Goal: Information Seeking & Learning: Check status

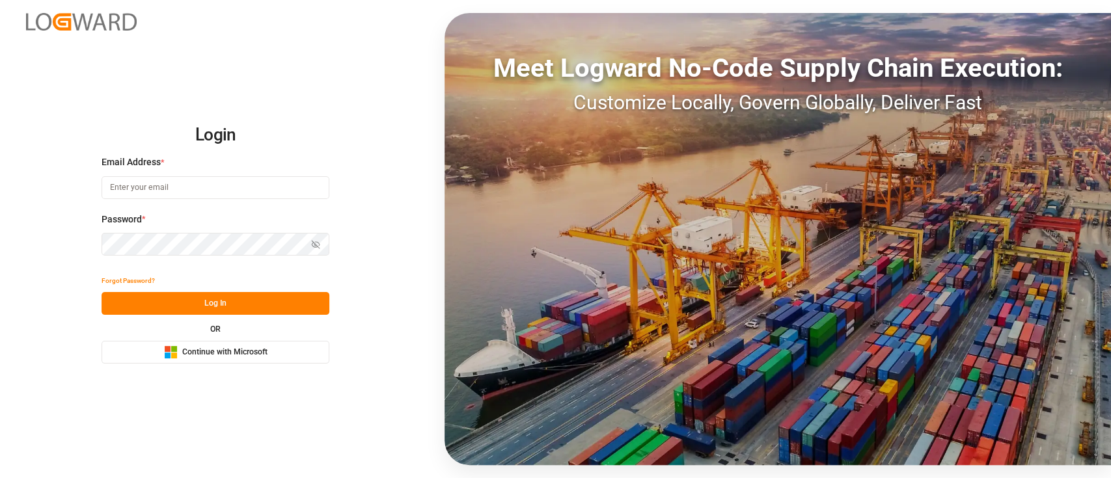
click at [187, 344] on button "Microsoft Logo Continue with Microsoft" at bounding box center [215, 352] width 228 height 23
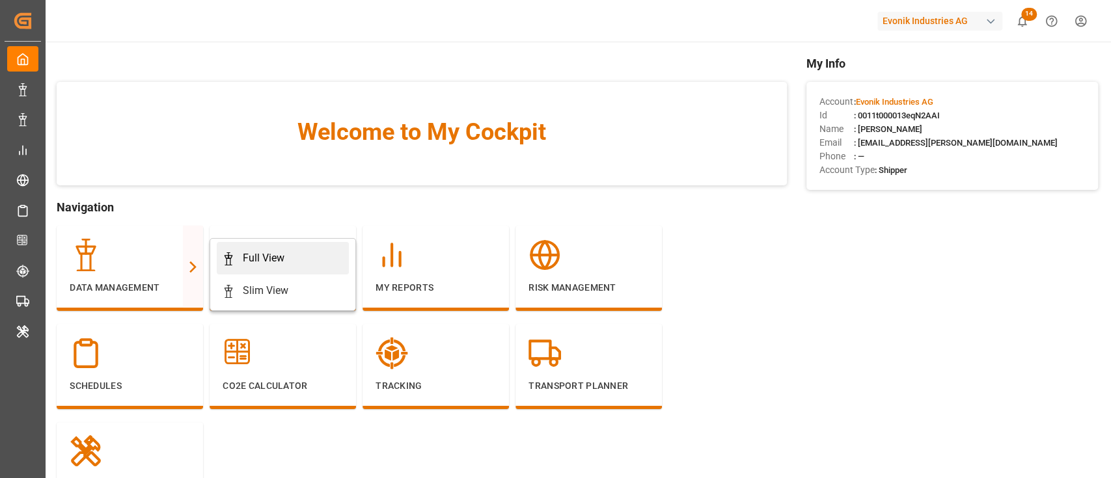
click at [277, 257] on div "Full View" at bounding box center [264, 258] width 42 height 16
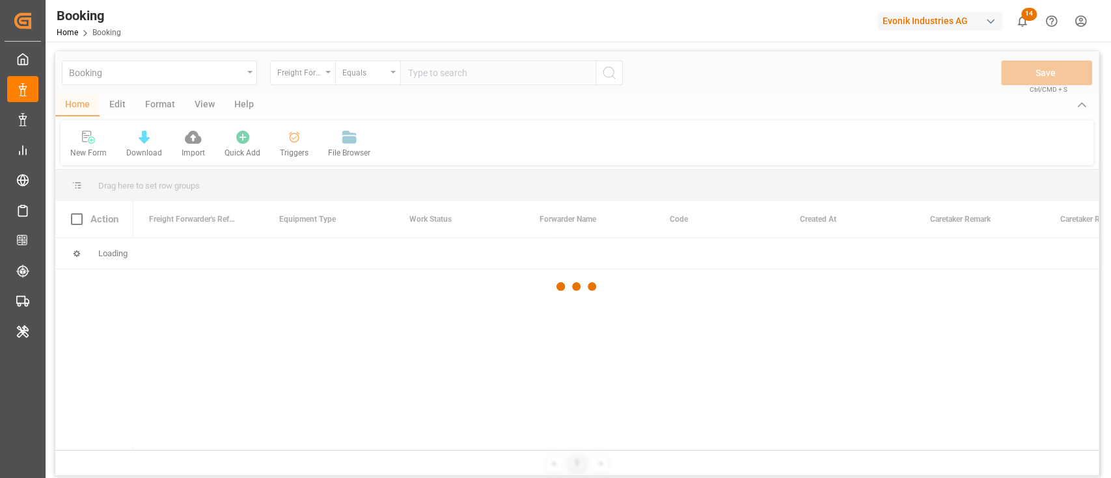
click at [161, 110] on div at bounding box center [576, 286] width 1043 height 470
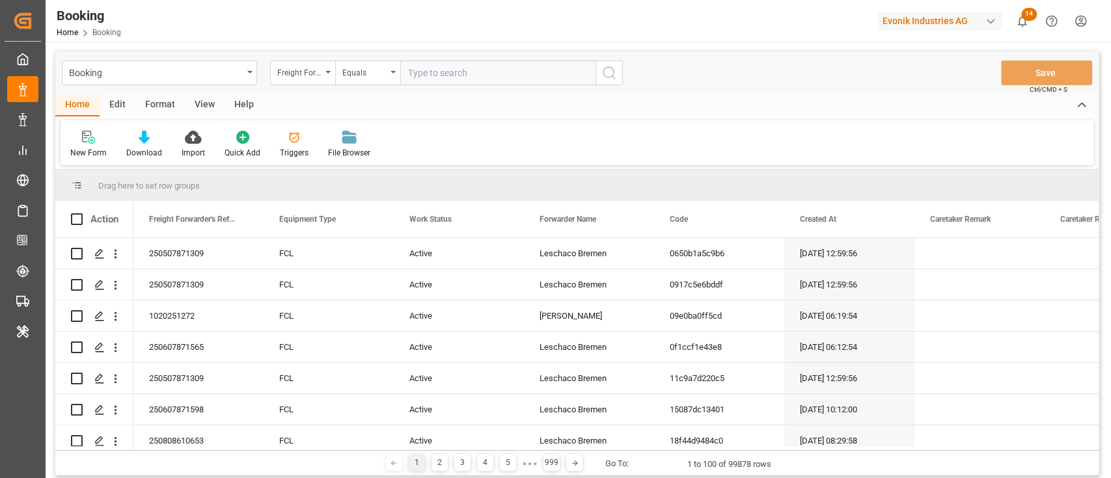
click at [174, 98] on div "Format" at bounding box center [159, 105] width 49 height 22
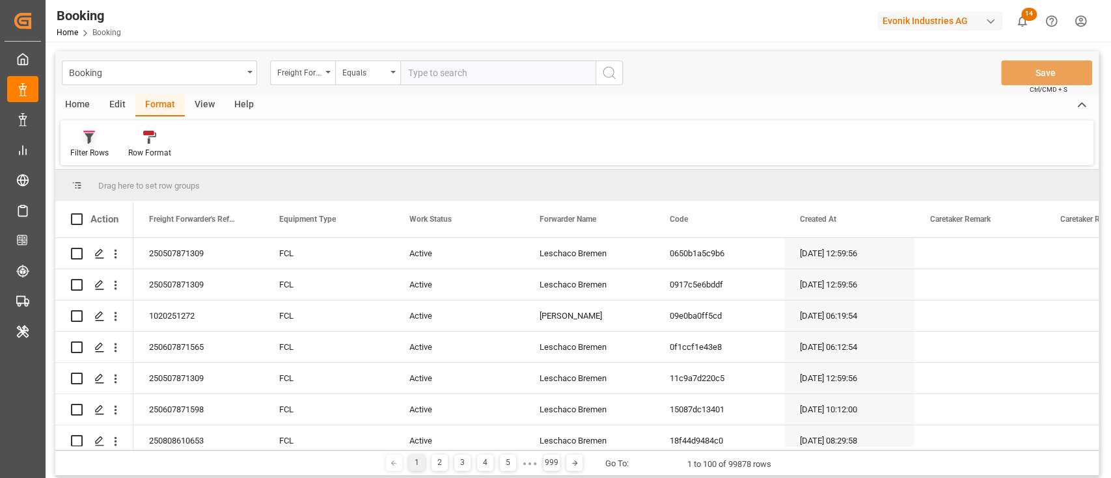
click at [83, 149] on div "Filter Rows" at bounding box center [89, 153] width 38 height 12
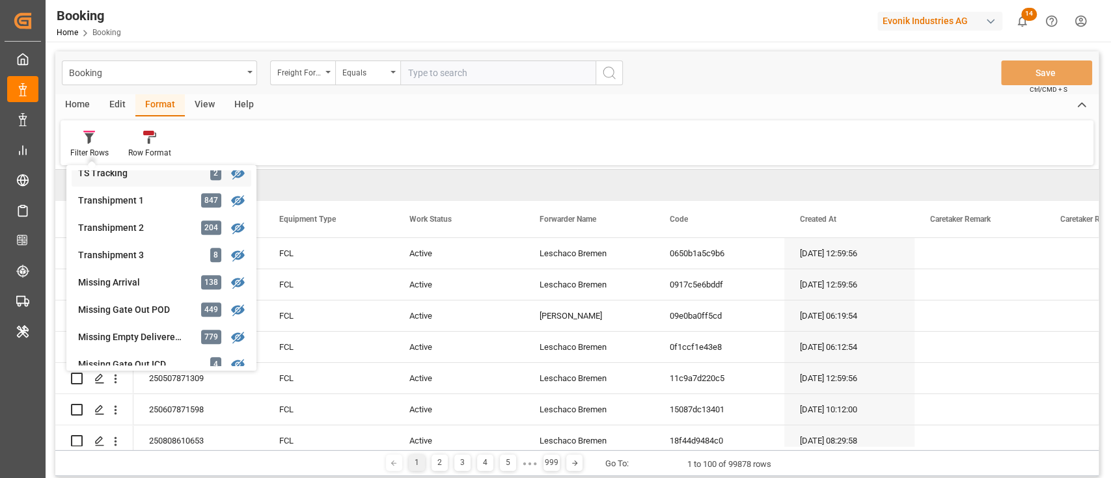
scroll to position [520, 0]
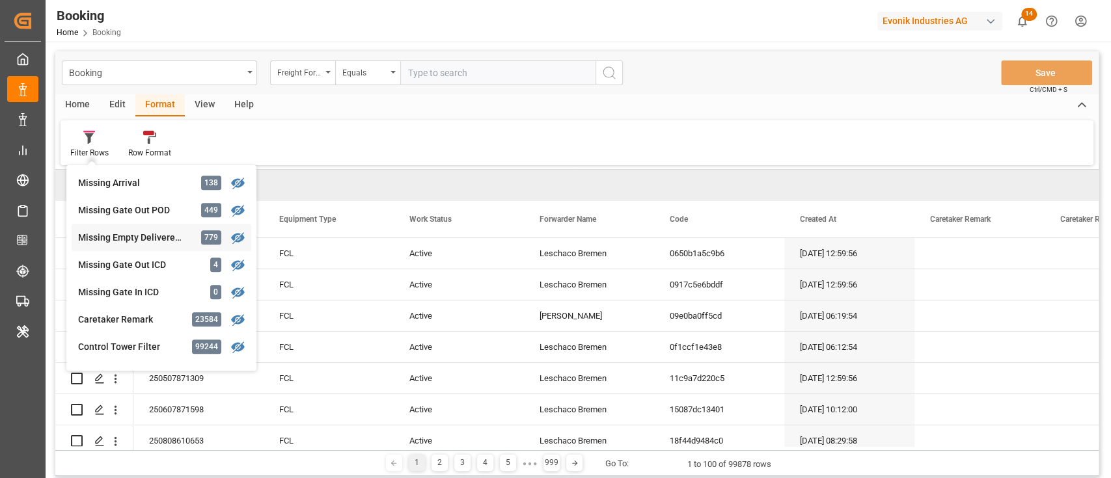
click at [113, 238] on div "Booking Freight Forwarder's Reference No. Equals Save Ctrl/CMD + S Home Edit Fo…" at bounding box center [576, 263] width 1043 height 425
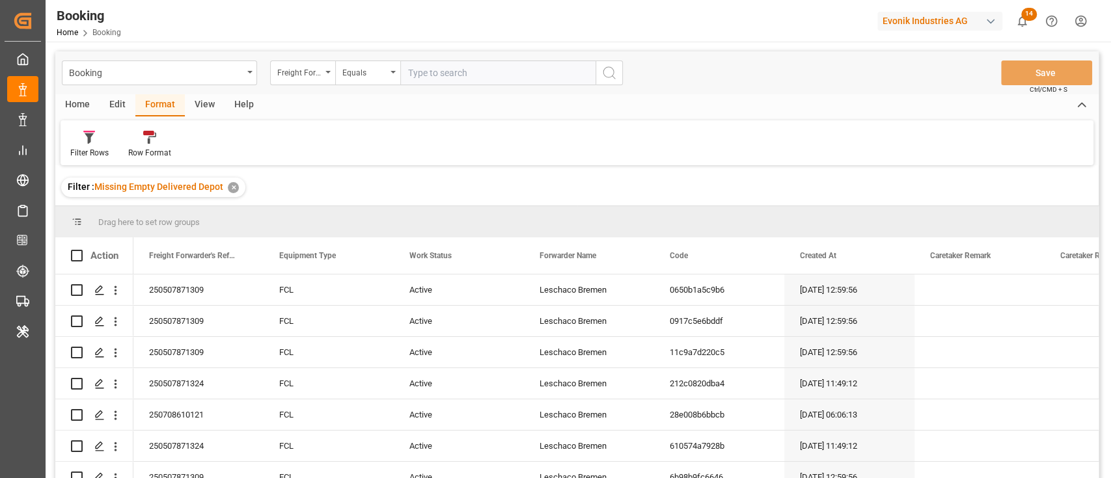
click at [197, 103] on div "View" at bounding box center [205, 105] width 40 height 22
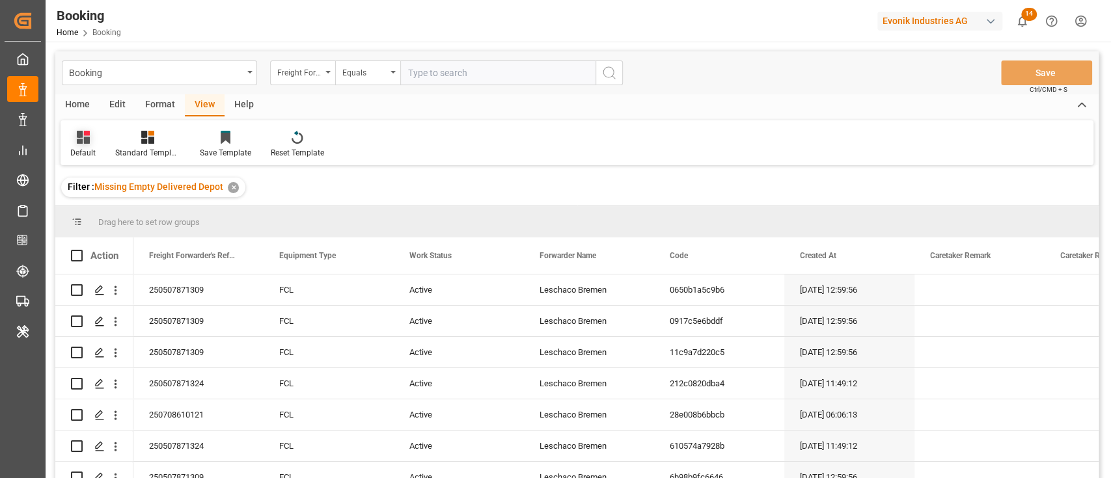
click at [91, 138] on div at bounding box center [82, 137] width 25 height 14
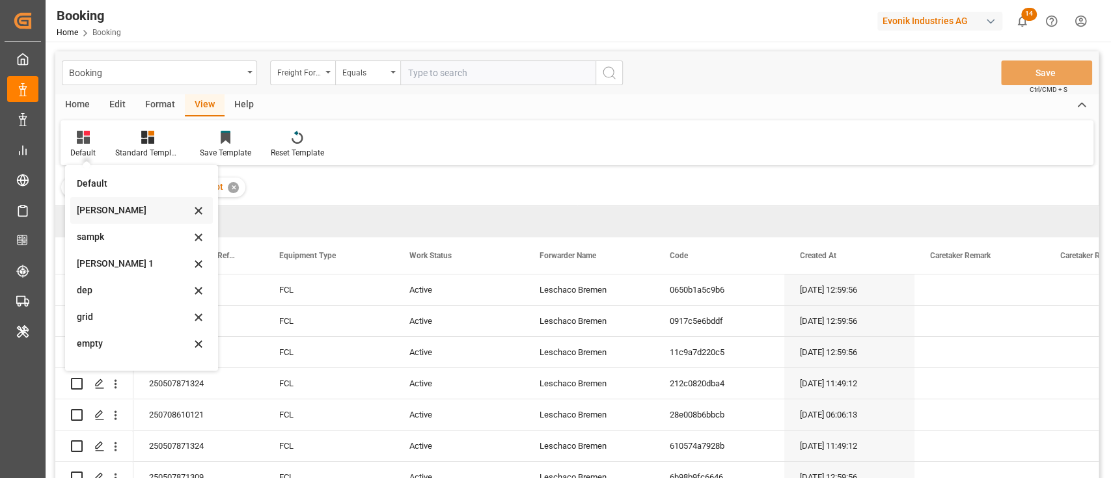
click at [118, 222] on div "sam" at bounding box center [141, 210] width 142 height 27
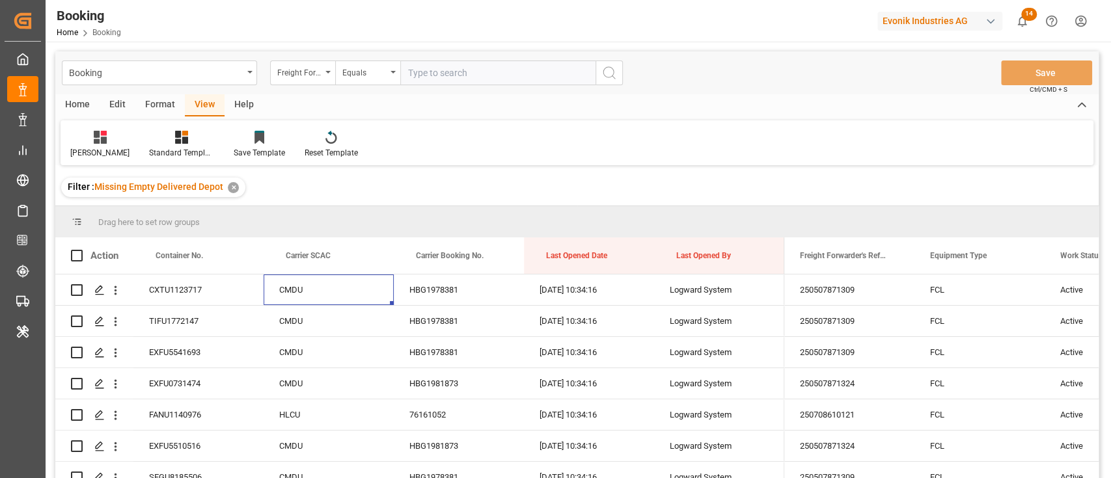
drag, startPoint x: 310, startPoint y: 275, endPoint x: 317, endPoint y: 231, distance: 44.2
click at [317, 231] on div "Drag here to set row groups Drag here to set column labels Action Container No.…" at bounding box center [576, 346] width 1043 height 280
drag, startPoint x: 317, startPoint y: 258, endPoint x: 319, endPoint y: 232, distance: 26.7
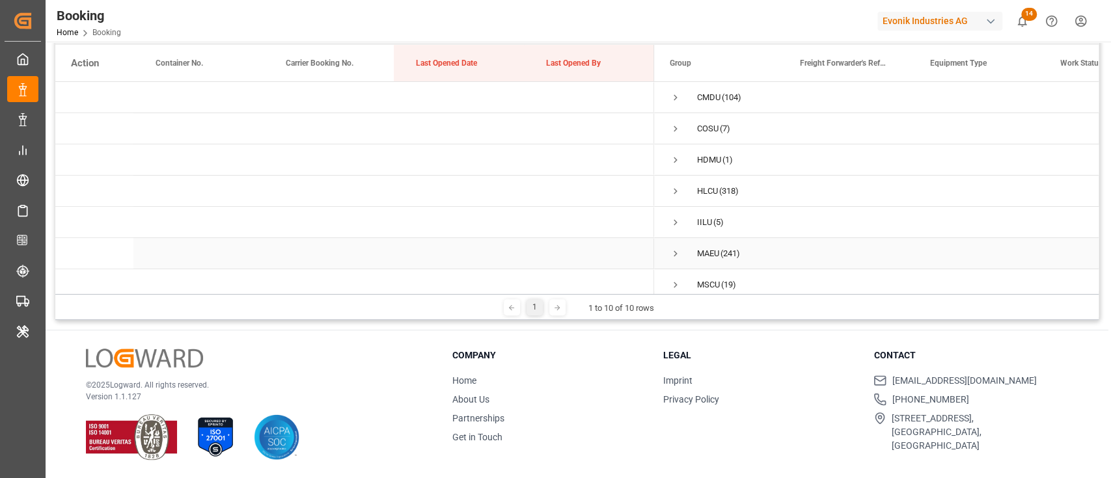
scroll to position [19, 0]
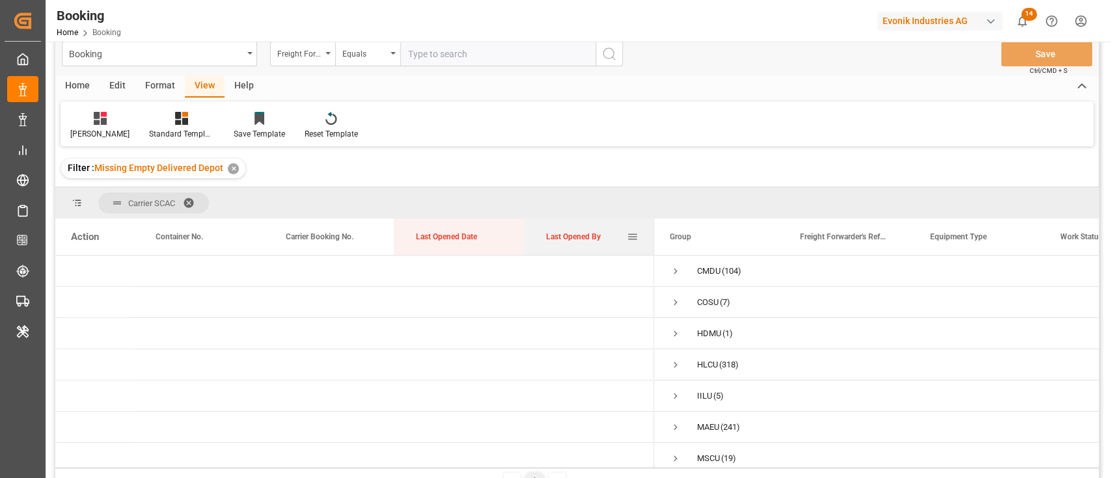
drag, startPoint x: 581, startPoint y: 239, endPoint x: 550, endPoint y: 250, distance: 32.7
click at [550, 250] on div "Last Opened By" at bounding box center [586, 237] width 81 height 36
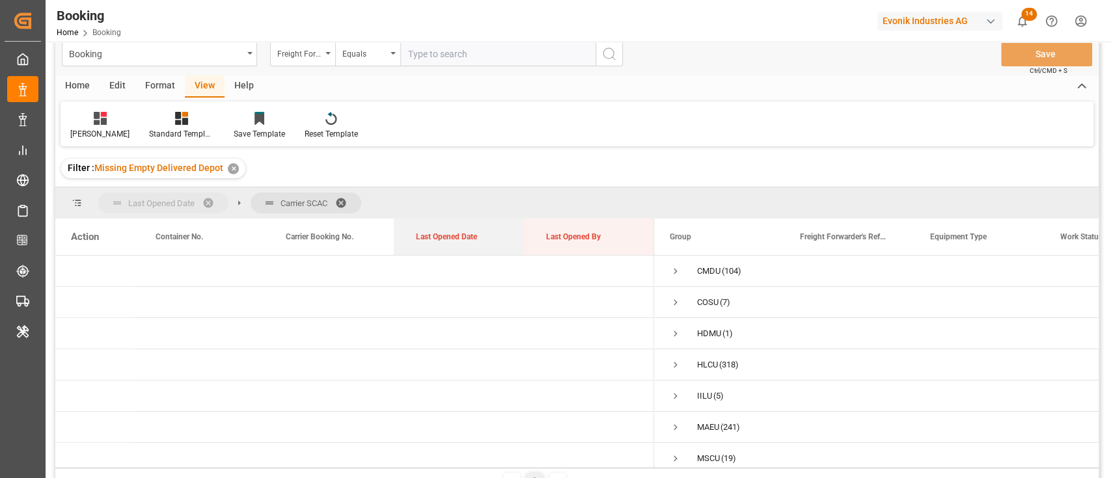
drag, startPoint x: 463, startPoint y: 237, endPoint x: 166, endPoint y: 200, distance: 299.1
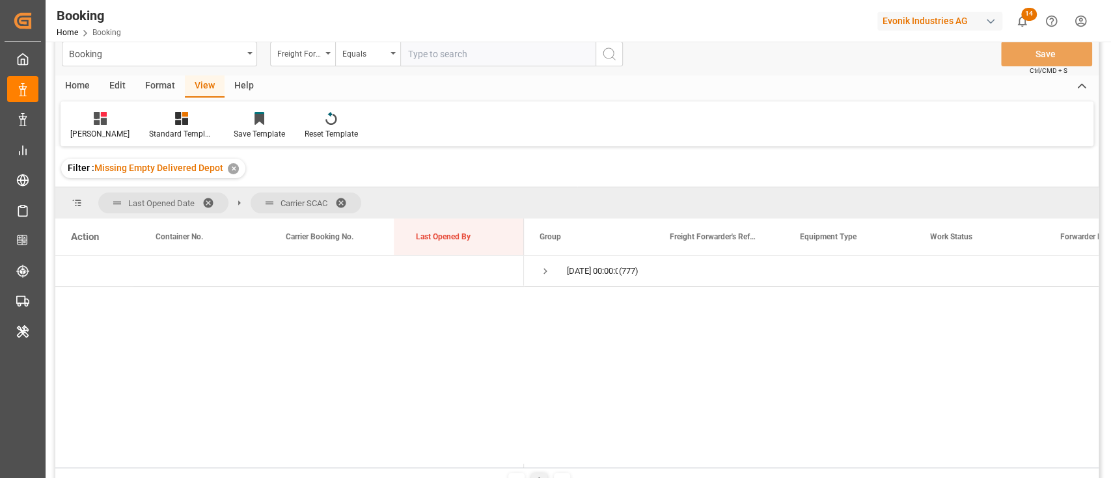
click at [152, 96] on div "Format" at bounding box center [159, 86] width 49 height 22
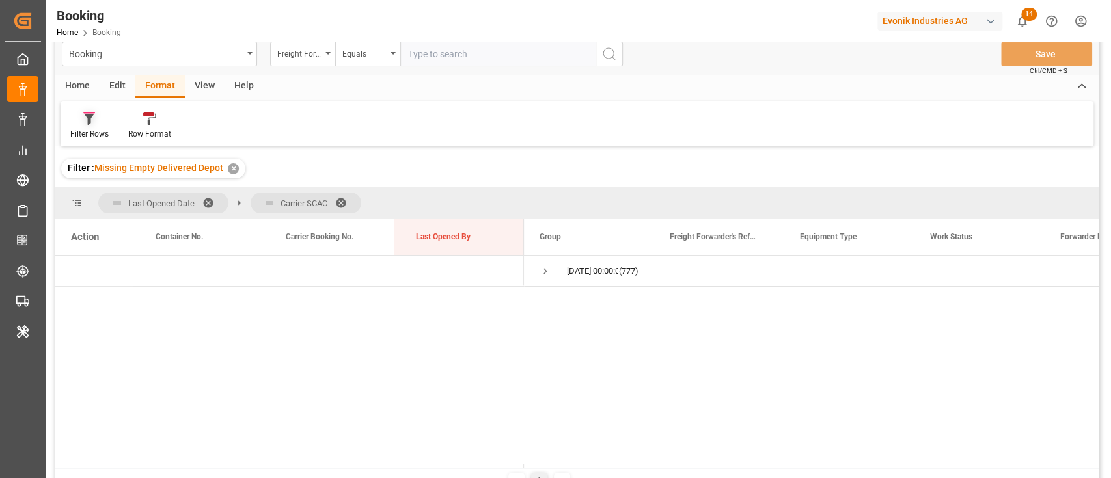
click at [90, 133] on div "Filter Rows" at bounding box center [89, 134] width 38 height 12
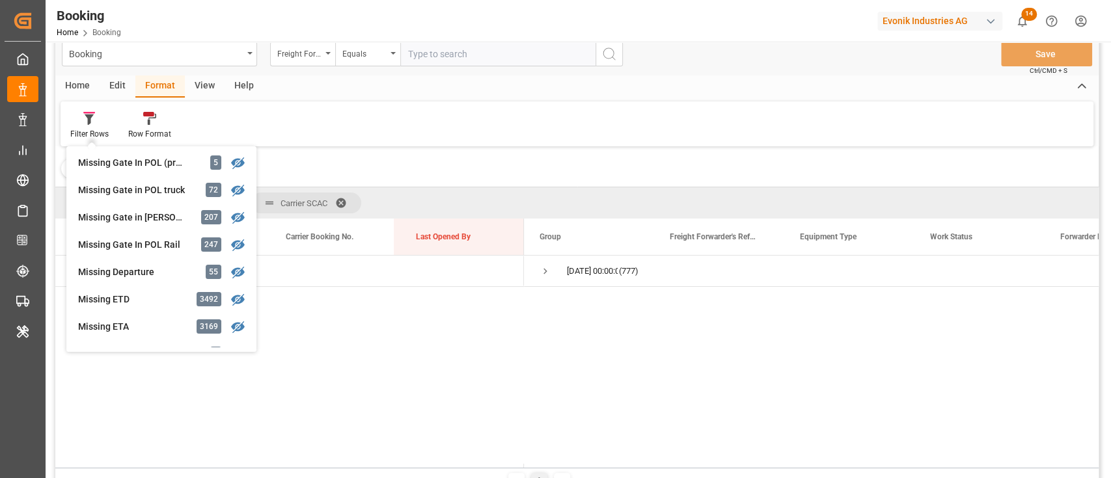
scroll to position [196, 0]
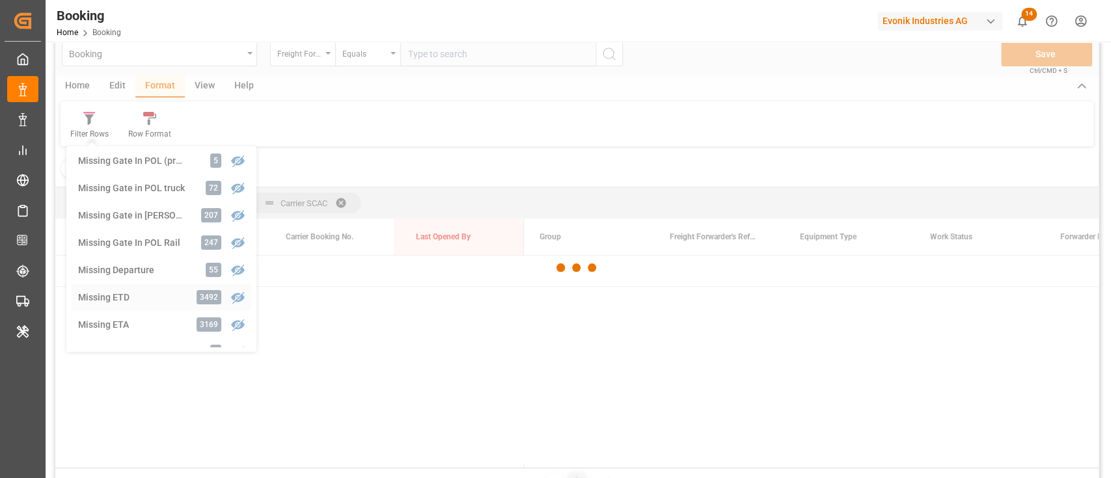
click at [103, 297] on div "Booking Freight Forwarder's Reference No. Equals Save Ctrl/CMD + S Home Edit Fo…" at bounding box center [576, 263] width 1043 height 461
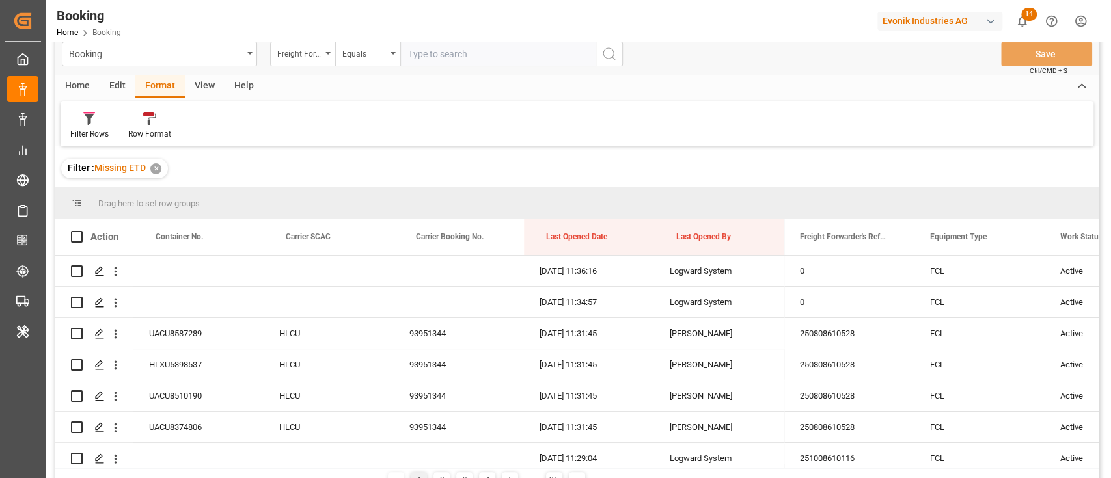
click at [190, 87] on div "View" at bounding box center [205, 86] width 40 height 22
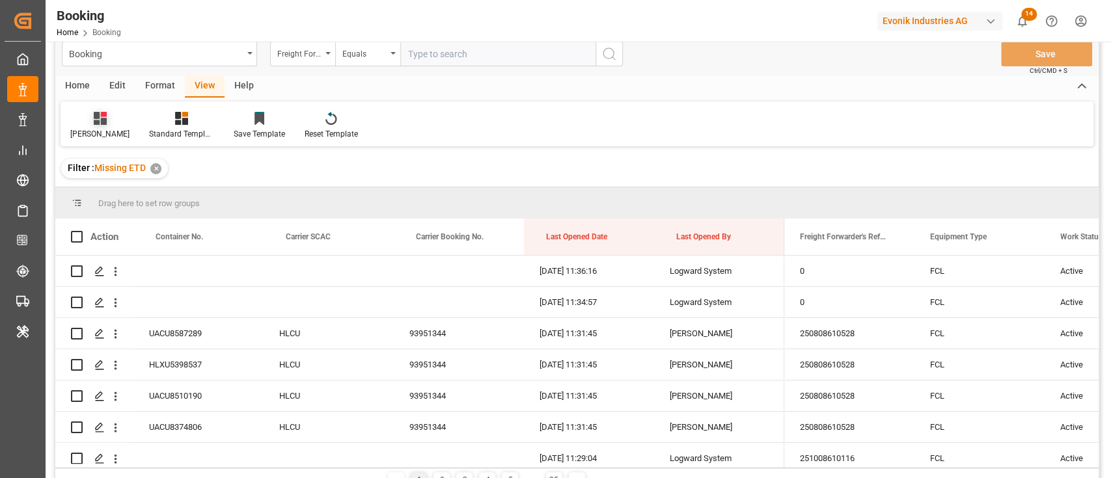
click at [87, 124] on div "sam" at bounding box center [100, 125] width 79 height 29
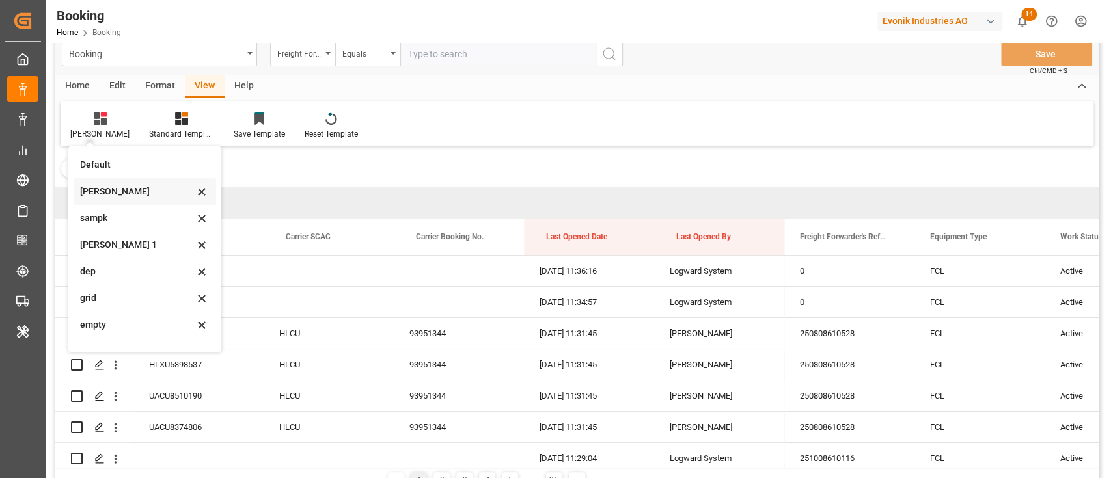
click at [97, 202] on div "sam" at bounding box center [145, 191] width 142 height 27
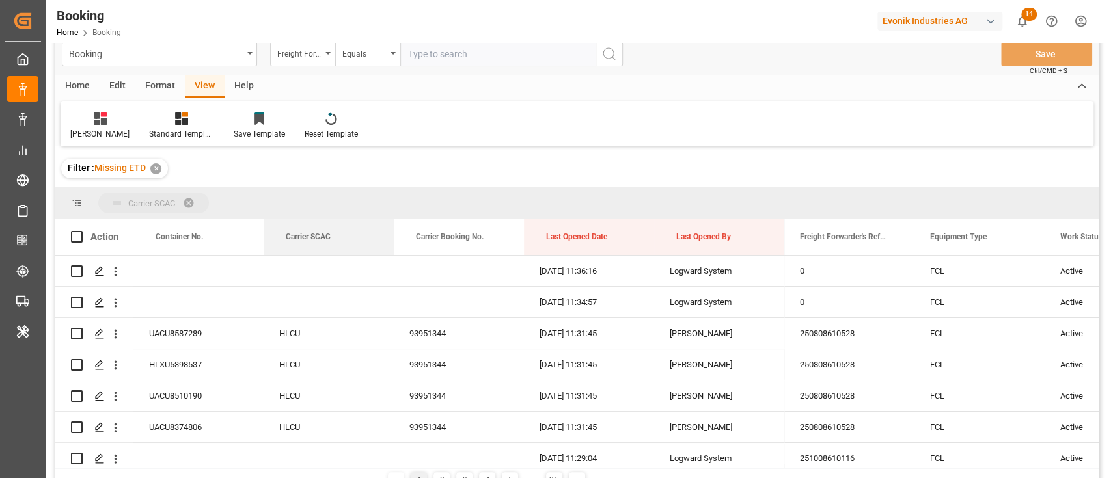
drag, startPoint x: 313, startPoint y: 237, endPoint x: 304, endPoint y: 189, distance: 48.9
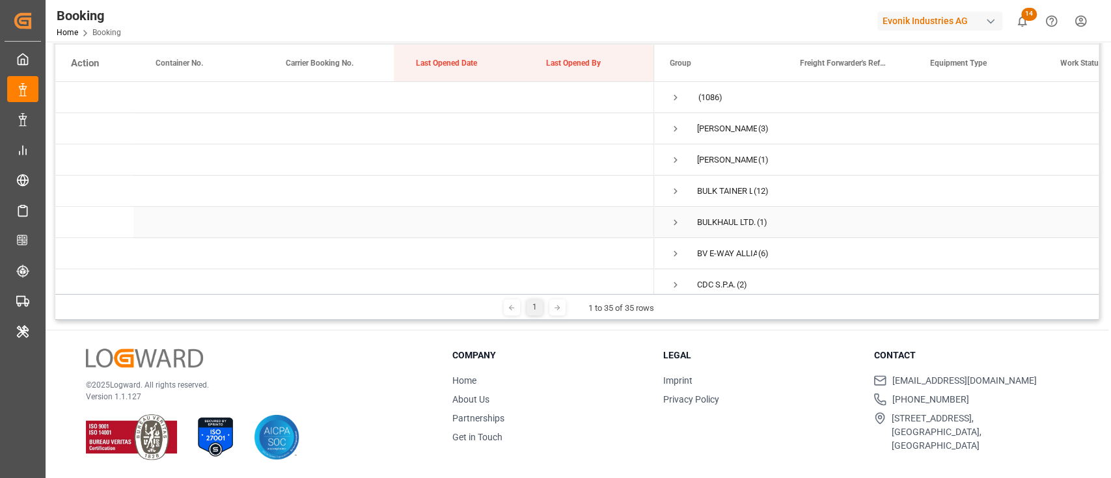
scroll to position [19, 0]
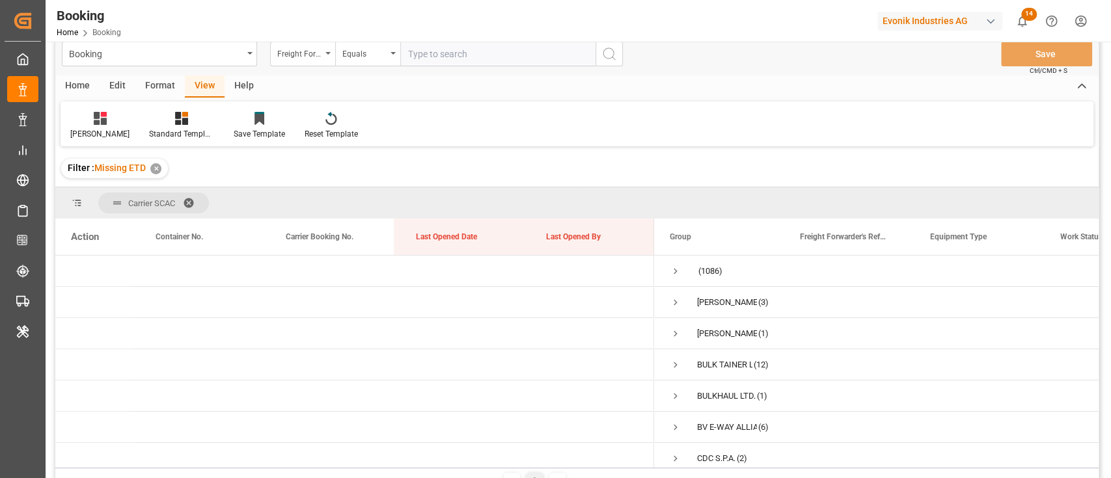
click at [193, 200] on span at bounding box center [193, 203] width 21 height 12
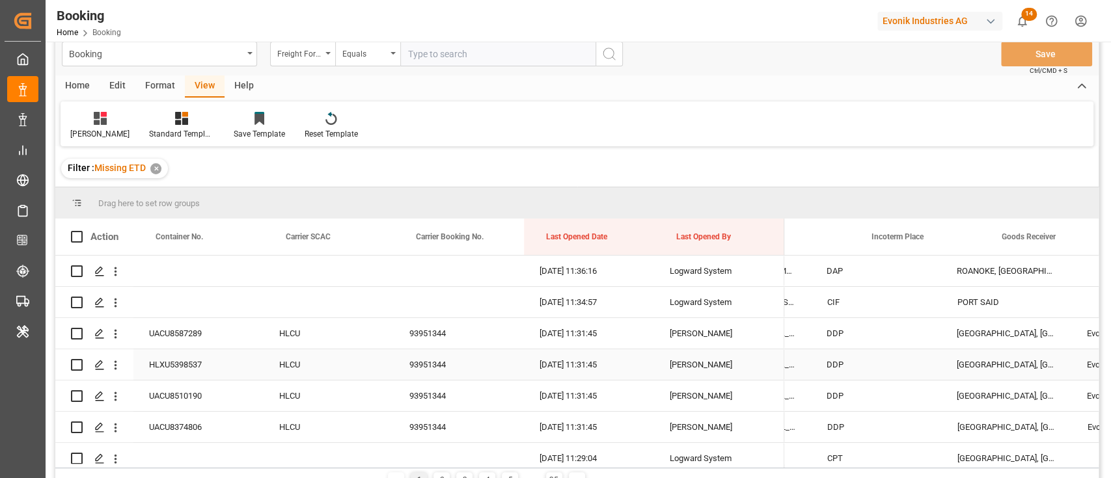
scroll to position [0, 0]
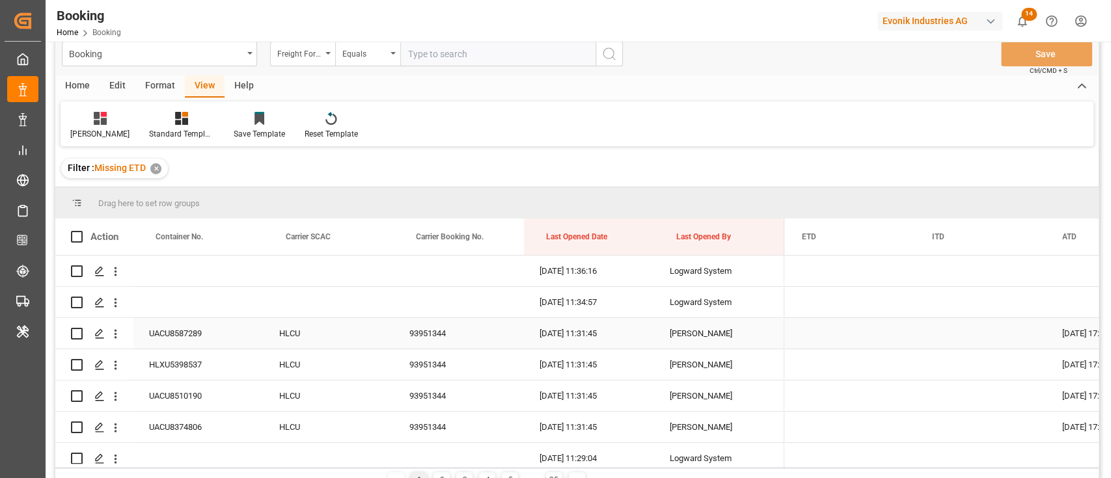
click at [437, 329] on div "93951344" at bounding box center [459, 333] width 130 height 31
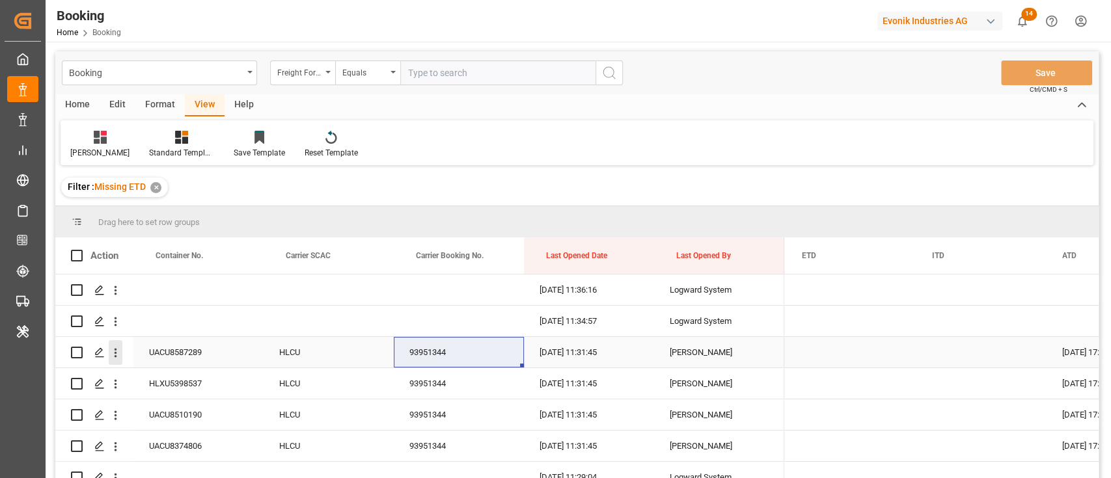
click at [111, 357] on icon "open menu" at bounding box center [116, 353] width 14 height 14
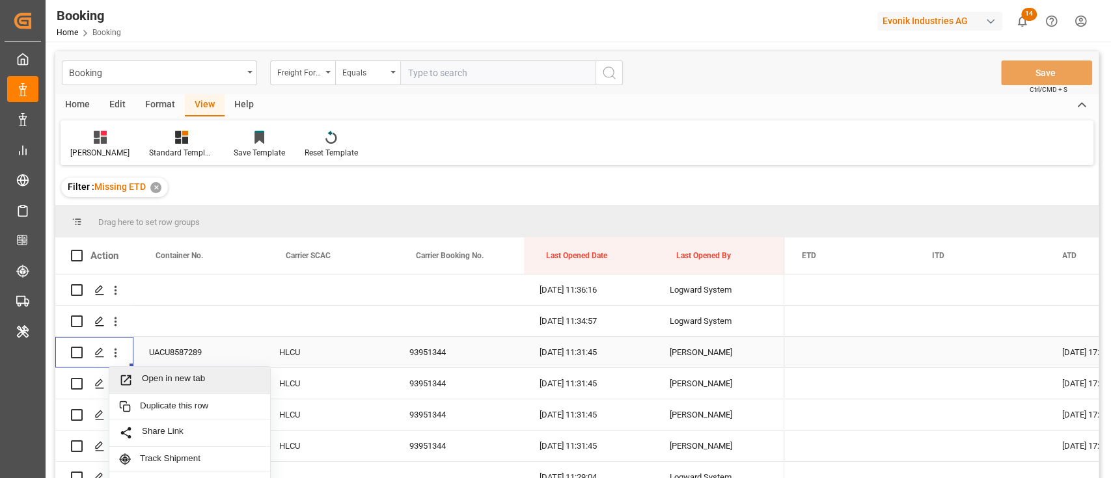
click at [163, 384] on span "Open in new tab" at bounding box center [201, 380] width 118 height 14
click at [115, 379] on icon "open menu" at bounding box center [116, 384] width 14 height 14
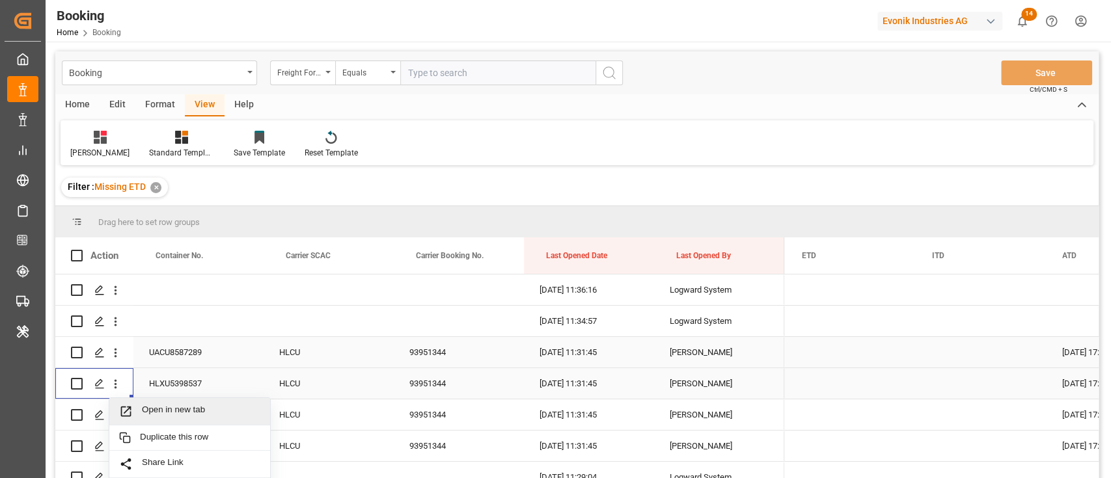
click at [192, 410] on span "Open in new tab" at bounding box center [201, 412] width 118 height 14
click at [115, 409] on icon "open menu" at bounding box center [116, 416] width 14 height 14
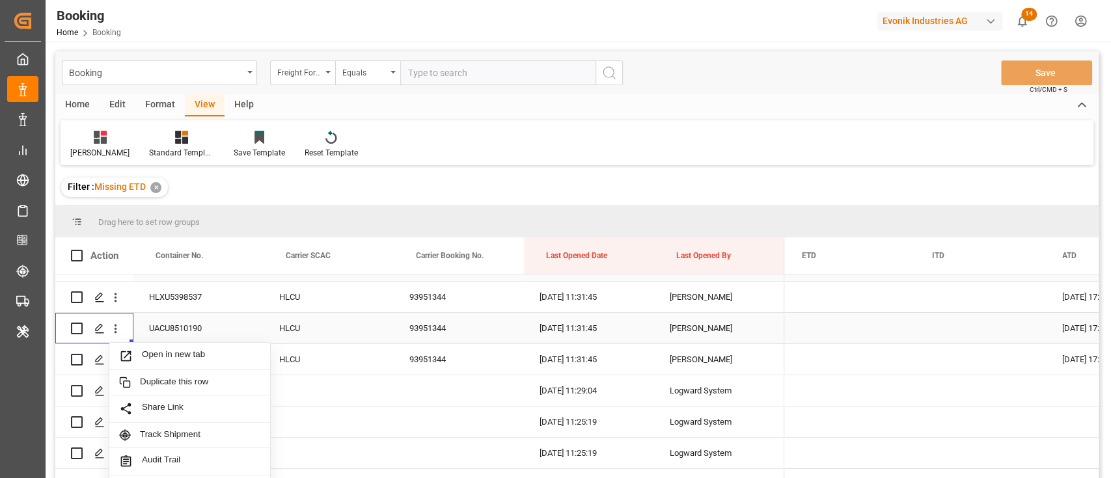
click at [148, 352] on span "Open in new tab" at bounding box center [201, 356] width 118 height 14
click at [113, 360] on icon "open menu" at bounding box center [116, 360] width 14 height 14
click at [152, 386] on span "Open in new tab" at bounding box center [201, 388] width 118 height 14
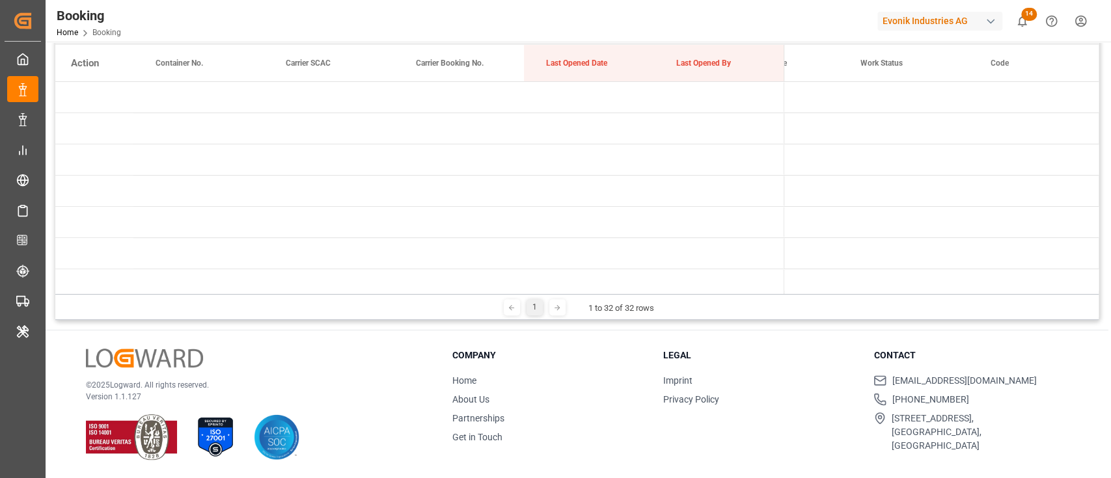
scroll to position [0, 0]
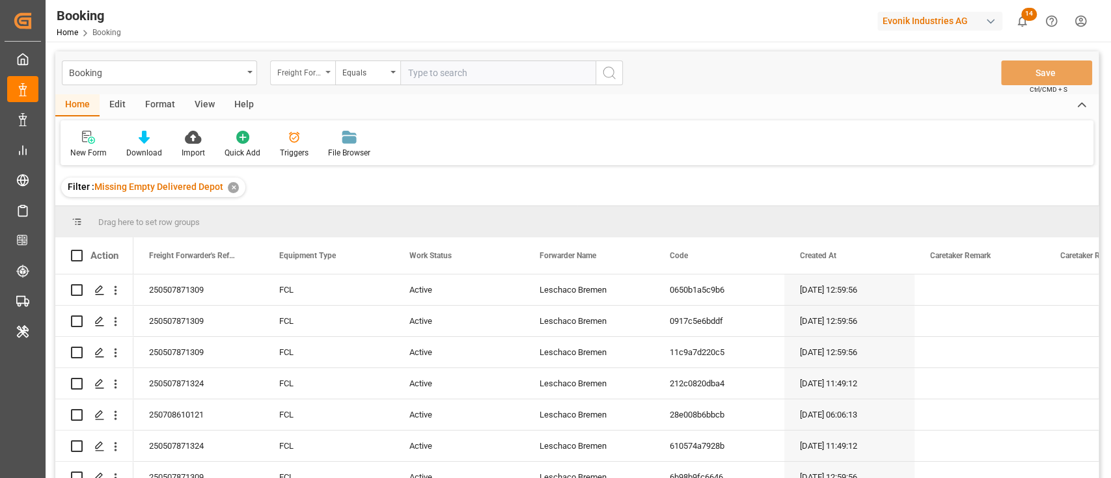
click at [317, 79] on div "Freight Forwarder's Reference No." at bounding box center [302, 73] width 65 height 25
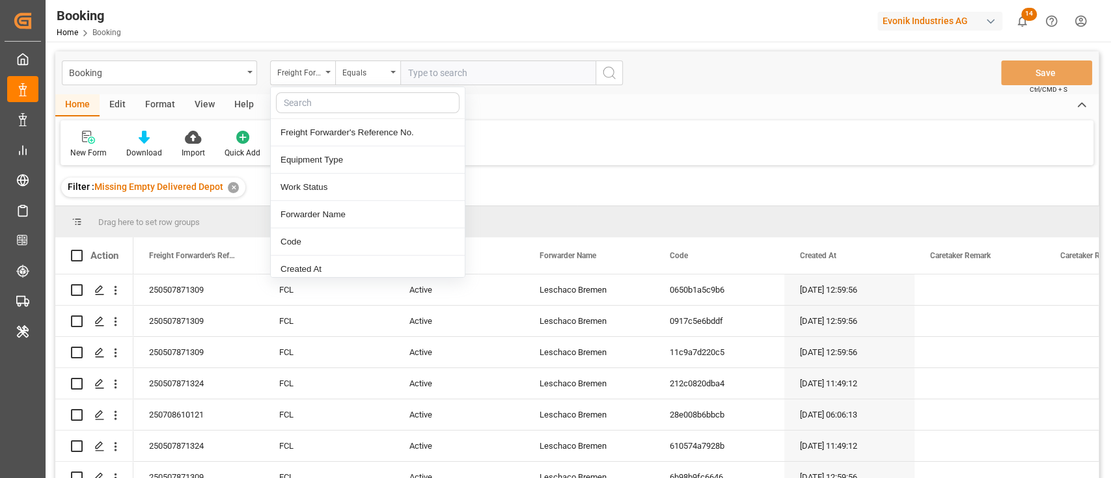
click at [334, 105] on input "text" at bounding box center [367, 102] width 183 height 21
type input "carr"
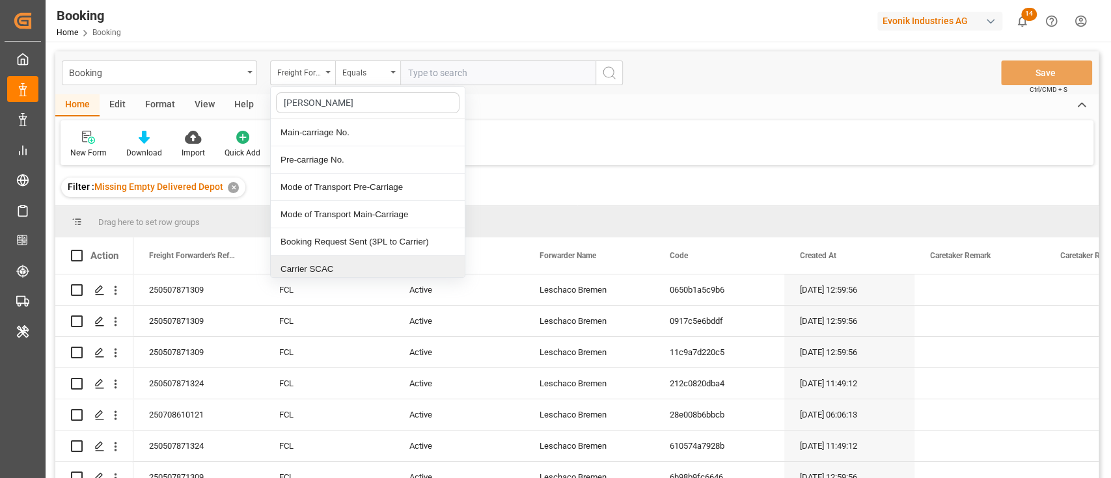
click at [358, 263] on div "Carrier SCAC" at bounding box center [368, 269] width 194 height 27
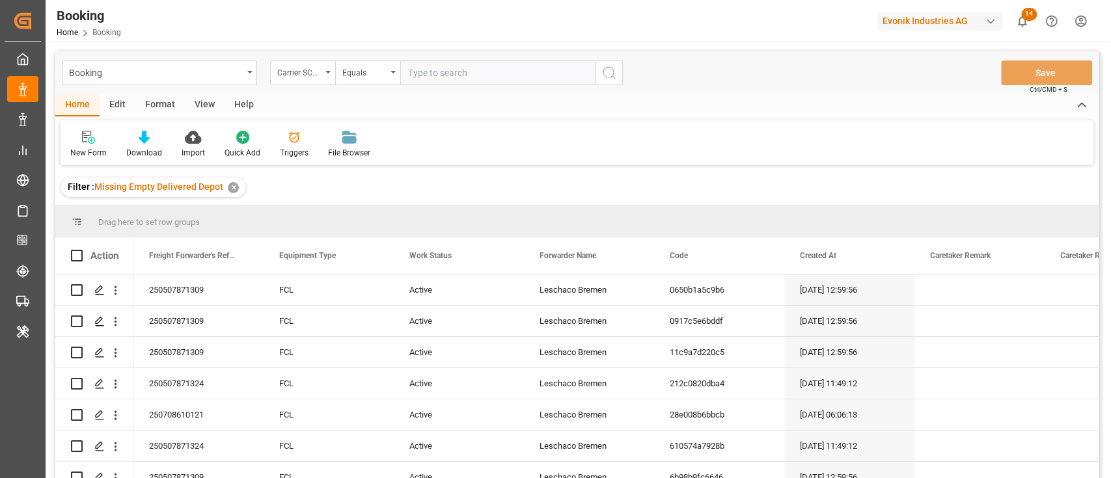
click at [489, 82] on input "text" at bounding box center [497, 73] width 195 height 25
type input "oolu"
click at [202, 92] on div "Booking Carrier SCAC Equals Save Ctrl/CMD + S" at bounding box center [576, 72] width 1043 height 43
click at [208, 100] on div "View" at bounding box center [205, 105] width 40 height 22
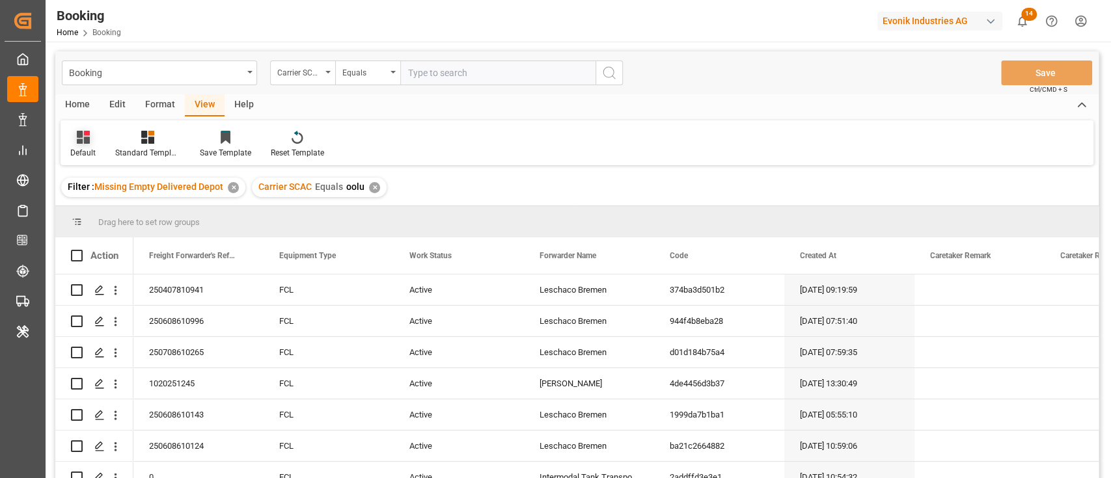
click at [94, 139] on div at bounding box center [82, 137] width 25 height 14
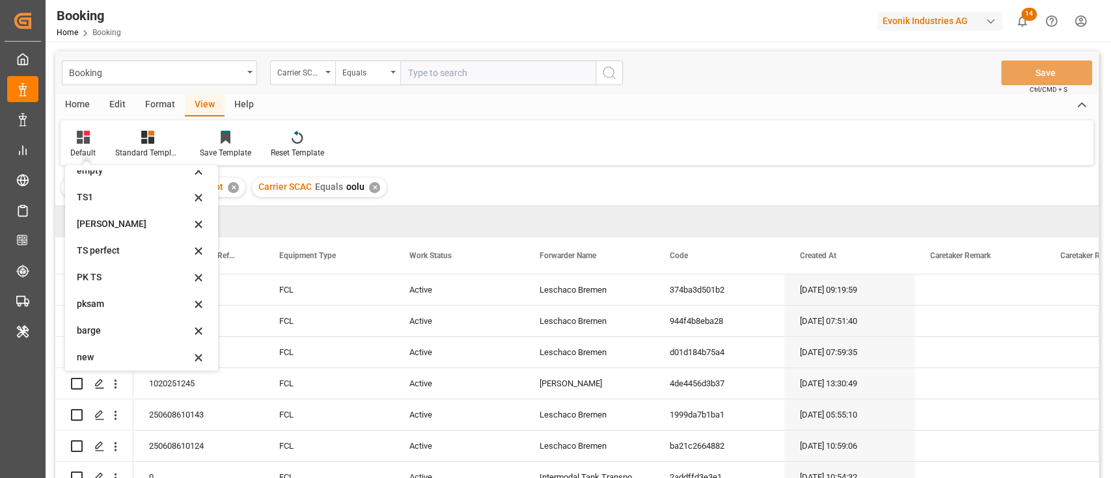
scroll to position [258, 0]
click at [100, 360] on div "empty fin" at bounding box center [141, 353] width 142 height 27
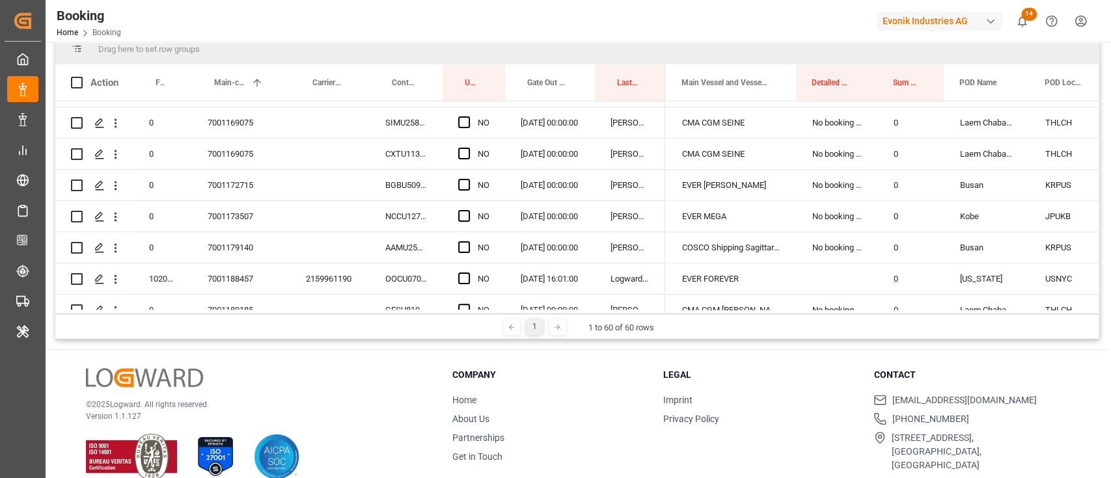
scroll to position [1062, 0]
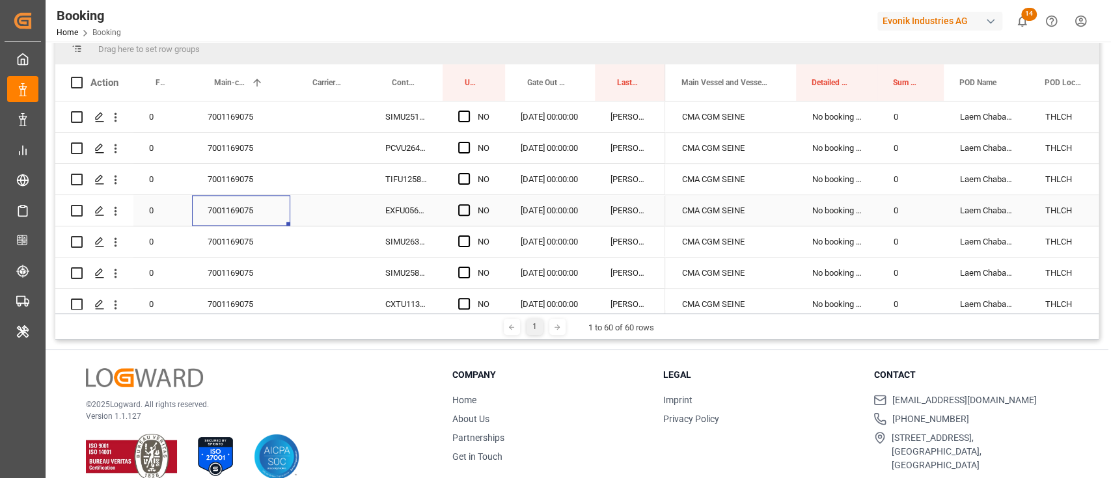
click at [235, 218] on div "7001169075" at bounding box center [241, 210] width 98 height 31
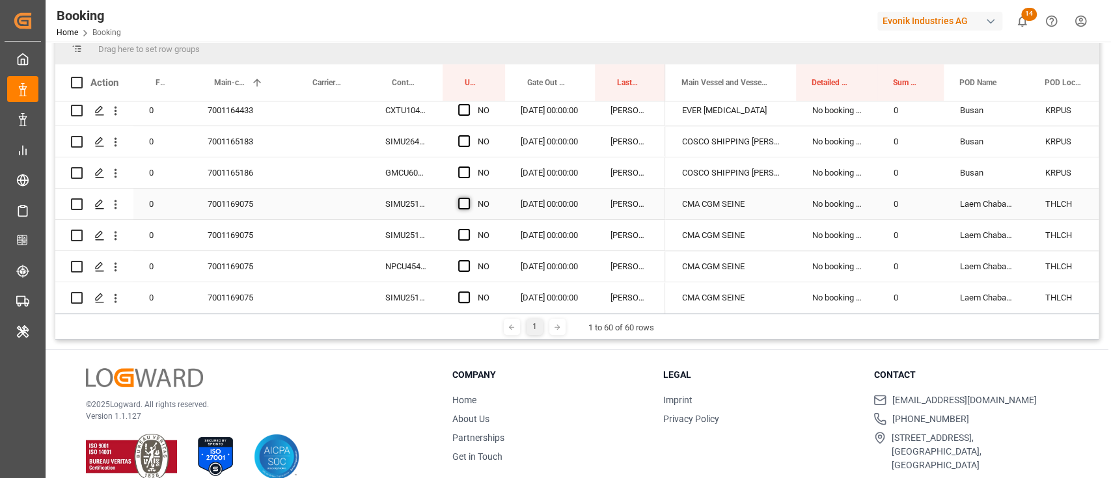
click at [458, 202] on span "Press SPACE to select this row." at bounding box center [464, 204] width 12 height 12
click at [468, 198] on input "Press SPACE to select this row." at bounding box center [468, 198] width 0 height 0
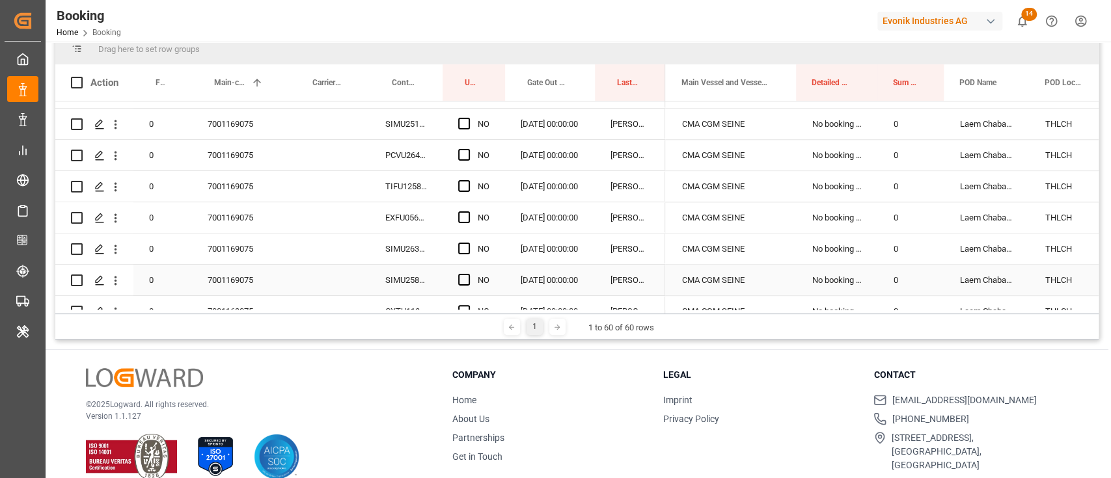
scroll to position [1141, 0]
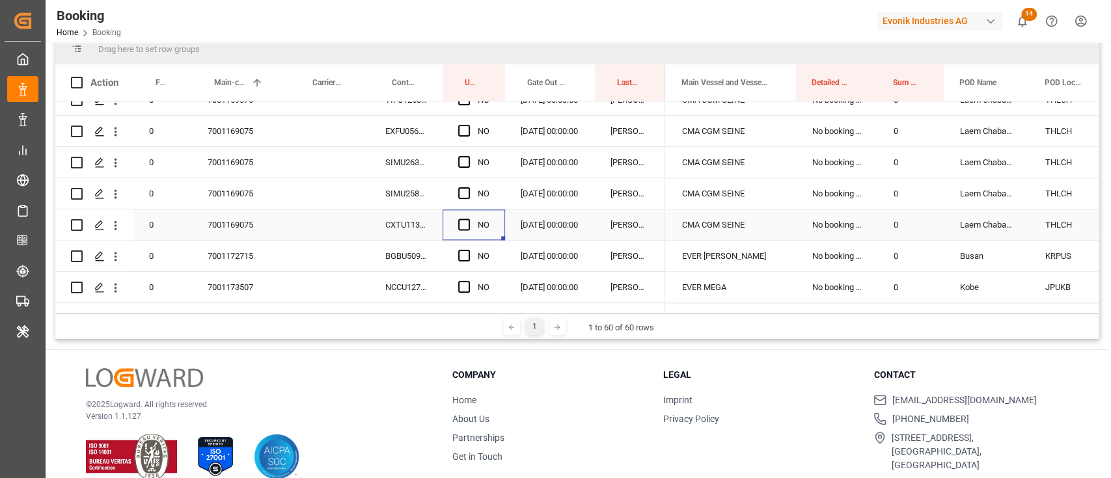
click at [466, 230] on div "Press SPACE to select this row." at bounding box center [468, 225] width 20 height 30
click at [461, 223] on span "Press SPACE to select this row." at bounding box center [464, 225] width 12 height 12
click at [468, 219] on input "Press SPACE to select this row." at bounding box center [468, 219] width 0 height 0
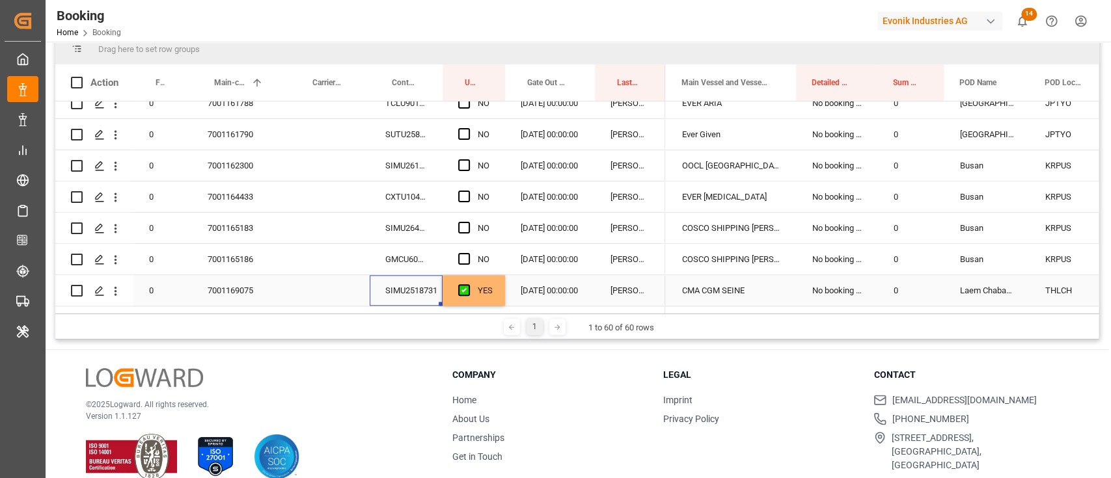
click at [399, 289] on div "SIMU2518731" at bounding box center [406, 290] width 73 height 31
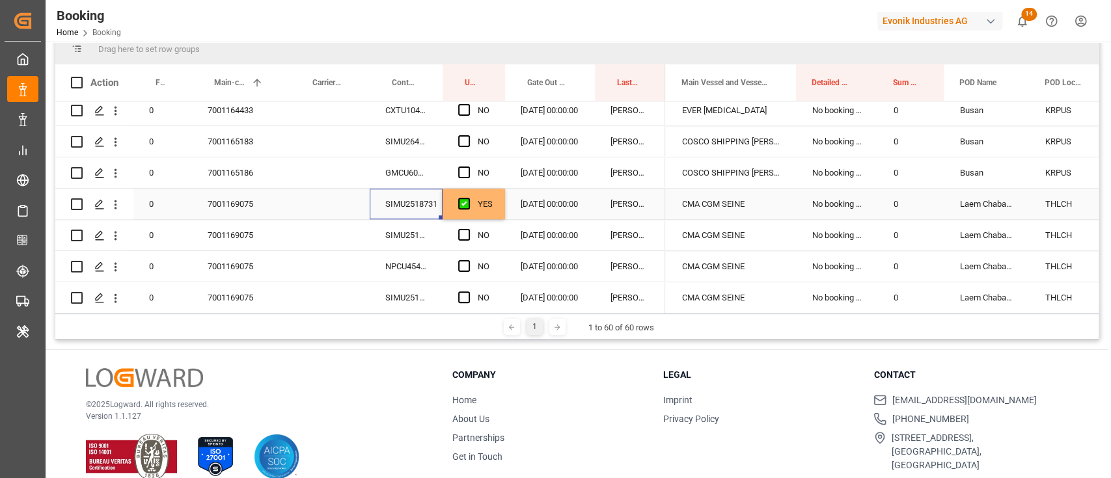
click at [484, 196] on div "YES" at bounding box center [485, 204] width 15 height 30
click at [463, 234] on span "Press SPACE to select this row." at bounding box center [464, 235] width 12 height 12
click at [468, 229] on input "Press SPACE to select this row." at bounding box center [468, 229] width 0 height 0
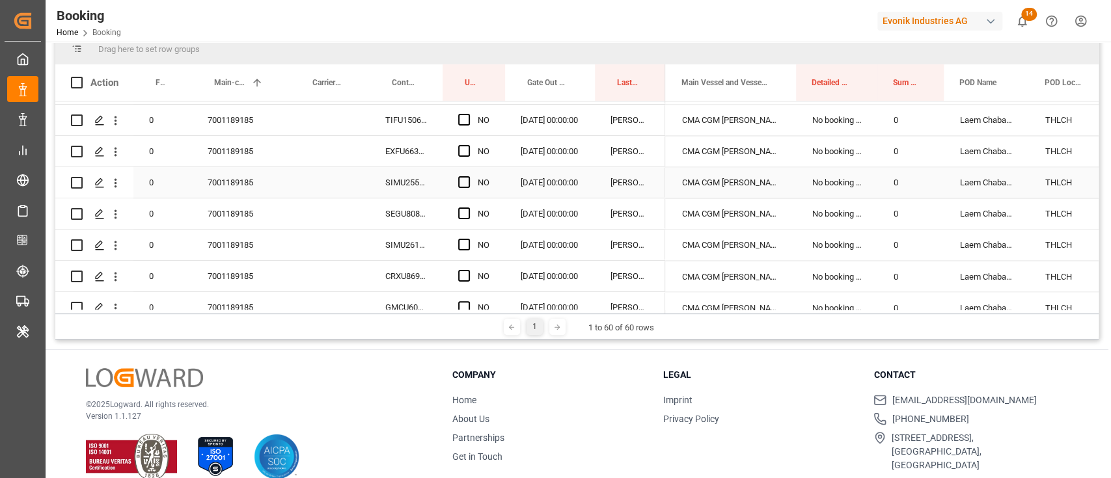
click at [260, 185] on div "7001189185" at bounding box center [241, 182] width 98 height 31
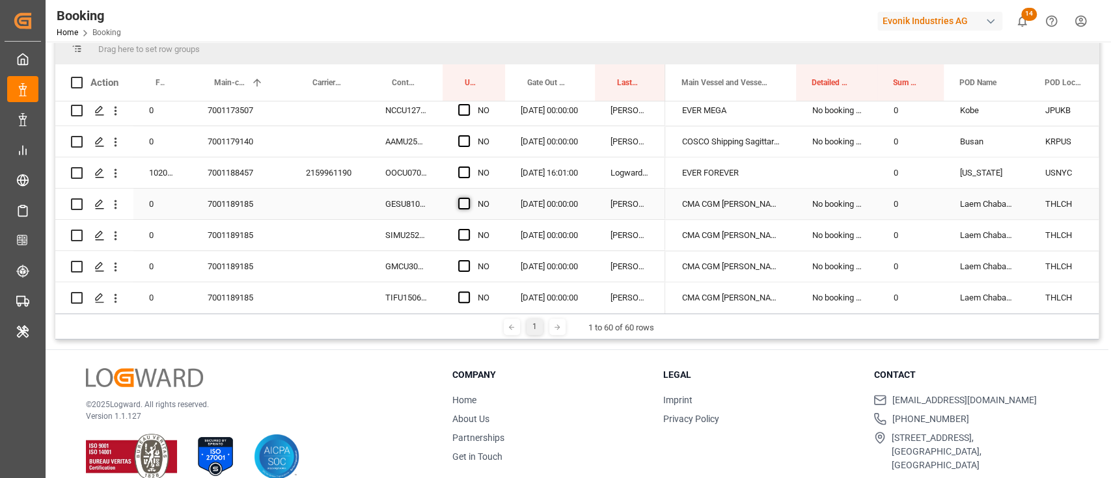
click at [461, 200] on span "Press SPACE to select this row." at bounding box center [464, 204] width 12 height 12
click at [468, 198] on input "Press SPACE to select this row." at bounding box center [468, 198] width 0 height 0
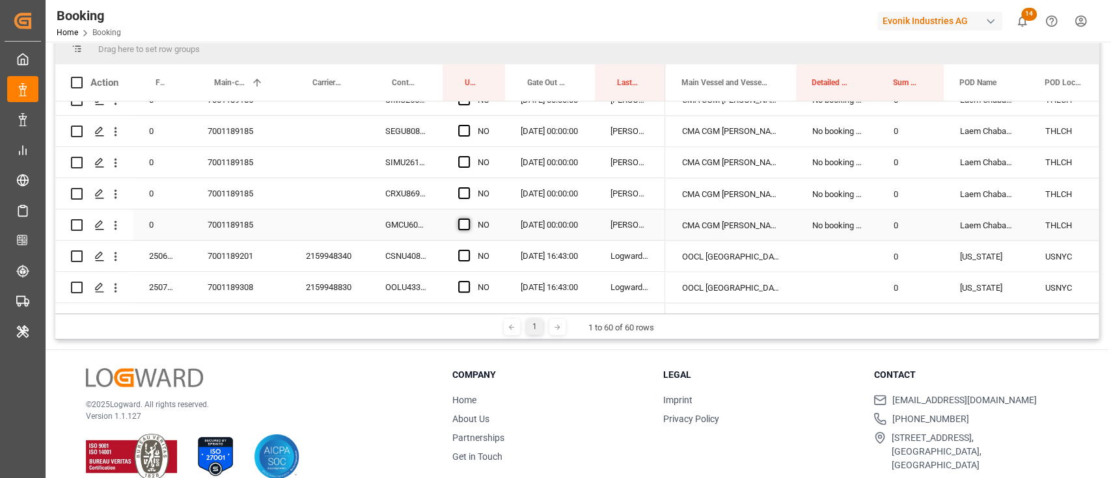
click at [463, 226] on span "Press SPACE to select this row." at bounding box center [464, 225] width 12 height 12
click at [468, 219] on input "Press SPACE to select this row." at bounding box center [468, 219] width 0 height 0
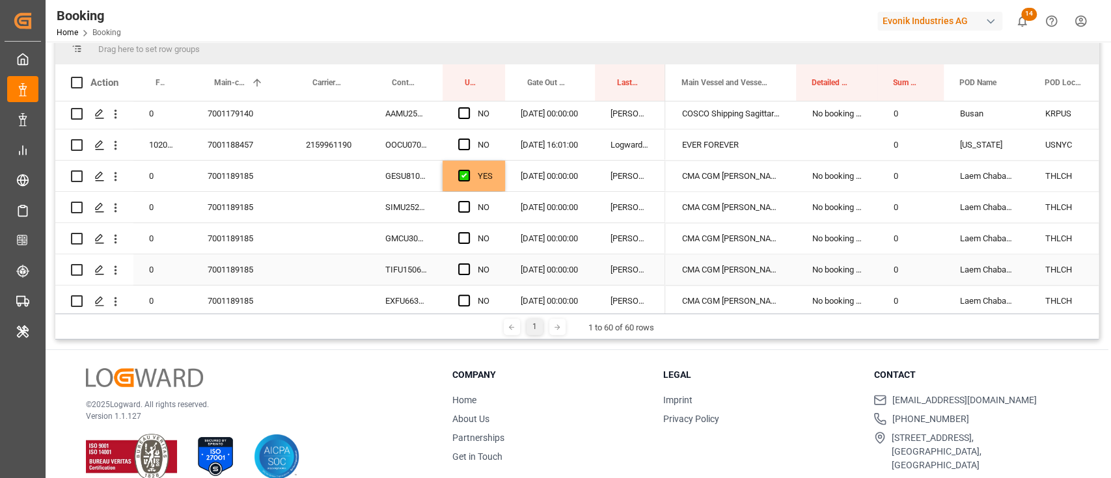
scroll to position [1318, 0]
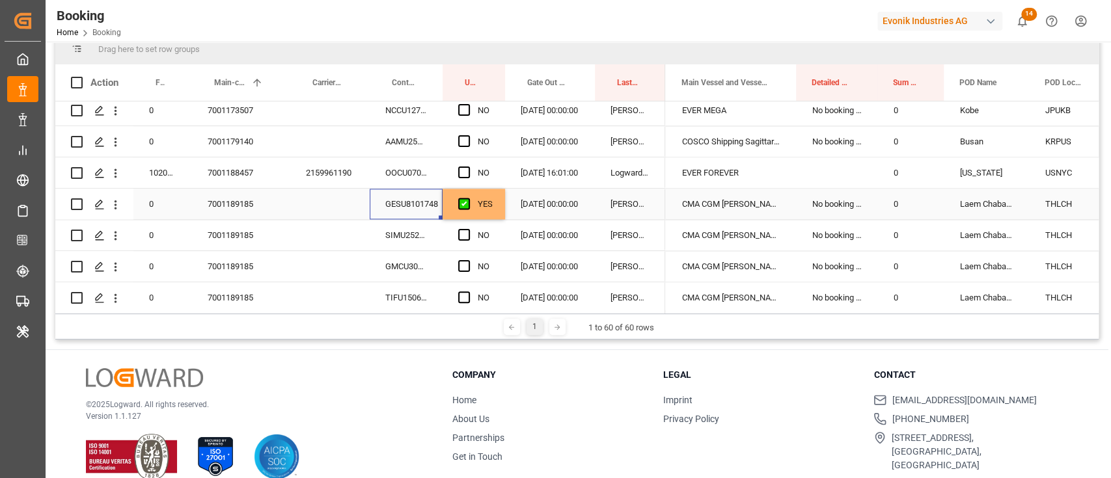
click at [385, 203] on div "GESU8101748" at bounding box center [406, 204] width 73 height 31
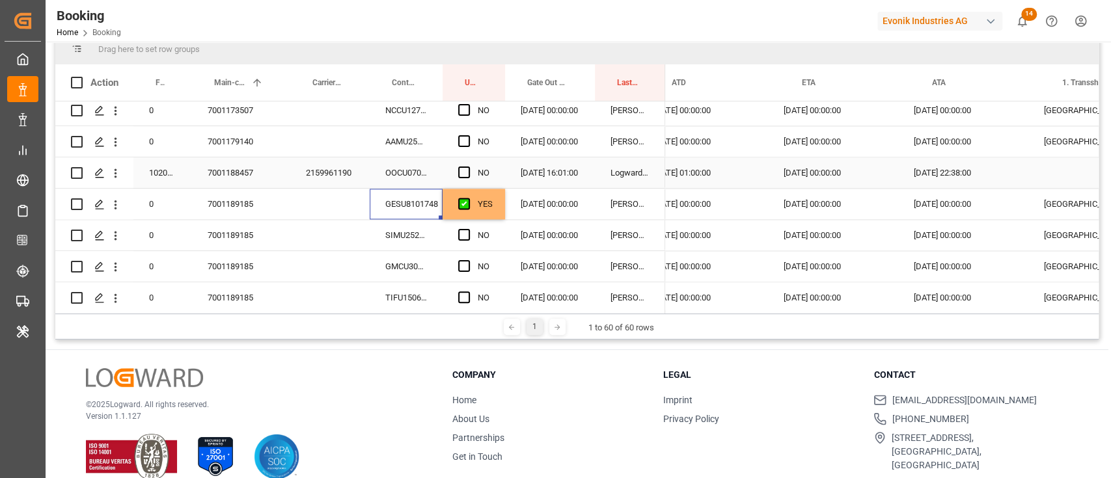
scroll to position [0, 1369]
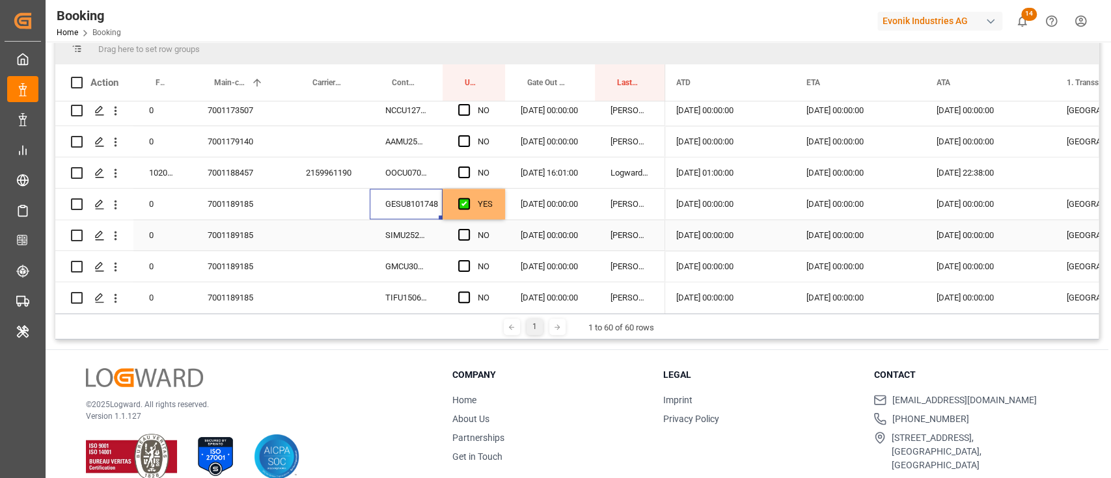
click at [484, 221] on div "NO" at bounding box center [484, 236] width 12 height 30
click at [500, 217] on div "YES" at bounding box center [473, 204] width 62 height 31
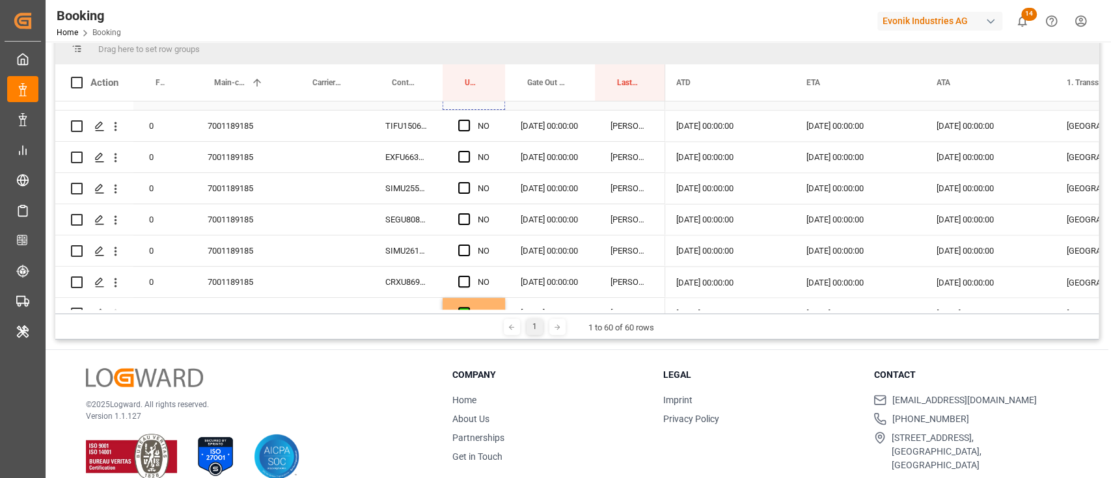
drag, startPoint x: 504, startPoint y: 217, endPoint x: 489, endPoint y: 232, distance: 21.2
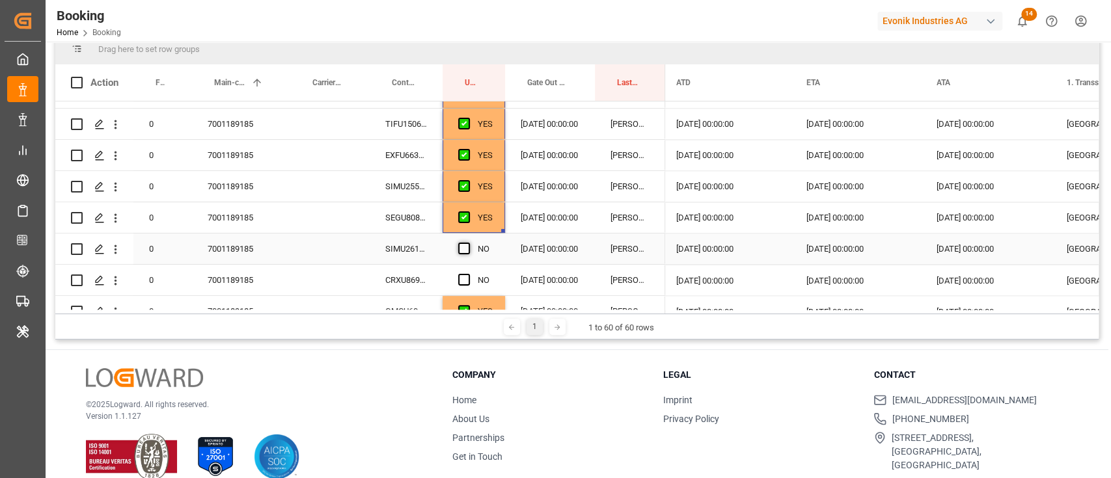
click at [459, 247] on span "Press SPACE to select this row." at bounding box center [464, 249] width 12 height 12
click at [468, 243] on input "Press SPACE to select this row." at bounding box center [468, 243] width 0 height 0
click at [468, 268] on div "Press SPACE to select this row." at bounding box center [468, 280] width 20 height 30
click at [466, 274] on span "Press SPACE to select this row." at bounding box center [464, 280] width 12 height 12
click at [468, 274] on input "Press SPACE to select this row." at bounding box center [468, 274] width 0 height 0
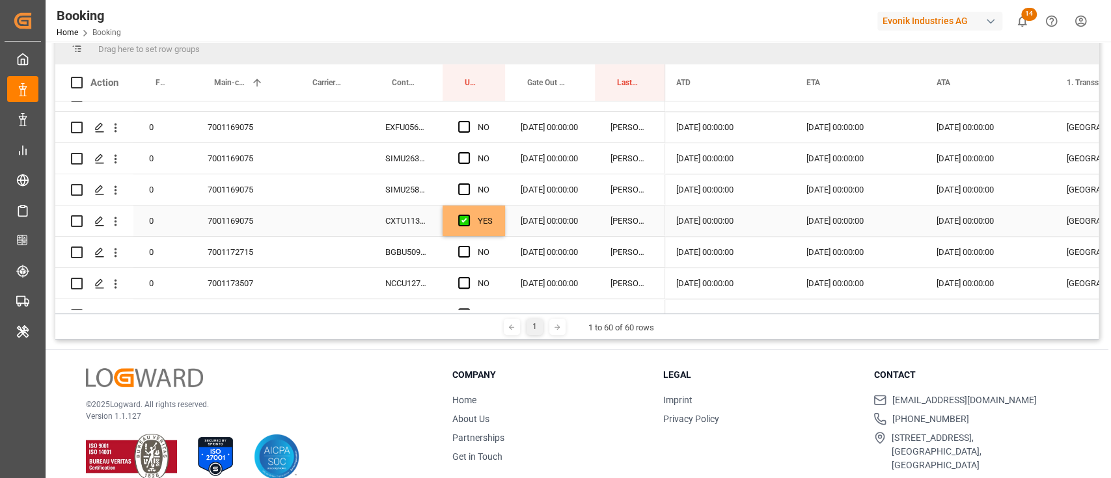
click at [489, 222] on div "YES" at bounding box center [485, 221] width 15 height 30
drag, startPoint x: 503, startPoint y: 232, endPoint x: 496, endPoint y: 239, distance: 10.1
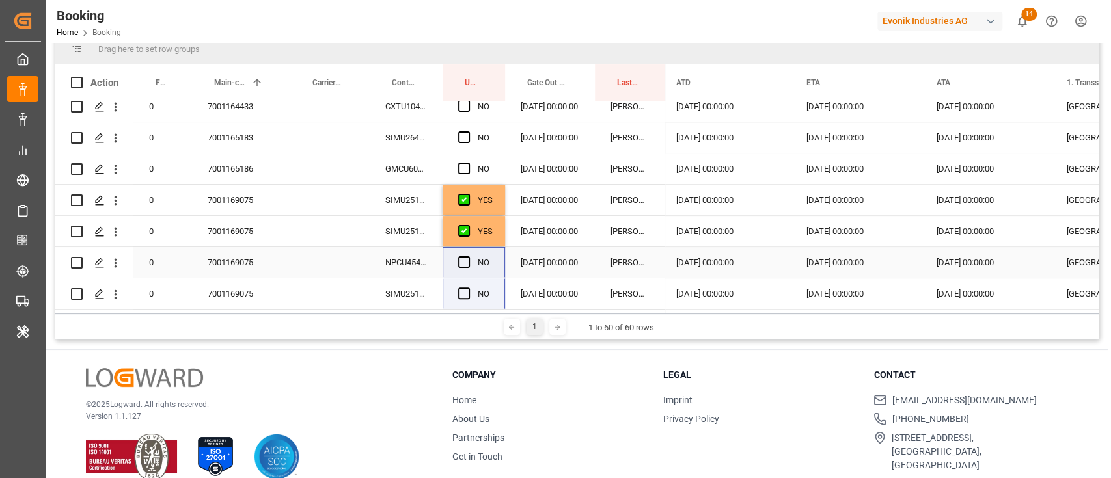
drag, startPoint x: 496, startPoint y: 239, endPoint x: 485, endPoint y: 249, distance: 14.7
click at [485, 249] on div "0 4006573650 ITTU7061603 NO 17.07.2025 00:00:00 Vasantha Kumar 0 4006573658 ITT…" at bounding box center [360, 154] width 610 height 1874
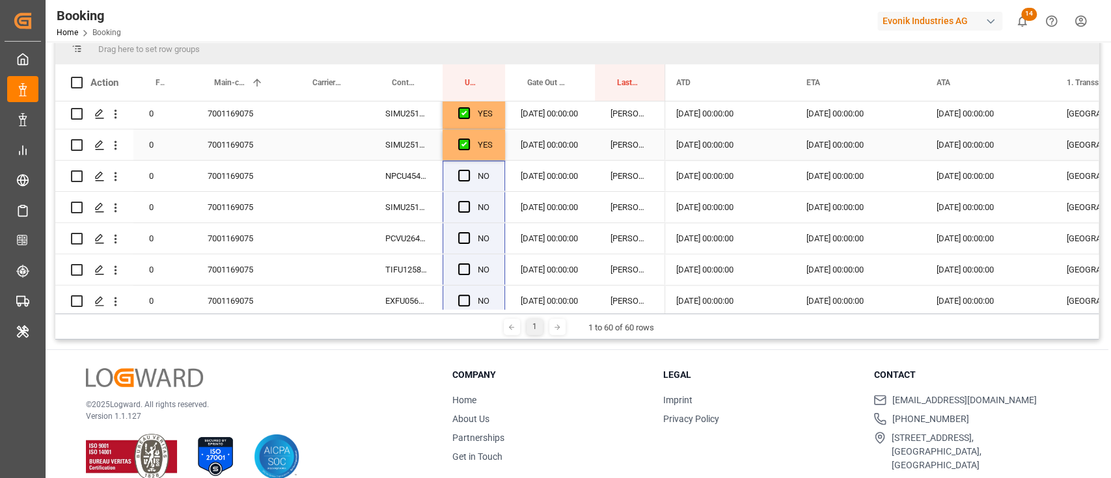
click at [479, 154] on div "YES" at bounding box center [485, 145] width 15 height 30
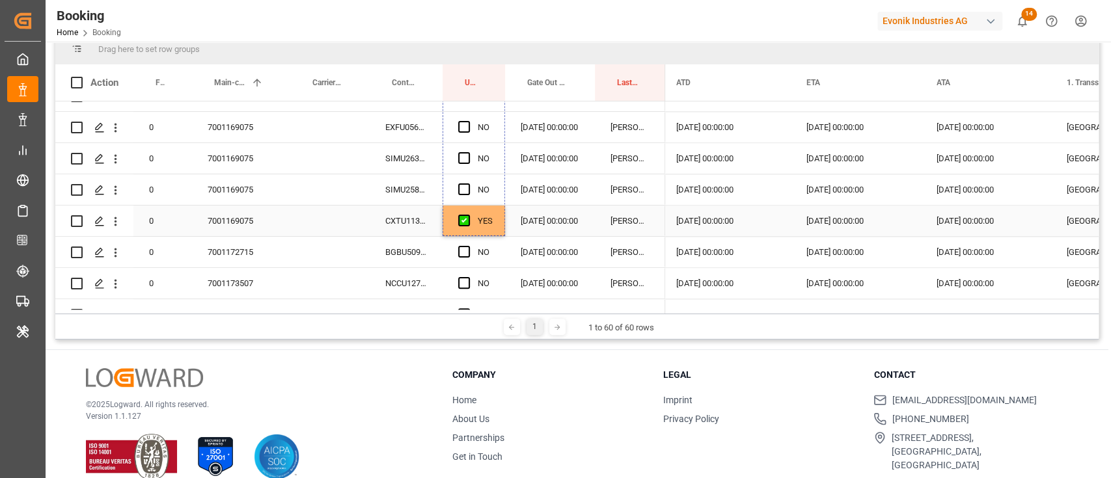
drag, startPoint x: 502, startPoint y: 158, endPoint x: 485, endPoint y: 211, distance: 55.3
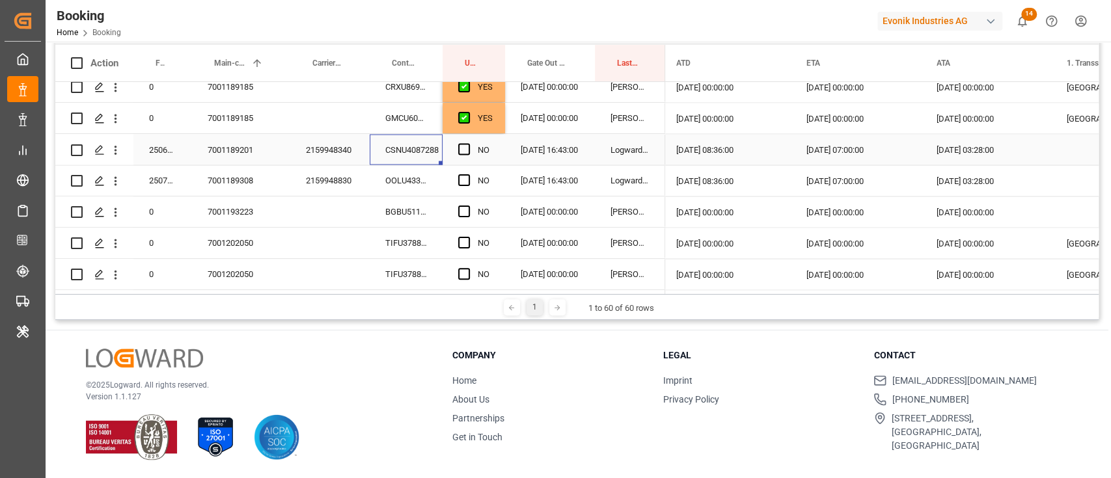
click at [387, 143] on div "CSNU4087288" at bounding box center [406, 149] width 73 height 31
click at [115, 144] on icon "open menu" at bounding box center [116, 150] width 14 height 14
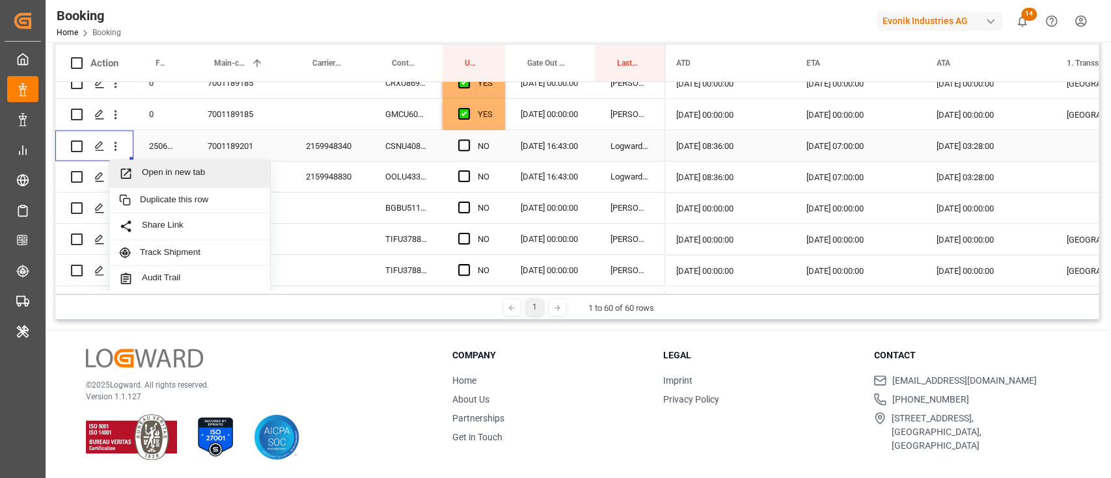
click at [145, 169] on span "Open in new tab" at bounding box center [201, 174] width 118 height 14
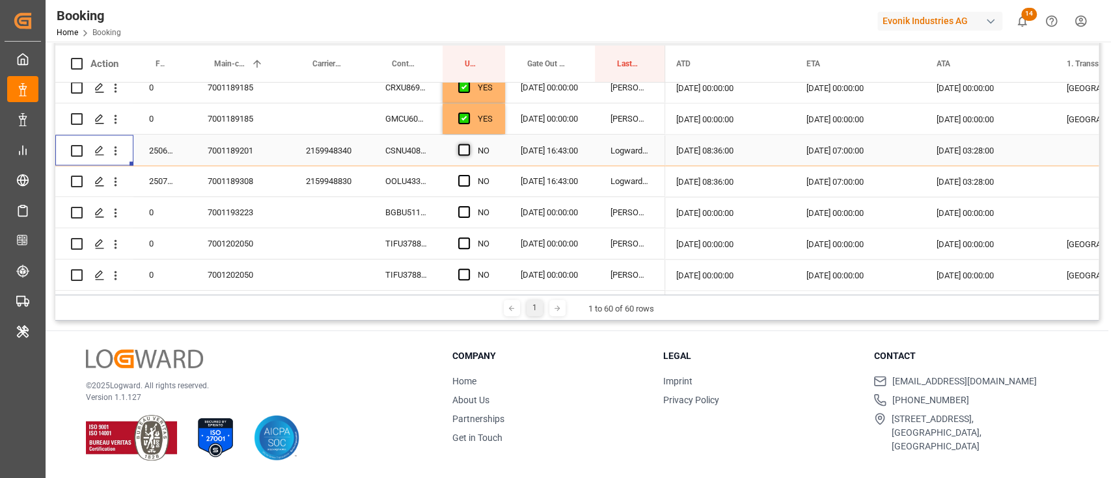
scroll to position [193, 0]
click at [460, 143] on span "Press SPACE to select this row." at bounding box center [464, 149] width 12 height 12
click at [468, 143] on input "Press SPACE to select this row." at bounding box center [468, 143] width 0 height 0
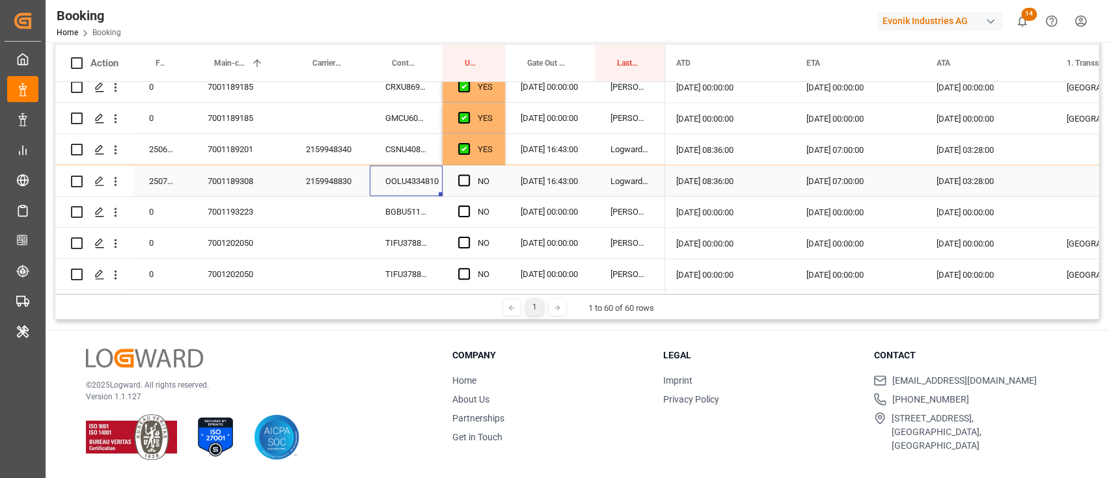
click at [380, 171] on div "OOLU4334810" at bounding box center [406, 180] width 73 height 31
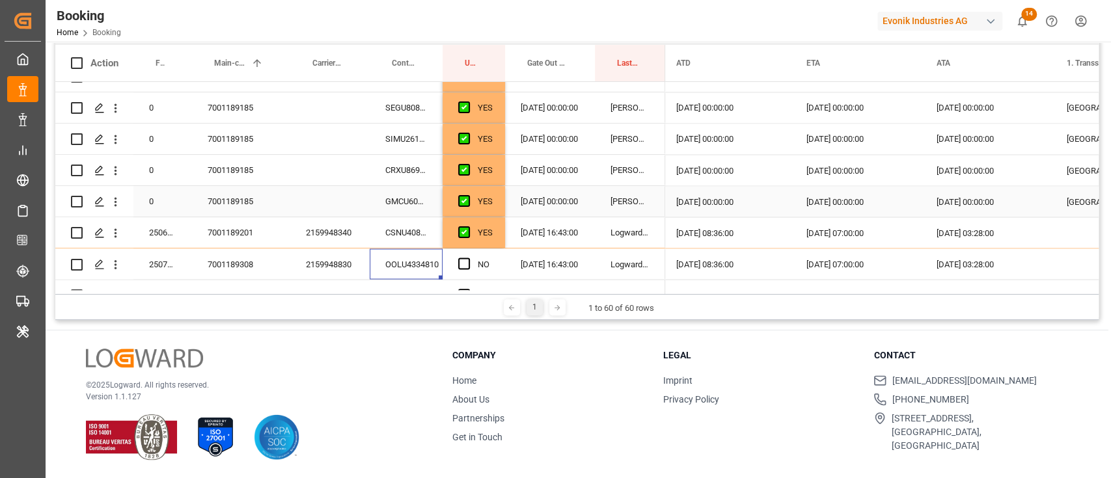
scroll to position [1669, 0]
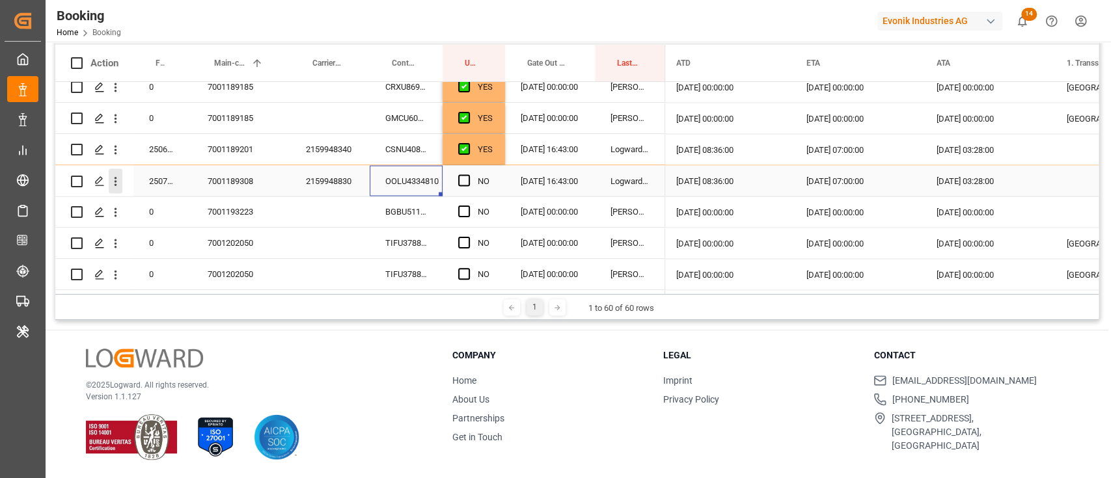
drag, startPoint x: 120, startPoint y: 178, endPoint x: 150, endPoint y: 188, distance: 31.5
click at [120, 177] on icon "open menu" at bounding box center [116, 181] width 14 height 14
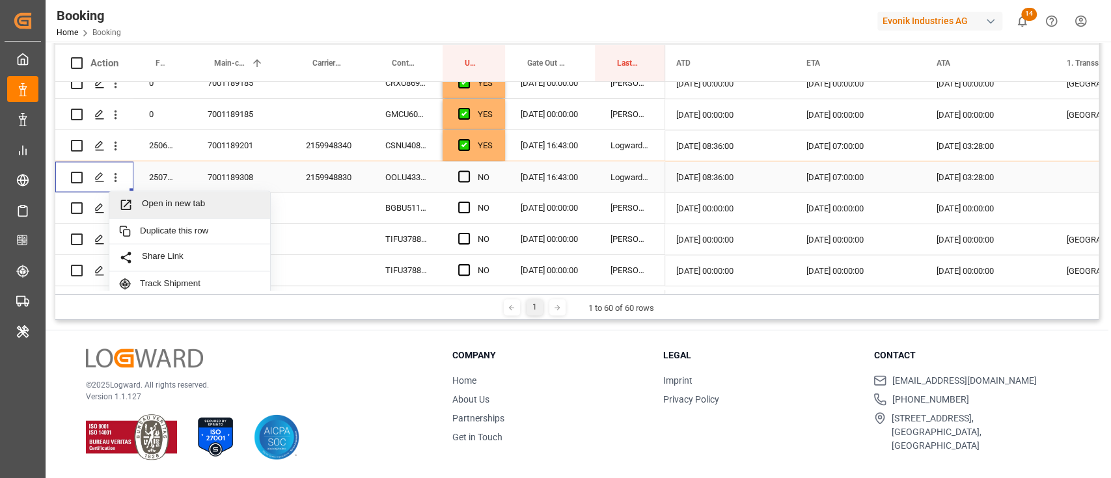
click at [161, 194] on div "Open in new tab" at bounding box center [189, 204] width 161 height 27
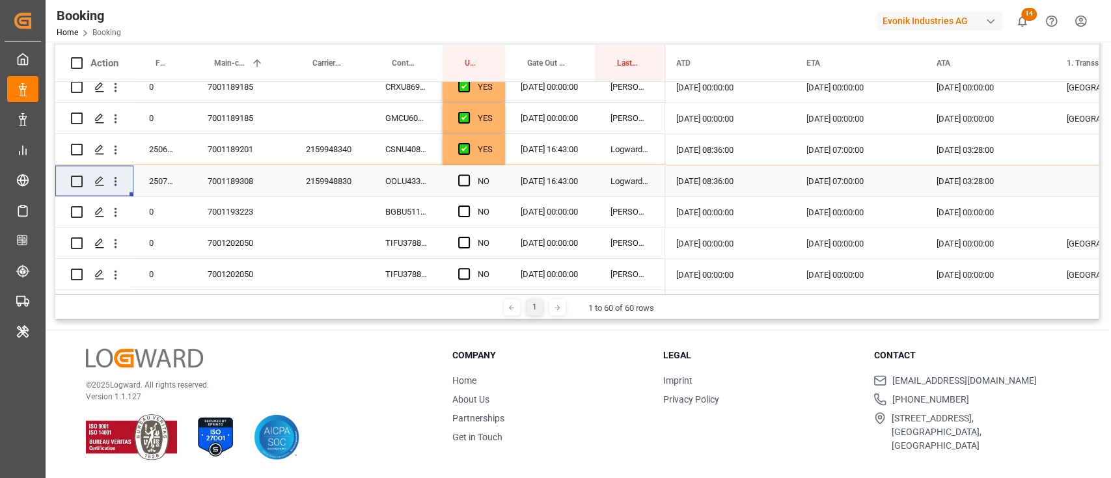
click at [470, 176] on div "Press SPACE to select this row." at bounding box center [468, 181] width 20 height 30
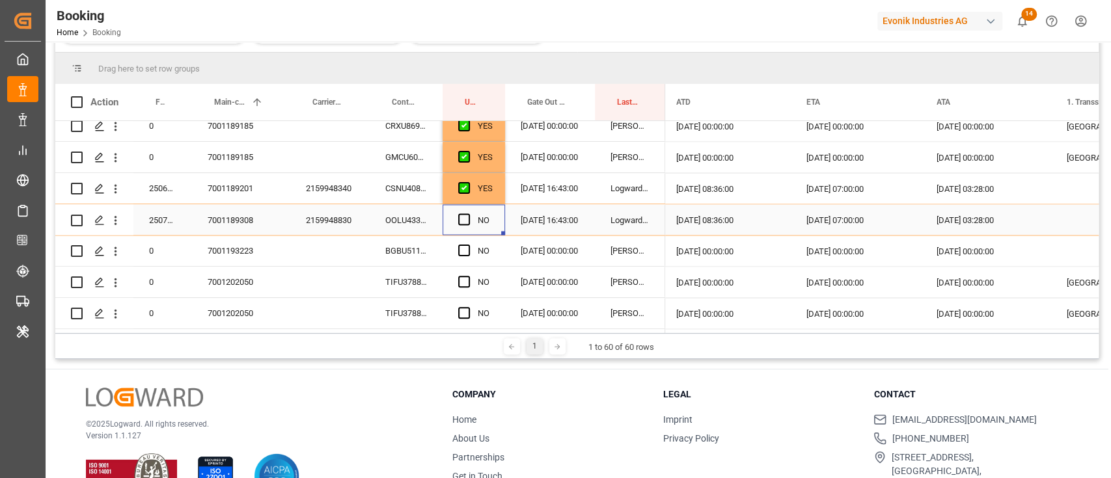
scroll to position [231, 0]
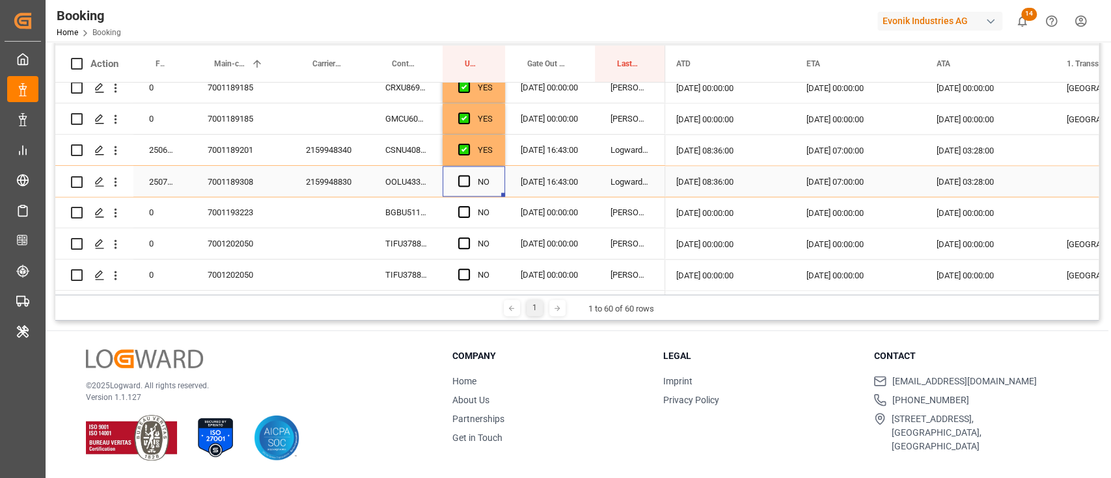
click at [457, 173] on div "NO" at bounding box center [473, 181] width 62 height 31
click at [461, 178] on span "Press SPACE to select this row." at bounding box center [464, 181] width 12 height 12
click at [468, 175] on input "Press SPACE to select this row." at bounding box center [468, 175] width 0 height 0
click at [404, 209] on div "BGBU5110164" at bounding box center [406, 211] width 73 height 31
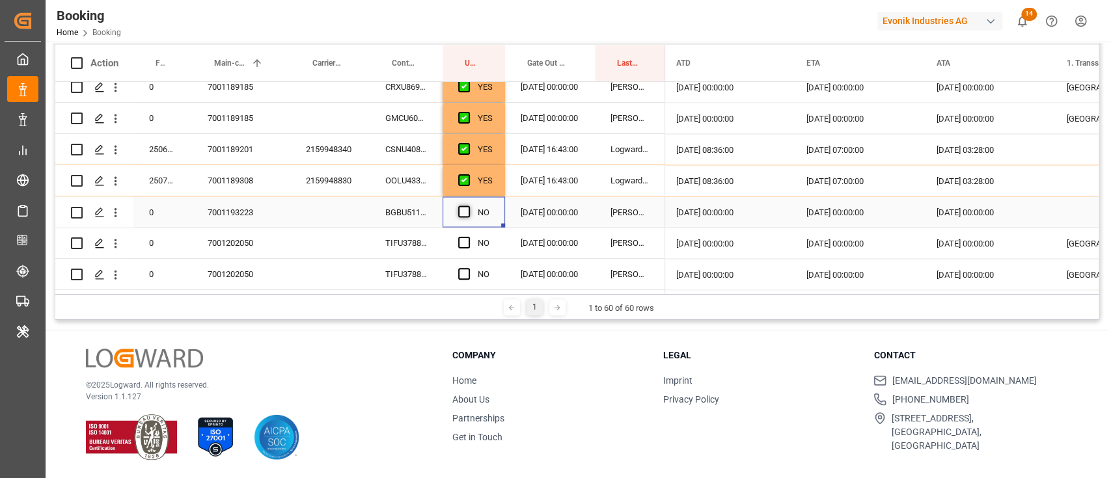
click at [461, 206] on span "Press SPACE to select this row." at bounding box center [464, 212] width 12 height 12
click at [468, 206] on input "Press SPACE to select this row." at bounding box center [468, 206] width 0 height 0
click at [230, 237] on div "7001202050" at bounding box center [241, 243] width 98 height 31
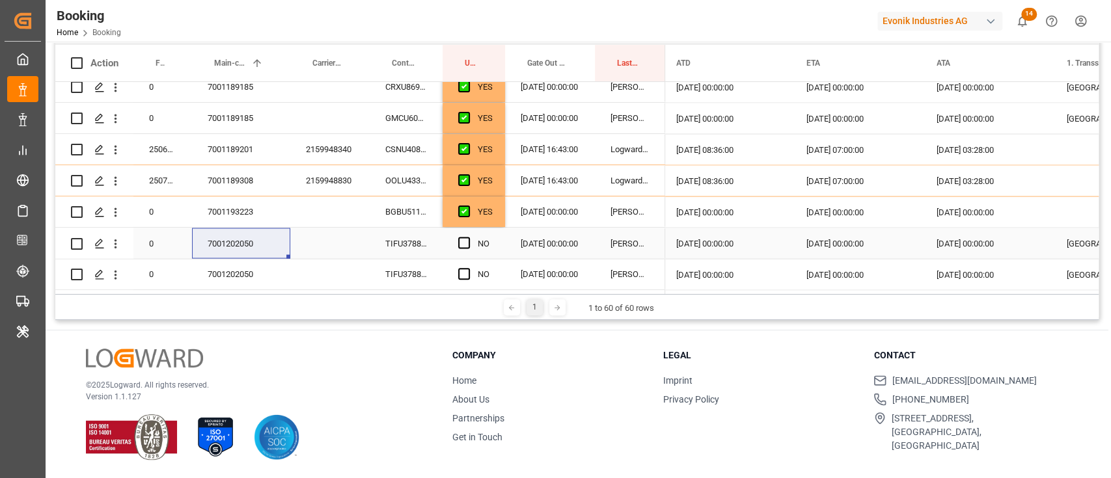
click at [422, 230] on div "TIFU3788728" at bounding box center [406, 243] width 73 height 31
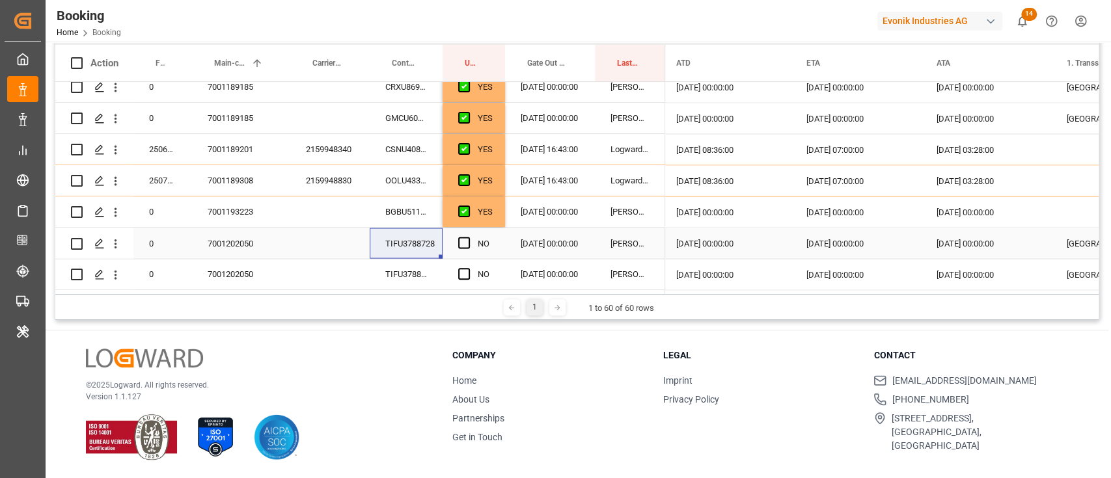
click at [463, 241] on span "Press SPACE to select this row." at bounding box center [464, 243] width 12 height 12
click at [468, 237] on input "Press SPACE to select this row." at bounding box center [468, 237] width 0 height 0
click at [459, 268] on span "Press SPACE to select this row." at bounding box center [464, 274] width 12 height 12
click at [468, 268] on input "Press SPACE to select this row." at bounding box center [468, 268] width 0 height 0
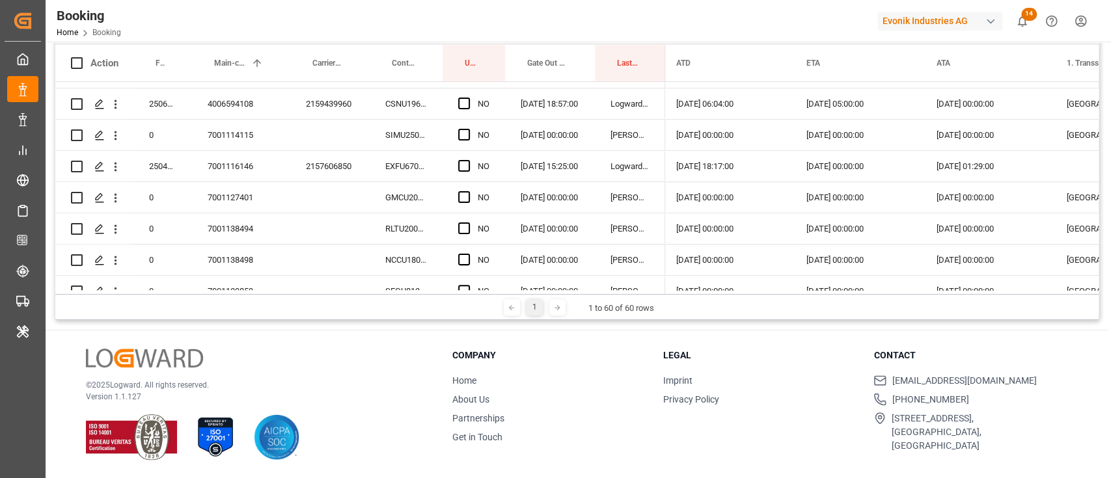
scroll to position [0, 0]
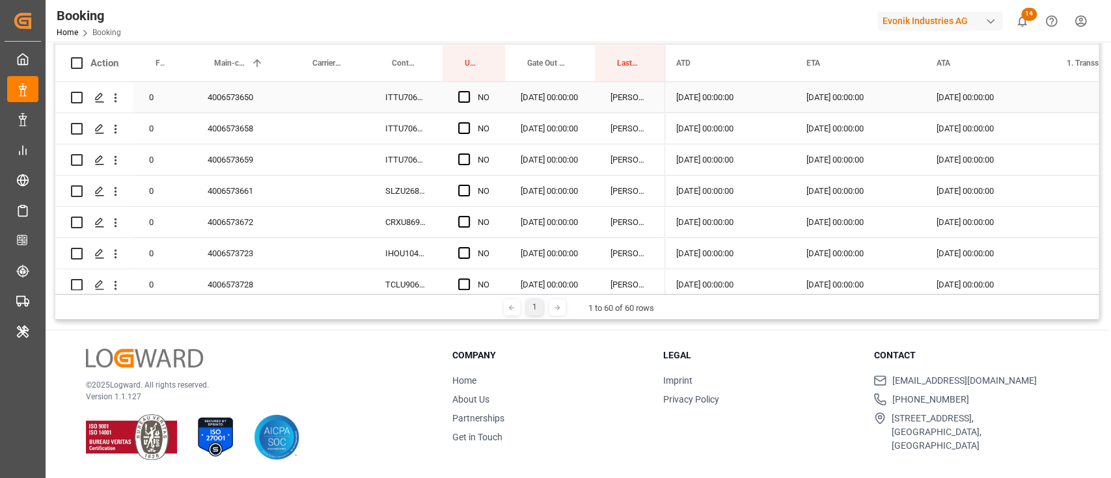
click at [414, 104] on div "ITTU7061603" at bounding box center [406, 97] width 73 height 31
click at [467, 100] on span "Press SPACE to select this row." at bounding box center [464, 97] width 12 height 12
click at [468, 91] on input "Press SPACE to select this row." at bounding box center [468, 91] width 0 height 0
click at [414, 122] on div "ITTU7065888" at bounding box center [406, 128] width 73 height 31
click at [458, 128] on span "Press SPACE to select this row." at bounding box center [464, 128] width 12 height 12
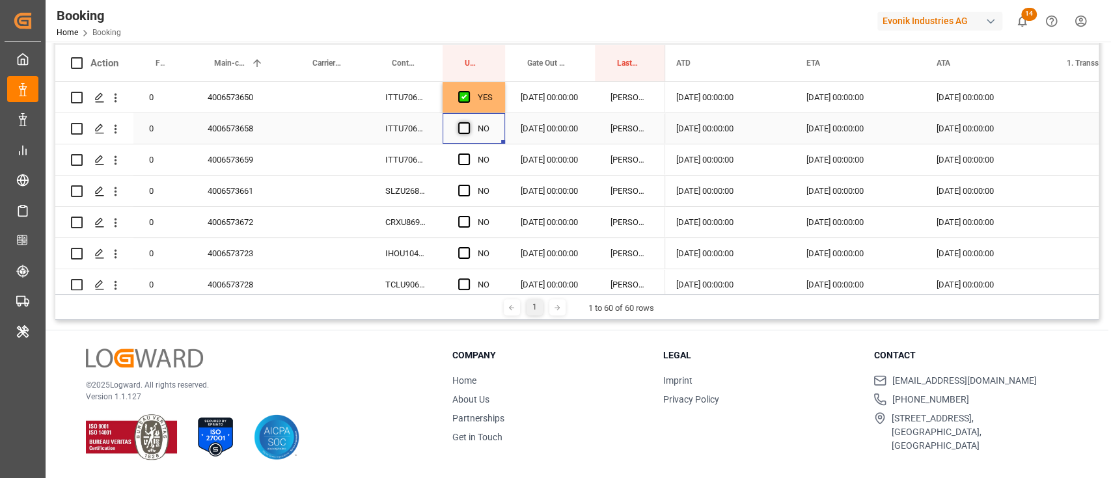
click at [468, 122] on input "Press SPACE to select this row." at bounding box center [468, 122] width 0 height 0
click at [410, 150] on div "ITTU7067638" at bounding box center [406, 159] width 73 height 31
click at [466, 160] on span "Press SPACE to select this row." at bounding box center [464, 160] width 12 height 12
click at [468, 154] on input "Press SPACE to select this row." at bounding box center [468, 154] width 0 height 0
click at [422, 185] on div "SLZU2685763" at bounding box center [406, 191] width 73 height 31
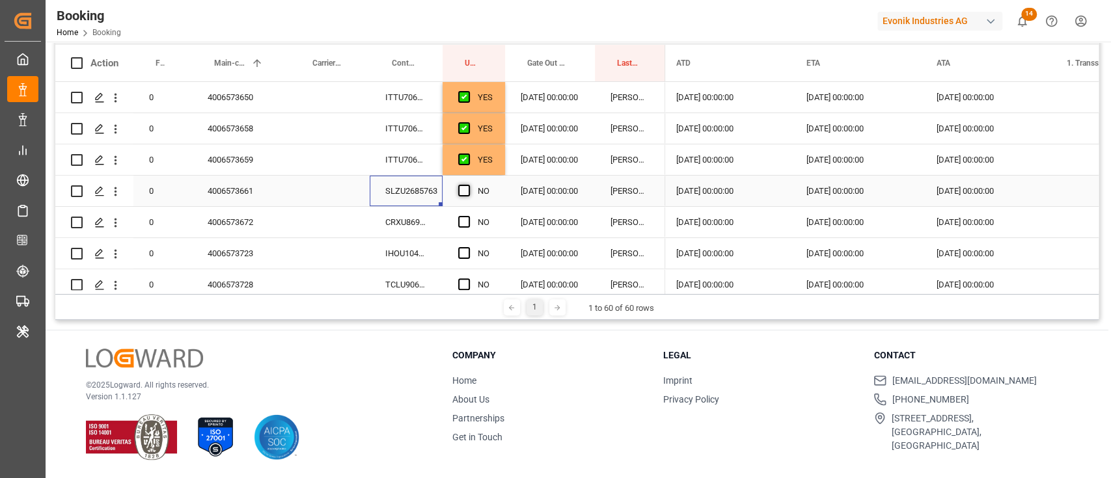
click at [463, 186] on span "Press SPACE to select this row." at bounding box center [464, 191] width 12 height 12
click at [468, 185] on input "Press SPACE to select this row." at bounding box center [468, 185] width 0 height 0
click at [421, 219] on div "CRXU8697306" at bounding box center [406, 222] width 73 height 31
click at [457, 222] on div "NO" at bounding box center [473, 222] width 62 height 31
click at [463, 223] on span "Press SPACE to select this row." at bounding box center [464, 222] width 12 height 12
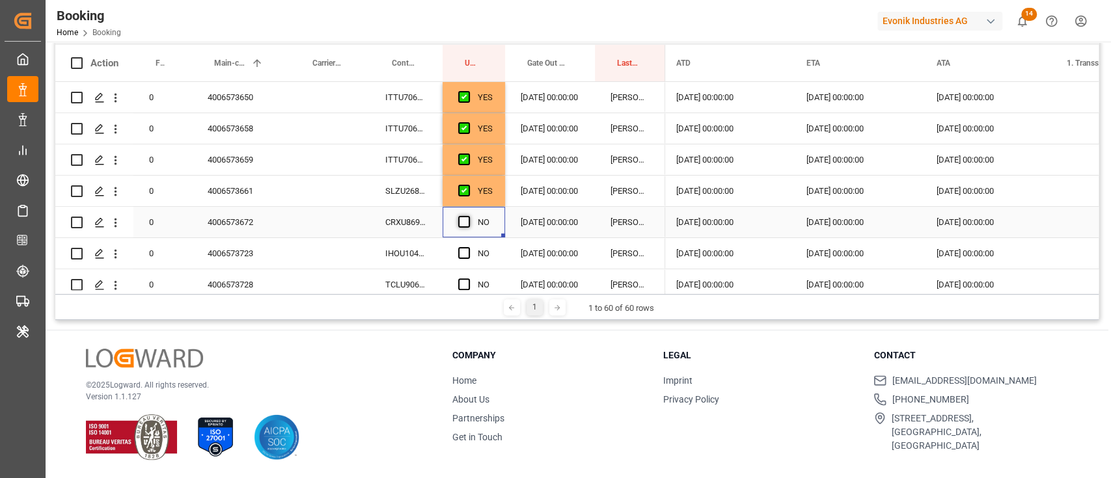
click at [468, 216] on input "Press SPACE to select this row." at bounding box center [468, 216] width 0 height 0
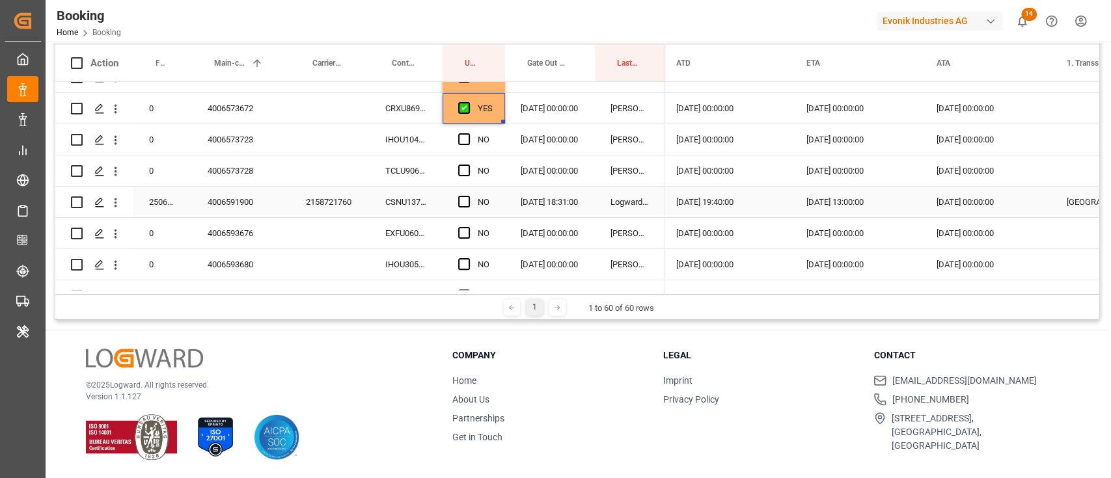
scroll to position [87, 0]
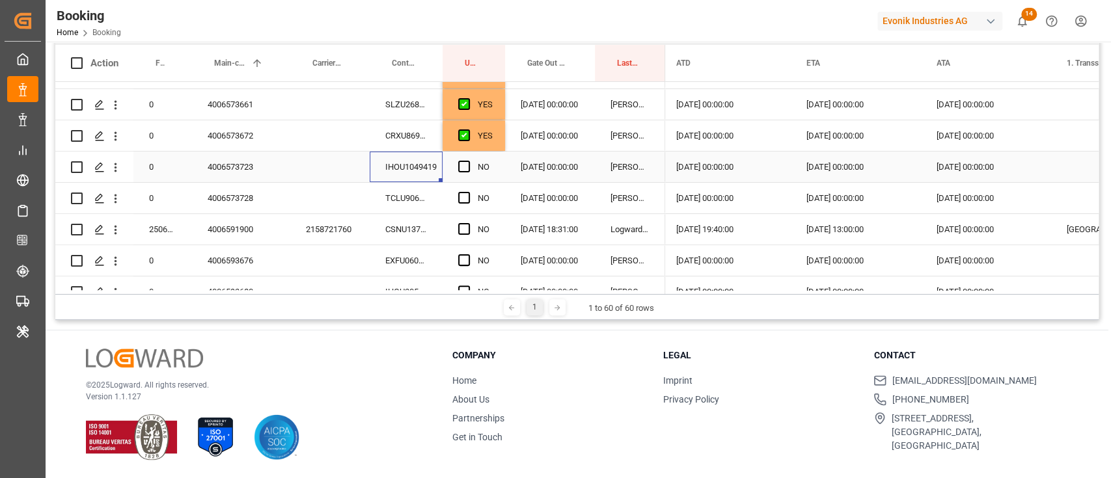
click at [417, 159] on div "IHOU1049419" at bounding box center [406, 167] width 73 height 31
click at [463, 165] on span "Press SPACE to select this row." at bounding box center [464, 167] width 12 height 12
click at [468, 161] on input "Press SPACE to select this row." at bounding box center [468, 161] width 0 height 0
click at [425, 206] on div "TCLU9067960" at bounding box center [406, 198] width 73 height 31
click at [465, 195] on span "Press SPACE to select this row." at bounding box center [464, 198] width 12 height 12
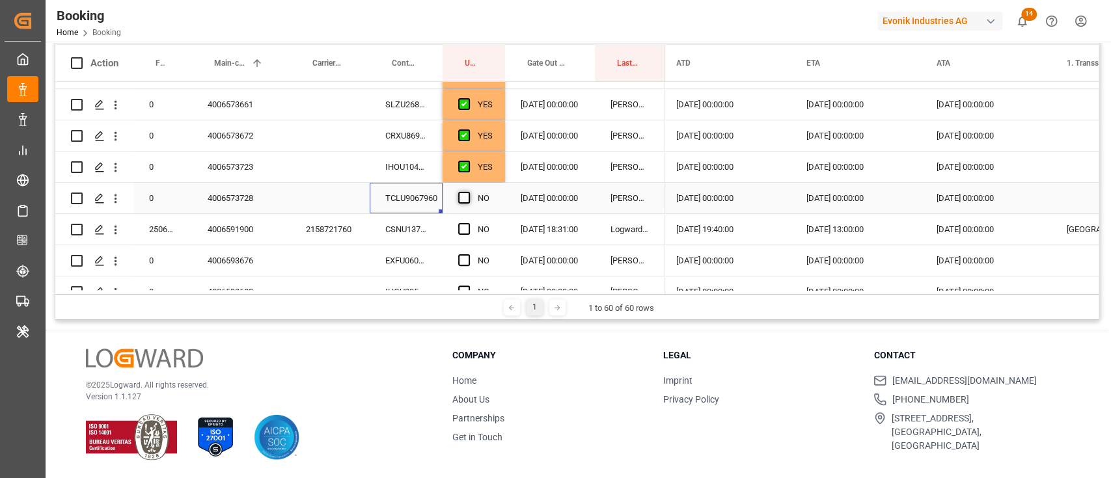
click at [468, 192] on input "Press SPACE to select this row." at bounding box center [468, 192] width 0 height 0
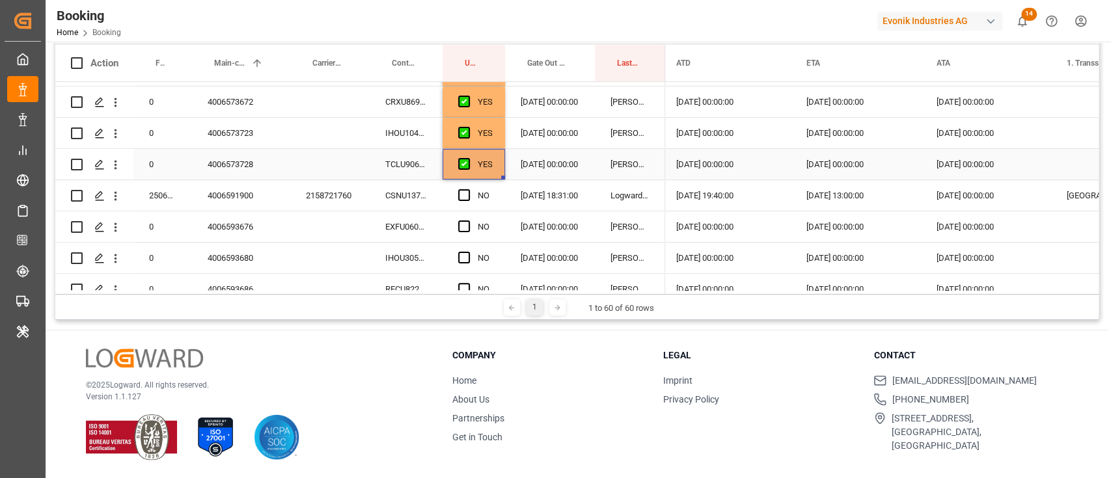
scroll to position [173, 0]
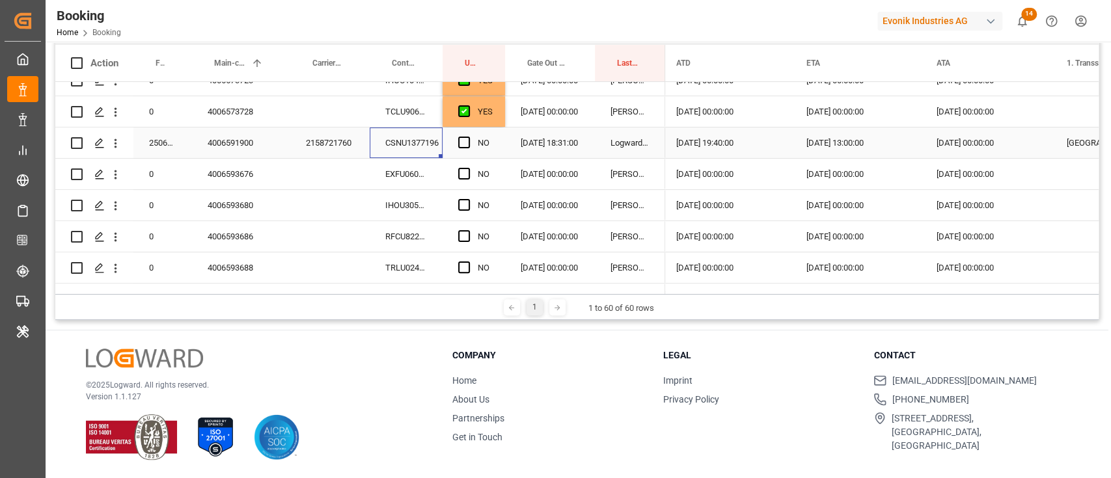
click at [412, 147] on div "CSNU1377196" at bounding box center [406, 143] width 73 height 31
click at [463, 135] on div "Press SPACE to select this row." at bounding box center [468, 143] width 20 height 30
click at [464, 144] on span "Press SPACE to select this row." at bounding box center [464, 143] width 12 height 12
click at [468, 137] on input "Press SPACE to select this row." at bounding box center [468, 137] width 0 height 0
click at [436, 170] on div "EXFU0600617" at bounding box center [406, 174] width 73 height 31
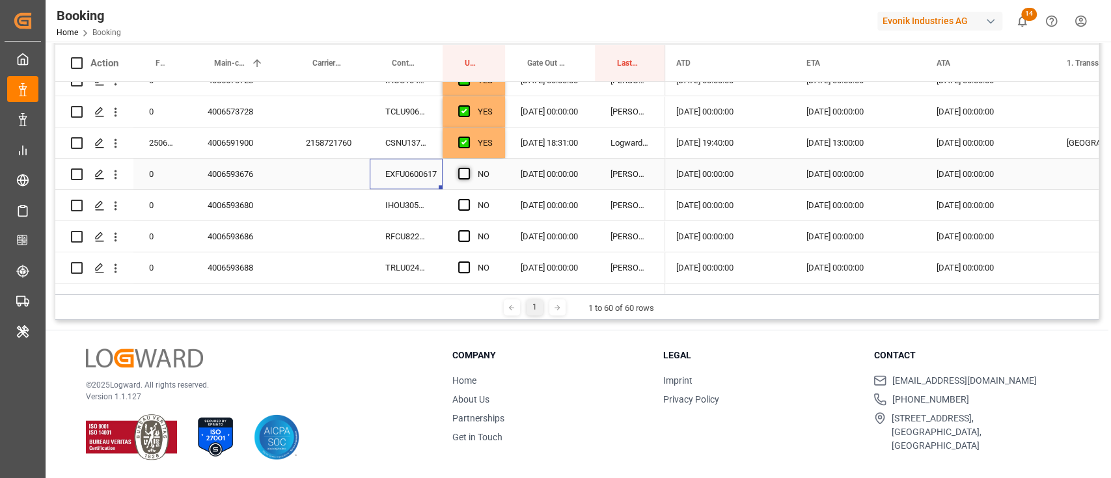
click at [464, 171] on span "Press SPACE to select this row." at bounding box center [464, 174] width 12 height 12
click at [468, 168] on input "Press SPACE to select this row." at bounding box center [468, 168] width 0 height 0
click at [402, 223] on div "RFCU8229508" at bounding box center [406, 236] width 73 height 31
click at [420, 202] on div "IHOU3054857" at bounding box center [406, 205] width 73 height 31
click at [463, 201] on span "Press SPACE to select this row." at bounding box center [464, 205] width 12 height 12
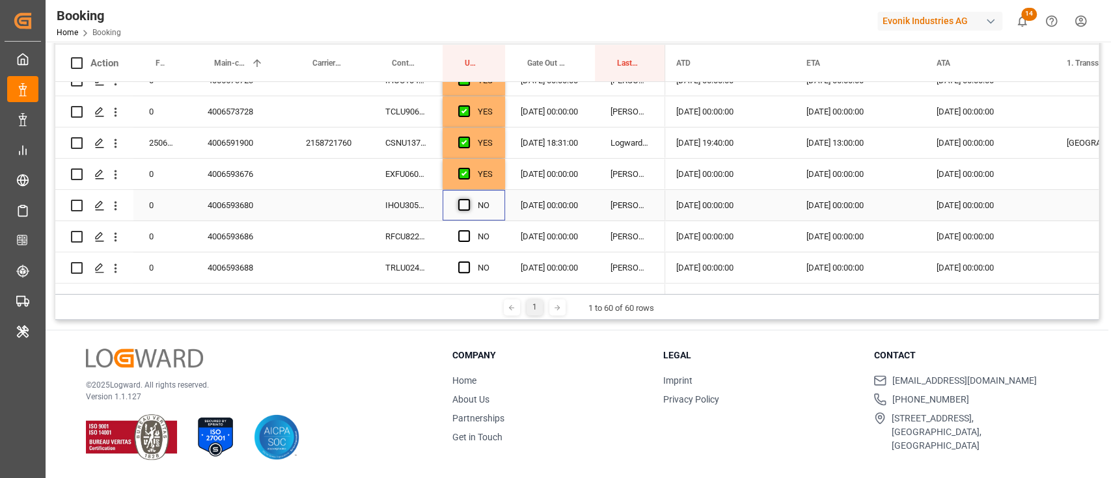
click at [468, 199] on input "Press SPACE to select this row." at bounding box center [468, 199] width 0 height 0
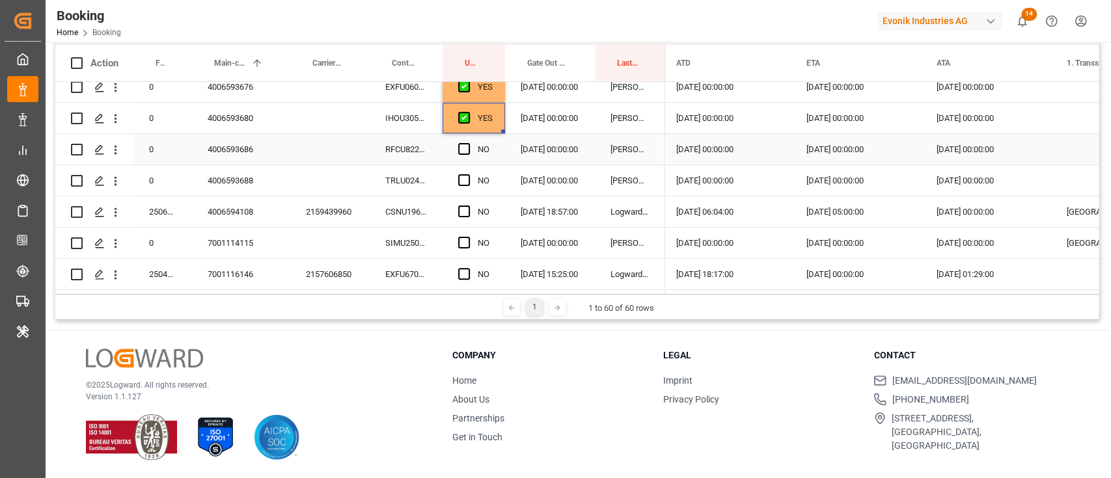
click at [416, 154] on div "RFCU8229508" at bounding box center [406, 149] width 73 height 31
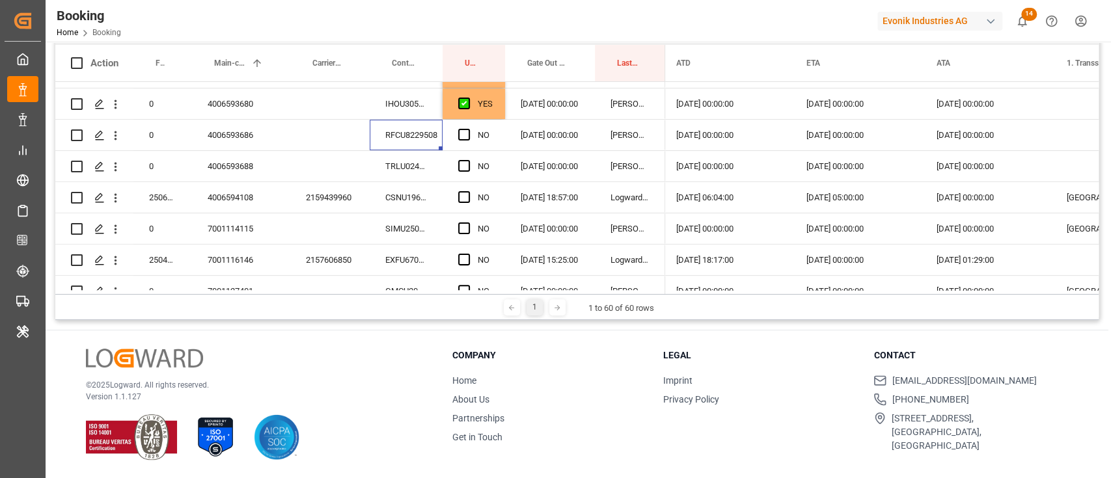
scroll to position [281, 0]
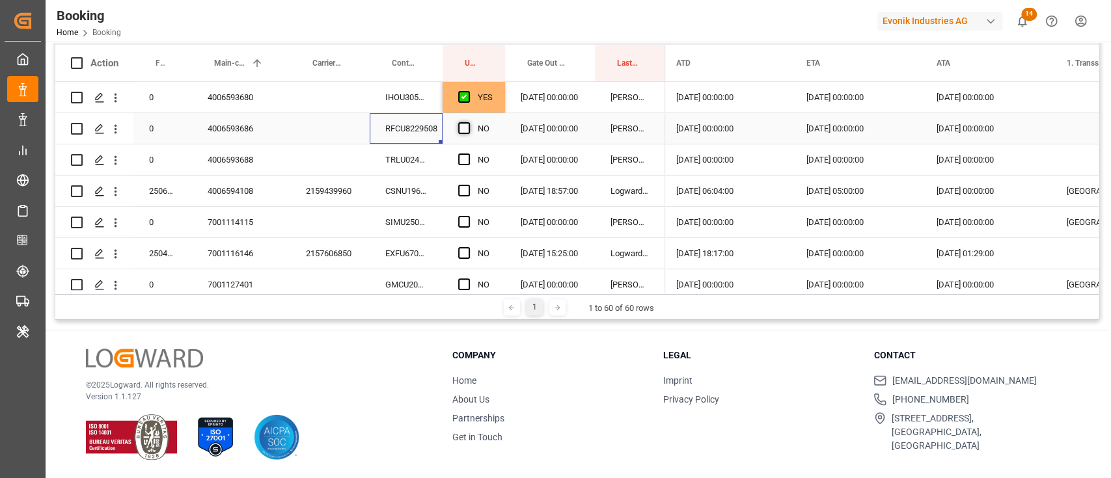
click at [465, 130] on span "Press SPACE to select this row." at bounding box center [464, 128] width 12 height 12
click at [468, 122] on input "Press SPACE to select this row." at bounding box center [468, 122] width 0 height 0
click at [434, 167] on div "TRLU0247662" at bounding box center [406, 159] width 73 height 31
click at [476, 168] on div "Press SPACE to select this row." at bounding box center [468, 160] width 20 height 30
click at [468, 165] on div "Press SPACE to select this row." at bounding box center [468, 160] width 20 height 30
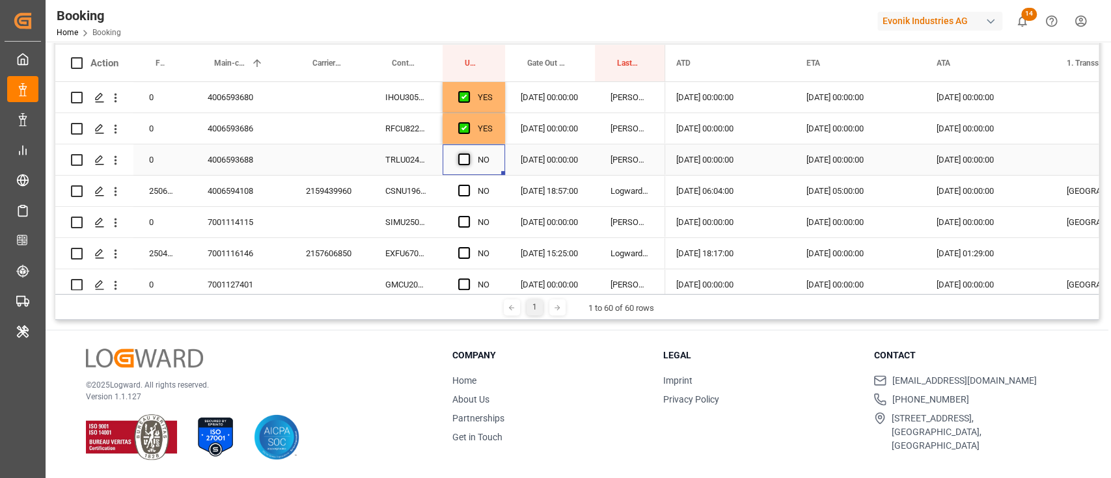
click at [467, 156] on span "Press SPACE to select this row." at bounding box center [464, 160] width 12 height 12
click at [468, 154] on input "Press SPACE to select this row." at bounding box center [468, 154] width 0 height 0
click at [431, 204] on div "CSNU1967438" at bounding box center [406, 191] width 73 height 31
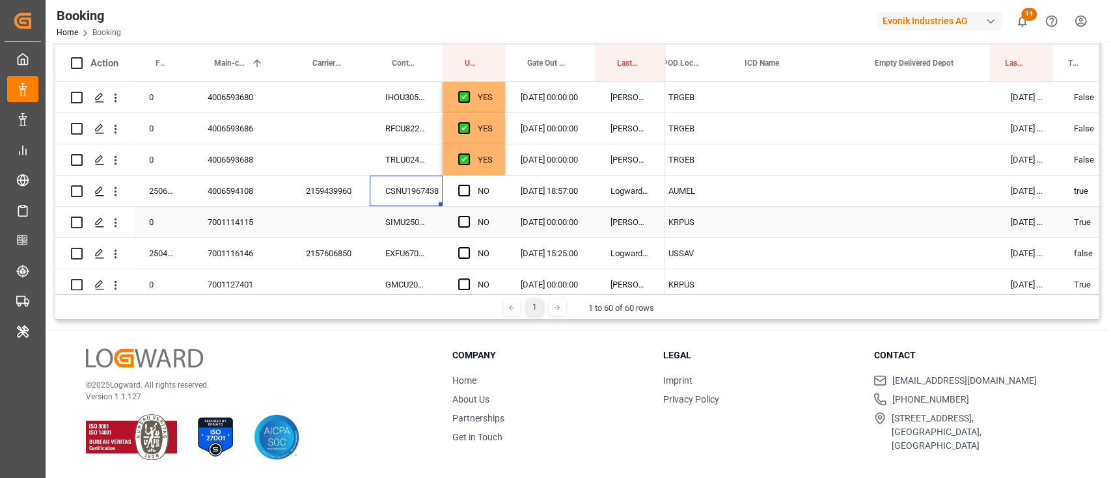
scroll to position [0, 794]
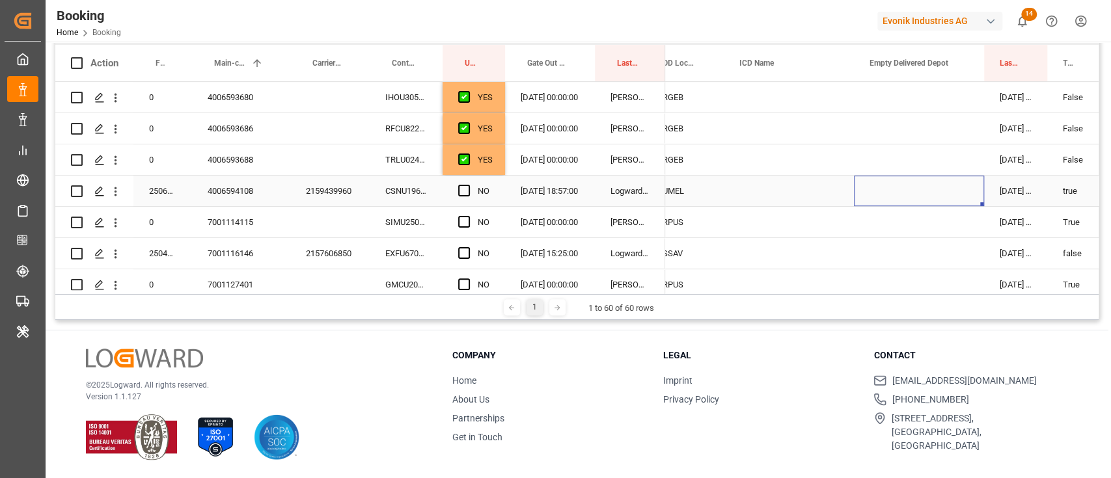
click at [890, 183] on div "Press SPACE to select this row." at bounding box center [919, 191] width 130 height 31
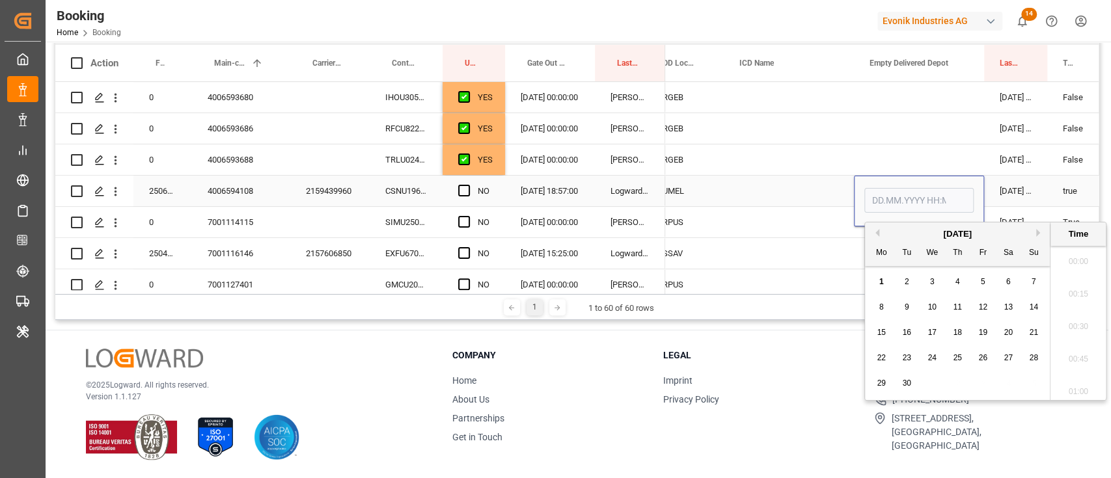
scroll to position [2053, 0]
click at [880, 276] on div "1" at bounding box center [881, 283] width 16 height 16
type input "01.09.2025 00:00"
click at [796, 198] on div "Press SPACE to select this row." at bounding box center [788, 191] width 130 height 31
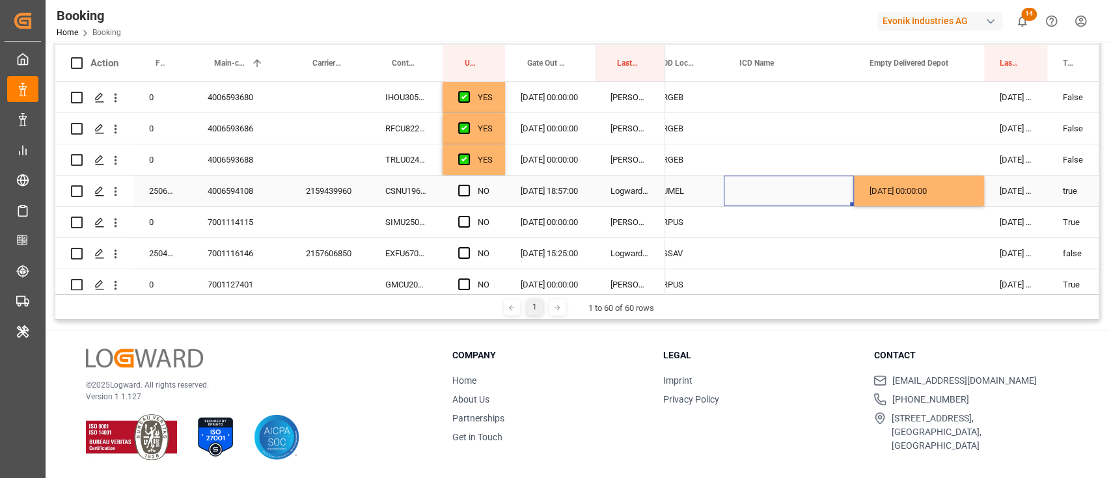
click at [460, 189] on span "Press SPACE to select this row." at bounding box center [464, 191] width 12 height 12
click at [468, 185] on input "Press SPACE to select this row." at bounding box center [468, 185] width 0 height 0
click at [386, 226] on div "SIMU2508899" at bounding box center [406, 222] width 73 height 31
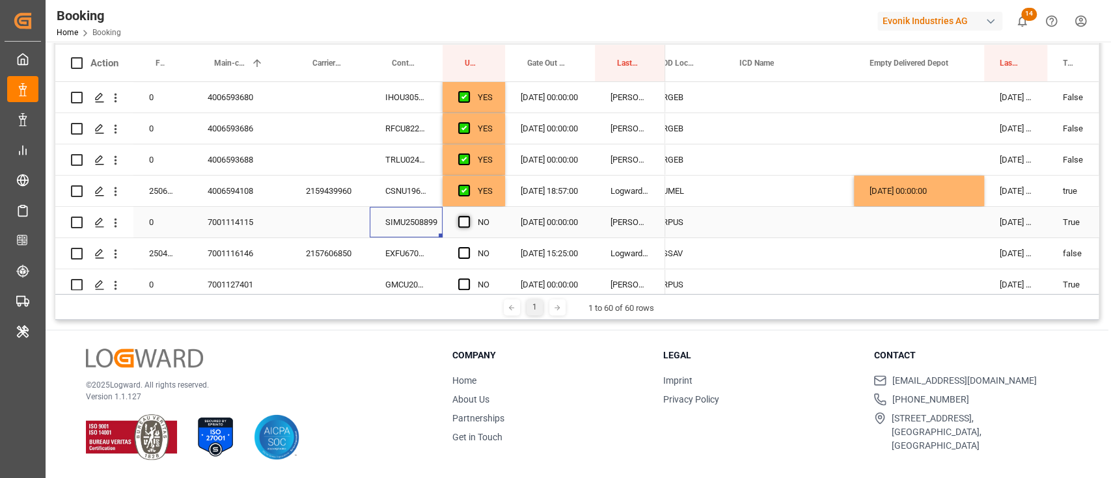
click at [460, 219] on span "Press SPACE to select this row." at bounding box center [464, 222] width 12 height 12
click at [468, 216] on input "Press SPACE to select this row." at bounding box center [468, 216] width 0 height 0
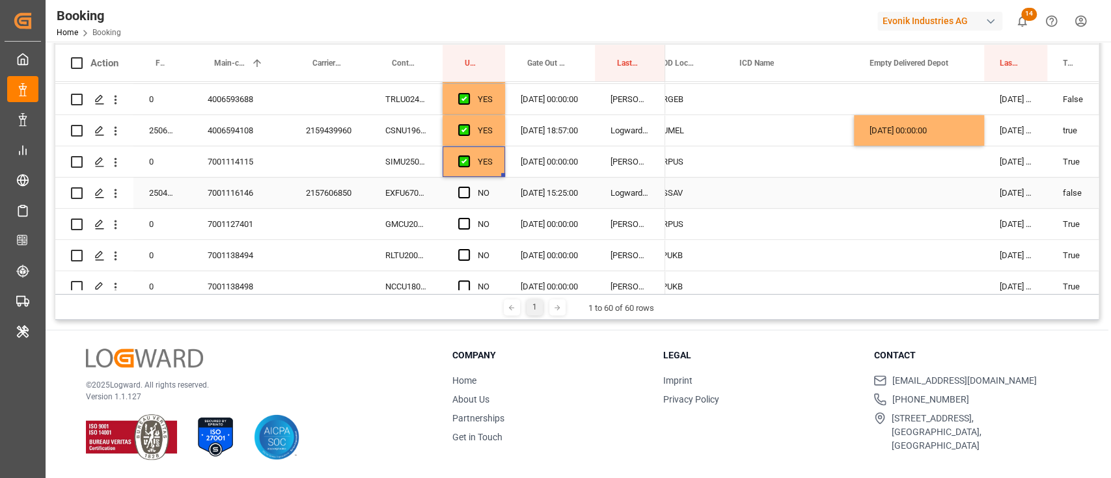
scroll to position [368, 0]
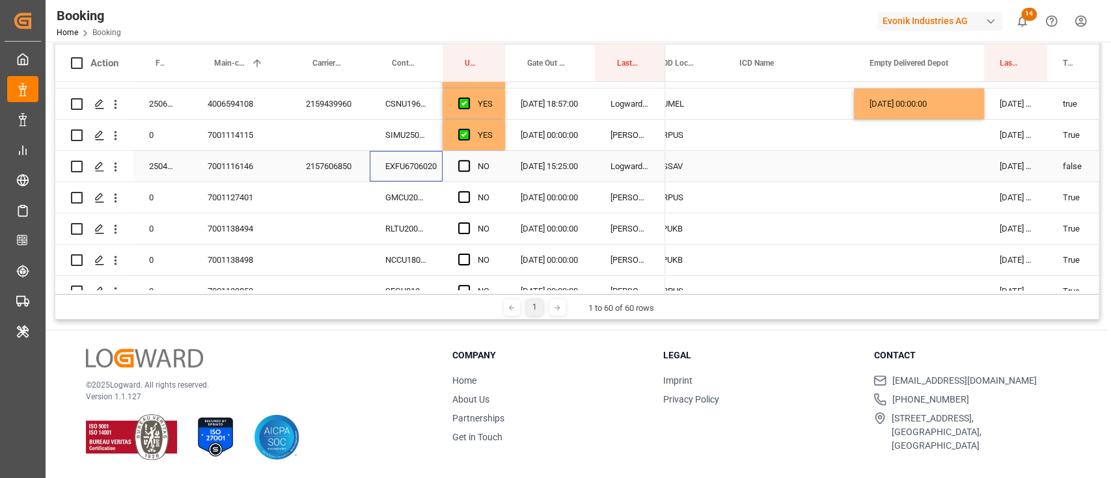
click at [424, 152] on div "EXFU6706020" at bounding box center [406, 166] width 73 height 31
click at [458, 166] on span "Press SPACE to select this row." at bounding box center [464, 166] width 12 height 12
click at [468, 160] on input "Press SPACE to select this row." at bounding box center [468, 160] width 0 height 0
click at [432, 195] on div "GMCU2040378" at bounding box center [406, 197] width 73 height 31
click at [463, 195] on span "Press SPACE to select this row." at bounding box center [464, 197] width 12 height 12
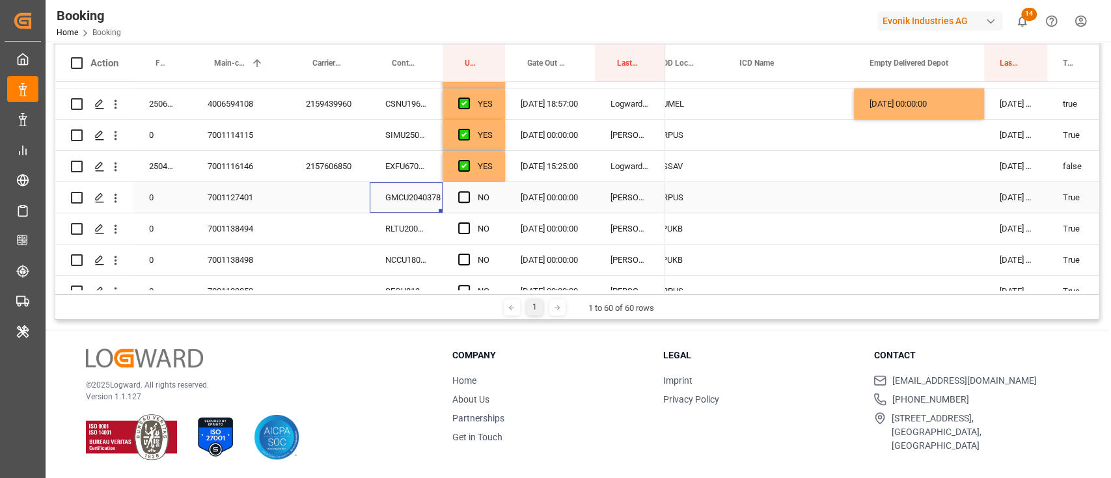
click at [468, 191] on input "Press SPACE to select this row." at bounding box center [468, 191] width 0 height 0
click at [412, 231] on div "RLTU2009802" at bounding box center [406, 228] width 73 height 31
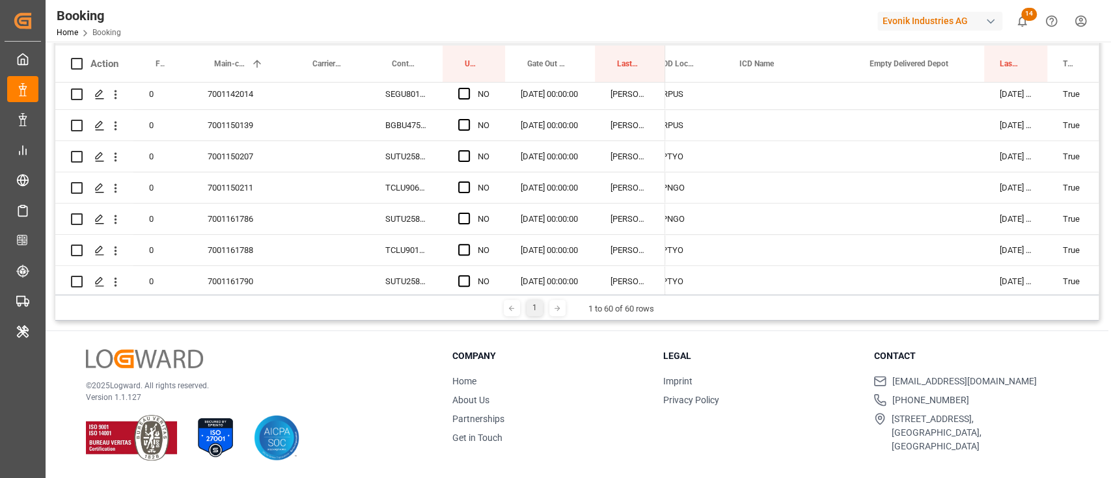
scroll to position [455, 0]
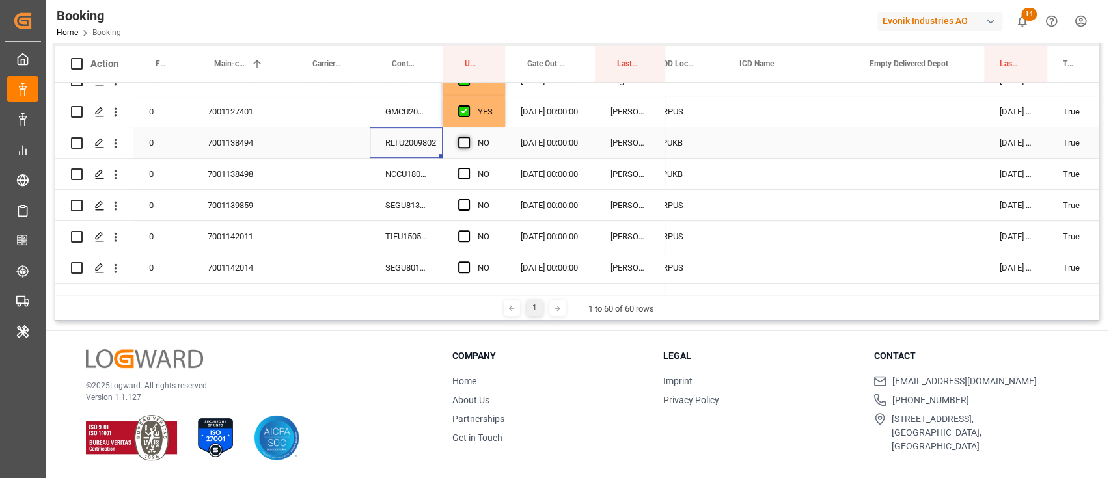
click at [463, 146] on span "Press SPACE to select this row." at bounding box center [464, 143] width 12 height 12
click at [468, 137] on input "Press SPACE to select this row." at bounding box center [468, 137] width 0 height 0
click at [428, 169] on div "NCCU1802687" at bounding box center [406, 174] width 73 height 31
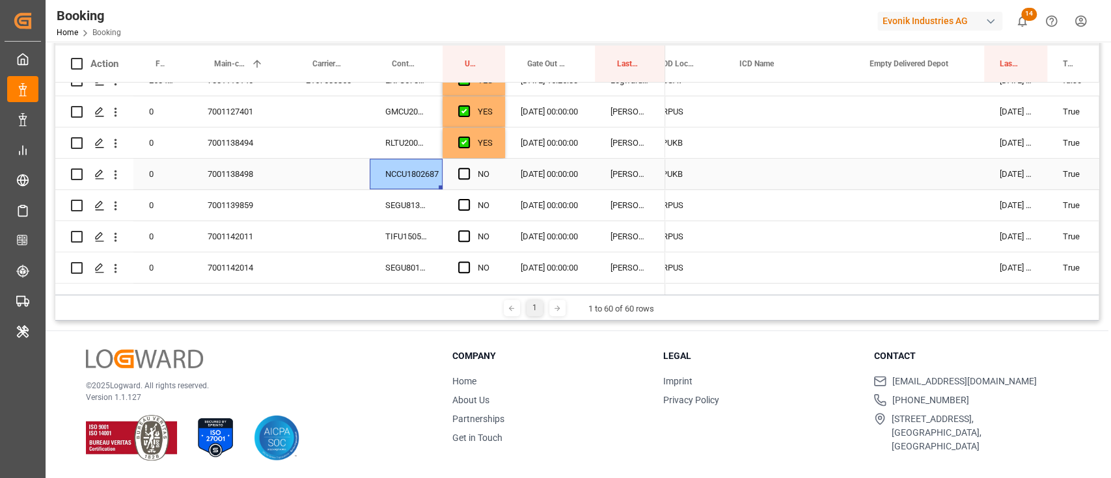
scroll to position [193, 0]
click at [466, 170] on span "Press SPACE to select this row." at bounding box center [464, 173] width 12 height 12
click at [468, 167] on input "Press SPACE to select this row." at bounding box center [468, 167] width 0 height 0
click at [437, 201] on div "SEGU8130632" at bounding box center [406, 204] width 73 height 31
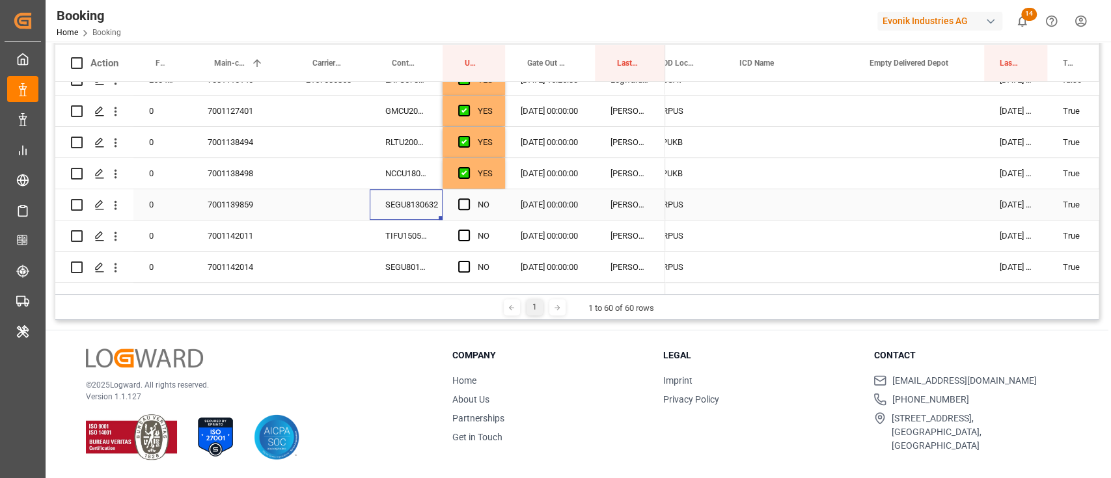
click at [463, 196] on div "Press SPACE to select this row." at bounding box center [468, 205] width 20 height 30
click at [458, 205] on span "Press SPACE to select this row." at bounding box center [464, 204] width 12 height 12
click at [468, 198] on input "Press SPACE to select this row." at bounding box center [468, 198] width 0 height 0
click at [420, 232] on div "TIFU1505285" at bounding box center [406, 236] width 73 height 31
click at [463, 228] on div "Press SPACE to select this row." at bounding box center [468, 236] width 20 height 30
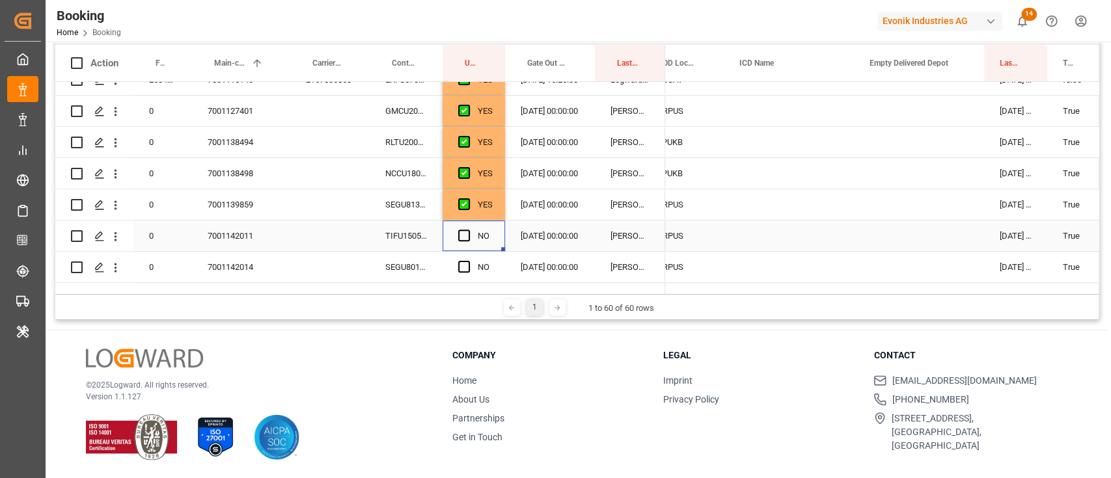
click at [453, 241] on div "NO" at bounding box center [473, 236] width 62 height 31
click at [463, 232] on span "Press SPACE to select this row." at bounding box center [464, 236] width 12 height 12
click at [468, 230] on input "Press SPACE to select this row." at bounding box center [468, 230] width 0 height 0
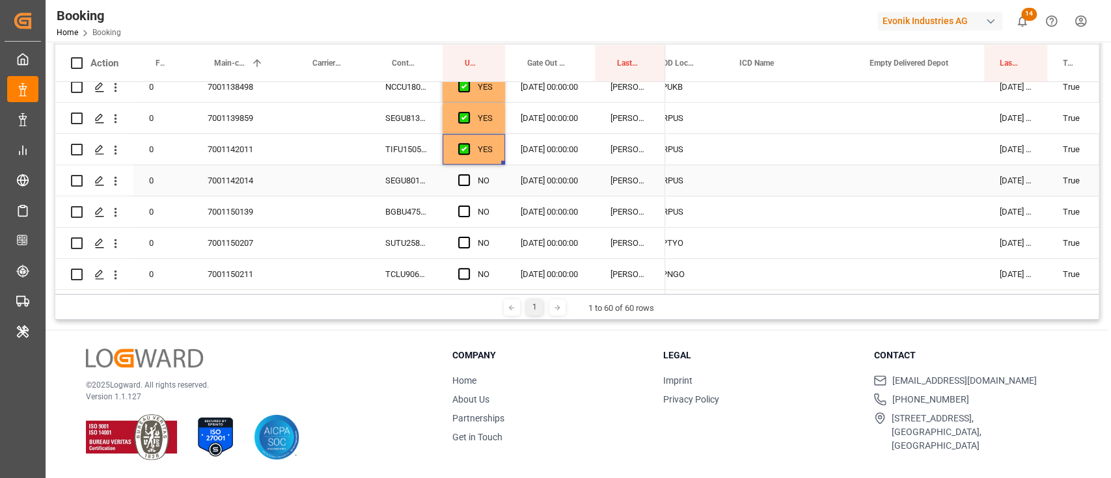
click at [398, 180] on div "SEGU8010874" at bounding box center [406, 180] width 73 height 31
click at [465, 176] on span "Press SPACE to select this row." at bounding box center [464, 180] width 12 height 12
click at [468, 174] on input "Press SPACE to select this row." at bounding box center [468, 174] width 0 height 0
click at [436, 218] on div "BGBU4759992" at bounding box center [406, 211] width 73 height 31
click at [462, 209] on span "Press SPACE to select this row." at bounding box center [464, 212] width 12 height 12
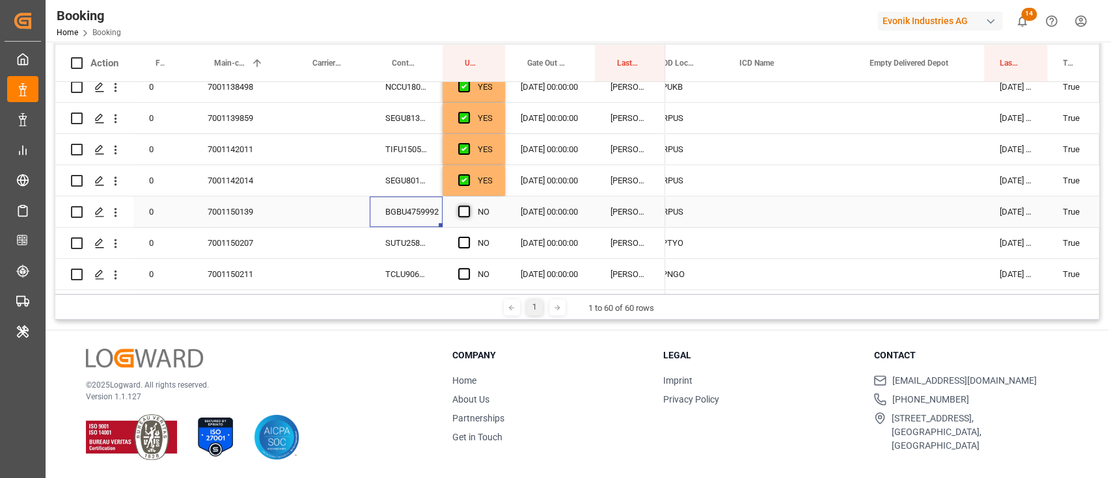
click at [468, 206] on input "Press SPACE to select this row." at bounding box center [468, 206] width 0 height 0
click at [422, 246] on div "SUTU2587562" at bounding box center [406, 243] width 73 height 31
click at [467, 239] on span "Press SPACE to select this row." at bounding box center [464, 243] width 12 height 12
click at [468, 237] on input "Press SPACE to select this row." at bounding box center [468, 237] width 0 height 0
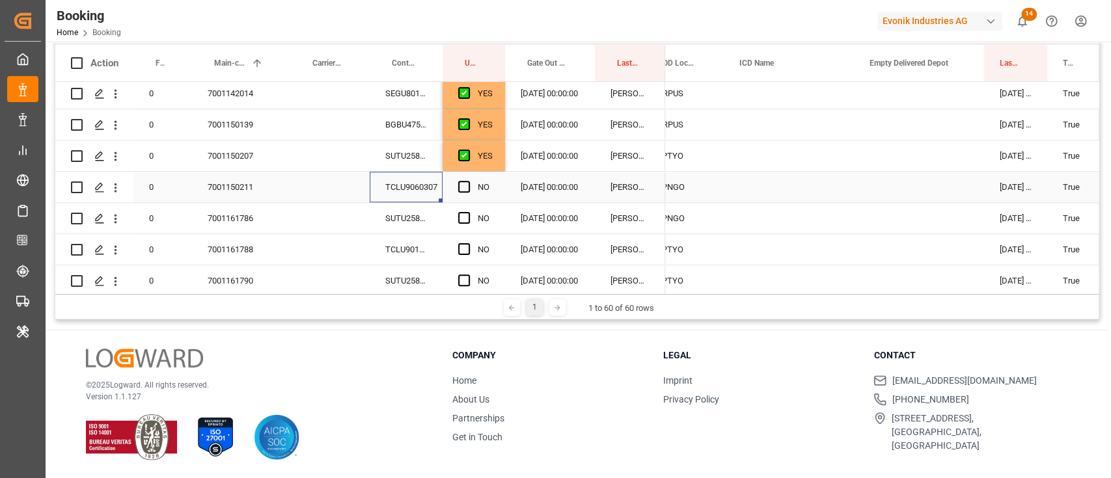
click at [427, 183] on div "TCLU9060307" at bounding box center [406, 187] width 73 height 31
click at [465, 191] on span "Press SPACE to select this row." at bounding box center [464, 187] width 12 height 12
click at [468, 181] on input "Press SPACE to select this row." at bounding box center [468, 181] width 0 height 0
click at [421, 217] on div "SUTU2585723" at bounding box center [406, 218] width 73 height 31
click at [461, 212] on span "Press SPACE to select this row." at bounding box center [464, 218] width 12 height 12
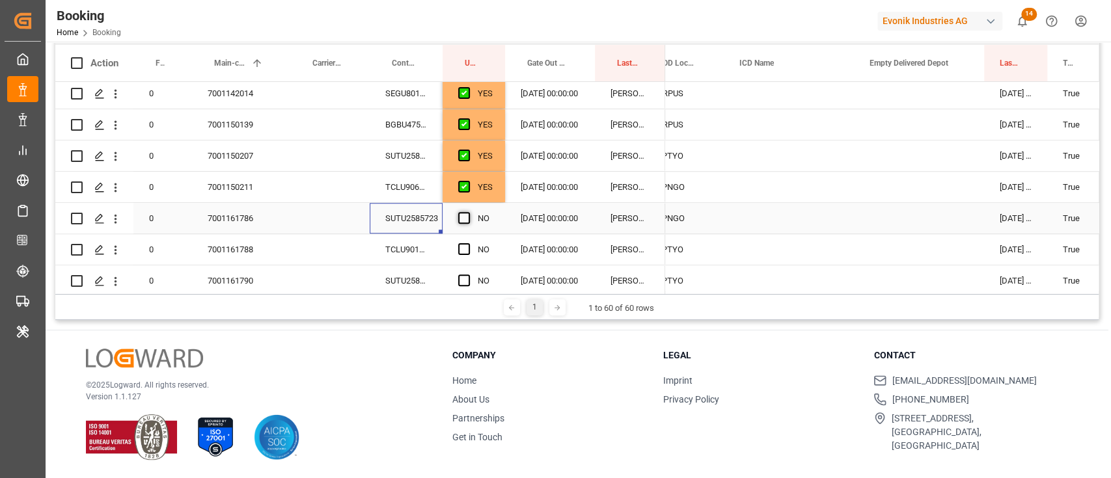
click at [468, 212] on input "Press SPACE to select this row." at bounding box center [468, 212] width 0 height 0
click at [406, 267] on div "SUTU2582977" at bounding box center [406, 280] width 73 height 31
click at [417, 243] on div "TCLU9018668" at bounding box center [406, 249] width 73 height 31
click at [458, 249] on span "Press SPACE to select this row." at bounding box center [464, 249] width 12 height 12
click at [468, 243] on input "Press SPACE to select this row." at bounding box center [468, 243] width 0 height 0
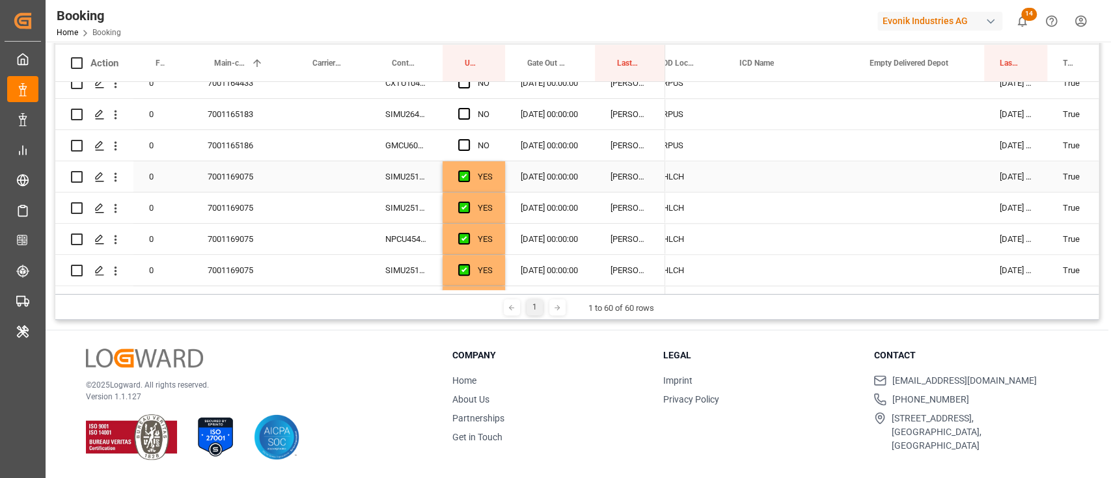
scroll to position [715, 0]
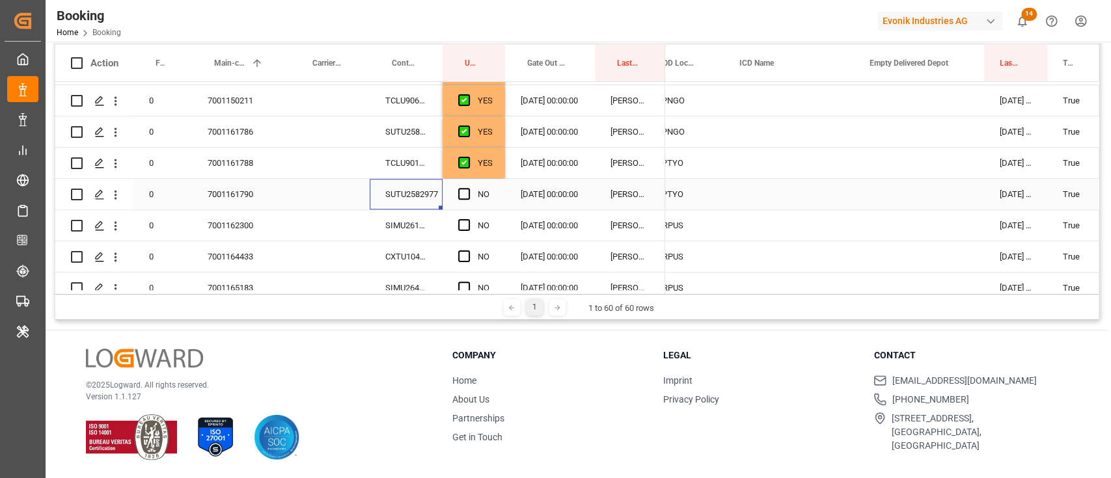
click at [431, 194] on div "SUTU2582977" at bounding box center [406, 194] width 73 height 31
click at [469, 189] on span "Press SPACE to select this row." at bounding box center [464, 194] width 12 height 12
click at [468, 188] on input "Press SPACE to select this row." at bounding box center [468, 188] width 0 height 0
click at [424, 215] on div "SIMU2610010" at bounding box center [406, 225] width 73 height 31
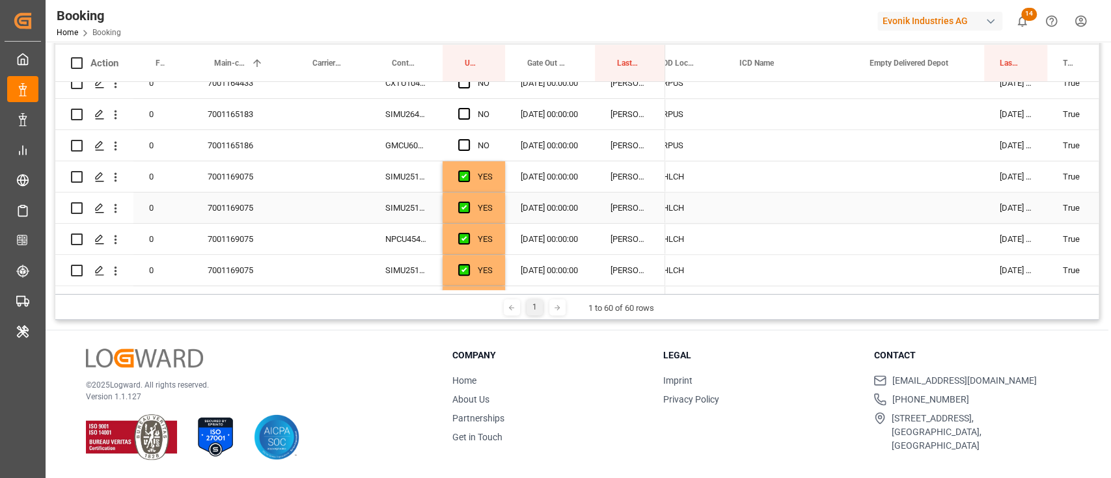
scroll to position [802, 0]
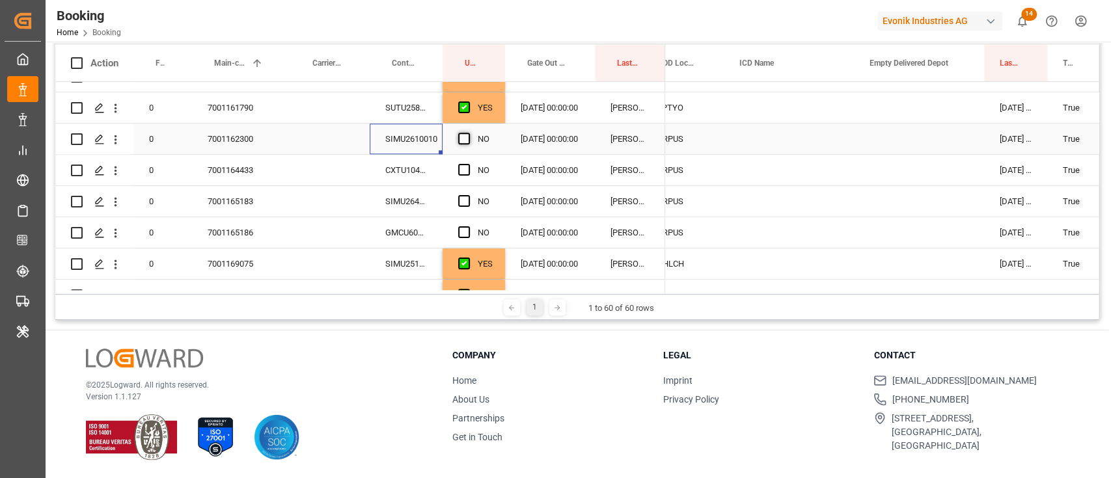
click at [464, 141] on span "Press SPACE to select this row." at bounding box center [464, 139] width 12 height 12
click at [468, 133] on input "Press SPACE to select this row." at bounding box center [468, 133] width 0 height 0
click at [425, 182] on div "CXTU1040680" at bounding box center [406, 170] width 73 height 31
click at [463, 172] on span "Press SPACE to select this row." at bounding box center [464, 170] width 12 height 12
click at [468, 164] on input "Press SPACE to select this row." at bounding box center [468, 164] width 0 height 0
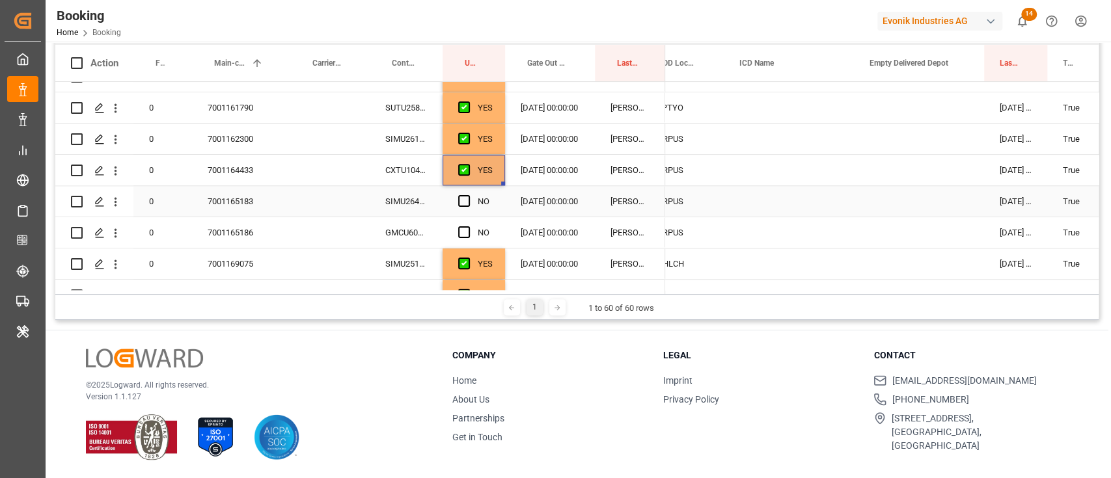
click at [432, 198] on div "SIMU2644236" at bounding box center [406, 201] width 73 height 31
click at [465, 199] on span "Press SPACE to select this row." at bounding box center [464, 201] width 12 height 12
click at [468, 195] on input "Press SPACE to select this row." at bounding box center [468, 195] width 0 height 0
click at [416, 233] on div "GMCU6062122" at bounding box center [406, 232] width 73 height 31
click at [466, 230] on span "Press SPACE to select this row." at bounding box center [464, 232] width 12 height 12
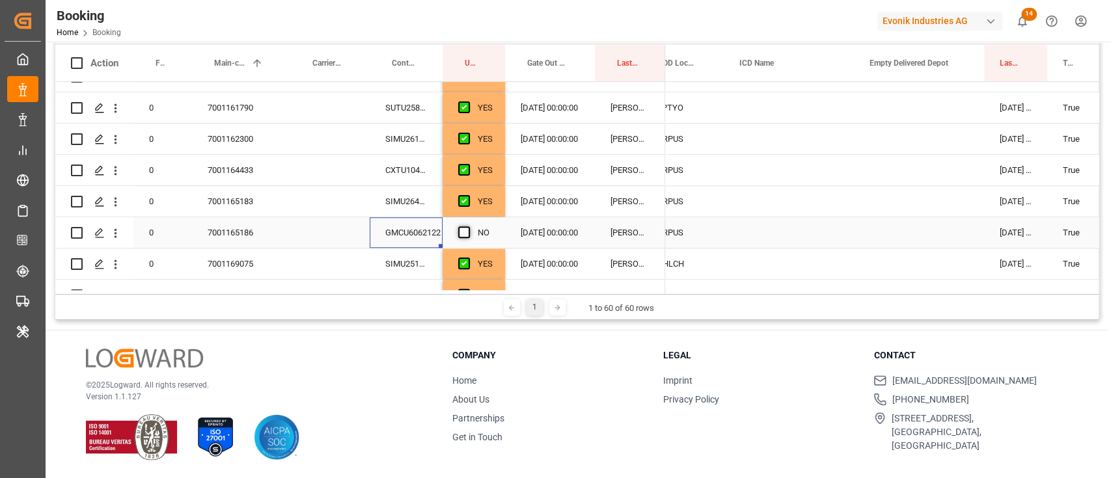
click at [468, 226] on input "Press SPACE to select this row." at bounding box center [468, 226] width 0 height 0
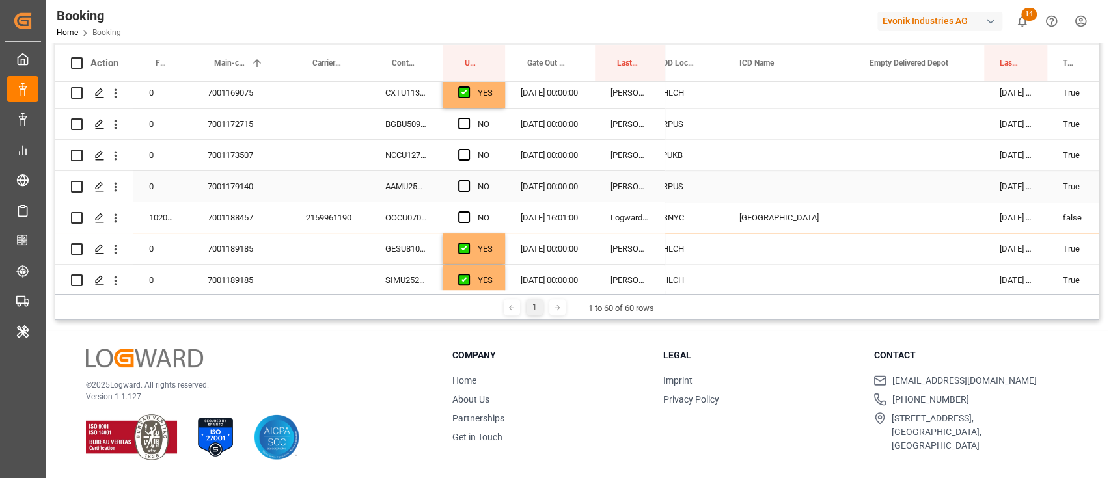
scroll to position [1214, 0]
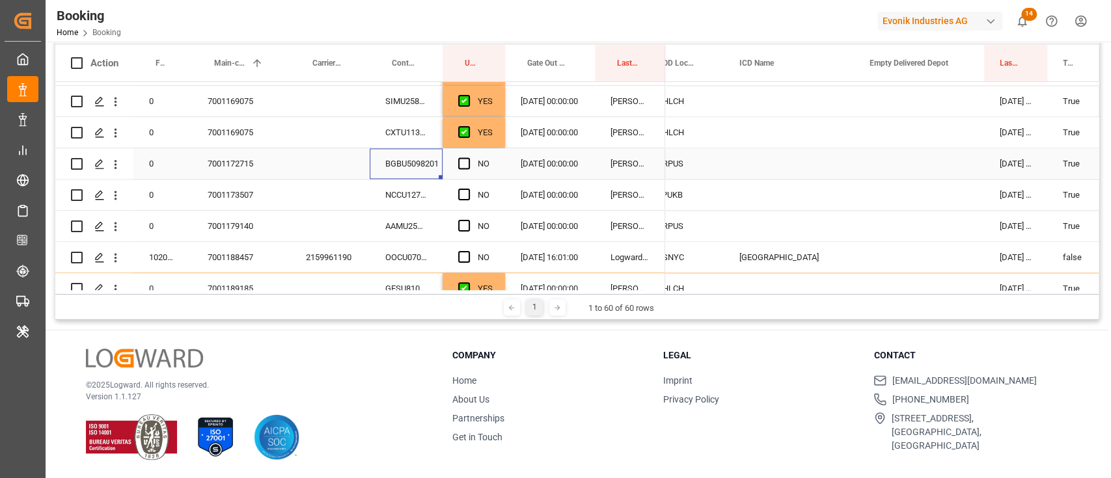
click at [396, 166] on div "BGBU5098201" at bounding box center [406, 163] width 73 height 31
click at [469, 166] on span "Press SPACE to select this row." at bounding box center [464, 163] width 12 height 12
click at [468, 157] on input "Press SPACE to select this row." at bounding box center [468, 157] width 0 height 0
click at [411, 182] on div "NCCU1271390" at bounding box center [406, 195] width 73 height 31
click at [463, 198] on span "Press SPACE to select this row." at bounding box center [464, 195] width 12 height 12
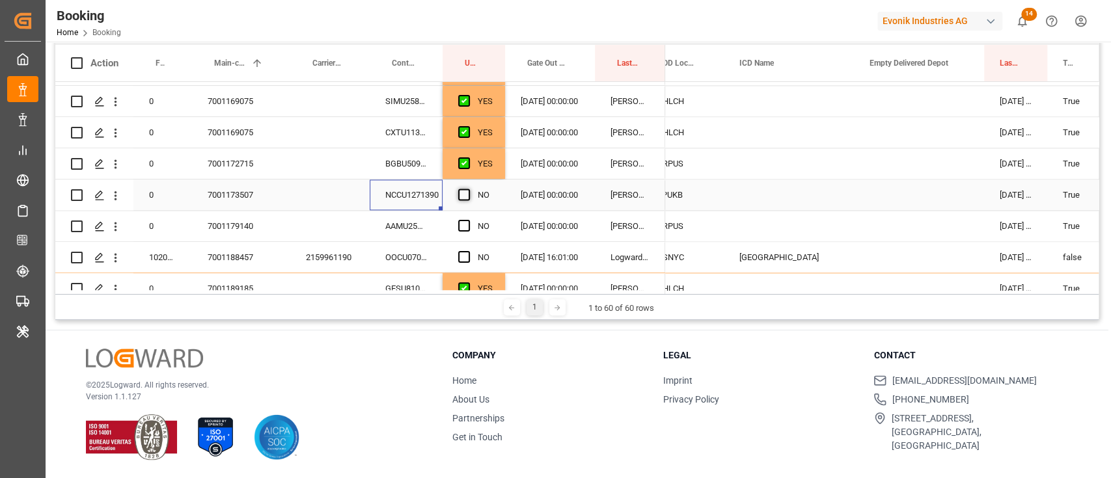
click at [468, 189] on input "Press SPACE to select this row." at bounding box center [468, 189] width 0 height 0
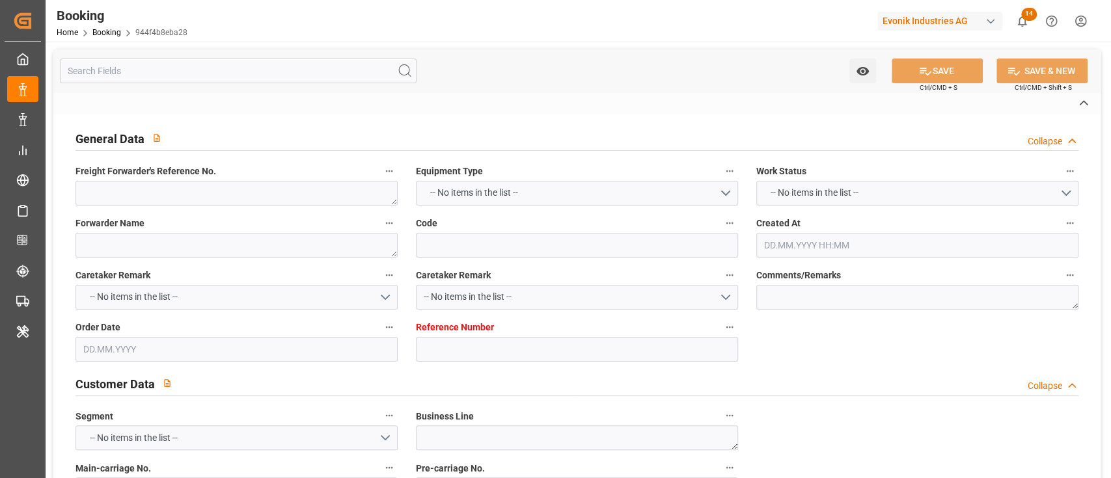
type textarea "250608610996"
type textarea "Leschaco Bremen"
type input "944f4b8eba28"
type input "7001189202"
type textarea "CU-CAD"
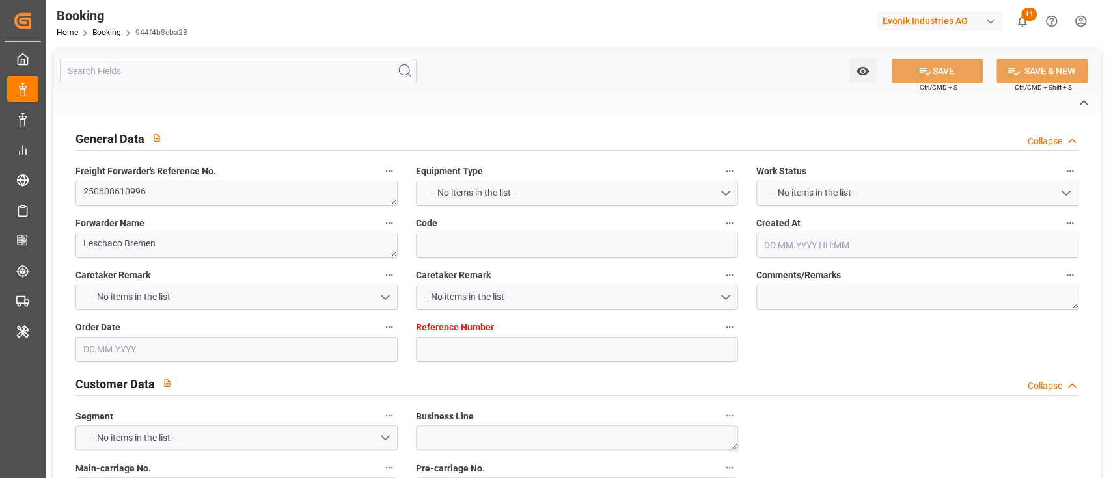
type input "7001189201"
type textarea "[EMAIL_ADDRESS][DOMAIN_NAME]"
type textarea "DAP"
type textarea "[GEOGRAPHIC_DATA], [GEOGRAPHIC_DATA]"
type textarea "[GEOGRAPHIC_DATA]"
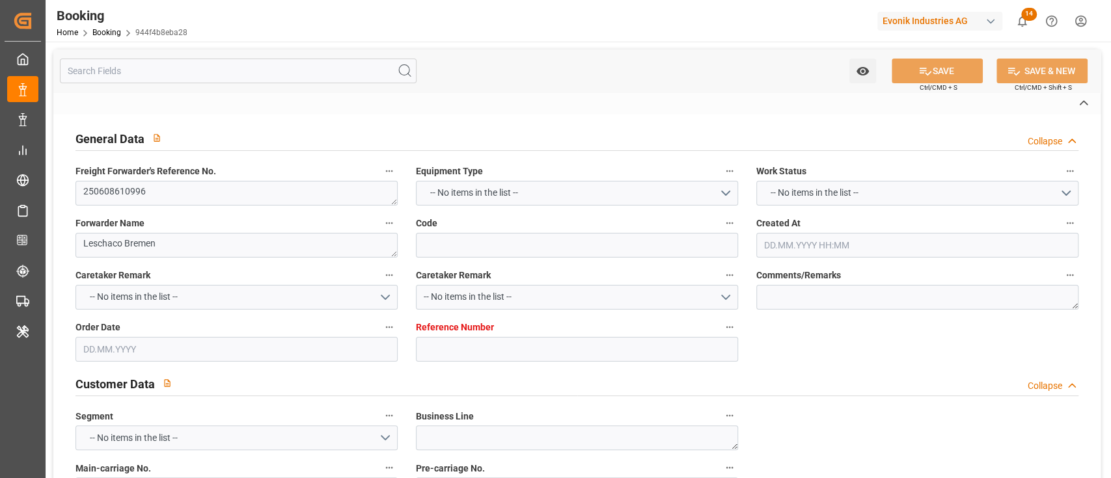
type textarea "CSNU4087288"
type input "OOCL [GEOGRAPHIC_DATA]"
type input "OOLU"
type textarea "2159948340"
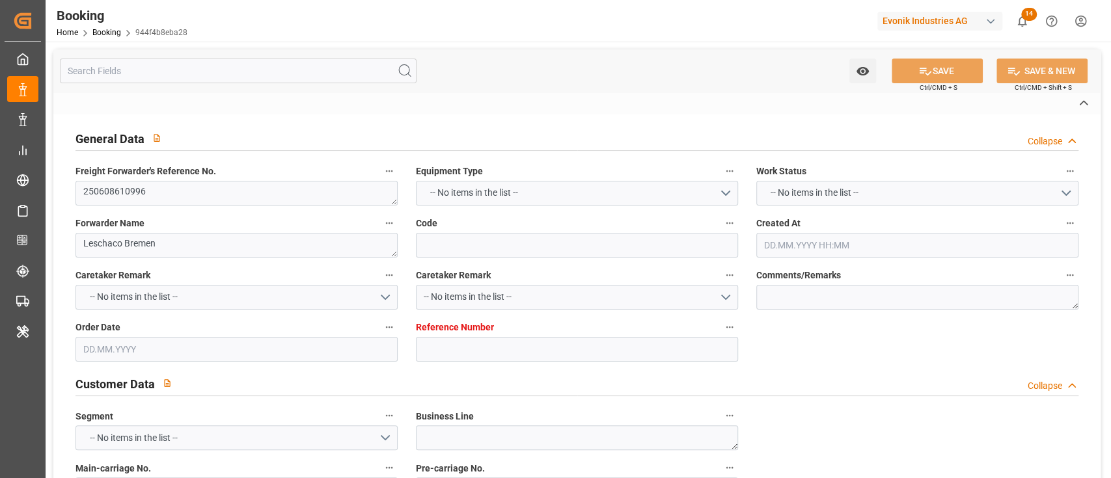
type input "[GEOGRAPHIC_DATA]"
type input "[US_STATE]"
type textarea "vesselName"
type textarea "INPUT_Evonik_Seeburger_IFTMIN_1003080226_20250822185645631.edi"
type textarea "NWC/[GEOGRAPHIC_DATA] [GEOGRAPHIC_DATA] Continent / [GEOGRAPHIC_DATA]-CAD"
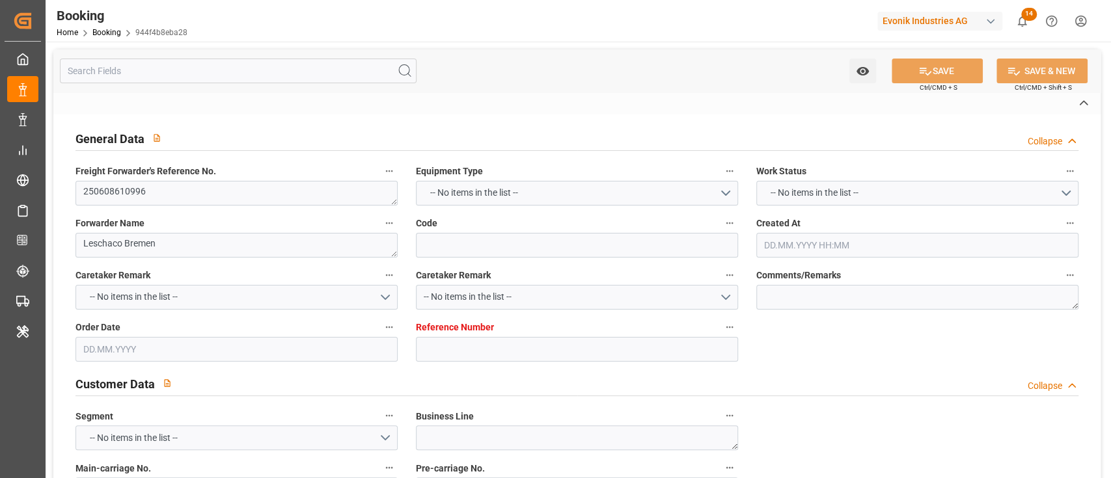
type textarea "INPUT_Evonik_Seeburger_IFTMIN_1002836061_20250606094957836.edi,INPUT_Evonik_See…"
type textarea "1003080226"
type textarea "Logward System"
type textarea "businessLine-"
type textarea "IFTSTA"
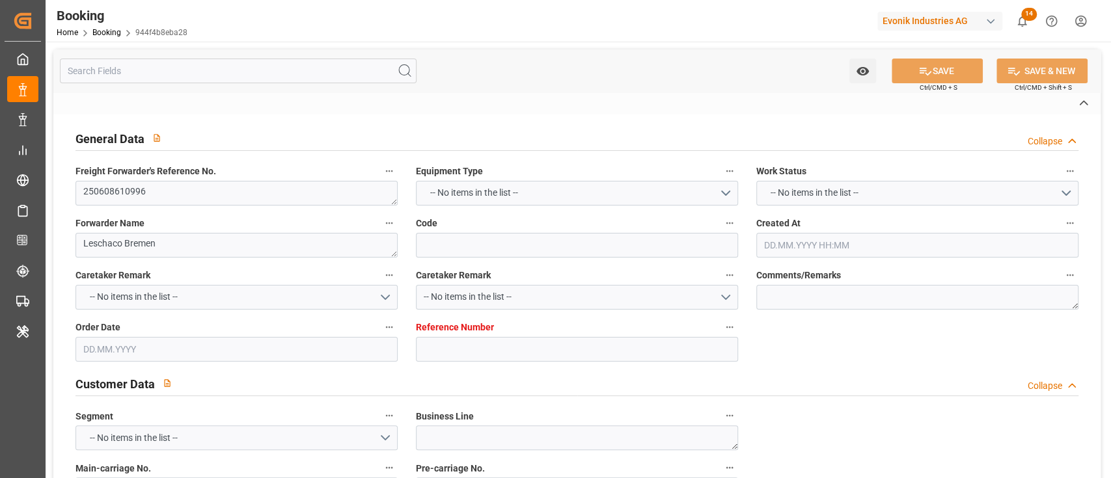
type textarea "a011t00000LcJC5AAN"
type textarea "No"
type input "[GEOGRAPHIC_DATA]"
type input "[US_STATE]"
type input "KOLN"
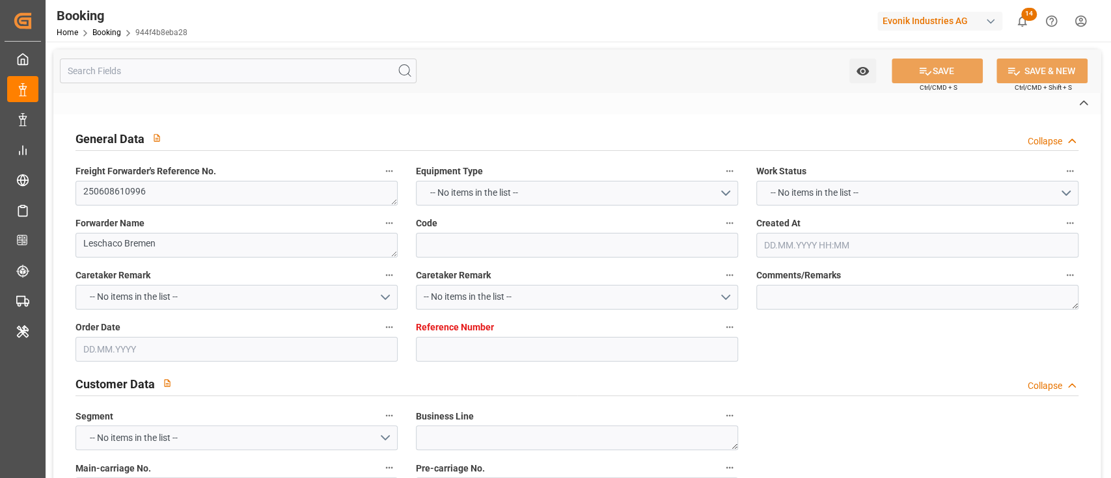
type input "DE"
type input "VESSEL"
type input "061W"
type input "VESSEL"
type input "OOCL [GEOGRAPHIC_DATA]"
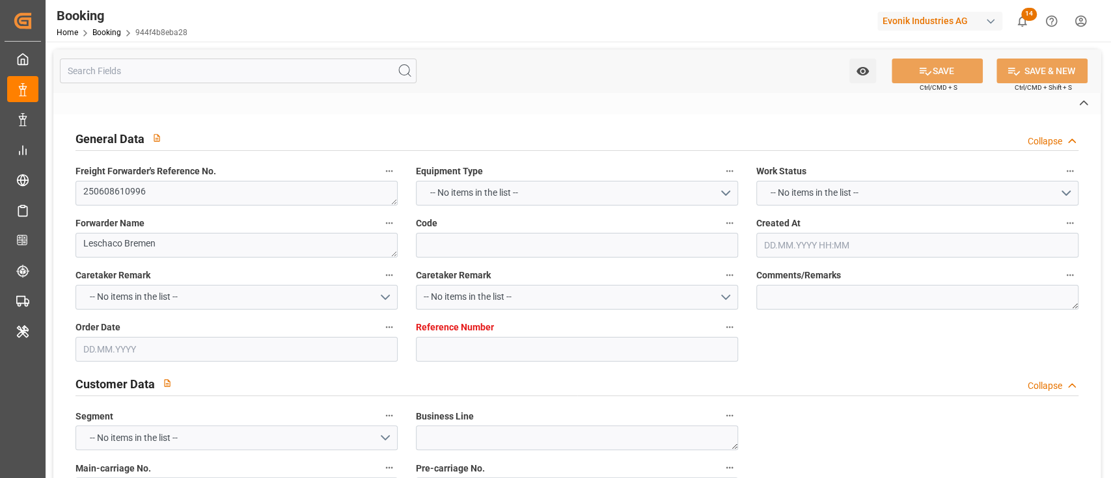
type input "RAIL"
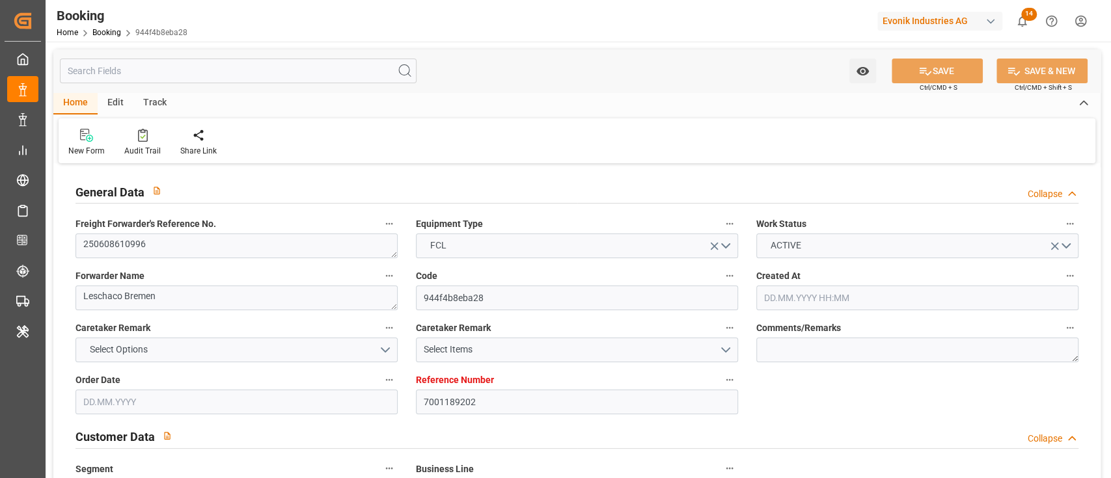
type input "7001189202"
type input "9622629"
type input "OOCL"
type input "Orient Overseas Container Line Ltd"
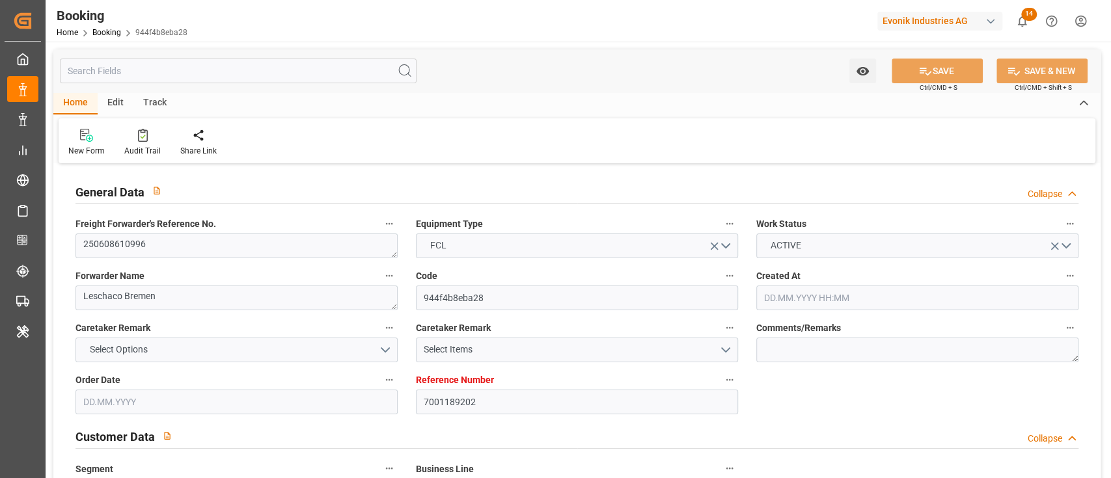
type input "NLRTM"
type input "USNYC"
type input "26"
type input "0"
type input "NLRTM"
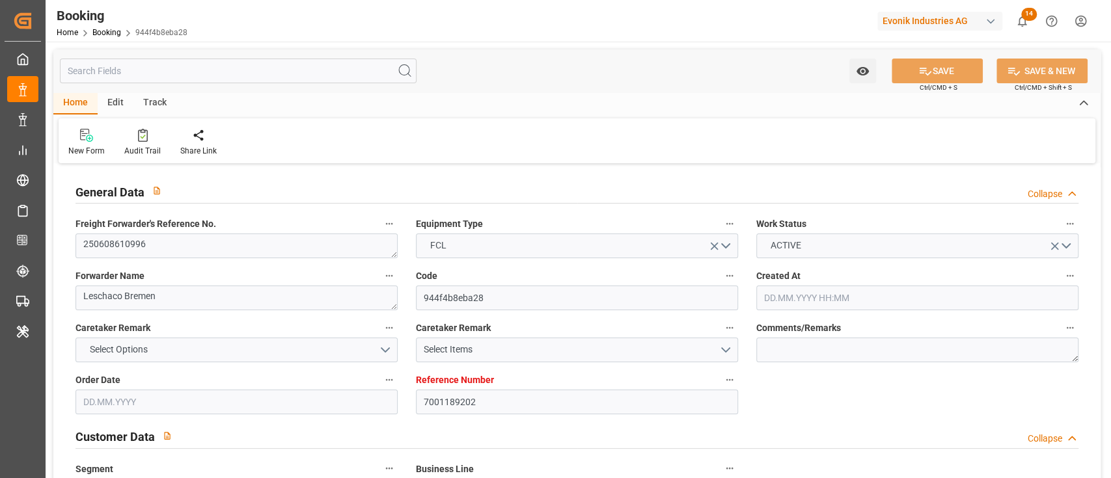
type input "USNYC"
type input "9622629"
type input "06.06.2025 07:51"
type input "[DATE]"
type input "17.07.2025"
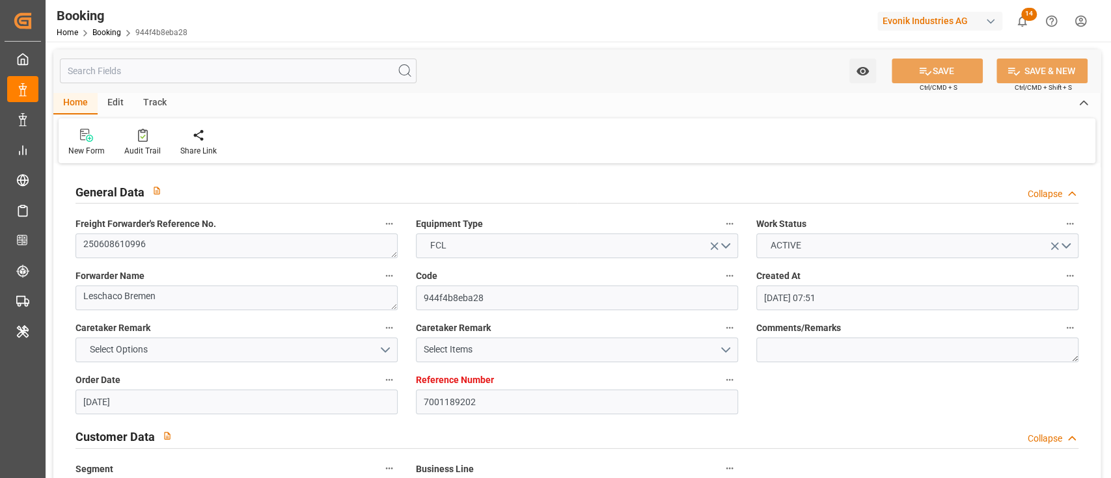
type input "17.06.2025"
type input "[DATE]"
type input "11.06.2025"
type input "[DATE] 04:00"
type input "21.06.2025 00:00"
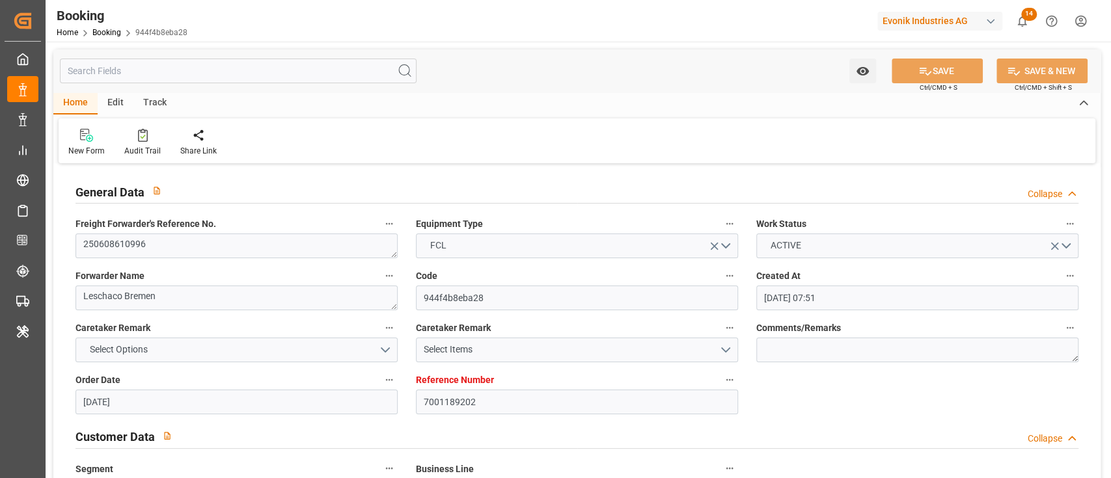
type input "[DATE] 08:36"
type input "05.07.2025 22:04"
type input "[DATE] 07:00"
type input "07.07.2025 00:00"
type input "[DATE] 03:28"
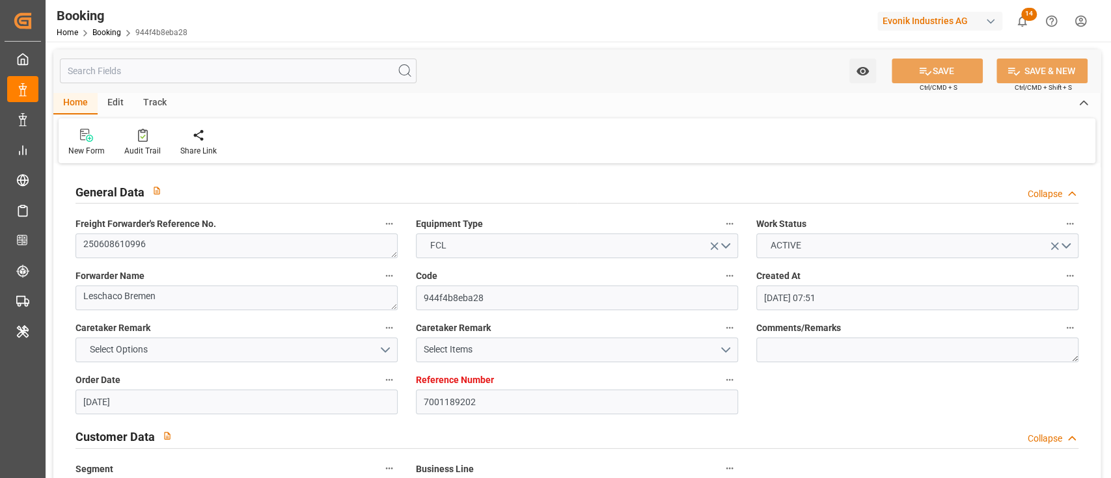
type input "[DATE] 16:43"
type input "02.07.2025"
type input "01.09.2025 06:15"
type input "01.09.2025"
type input "01.07.2025 09:11"
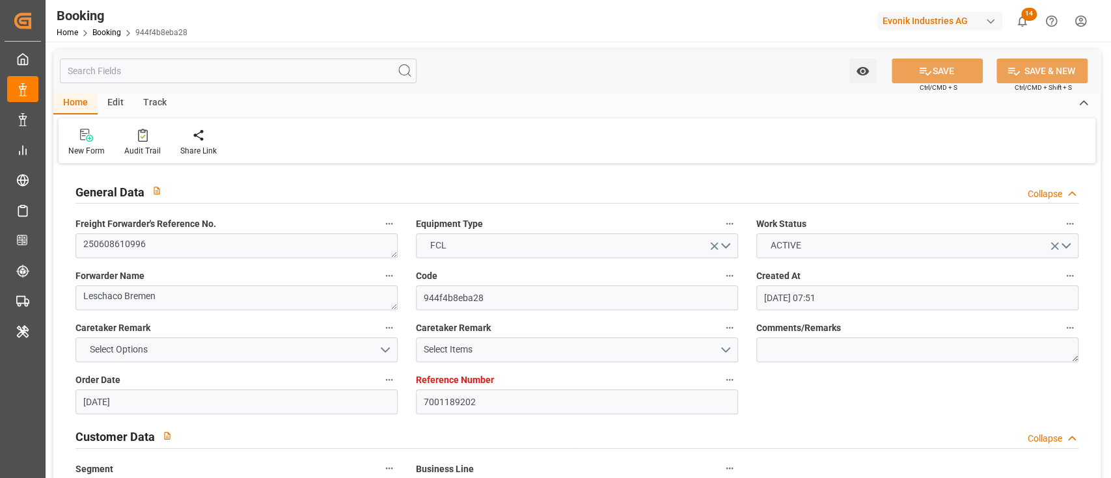
type input "20.07.2025 00:26"
type input "[DATE] 04:00"
type input "[DATE] 09:25"
type input "[DATE] 07:00"
type input "[DATE] 03:25"
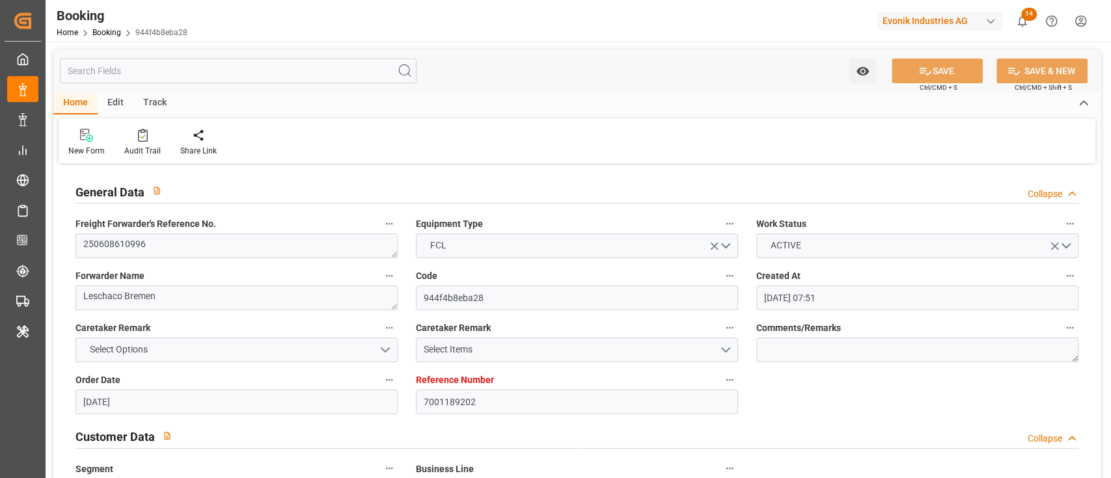
type input "[DATE] 21:41"
type input "17.08.2025 09:41"
type input "[DATE] 16:43"
type input "21.08.2025 09:41"
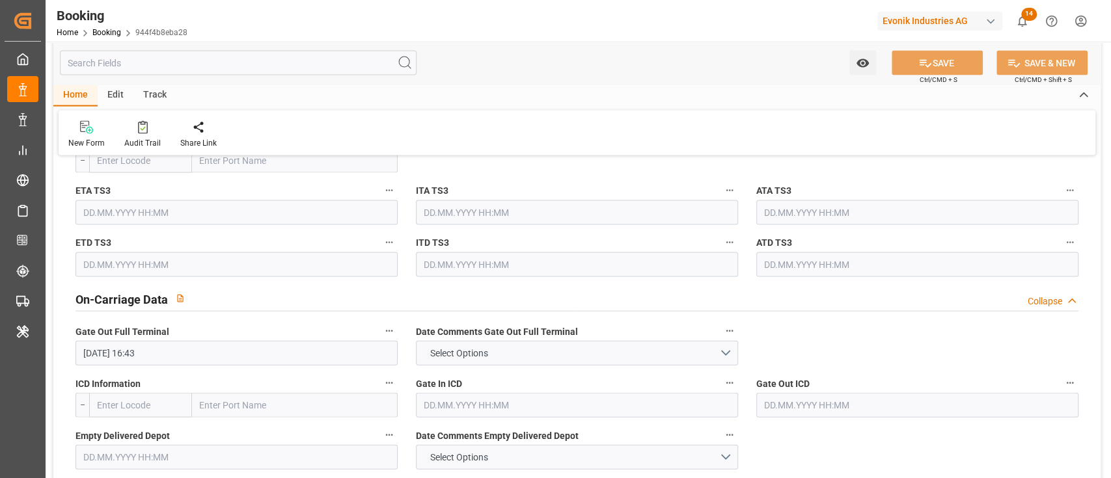
scroll to position [1908, 0]
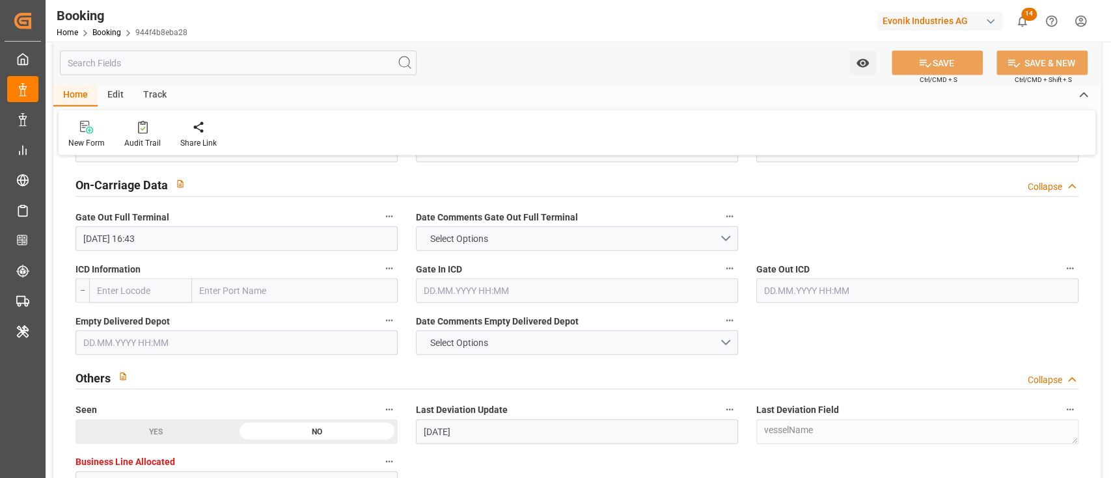
click at [334, 296] on input "text" at bounding box center [295, 290] width 206 height 25
paste input "[GEOGRAPHIC_DATA]"
type input "[GEOGRAPHIC_DATA]"
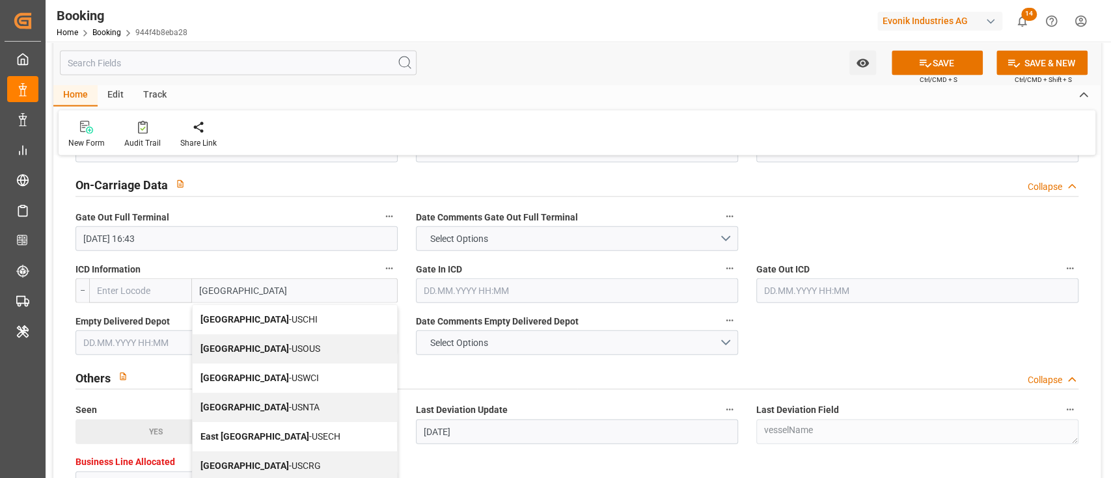
click at [258, 317] on span "Chicago - USCHI" at bounding box center [258, 319] width 117 height 10
type input "USCHI"
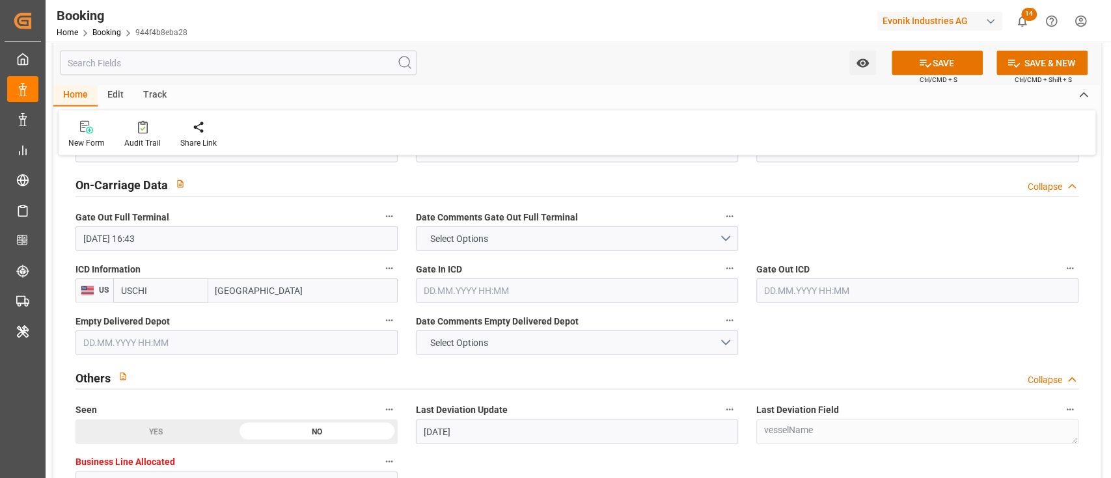
type input "[GEOGRAPHIC_DATA]"
click at [535, 286] on input "text" at bounding box center [577, 290] width 322 height 25
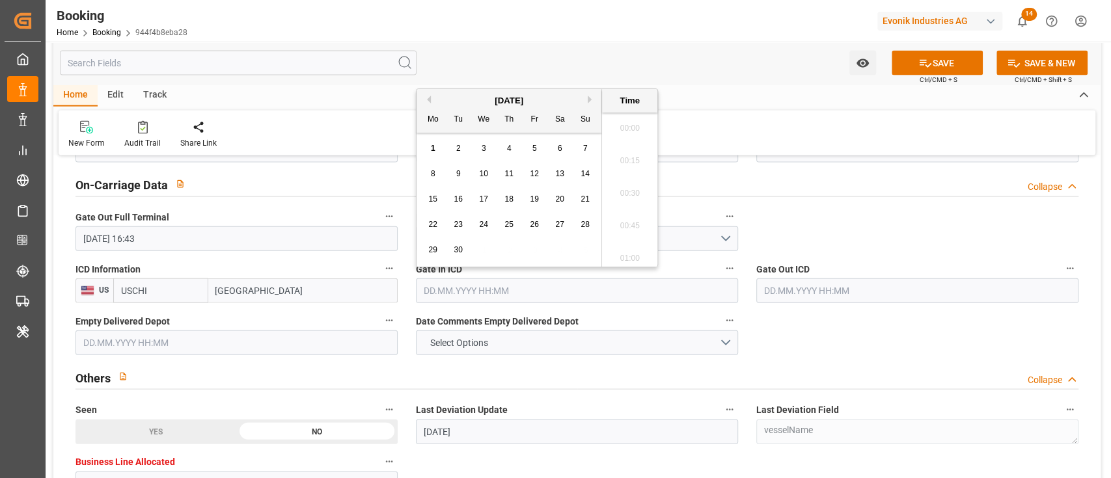
scroll to position [2021, 0]
click at [428, 101] on button "Previous Month" at bounding box center [427, 100] width 8 height 8
click at [587, 239] on div "25 26 27 28 29 30 31" at bounding box center [509, 249] width 178 height 25
click at [587, 244] on div "31" at bounding box center [585, 251] width 16 height 16
type input "[DATE] 00:00"
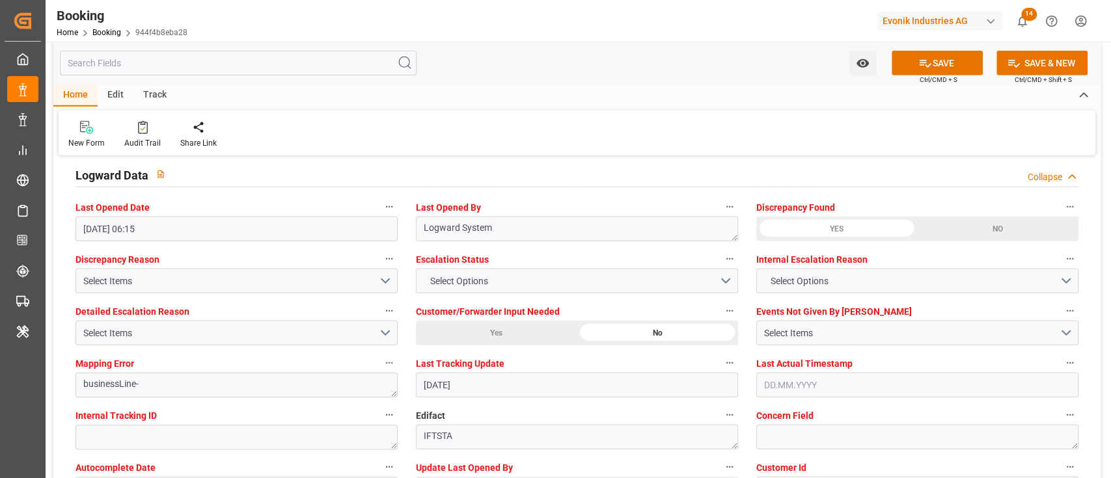
scroll to position [2429, 0]
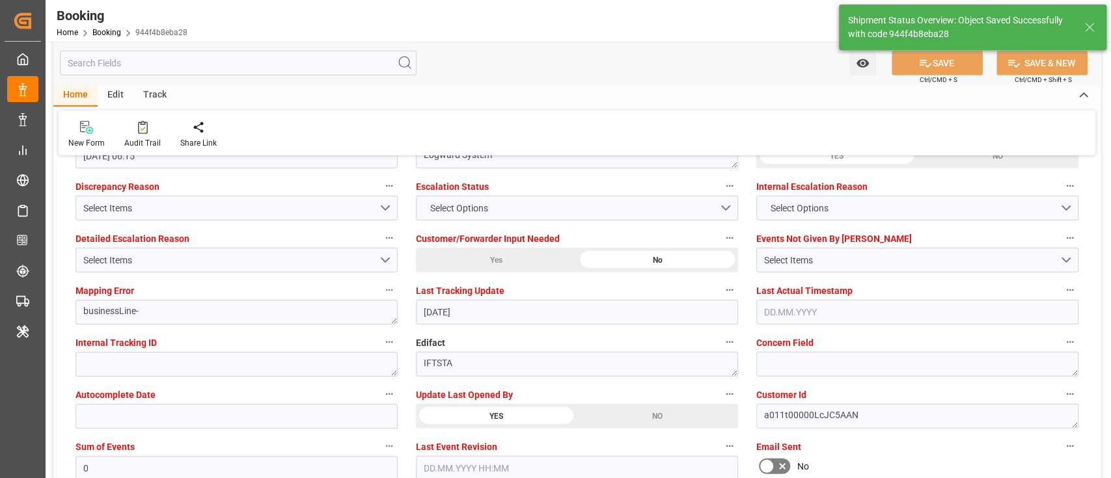
type textarea "[PERSON_NAME]"
type input "01.09.2025 10:43"
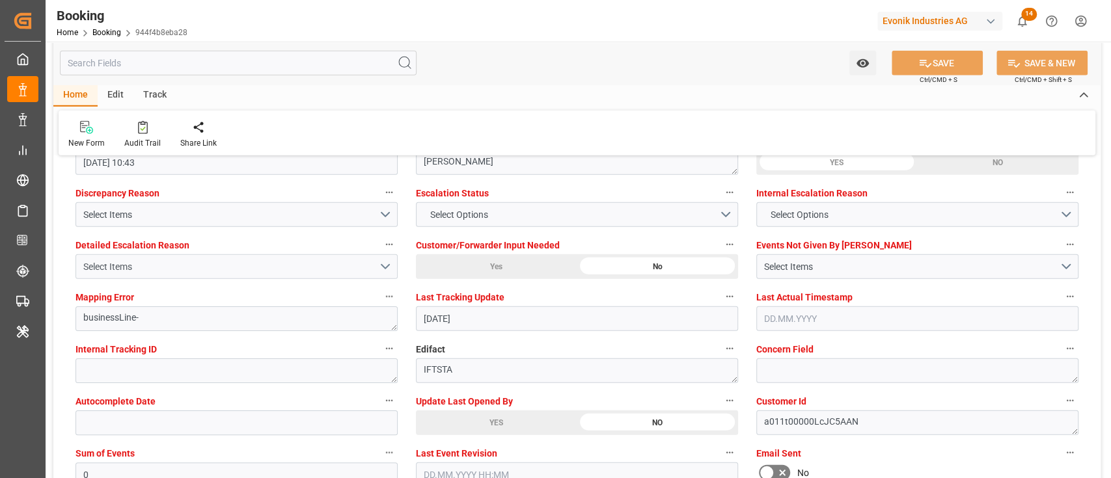
scroll to position [2342, 0]
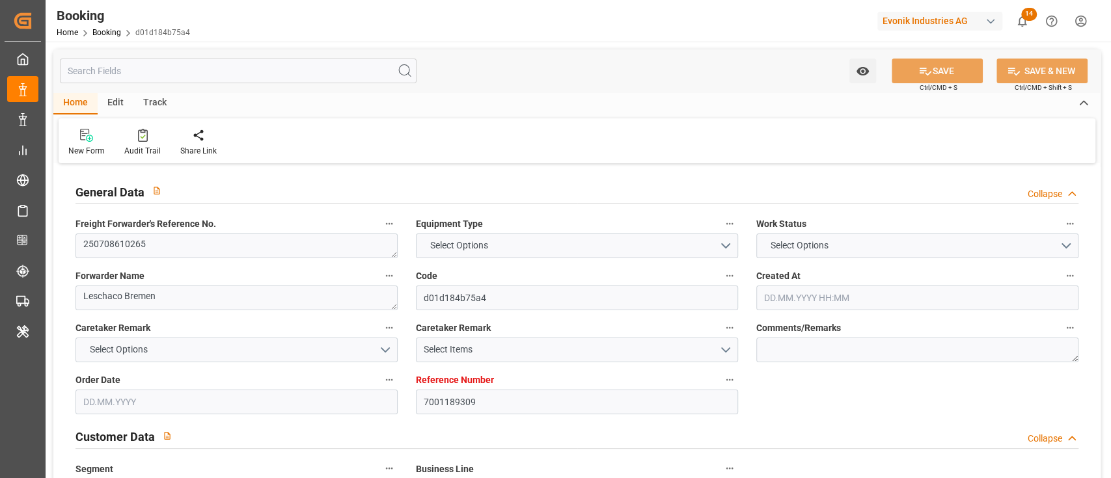
type input "7001189309"
type input "9622629"
type input "OOCL"
type input "Orient Overseas Container Line Ltd"
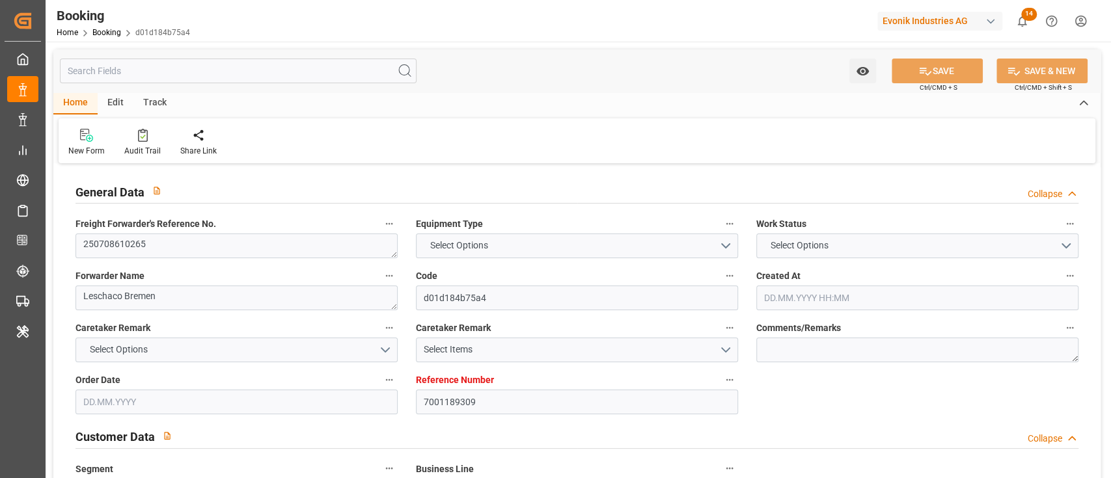
type input "NLRTM"
type input "USNYC"
type input "26"
type input "0"
type input "NLRTM"
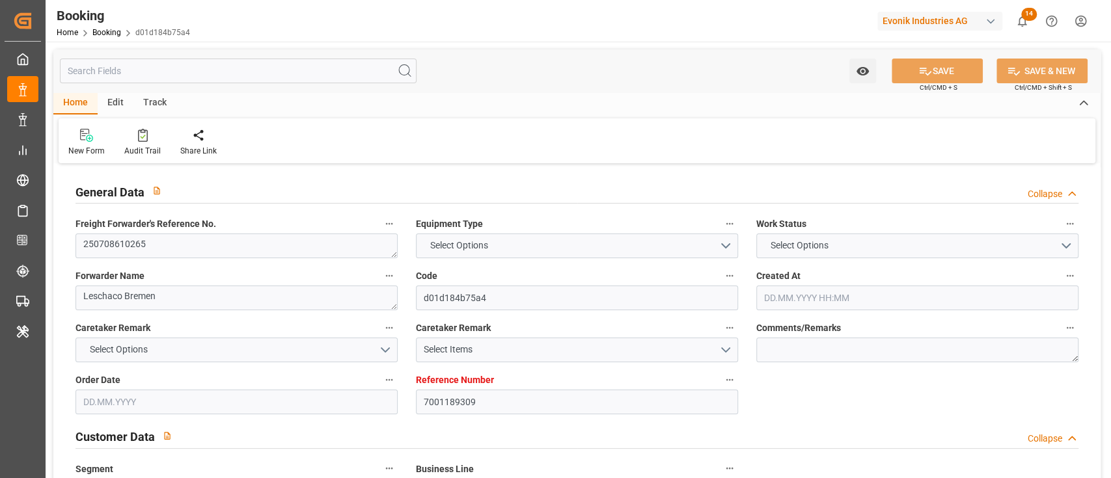
type input "USNYC"
type input "9622629"
type input "[DATE] 07:59"
type input "[DATE]"
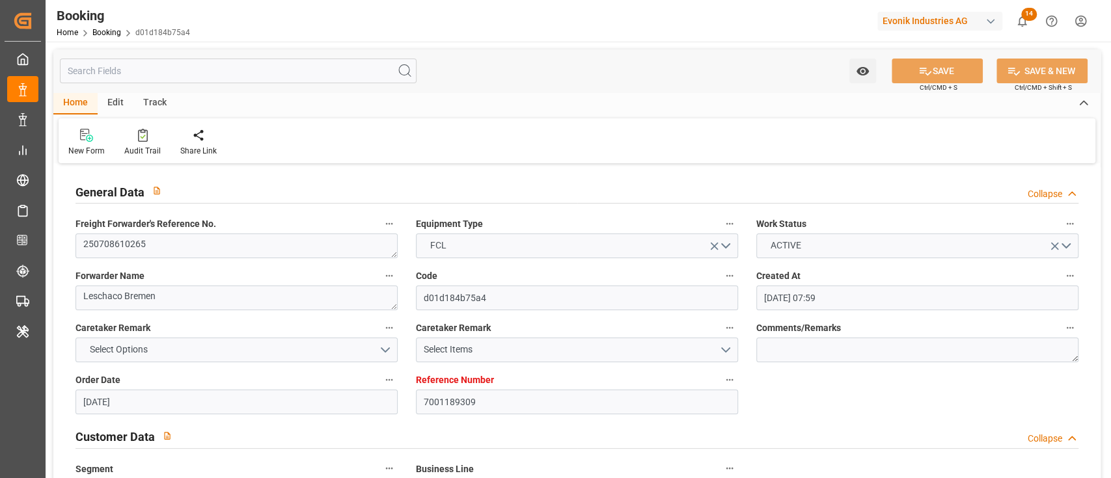
type input "[DATE]"
type input "[DATE] 04:00"
type input "[DATE] 00:00"
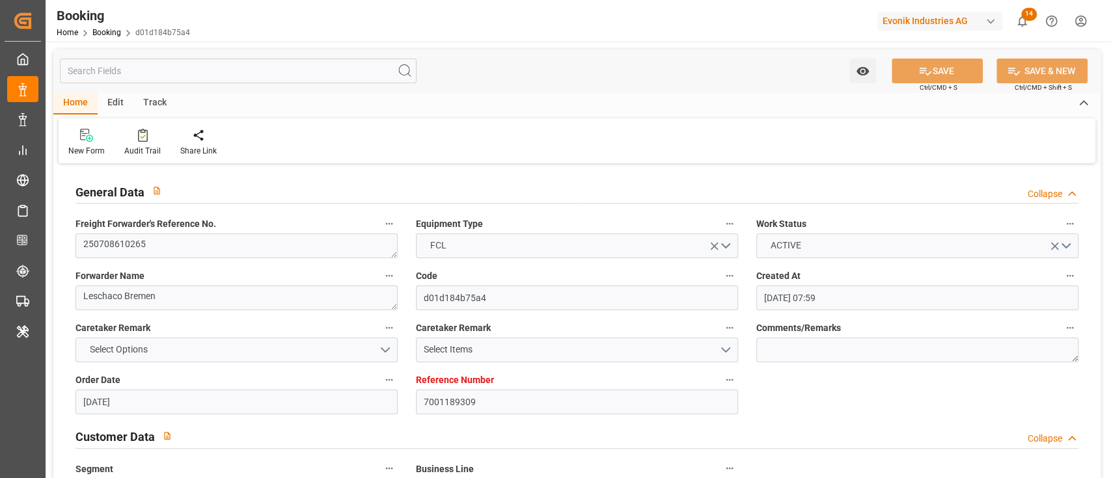
type input "[DATE] 08:36"
type input "[DATE] 22:06"
type input "[DATE] 07:00"
type input "[DATE] 00:00"
type input "[DATE] 03:28"
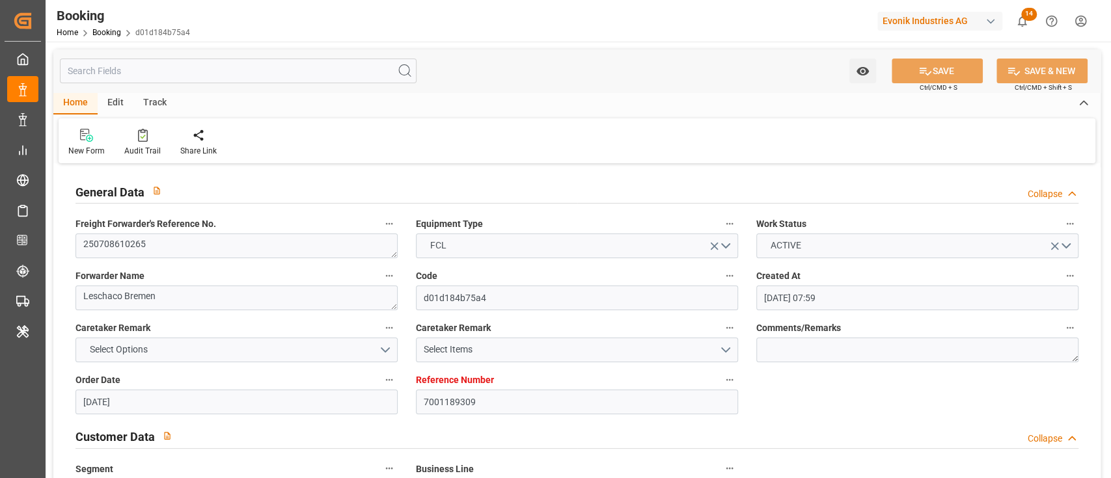
type input "[DATE] 16:43"
type input "[DATE]"
type input "[DATE] 22:05"
type input "[DATE]"
type input "[DATE] 13:19"
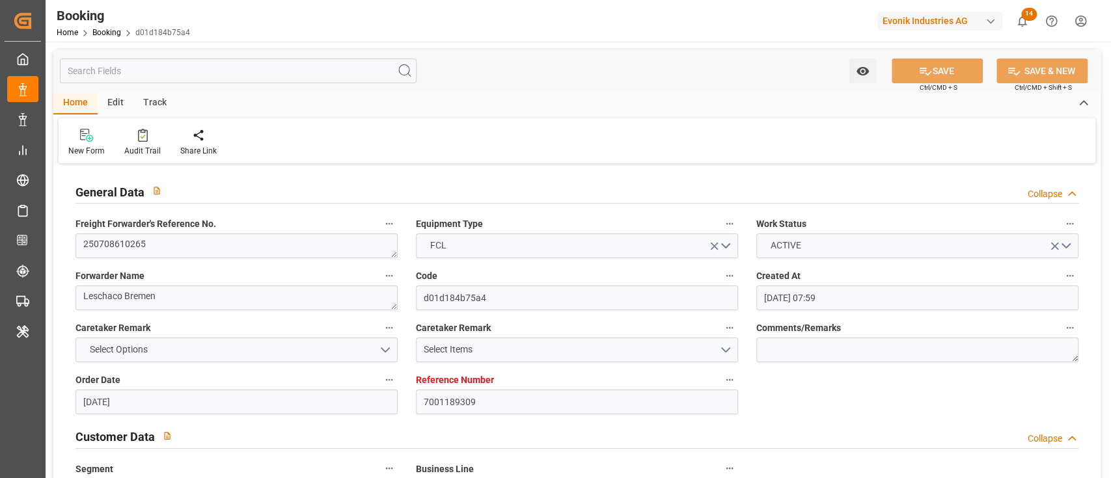
type input "[DATE] 00:23"
type input "[DATE] 04:00"
type input "[DATE] 09:25"
type input "[DATE] 07:00"
type input "[DATE] 03:25"
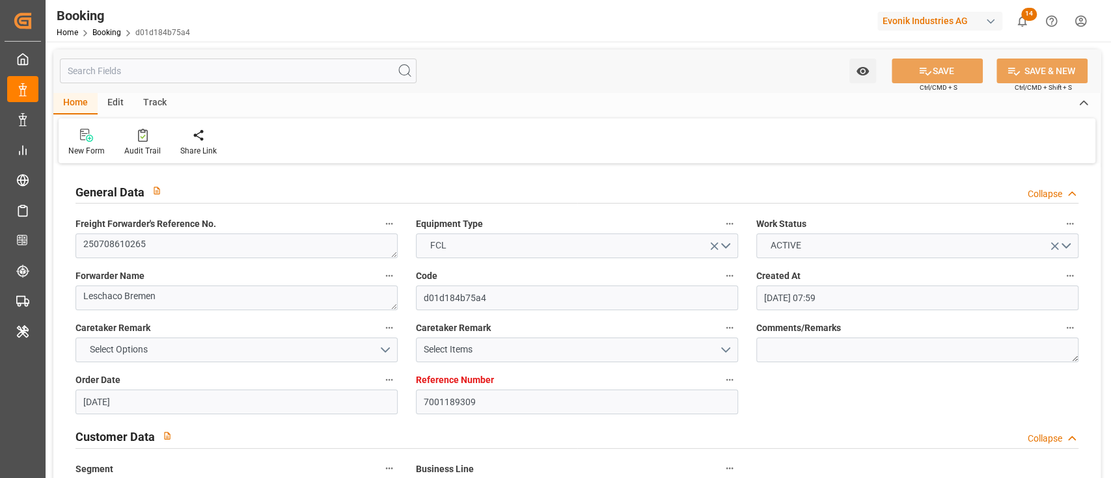
type input "[DATE] 21:41"
type input "[DATE] 09:51"
type input "[DATE] 16:43"
type input "[DATE] 09:51"
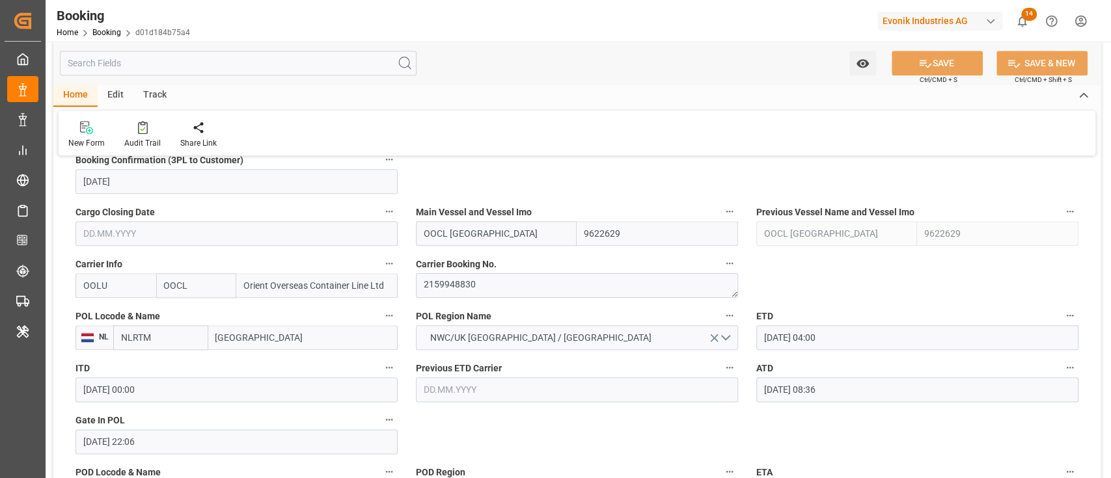
scroll to position [867, 0]
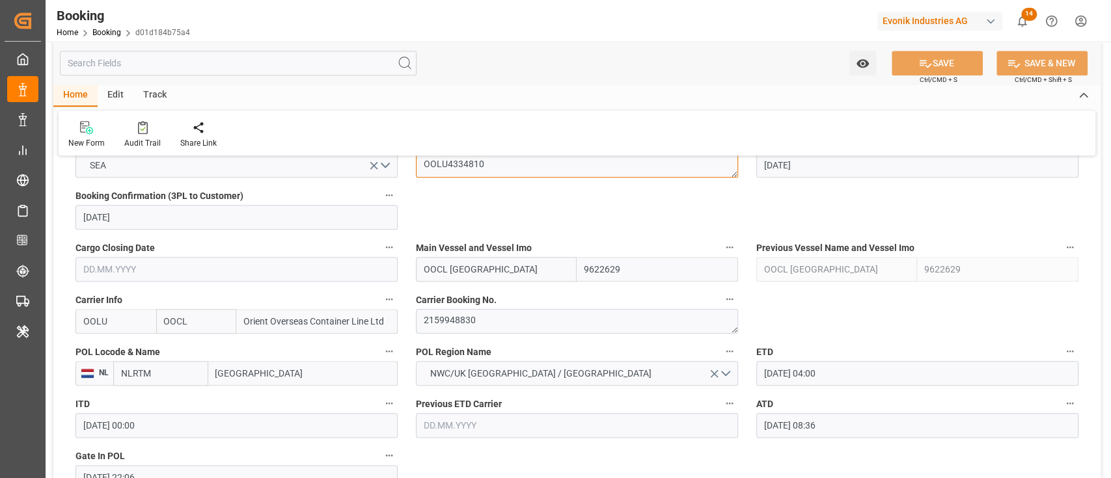
click at [458, 167] on textarea "OOLU4334810" at bounding box center [577, 165] width 322 height 25
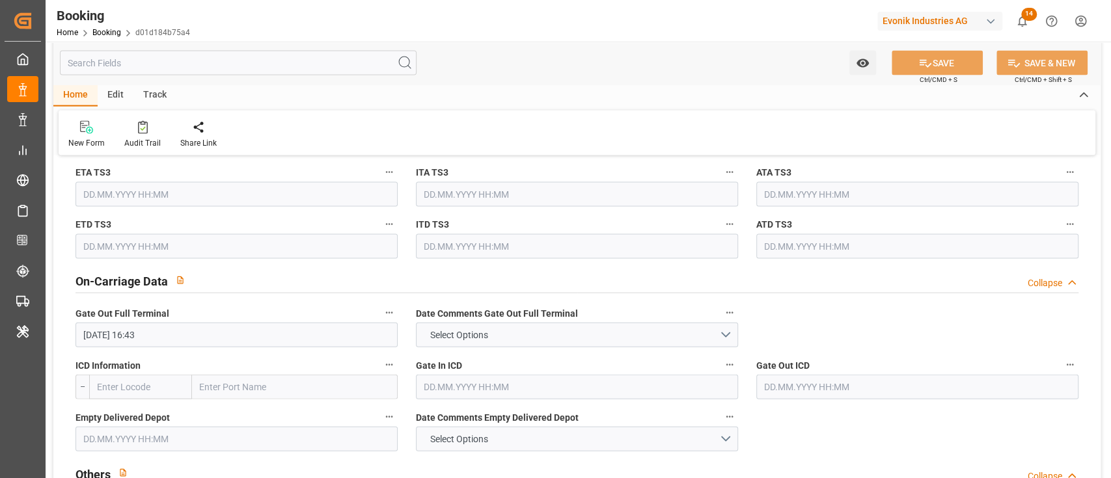
scroll to position [1822, 0]
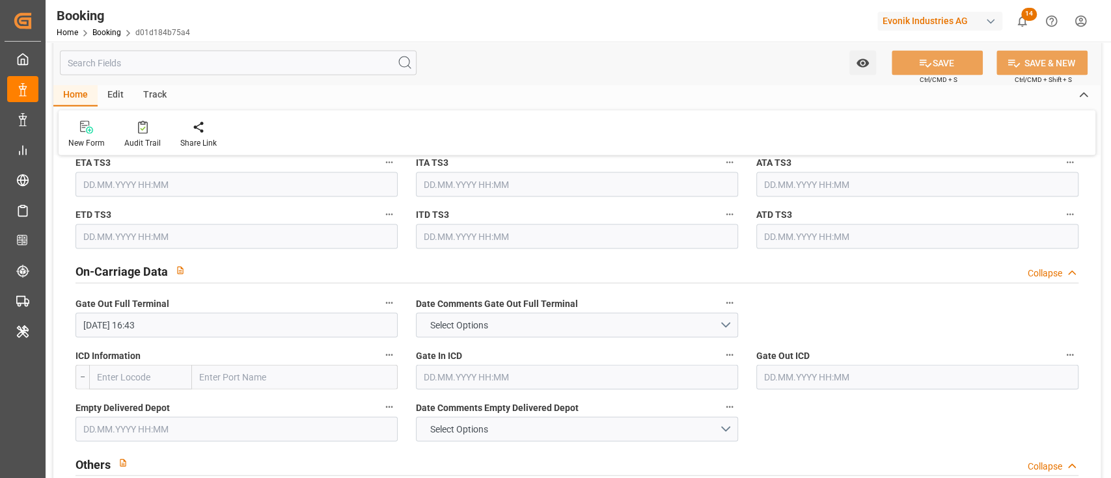
click at [282, 381] on input "text" at bounding box center [295, 377] width 206 height 25
paste input "[GEOGRAPHIC_DATA]"
type input "[GEOGRAPHIC_DATA]"
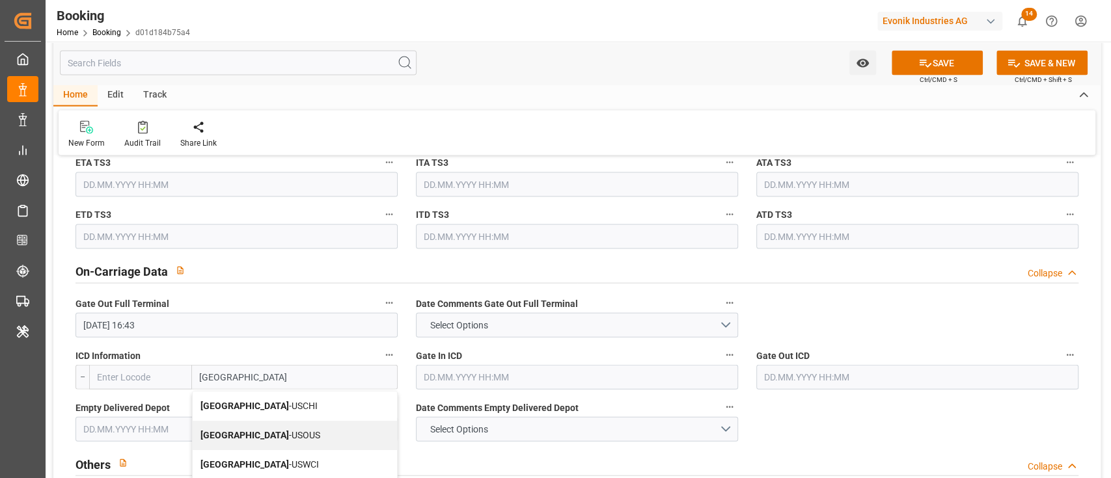
click at [245, 403] on span "Chicago - USCHI" at bounding box center [258, 406] width 117 height 10
type input "USCHI"
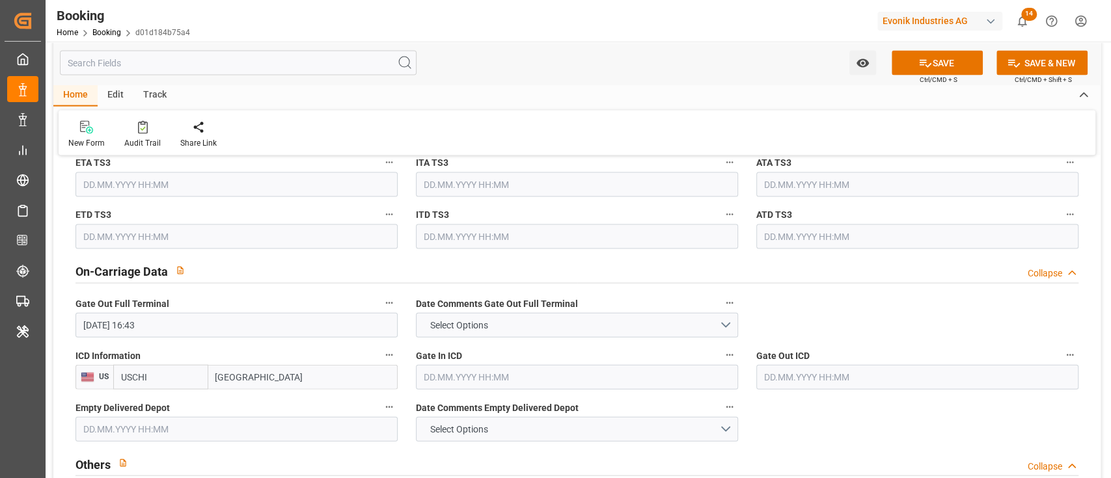
type input "[GEOGRAPHIC_DATA]"
click at [458, 357] on span "Gate In ICD" at bounding box center [439, 356] width 46 height 14
click at [721, 357] on button "Gate In ICD" at bounding box center [729, 355] width 17 height 17
click at [452, 367] on div at bounding box center [555, 239] width 1111 height 478
click at [449, 371] on body "Created by potrace 1.15, written by [PERSON_NAME] [DATE]-[DATE] Created by potr…" at bounding box center [555, 239] width 1111 height 478
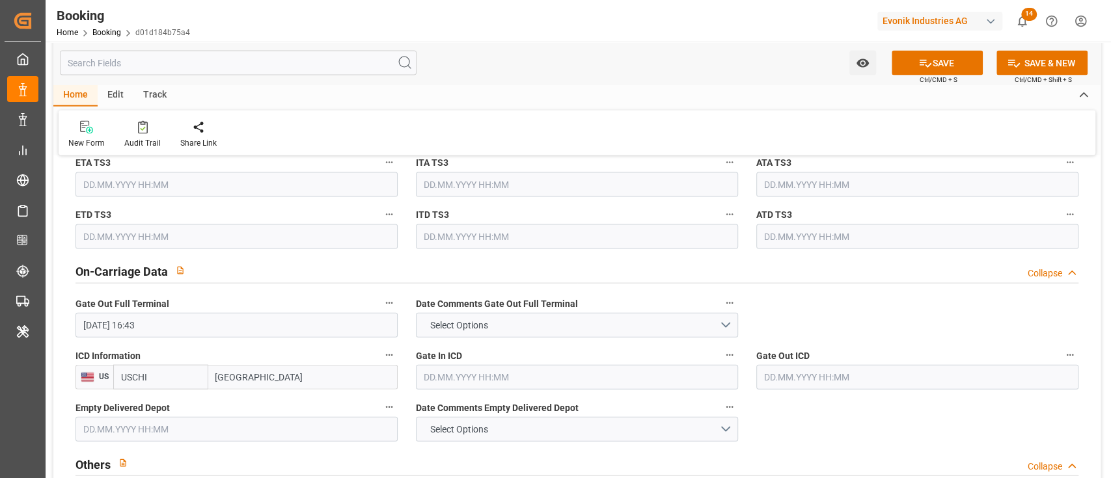
click at [449, 371] on input "text" at bounding box center [577, 377] width 322 height 25
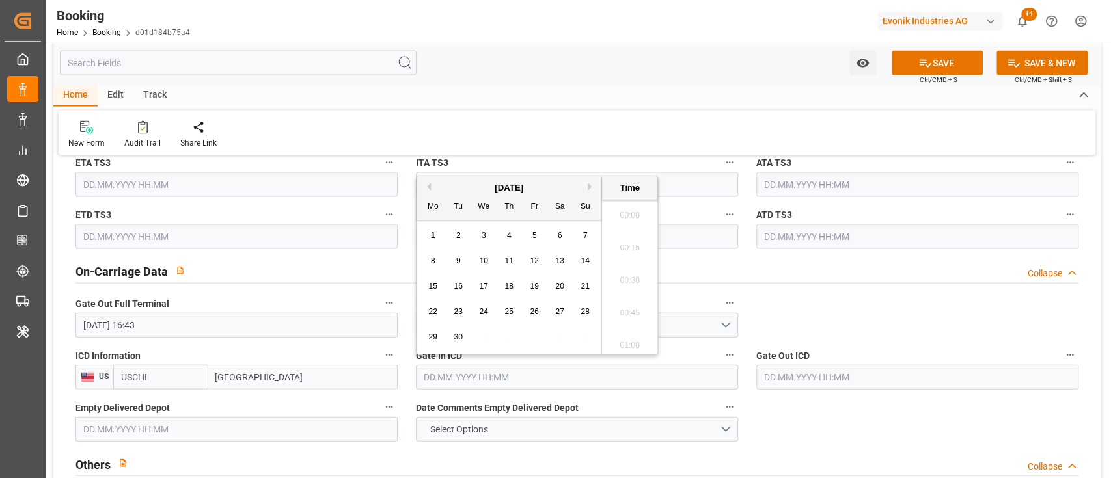
scroll to position [2053, 0]
click at [427, 192] on div "[DATE]" at bounding box center [508, 188] width 185 height 13
click at [427, 188] on button "Previous Month" at bounding box center [427, 187] width 8 height 8
click at [573, 341] on div "25 26 27 28 29 30 31" at bounding box center [509, 337] width 178 height 25
click at [585, 333] on span "31" at bounding box center [584, 336] width 8 height 9
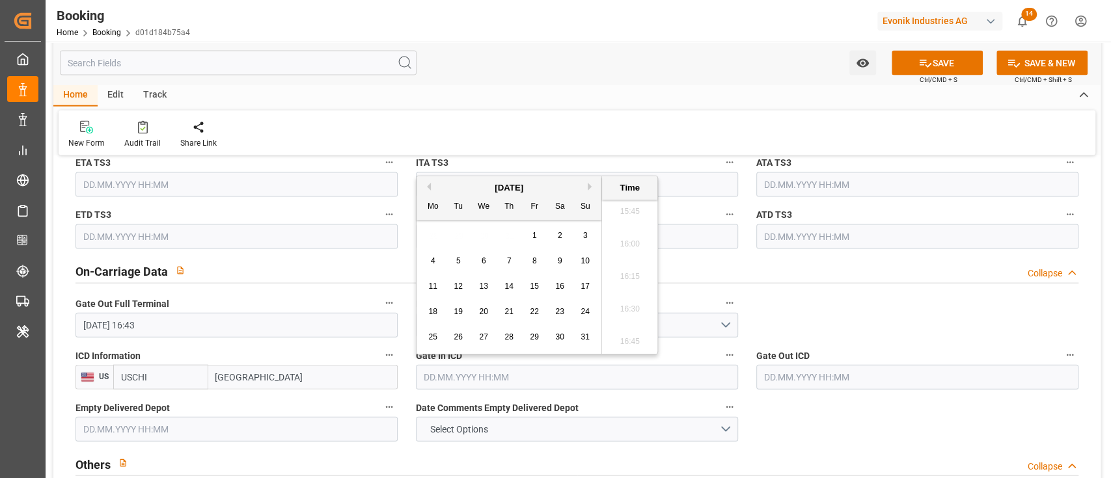
type input "31.08.2025 00:00"
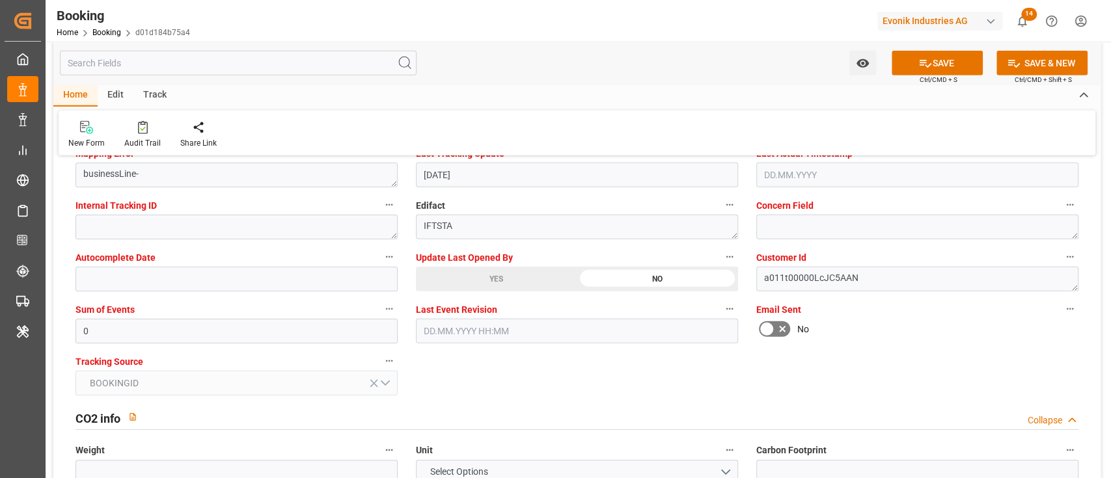
scroll to position [2602, 0]
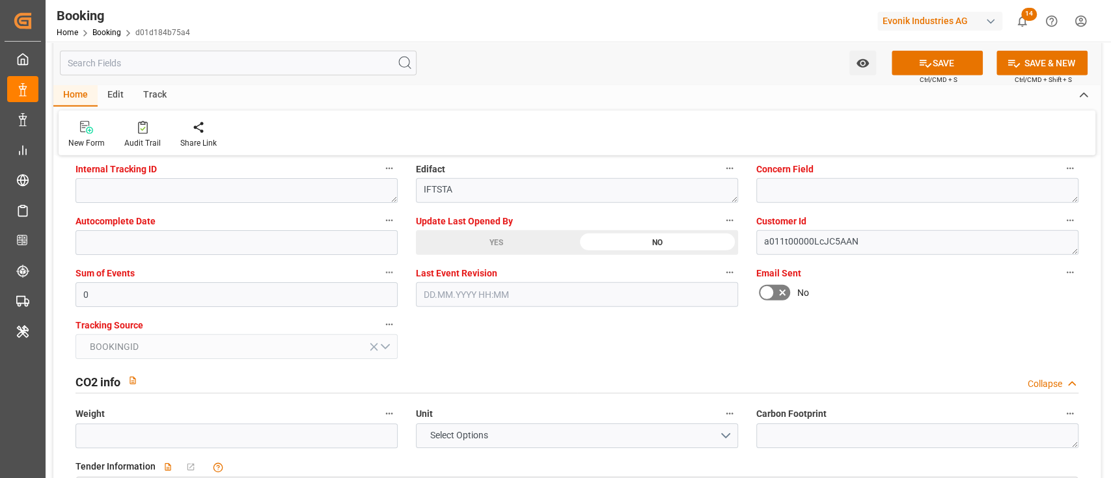
click at [453, 258] on div "Update Last Opened By YES NO" at bounding box center [577, 234] width 340 height 52
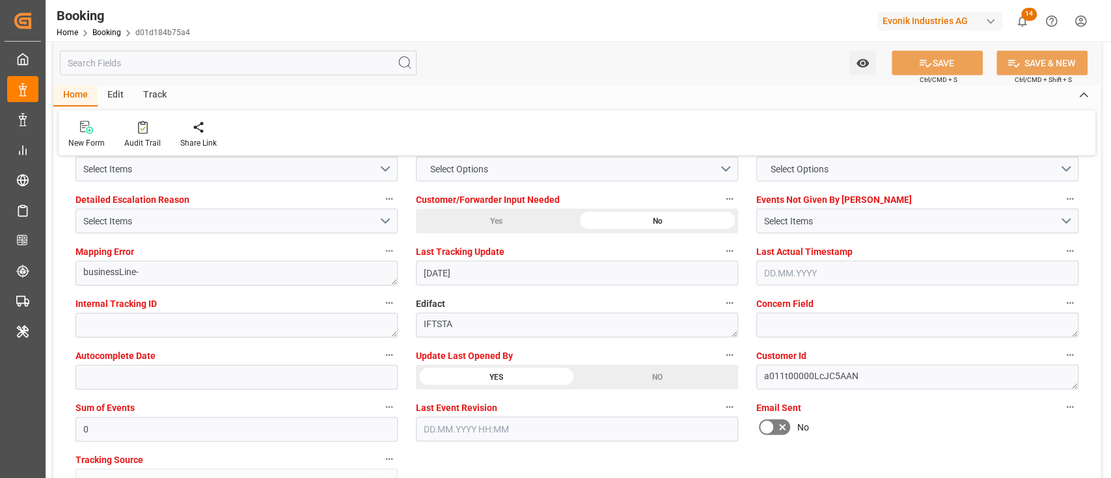
scroll to position [2429, 0]
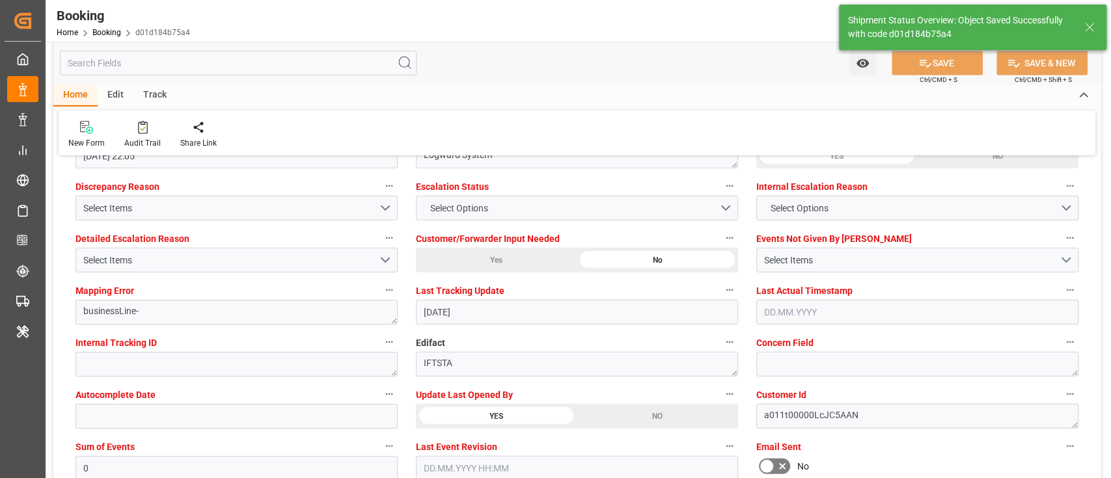
type textarea "[PERSON_NAME]"
type input "01.09.2025 10:46"
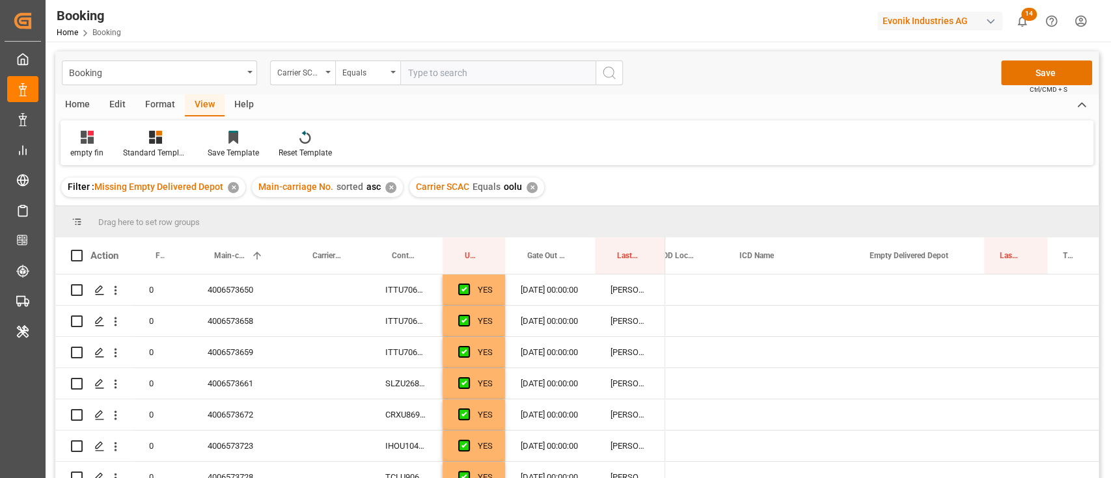
scroll to position [0, 794]
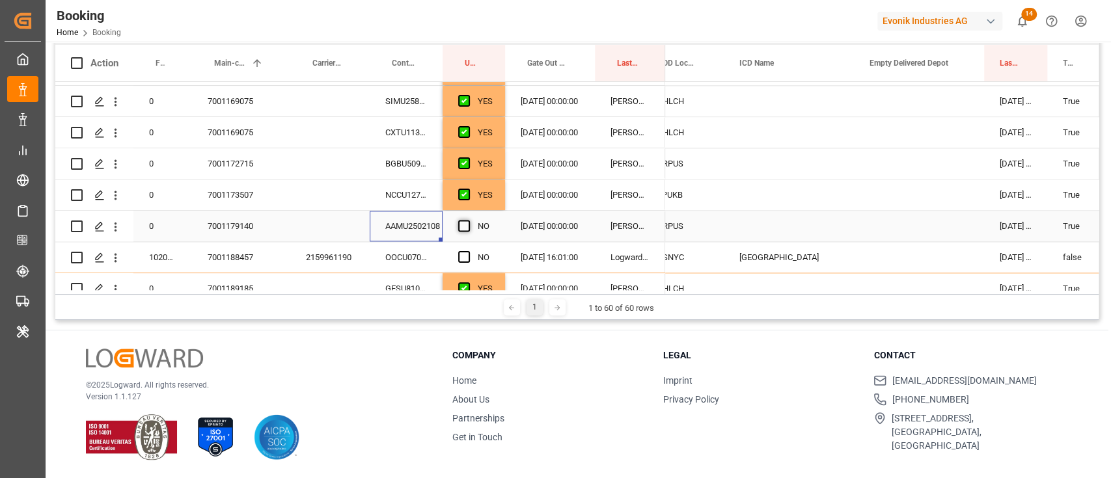
click at [465, 231] on span "Press SPACE to select this row." at bounding box center [464, 226] width 12 height 12
click at [468, 220] on input "Press SPACE to select this row." at bounding box center [468, 220] width 0 height 0
click at [423, 250] on div "OOCU0708201" at bounding box center [406, 257] width 73 height 31
click at [459, 247] on div "Press SPACE to select this row." at bounding box center [468, 258] width 20 height 30
click at [463, 254] on span "Press SPACE to select this row." at bounding box center [464, 257] width 12 height 12
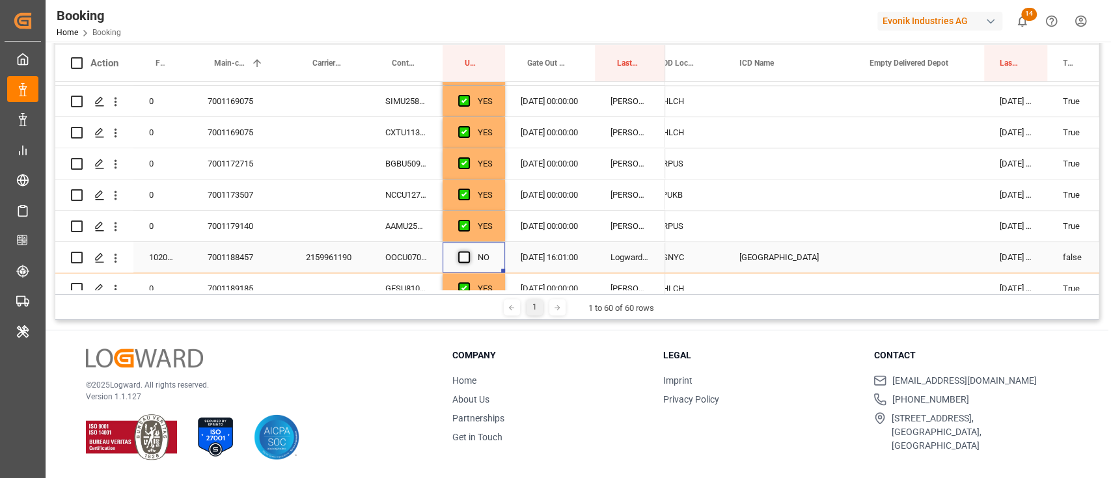
click at [468, 251] on input "Press SPACE to select this row." at bounding box center [468, 251] width 0 height 0
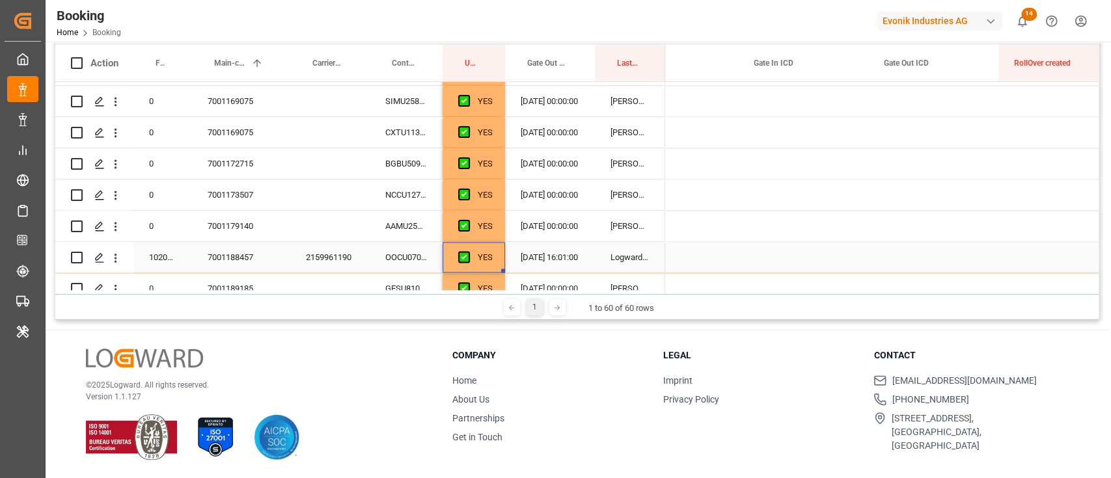
scroll to position [0, 0]
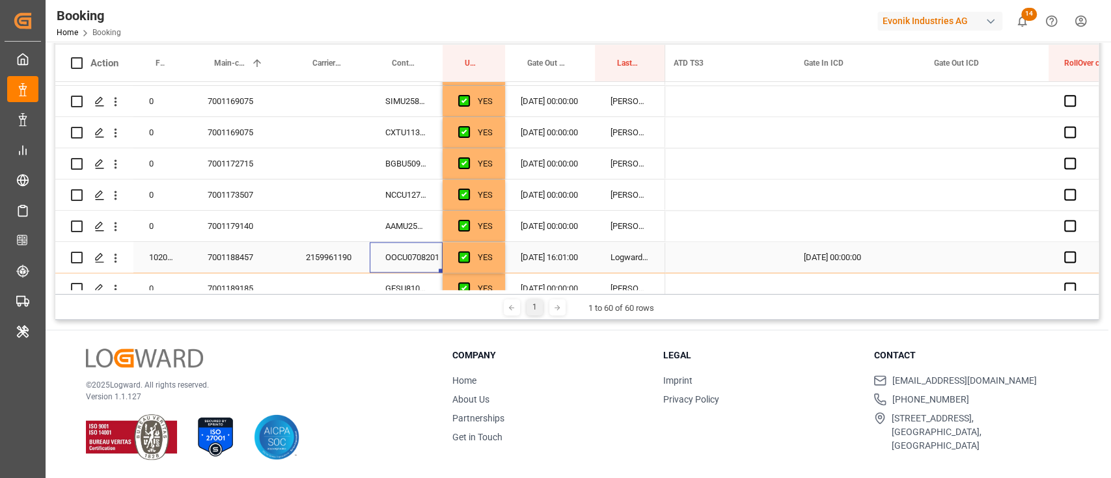
click at [386, 250] on div "OOCU0708201" at bounding box center [406, 257] width 73 height 31
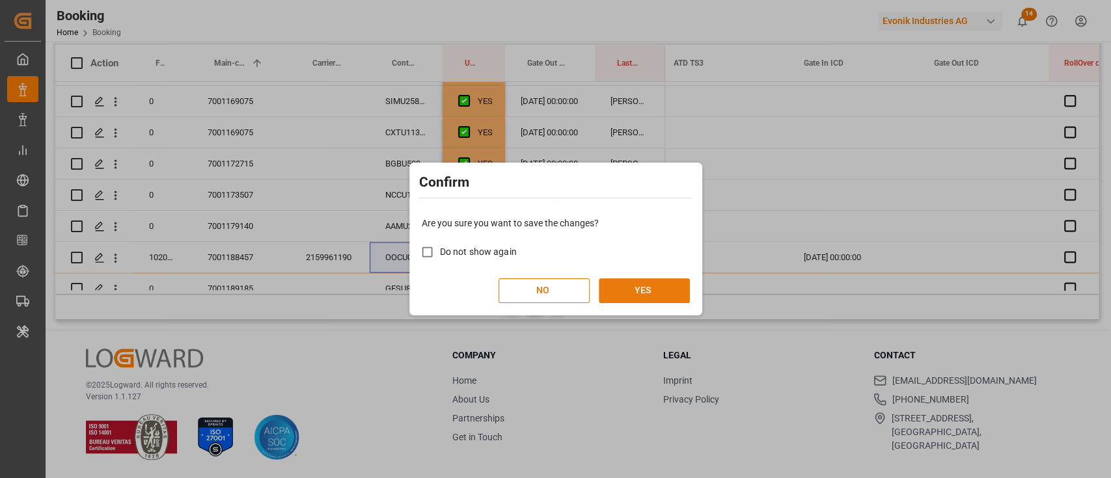
click at [636, 294] on button "YES" at bounding box center [644, 290] width 91 height 25
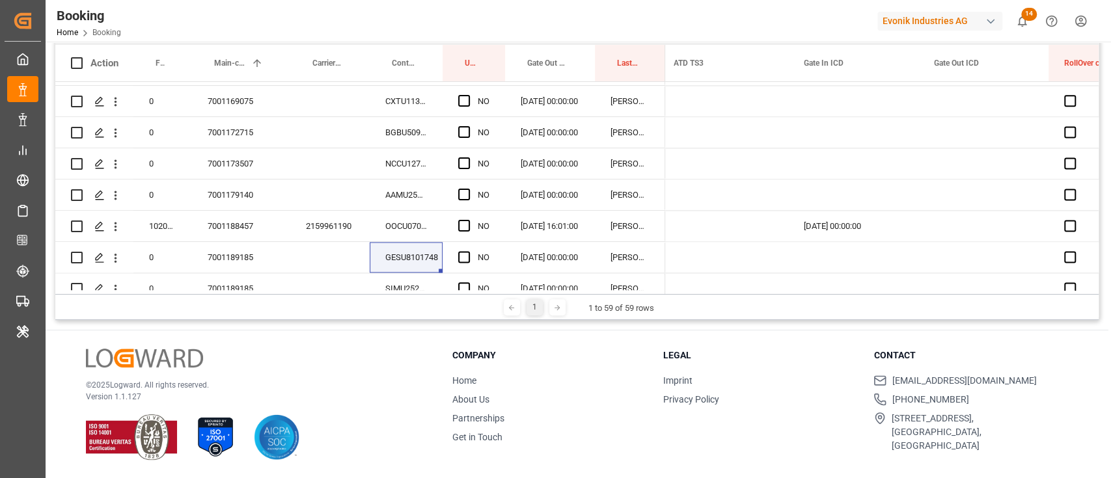
drag, startPoint x: 807, startPoint y: 295, endPoint x: 761, endPoint y: 308, distance: 47.4
click at [761, 308] on div "1 1 to 59 of 59 rows" at bounding box center [576, 307] width 1043 height 26
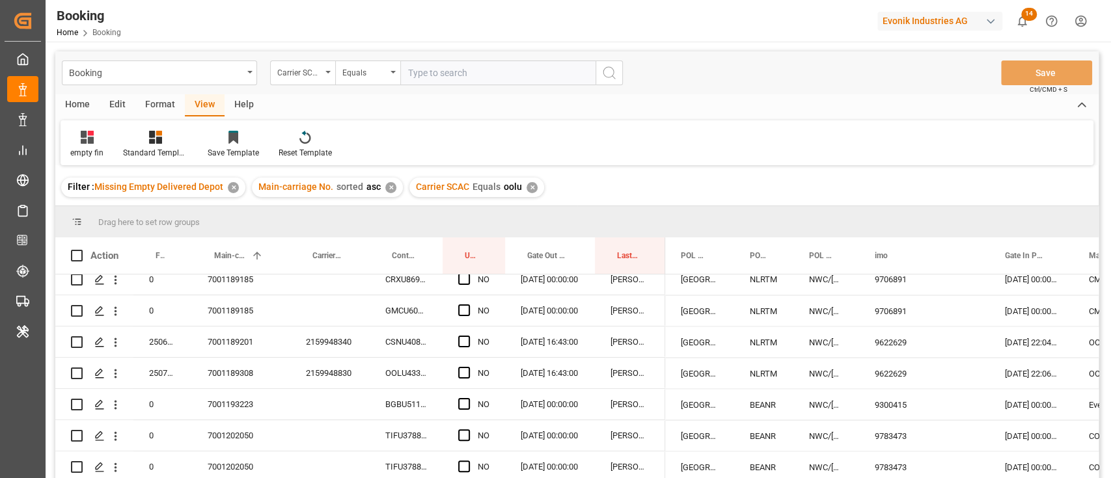
scroll to position [193, 0]
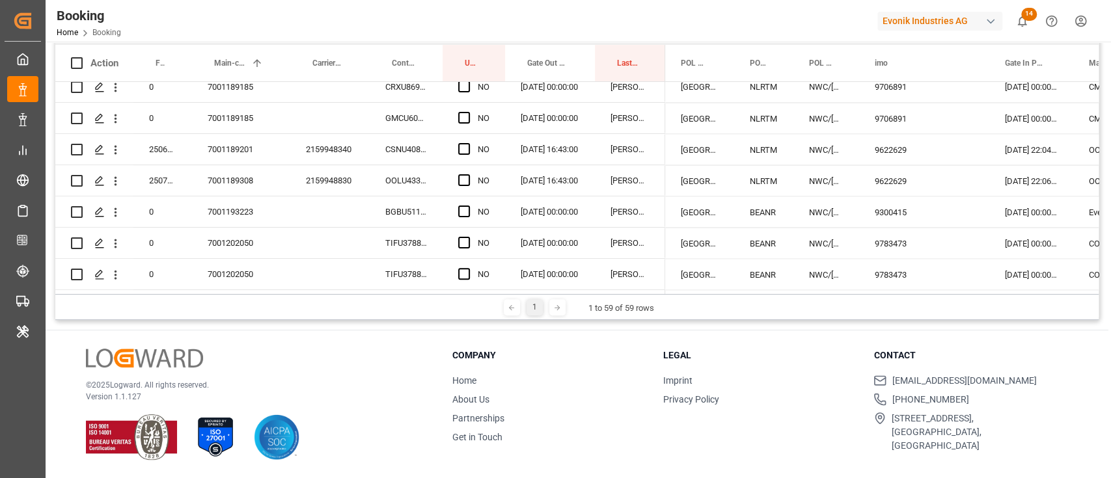
drag, startPoint x: 262, startPoint y: 339, endPoint x: 275, endPoint y: 319, distance: 24.0
click at [275, 319] on div "Booking Carrier SCAC Equals Save Ctrl/CMD + S Home Edit Format View Help empty …" at bounding box center [577, 163] width 1062 height 629
click at [275, 325] on div "Booking Carrier SCAC Equals Save Ctrl/CMD + S Home Edit Format View Help empty …" at bounding box center [577, 163] width 1062 height 629
click at [271, 327] on div "Booking Carrier SCAC Equals Save Ctrl/CMD + S Home Edit Format View Help empty …" at bounding box center [577, 163] width 1062 height 629
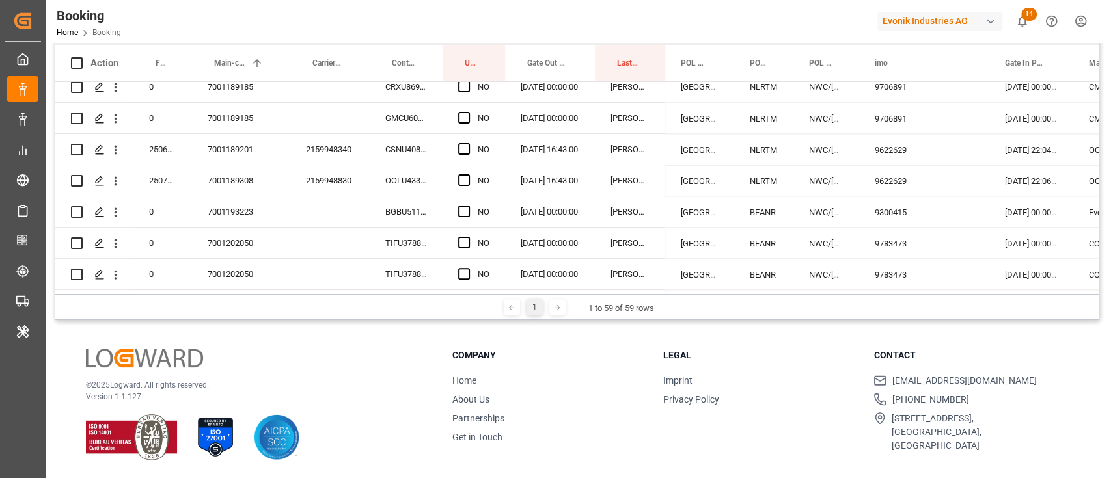
click at [271, 327] on div "Booking Carrier SCAC Equals Save Ctrl/CMD + S Home Edit Format View Help empty …" at bounding box center [577, 163] width 1062 height 629
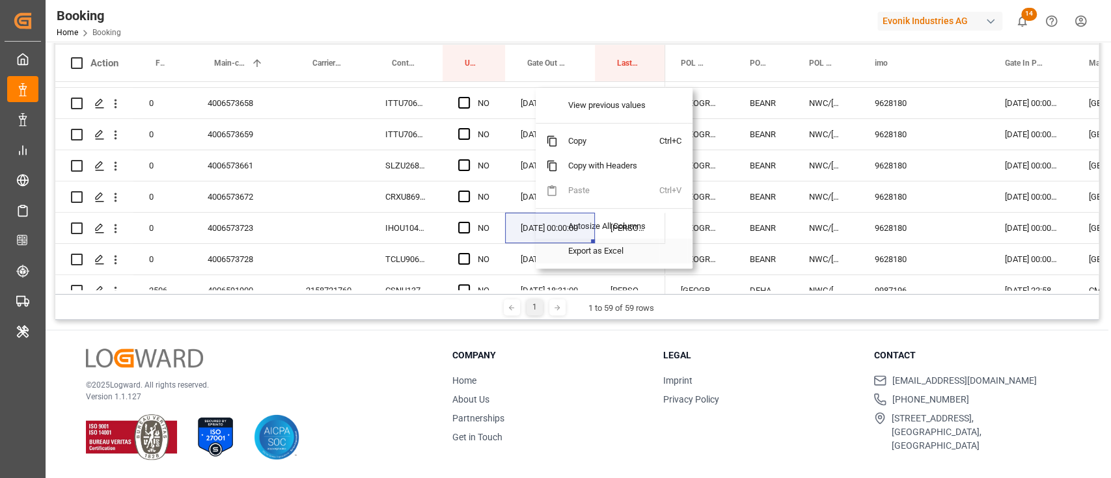
scroll to position [26, 0]
click at [535, 251] on span at bounding box center [546, 250] width 22 height 25
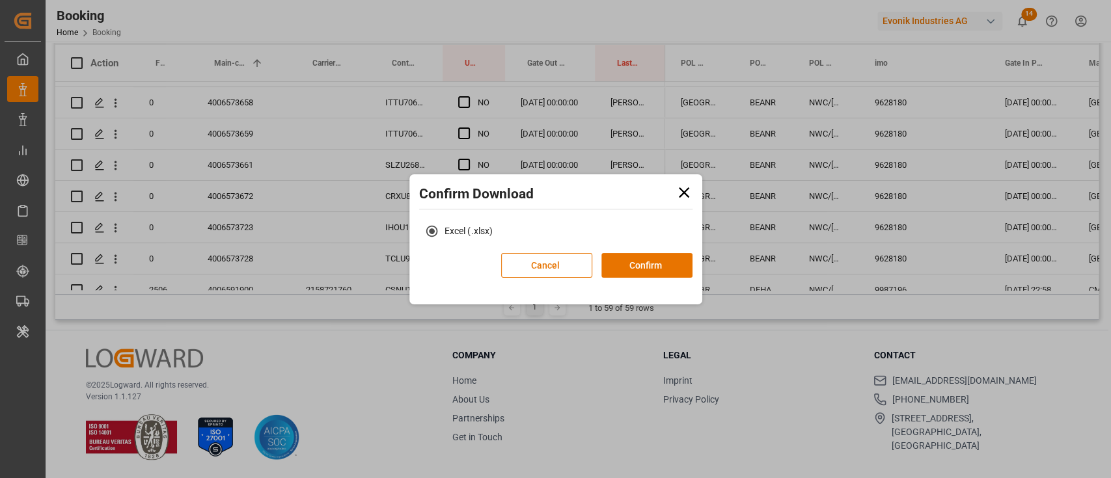
click at [687, 186] on icon at bounding box center [684, 192] width 18 height 18
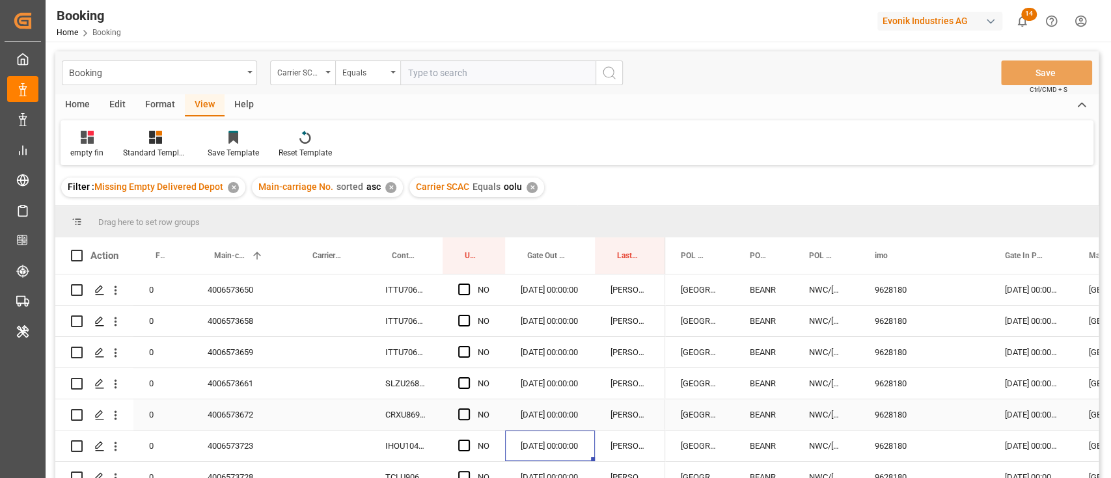
scroll to position [0, 0]
click at [137, 107] on div "Format" at bounding box center [159, 105] width 49 height 22
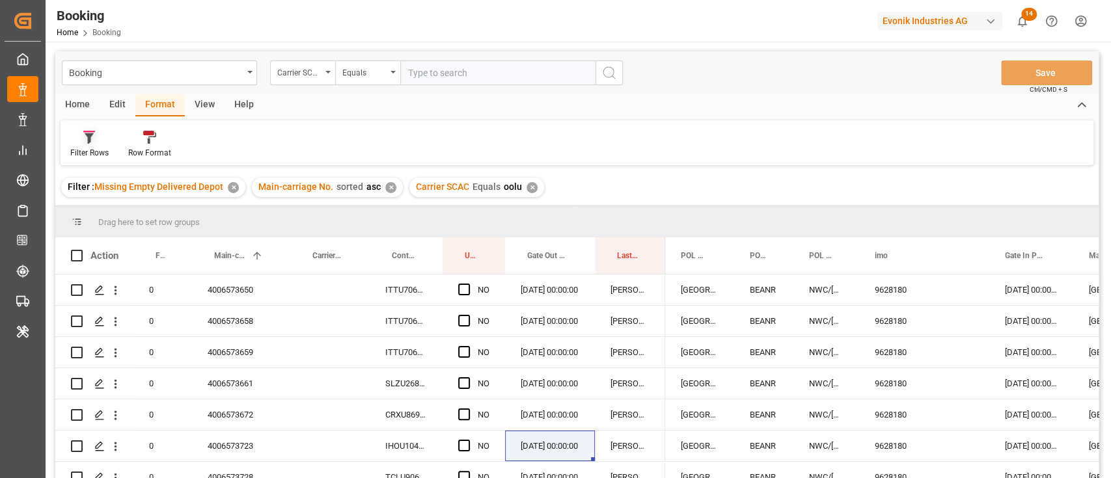
click at [92, 151] on div "Filter Rows" at bounding box center [89, 153] width 38 height 12
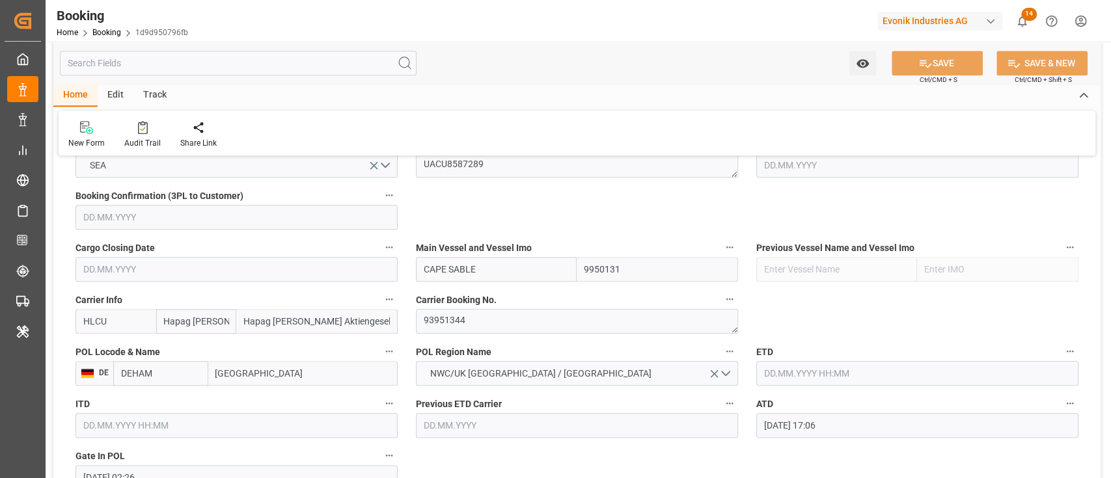
scroll to position [781, 0]
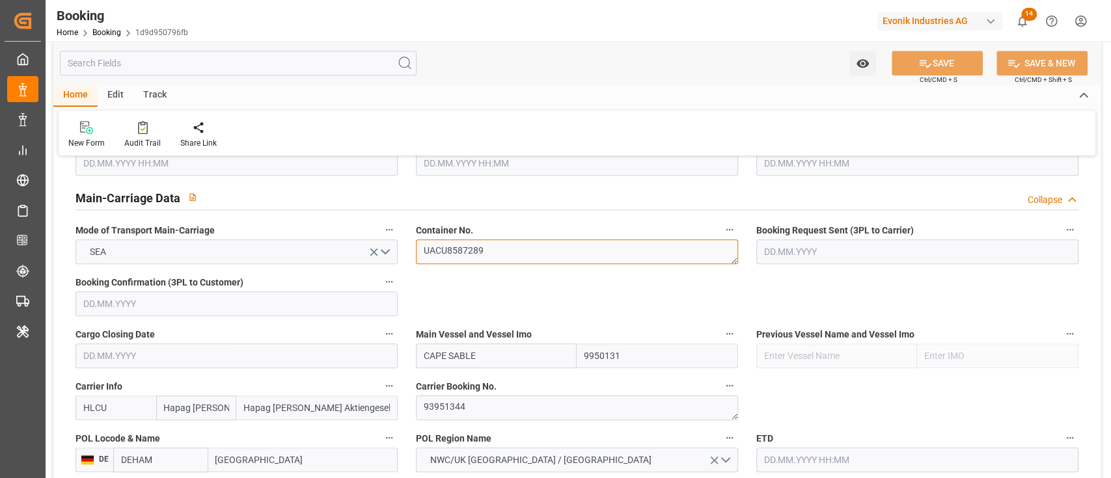
click at [485, 255] on textarea "UACU8587289" at bounding box center [577, 251] width 322 height 25
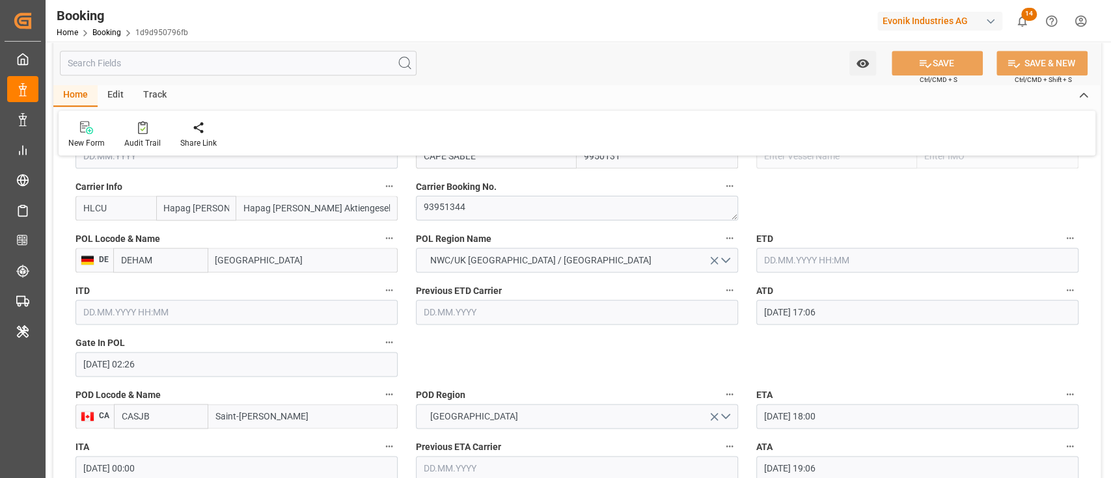
scroll to position [954, 0]
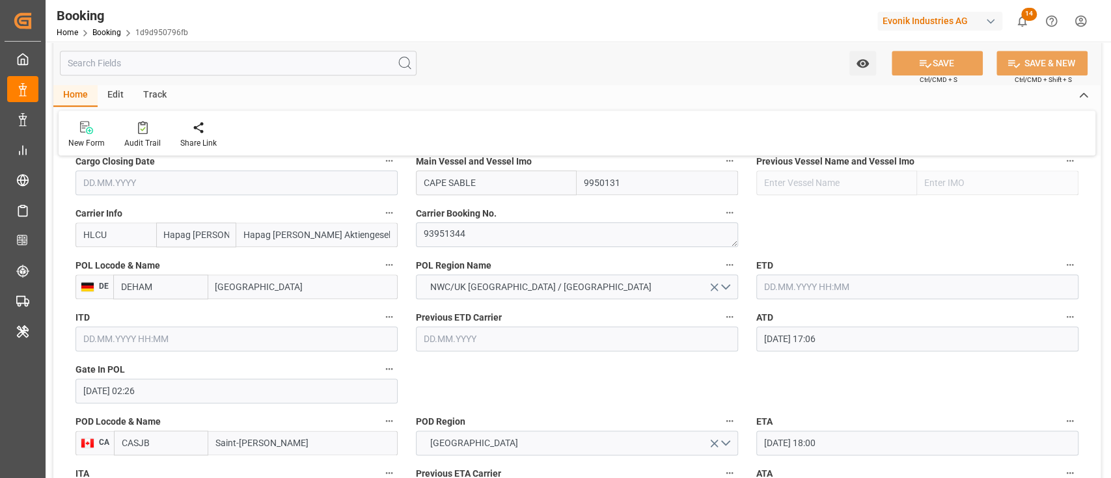
click at [897, 342] on input "[DATE] 17:06" at bounding box center [917, 339] width 322 height 25
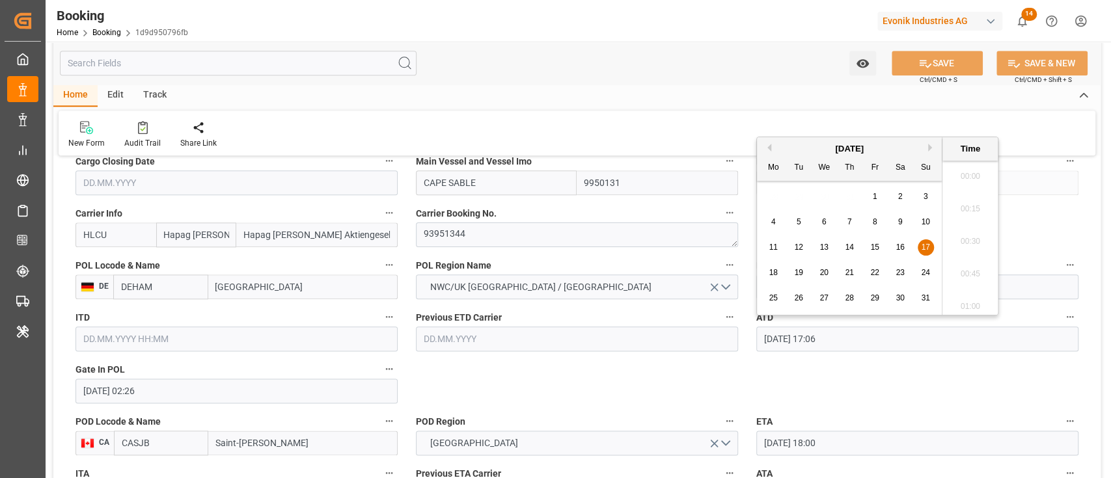
scroll to position [2151, 0]
click at [748, 276] on div "ETD" at bounding box center [917, 278] width 340 height 52
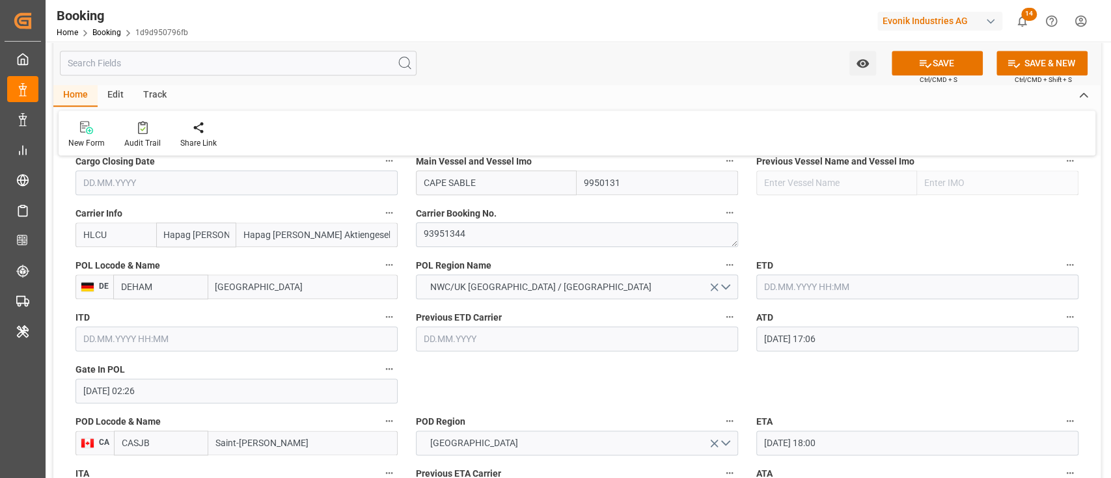
click at [762, 293] on input "text" at bounding box center [917, 287] width 322 height 25
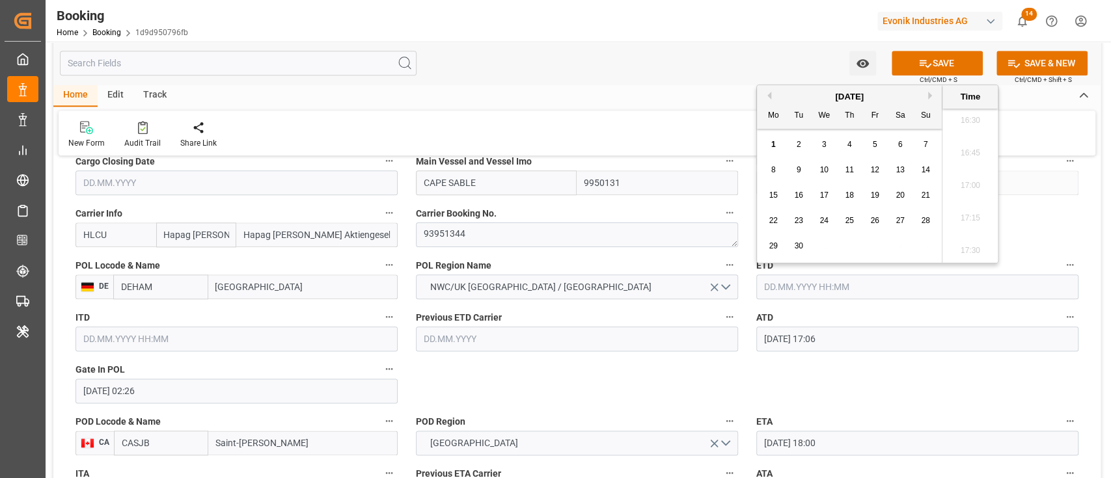
click at [768, 97] on button "Previous Month" at bounding box center [767, 96] width 8 height 8
click at [928, 198] on span "17" at bounding box center [925, 195] width 8 height 9
type input "[DATE] 00:00"
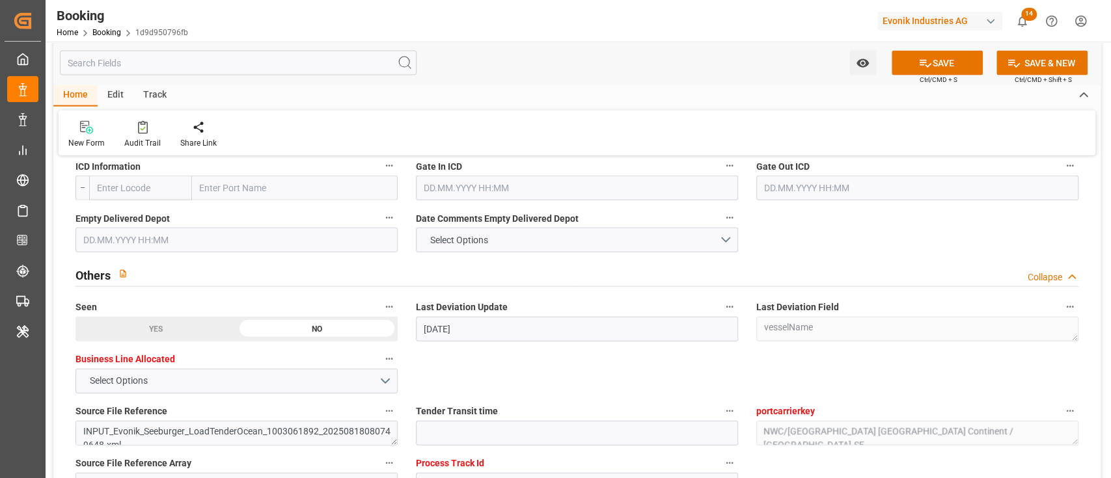
scroll to position [1908, 0]
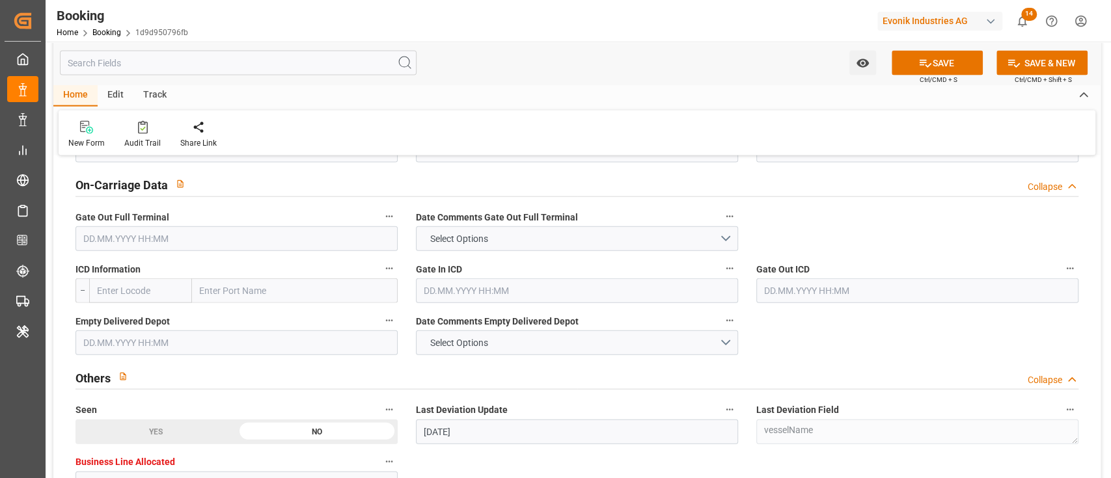
click at [266, 298] on input "text" at bounding box center [295, 290] width 206 height 25
paste input "[GEOGRAPHIC_DATA]"
type input "[GEOGRAPHIC_DATA]"
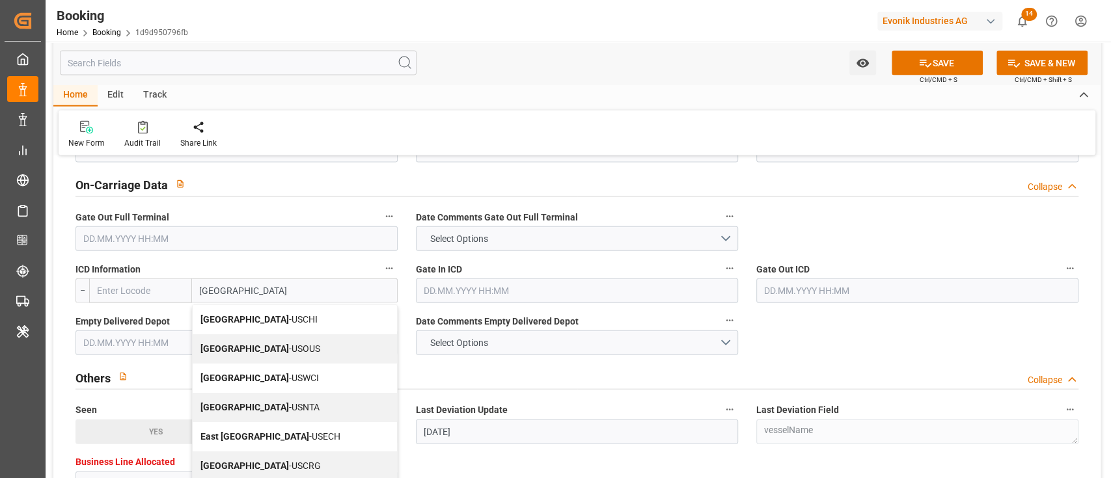
click at [270, 313] on div "Chicago - USCHI" at bounding box center [295, 319] width 204 height 29
type input "USCHI"
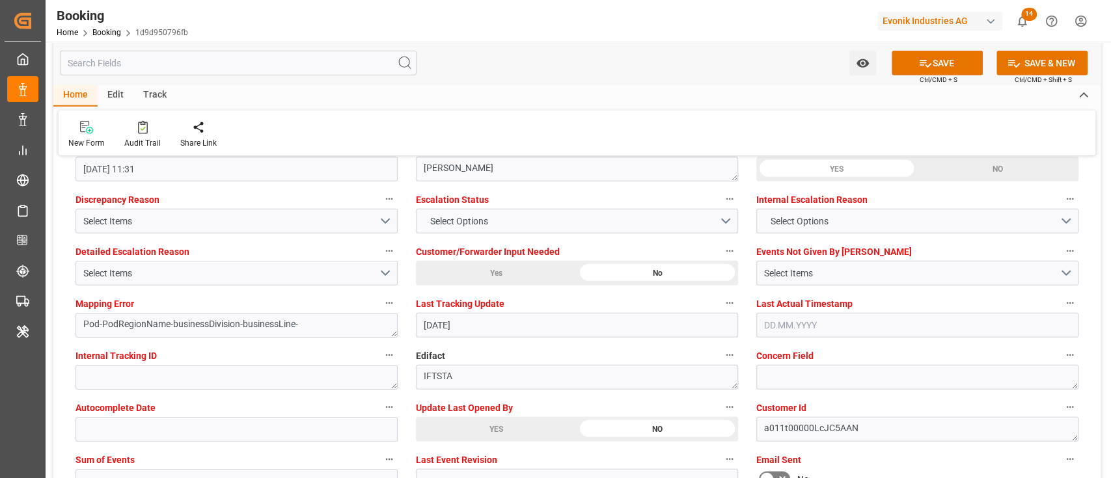
scroll to position [2429, 0]
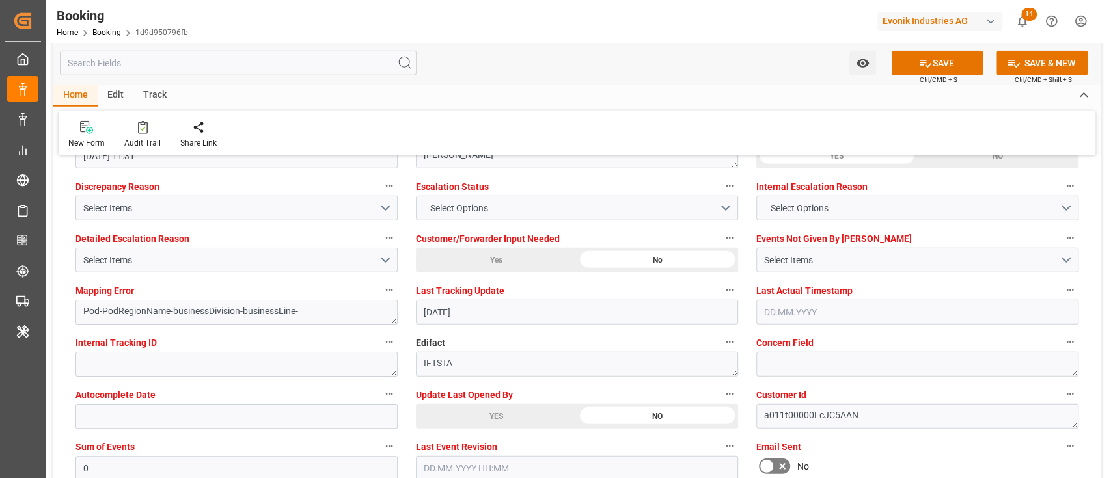
type input "[GEOGRAPHIC_DATA]"
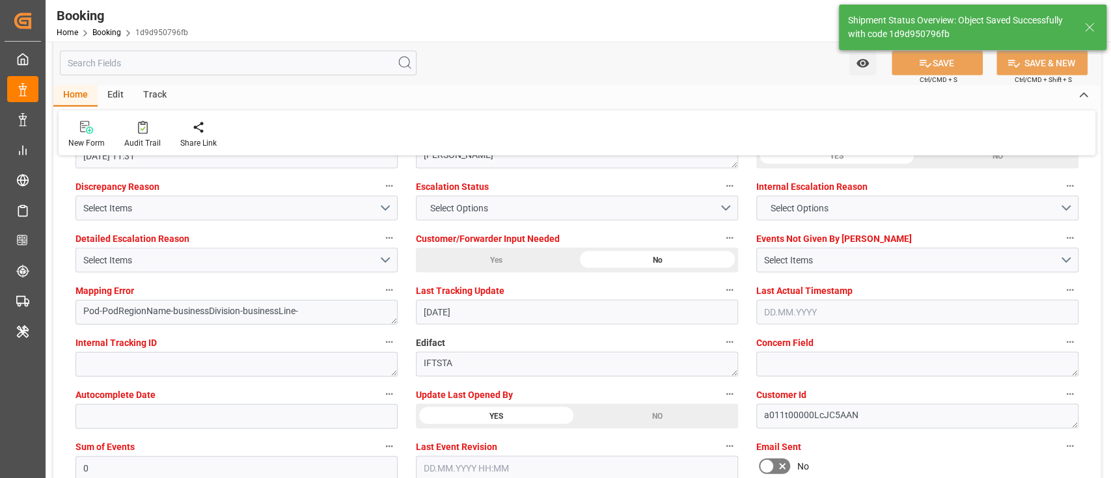
type textarea "[PERSON_NAME]"
type input "[DATE] 00:00"
type input "01.09.2025 11:41"
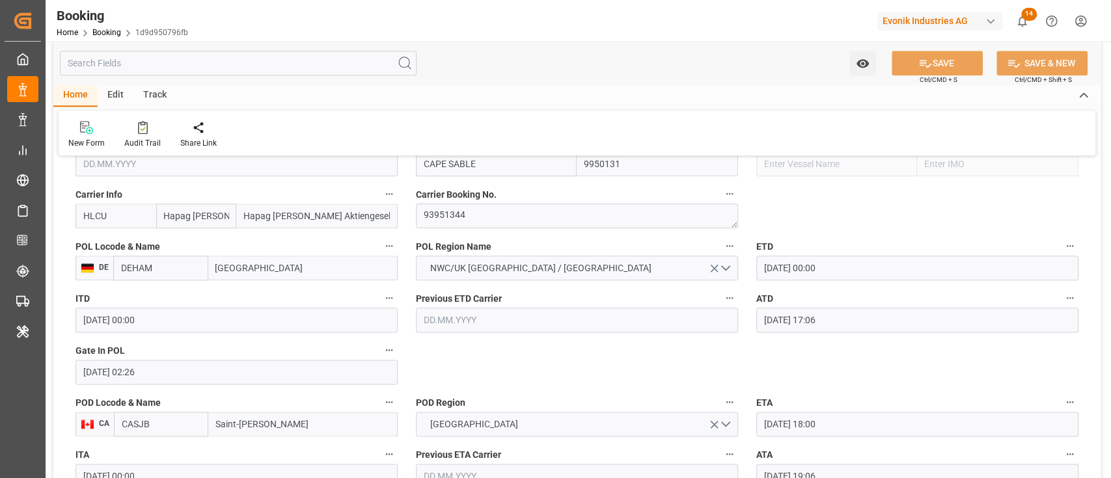
scroll to position [867, 0]
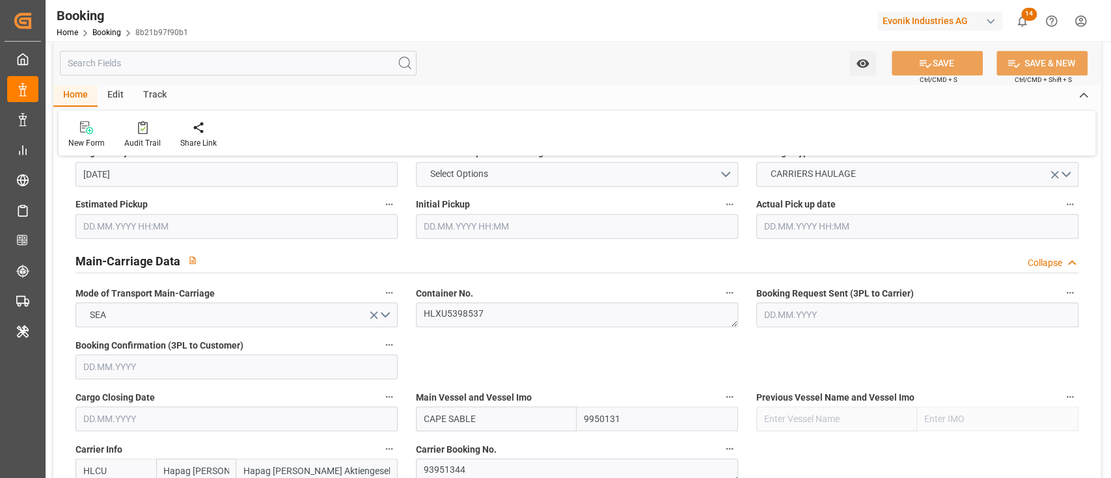
scroll to position [781, 0]
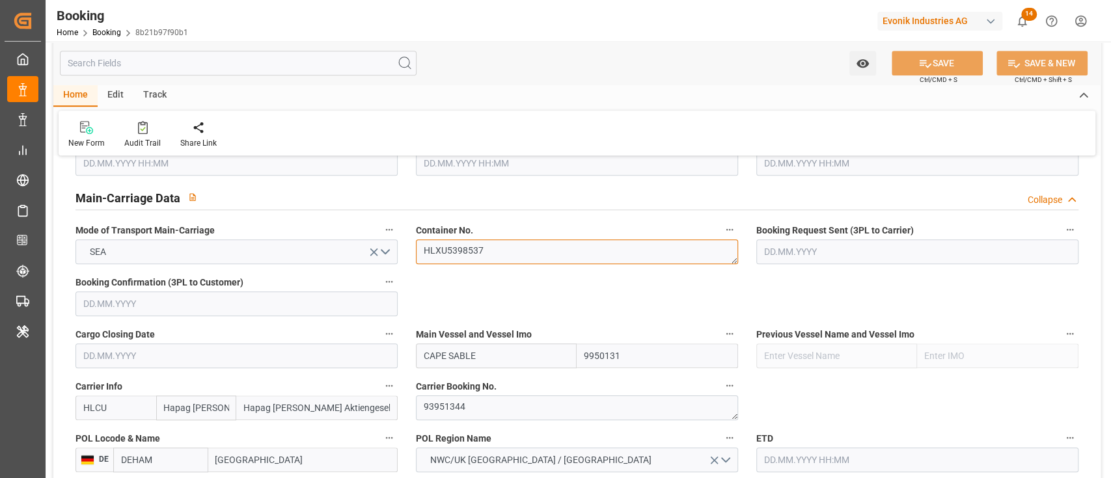
click at [502, 262] on textarea "HLXU5398537" at bounding box center [577, 251] width 322 height 25
click at [502, 263] on textarea "HLXU5398537" at bounding box center [577, 251] width 322 height 25
click at [476, 260] on textarea "HLXU5398537" at bounding box center [577, 251] width 322 height 25
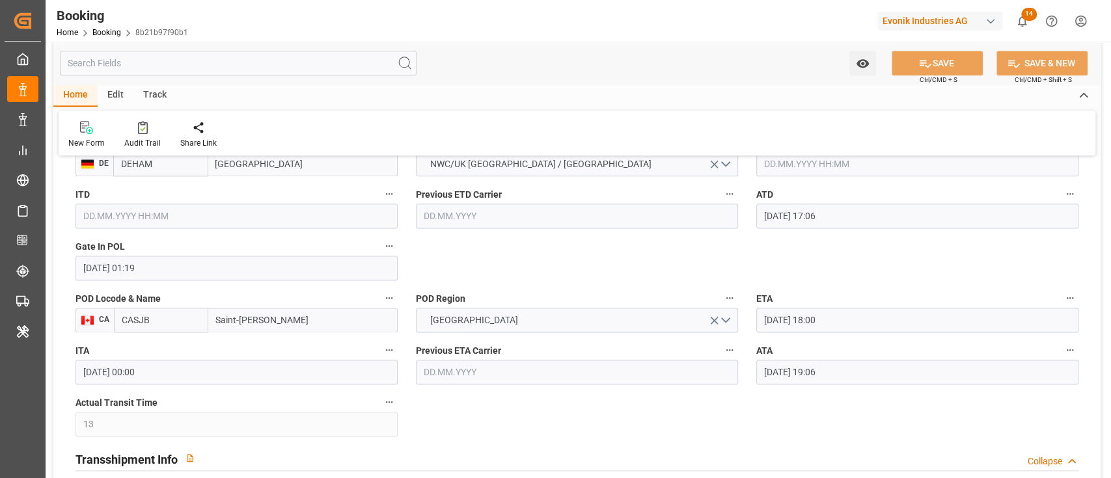
scroll to position [1041, 0]
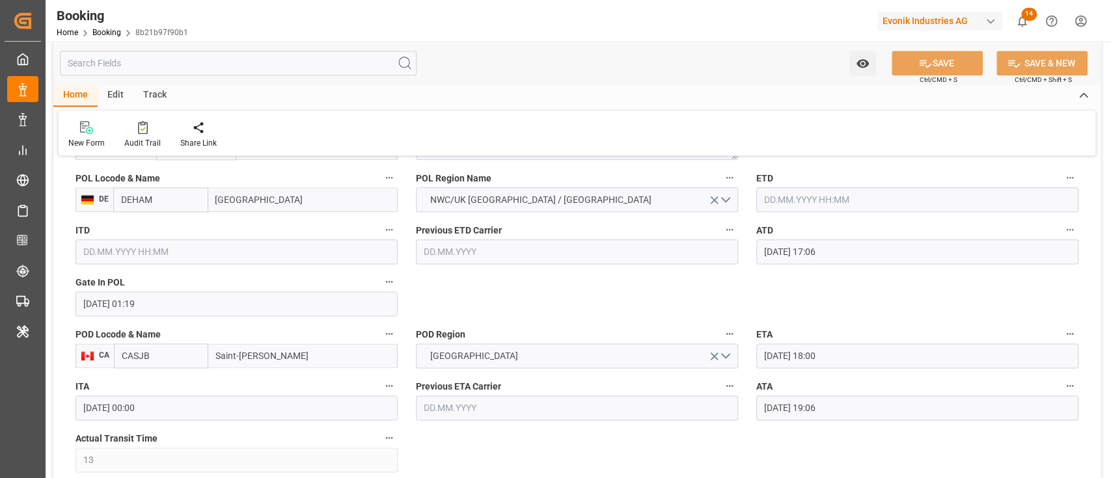
click at [783, 204] on input "text" at bounding box center [917, 199] width 322 height 25
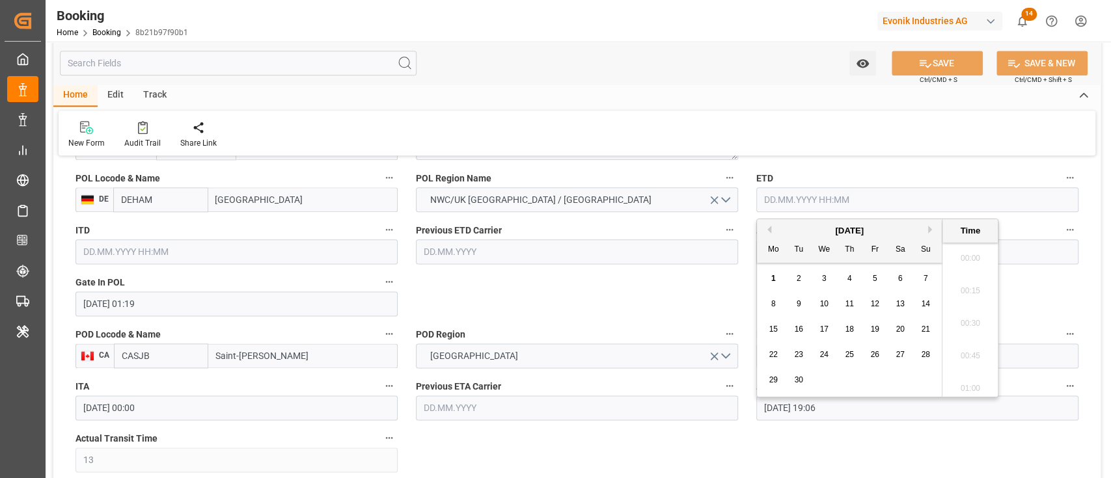
scroll to position [2151, 0]
click at [770, 226] on button "Previous Month" at bounding box center [767, 230] width 8 height 8
click at [930, 325] on div "17" at bounding box center [925, 330] width 16 height 16
type input "[DATE] 00:00"
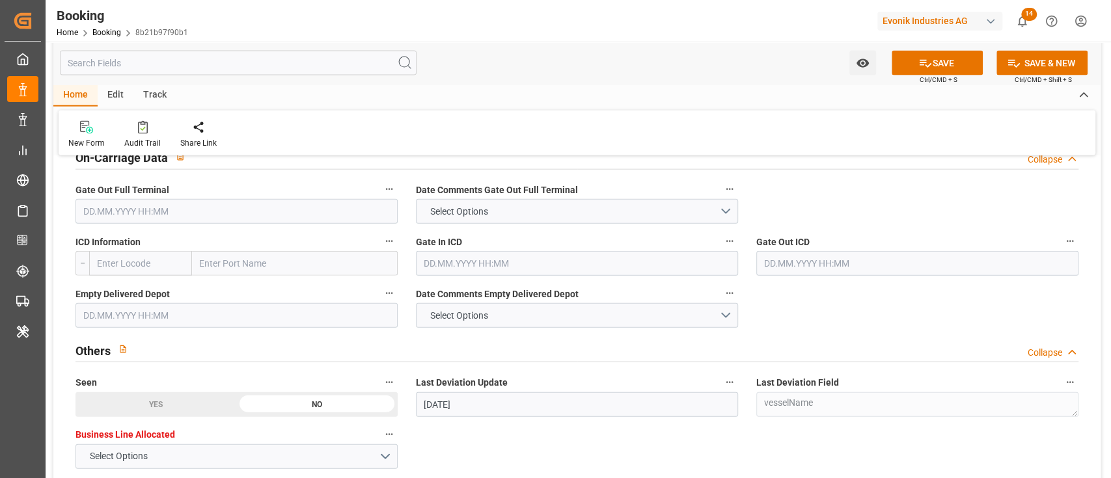
scroll to position [1908, 0]
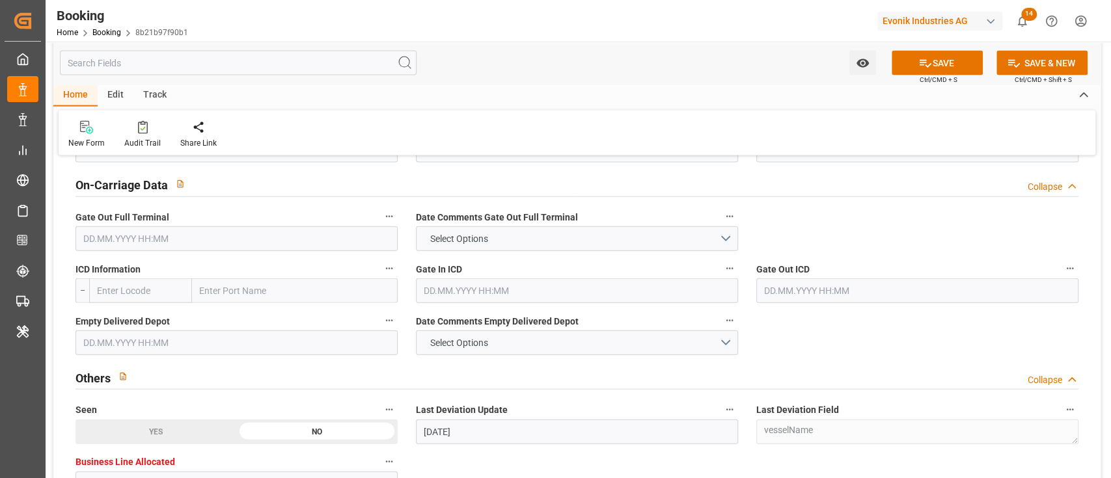
click at [252, 278] on input "text" at bounding box center [295, 290] width 206 height 25
paste input "[GEOGRAPHIC_DATA]"
type input "[GEOGRAPHIC_DATA]"
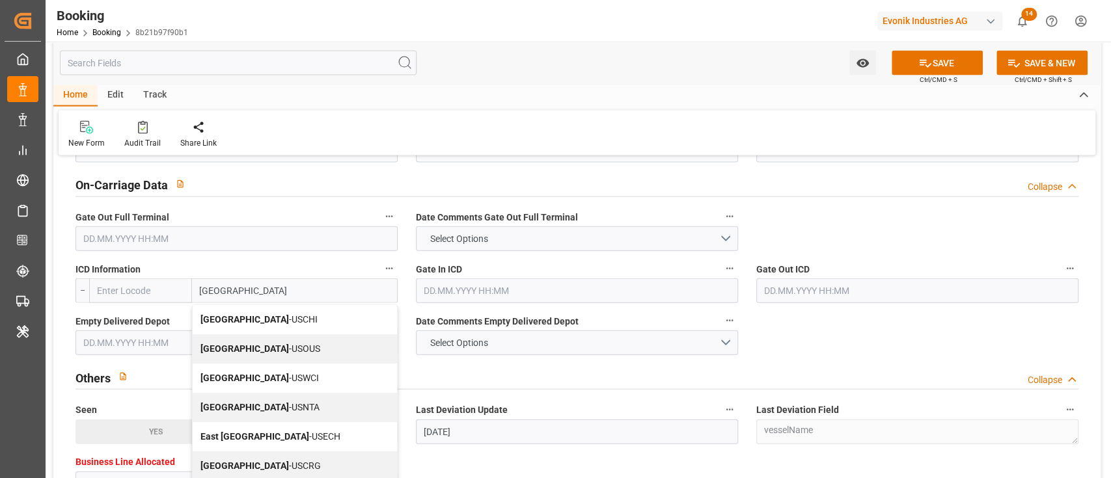
click at [230, 315] on b "[GEOGRAPHIC_DATA]" at bounding box center [244, 319] width 88 height 10
type input "USCHI"
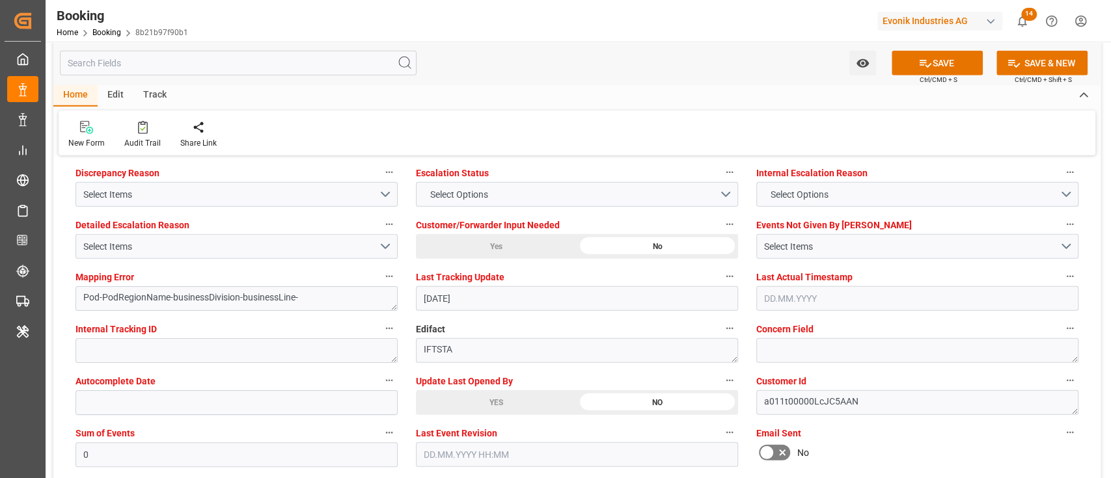
scroll to position [2515, 0]
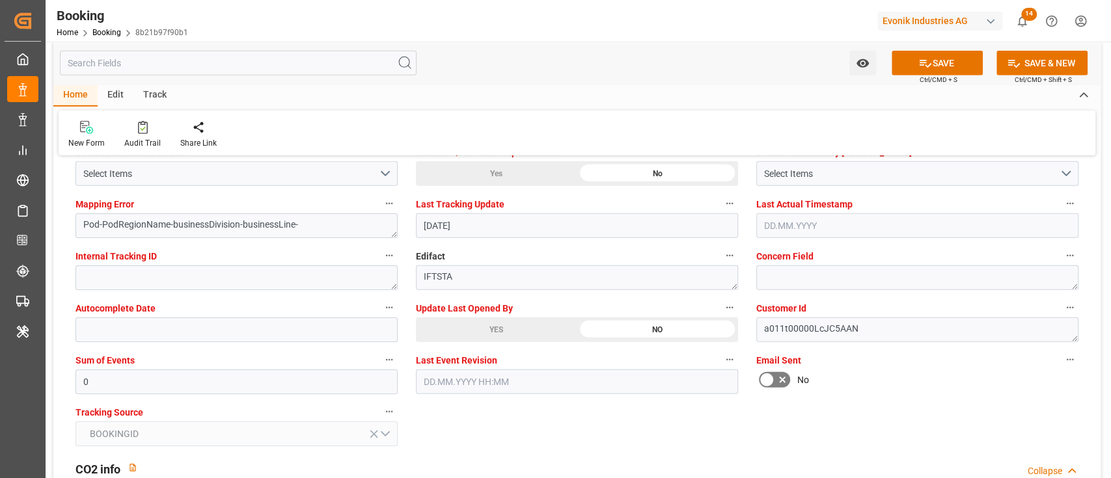
type input "[GEOGRAPHIC_DATA]"
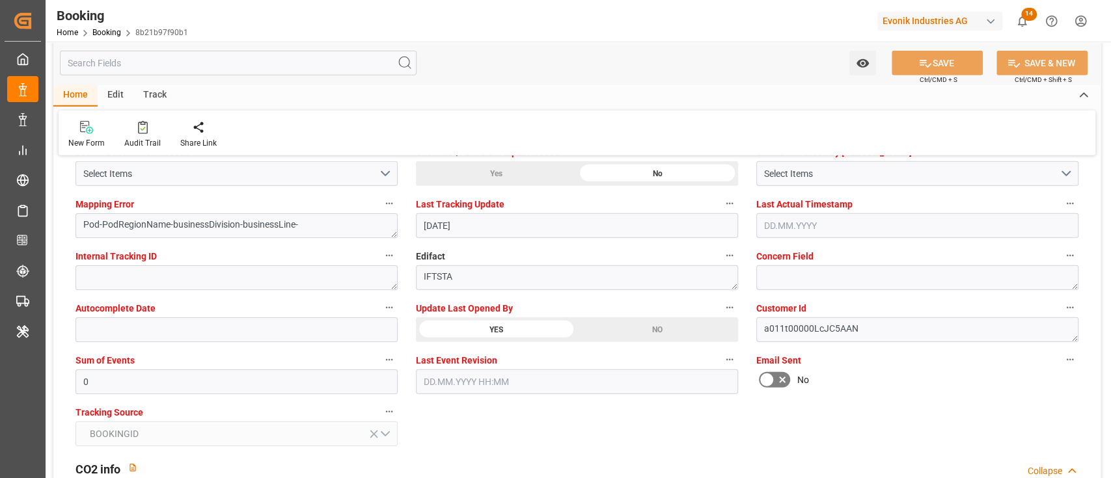
type textarea "[PERSON_NAME]"
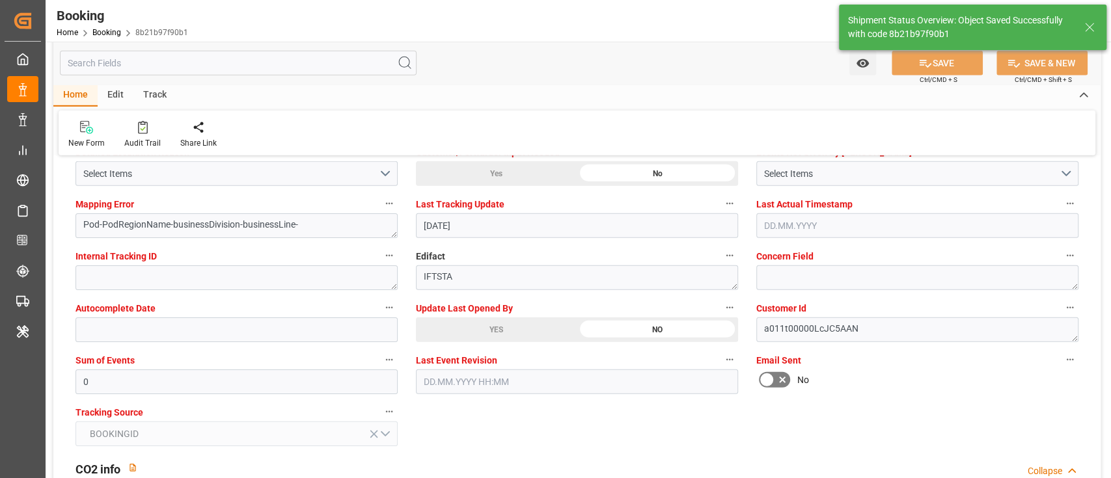
type input "[DATE] 00:00"
type input "01.09.2025 11:45"
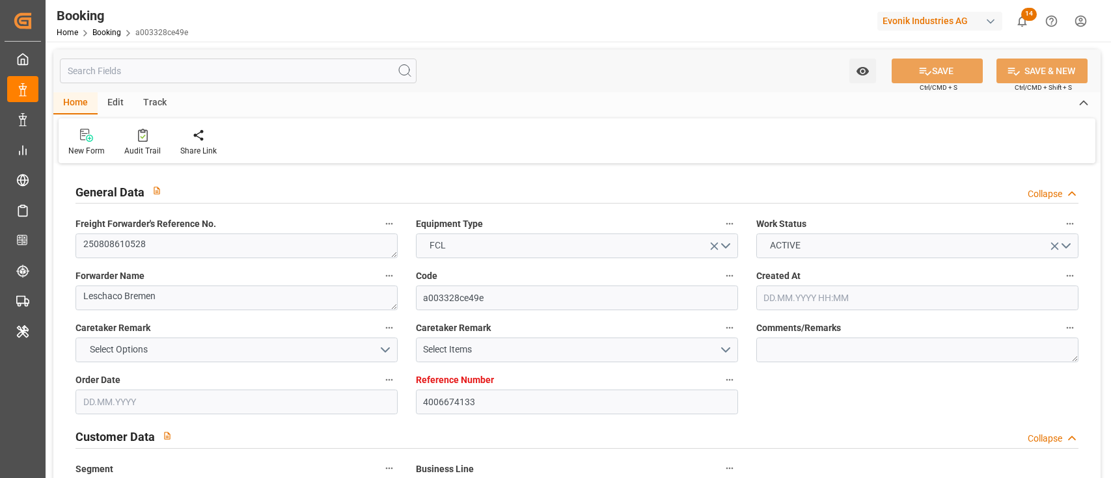
type input "[DATE] 11:28"
type input "[DATE]"
type input "[DATE] 17:06"
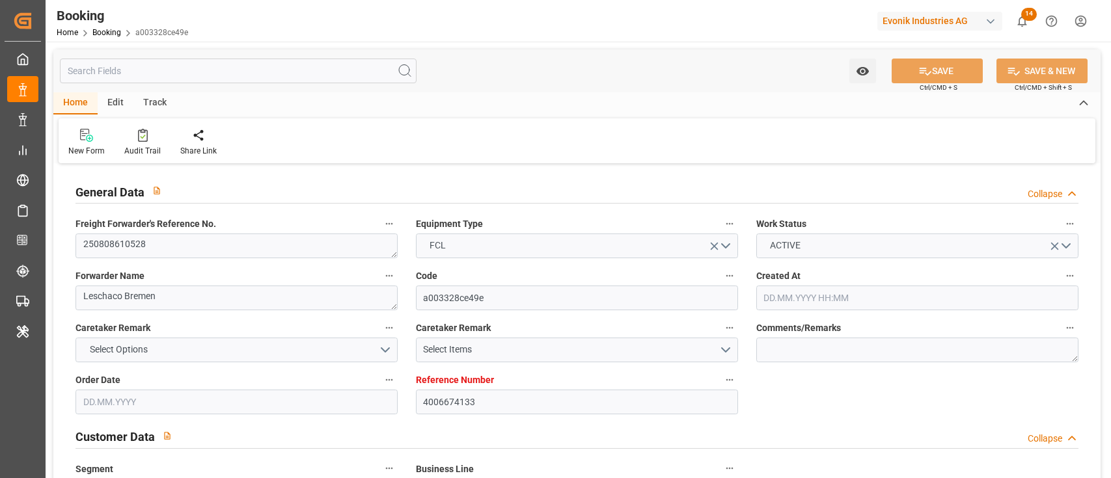
type input "[DATE] 01:00"
type input "[DATE] 18:00"
type input "[DATE] 00:00"
type input "[DATE] 19:06"
type input "[DATE]"
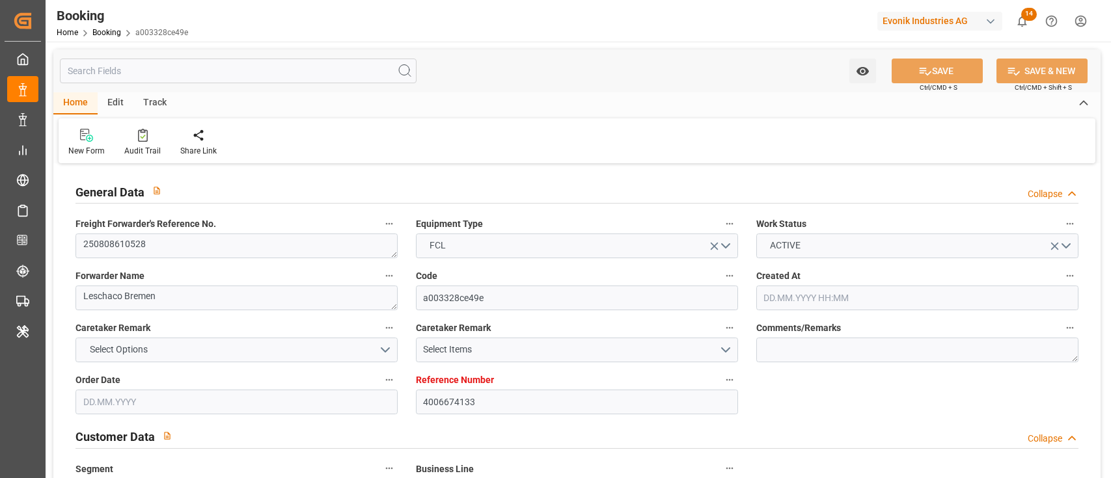
type input "[DATE] 11:31"
type input "[DATE]"
type input "[DATE] 06:51"
type input "[DATE] 12:00"
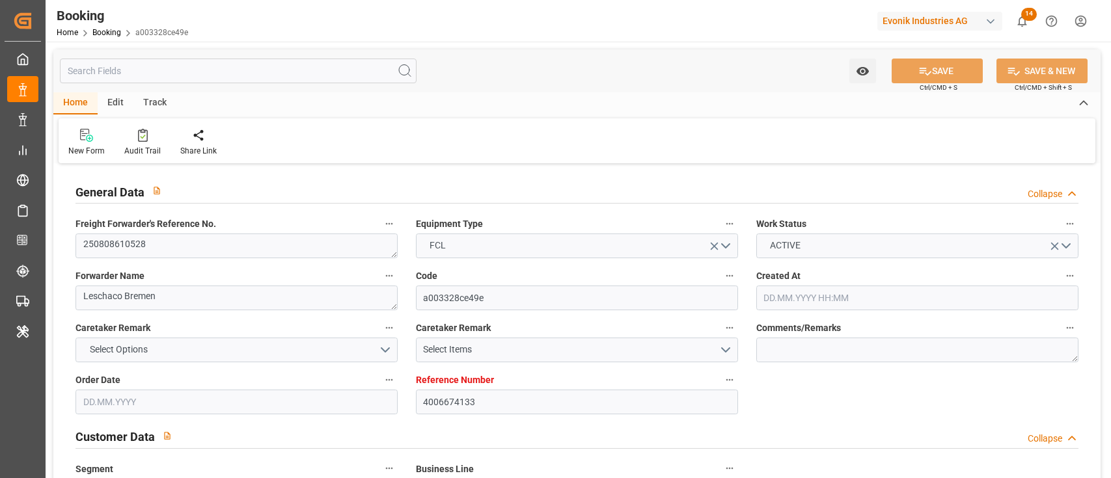
type input "[DATE] 09:51"
type input "[DATE] 17:44"
type input "[DATE] 18:00"
type input "[DATE] 18:59"
type input "[DATE] 03:23"
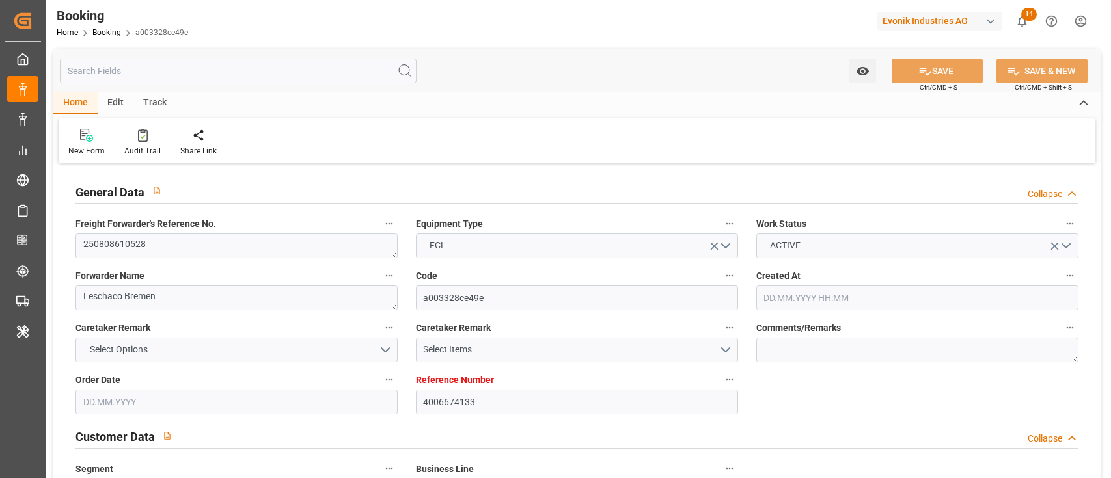
type input "[DATE] 19:06"
type input "[DATE] 08:44"
type input "[DATE] 08:45"
type input "[DATE] 12:00"
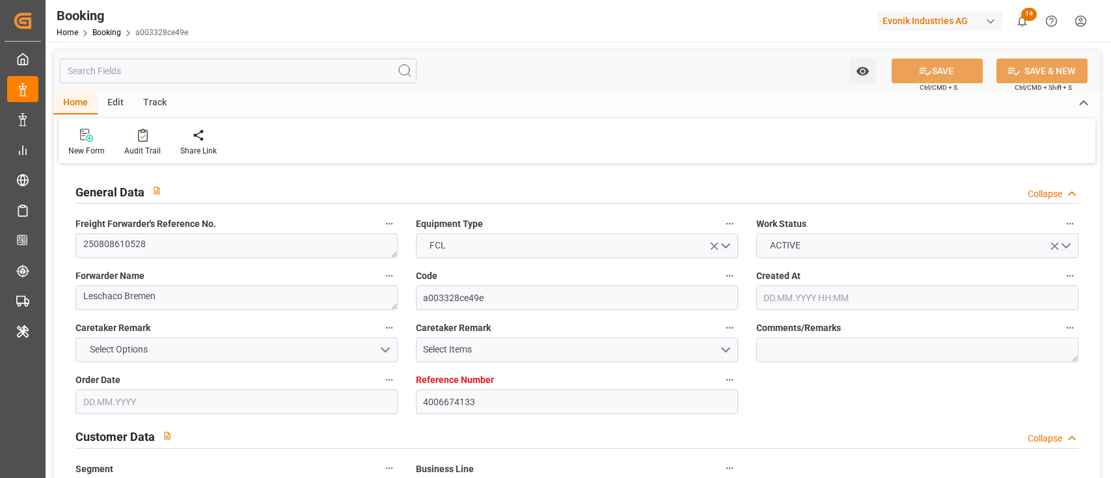
type input "04.09.2025 08:44"
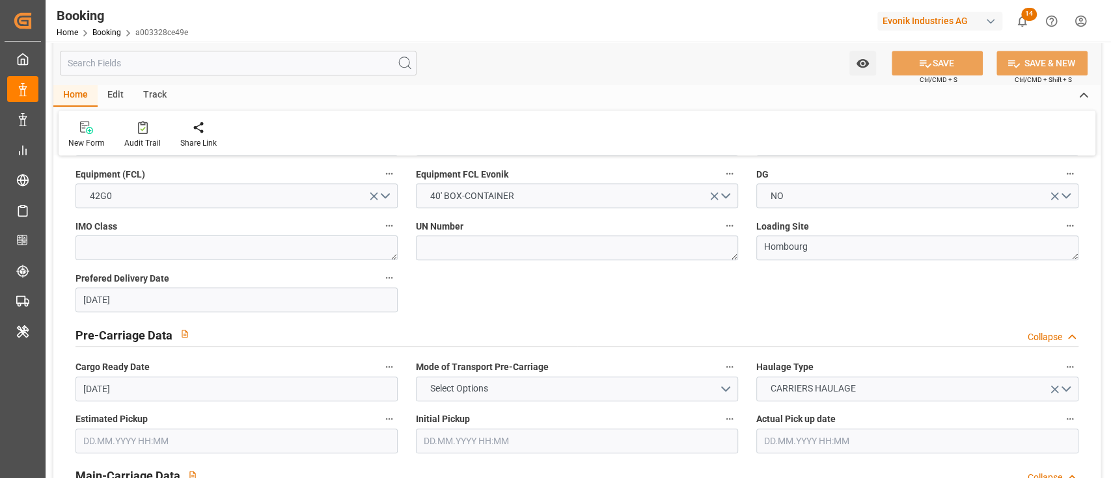
scroll to position [694, 0]
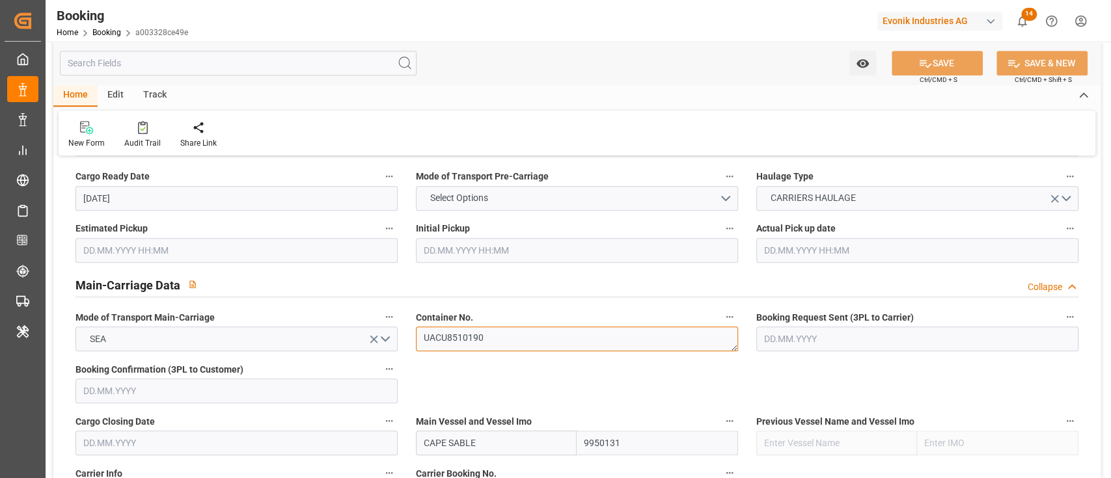
click at [483, 329] on textarea "UACU8510190" at bounding box center [577, 339] width 322 height 25
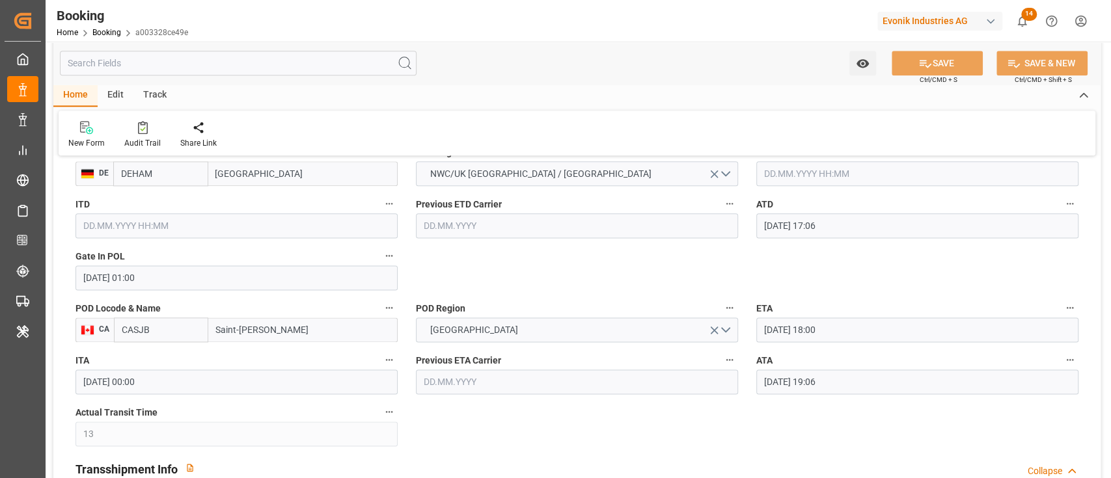
scroll to position [1041, 0]
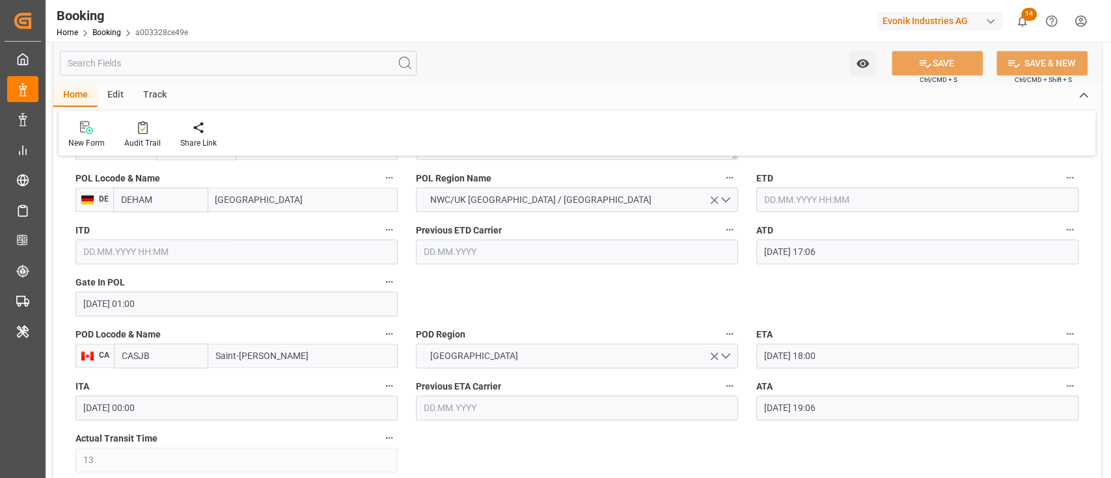
click at [768, 250] on input "[DATE] 17:06" at bounding box center [917, 251] width 322 height 25
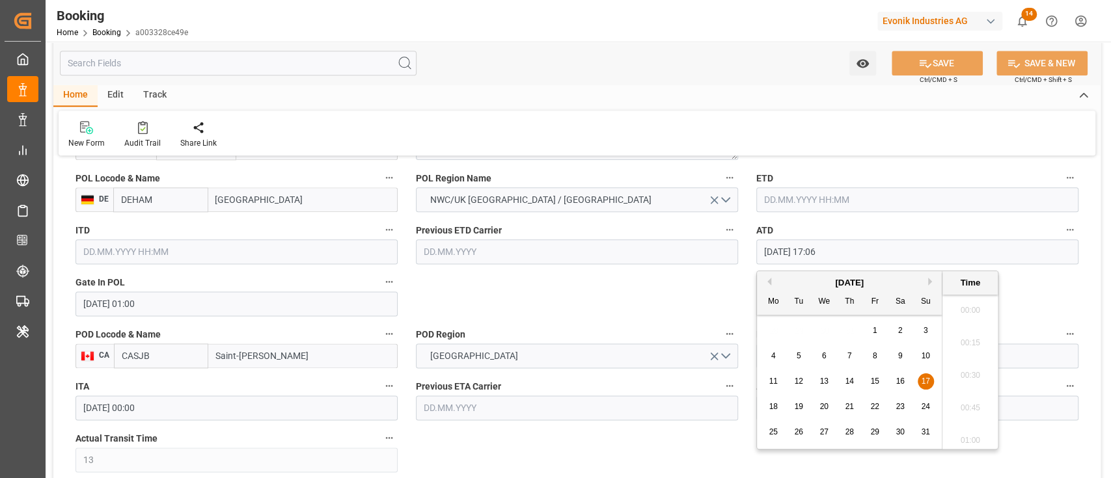
scroll to position [2151, 0]
click at [791, 190] on input "text" at bounding box center [917, 199] width 322 height 25
paste input "17.08.2025"
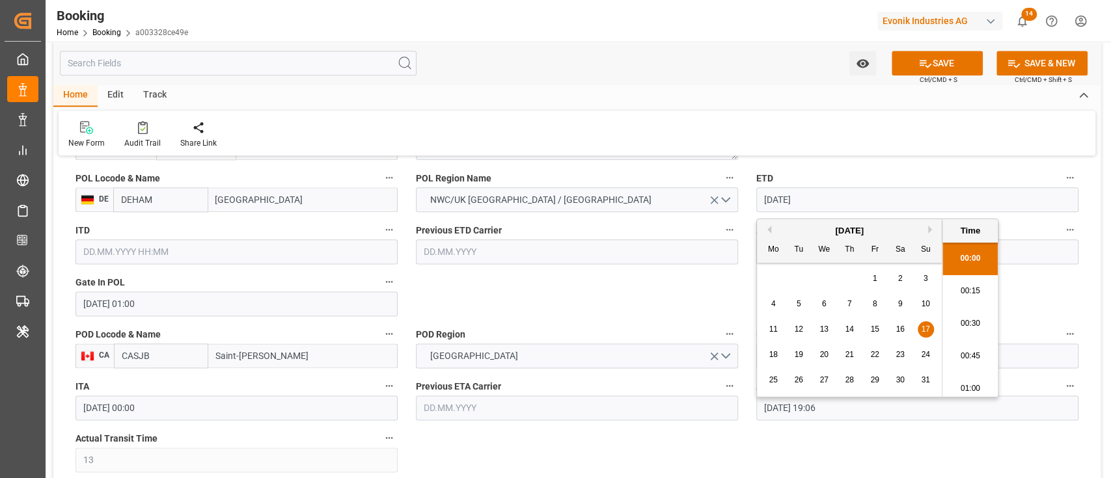
scroll to position [2183, 0]
click at [926, 322] on div "17" at bounding box center [925, 330] width 16 height 16
type input "[DATE] 00:00"
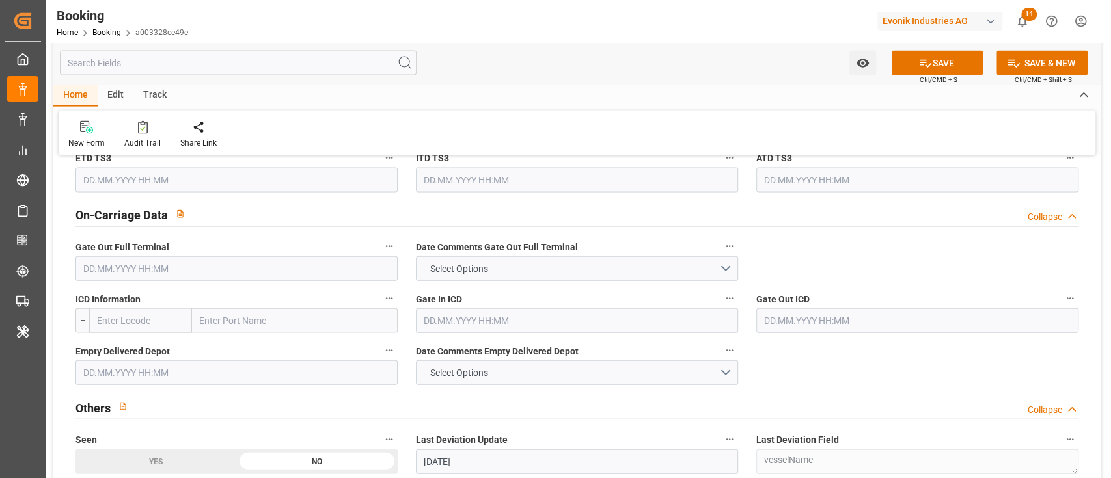
scroll to position [1822, 0]
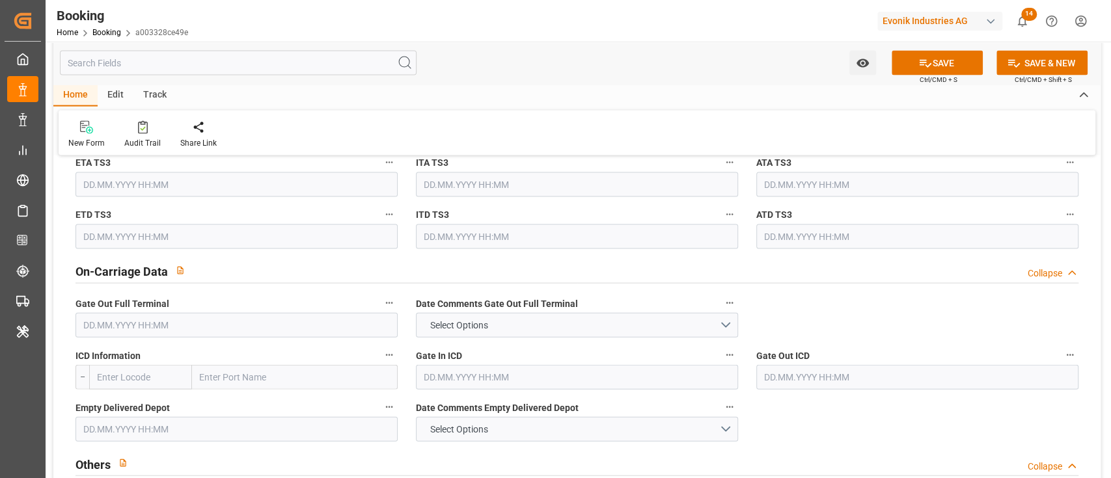
click at [229, 365] on input "text" at bounding box center [295, 377] width 206 height 25
paste input "[GEOGRAPHIC_DATA]"
type input "[GEOGRAPHIC_DATA]"
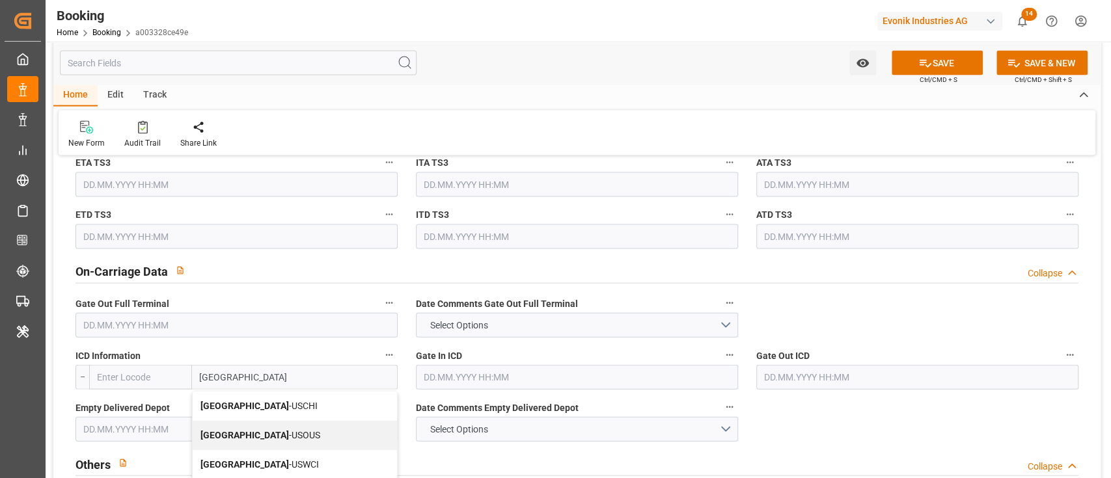
click at [201, 410] on b "[GEOGRAPHIC_DATA]" at bounding box center [244, 406] width 88 height 10
type input "USCHI"
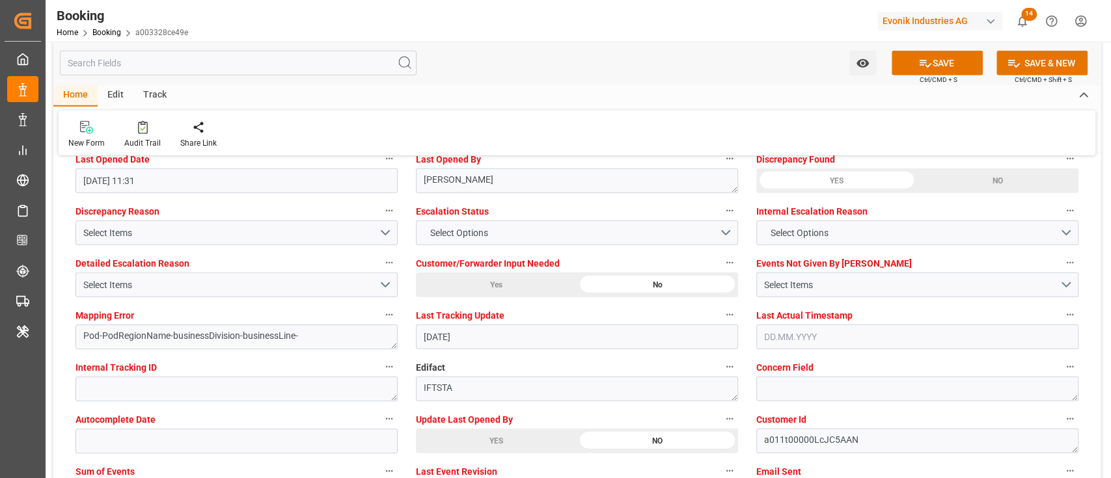
scroll to position [2515, 0]
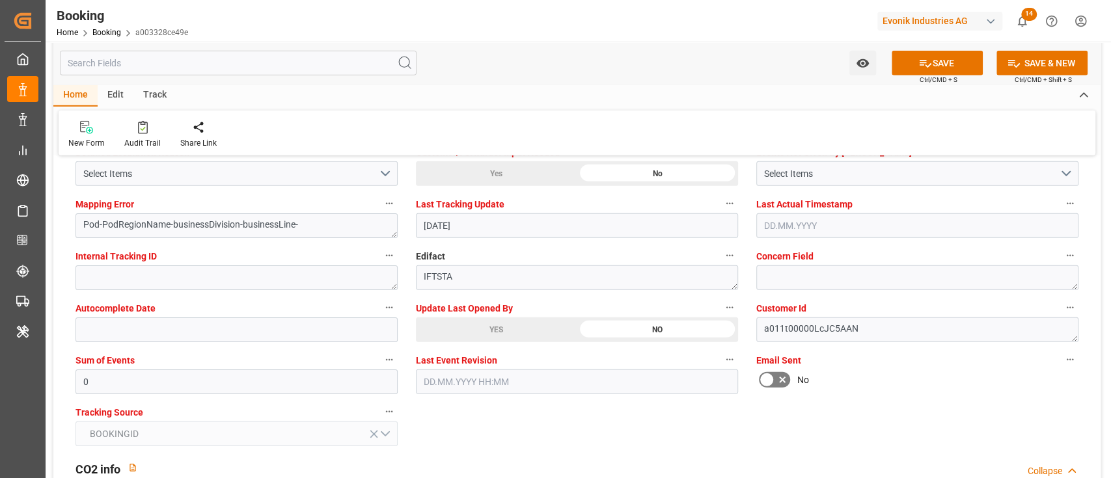
type input "[GEOGRAPHIC_DATA]"
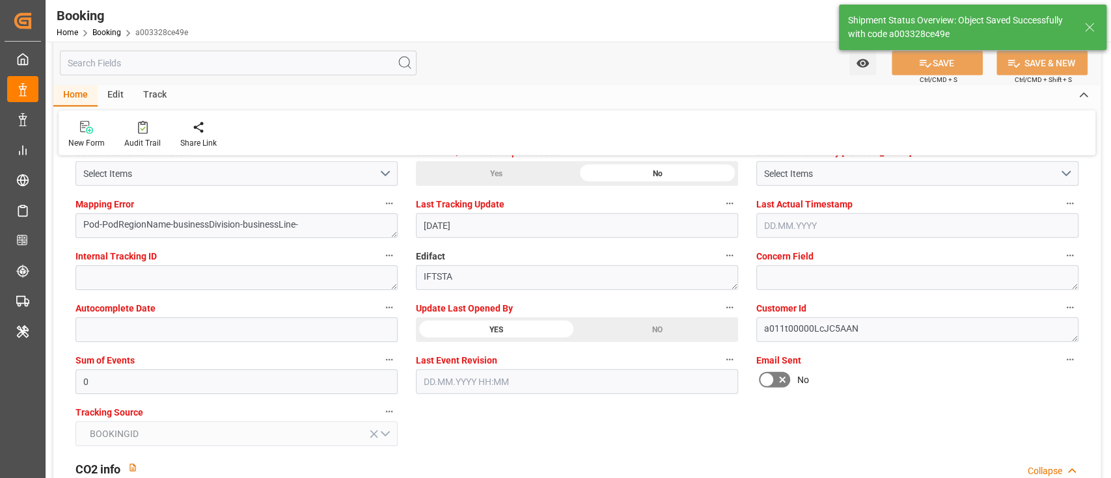
type textarea "[PERSON_NAME]"
type input "[DATE] 00:00"
type input "01.09.2025 11:46"
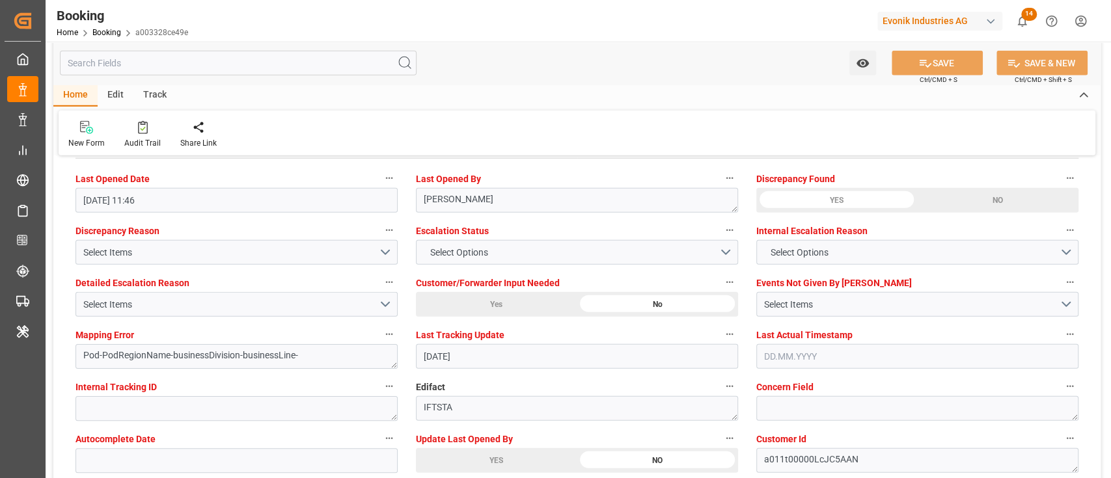
scroll to position [2342, 0]
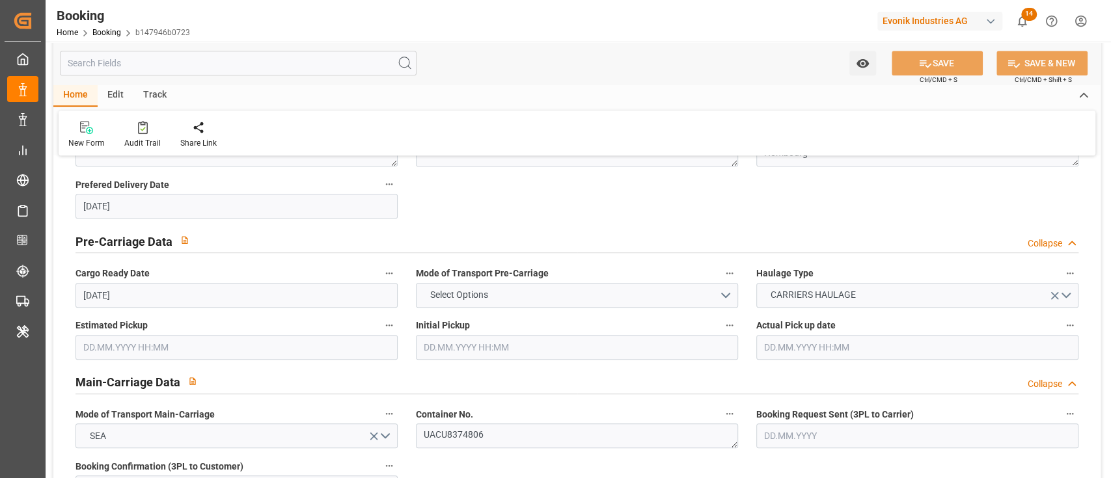
scroll to position [781, 0]
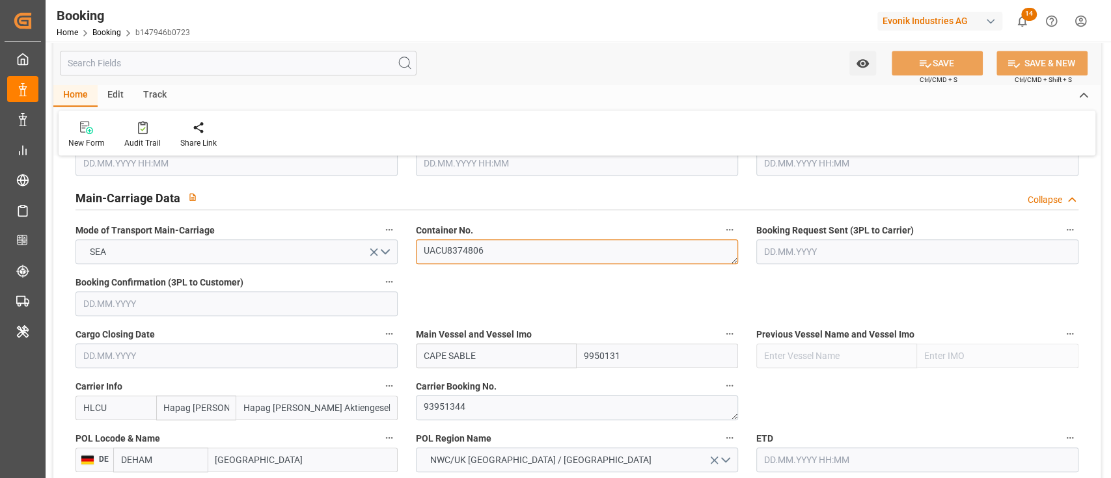
click at [516, 262] on textarea "UACU8374806" at bounding box center [577, 251] width 322 height 25
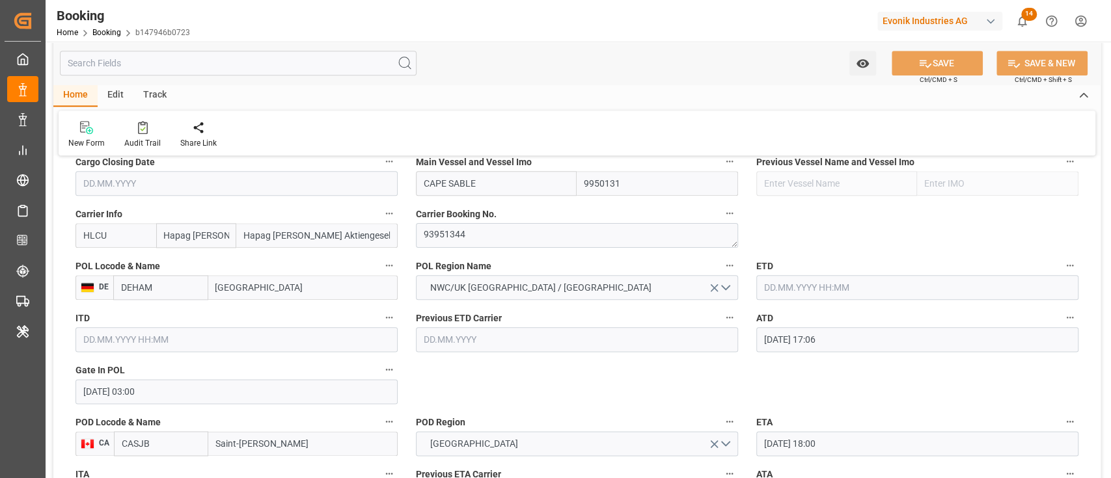
scroll to position [954, 0]
click at [785, 286] on input "text" at bounding box center [917, 287] width 322 height 25
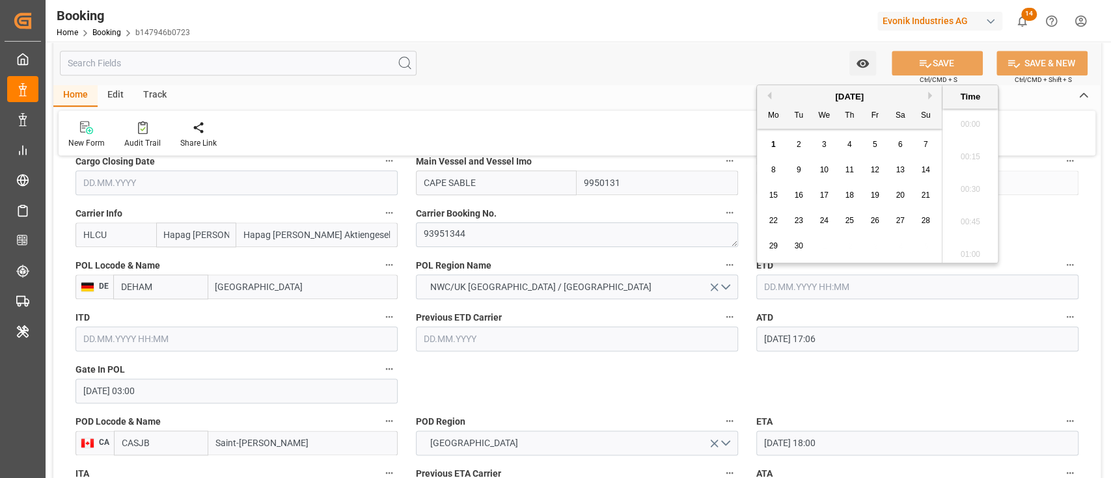
scroll to position [2183, 0]
click at [769, 98] on button "Previous Month" at bounding box center [767, 96] width 8 height 8
click at [918, 198] on div "17" at bounding box center [925, 196] width 16 height 16
type input "[DATE] 00:00"
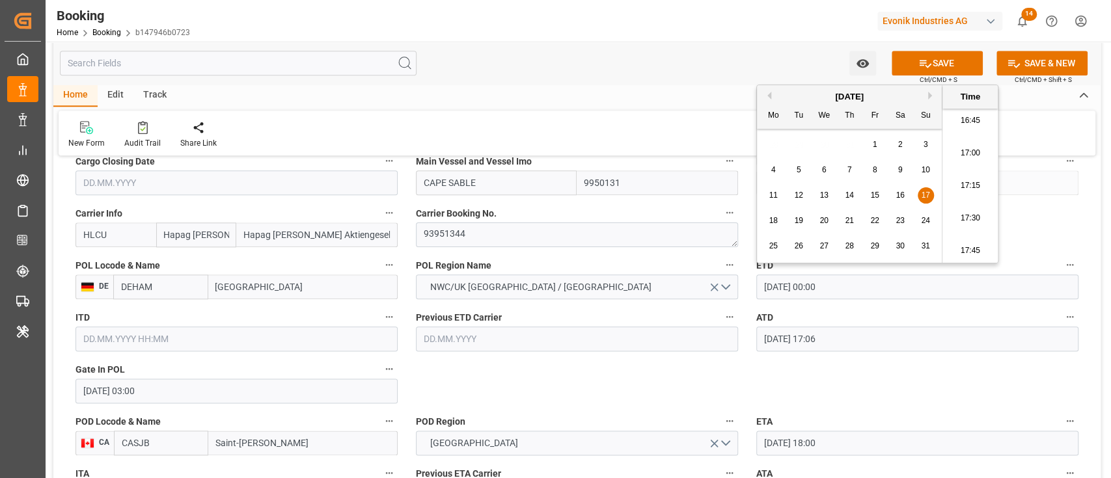
click at [921, 198] on span "17" at bounding box center [925, 195] width 8 height 9
click at [815, 416] on label "ETA" at bounding box center [917, 421] width 322 height 18
click at [1061, 416] on button "ETA" at bounding box center [1069, 420] width 17 height 17
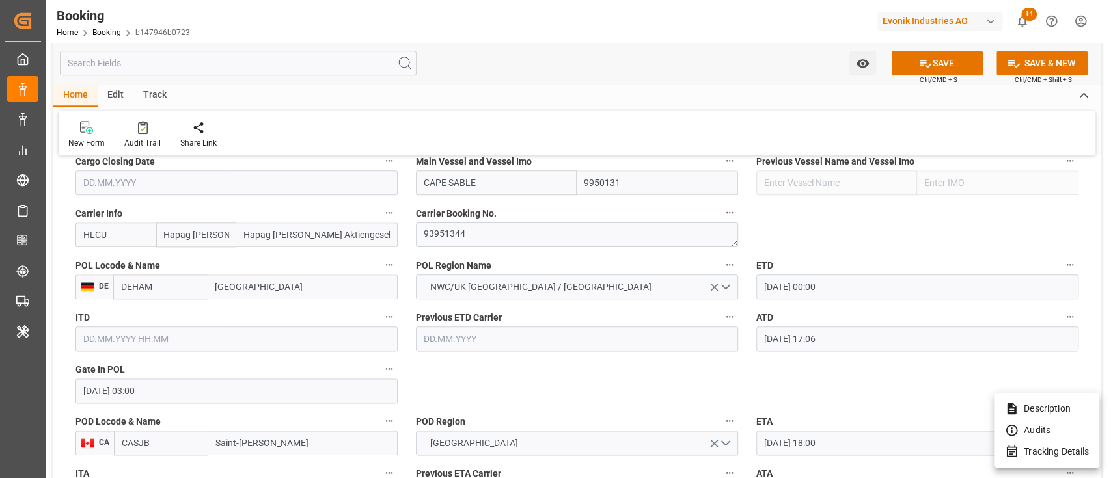
click at [565, 374] on div at bounding box center [555, 239] width 1111 height 478
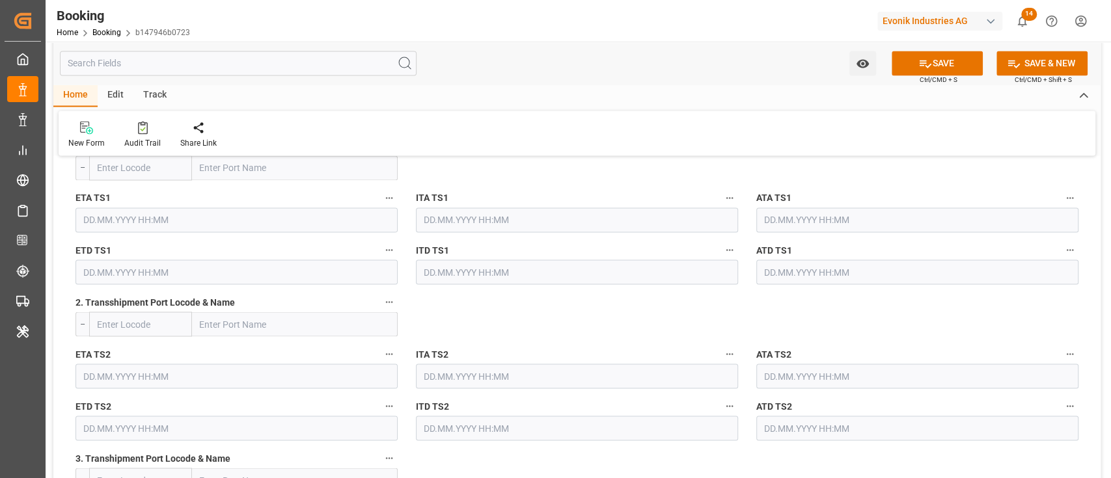
scroll to position [1822, 0]
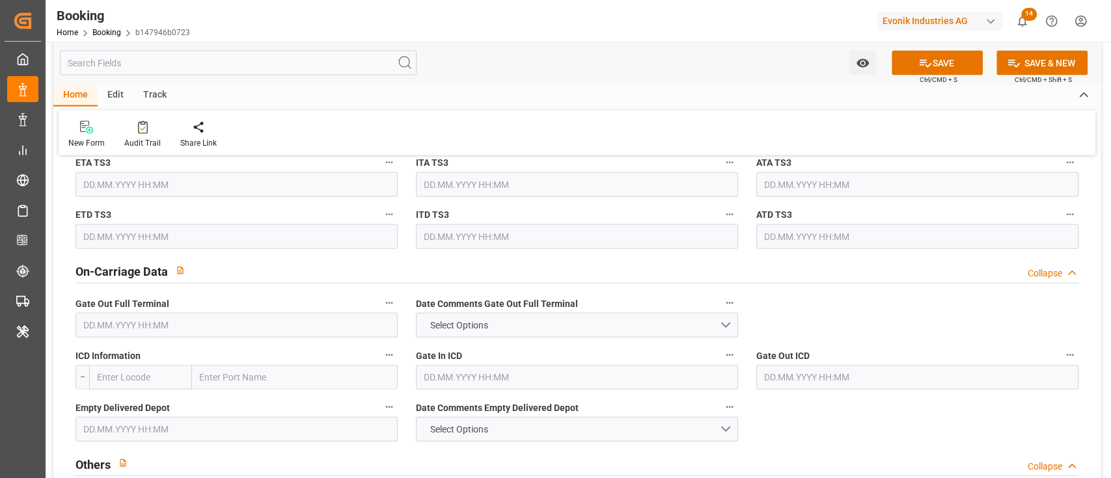
click at [235, 377] on input "text" at bounding box center [295, 377] width 206 height 25
paste input "[GEOGRAPHIC_DATA]"
type input "[GEOGRAPHIC_DATA]"
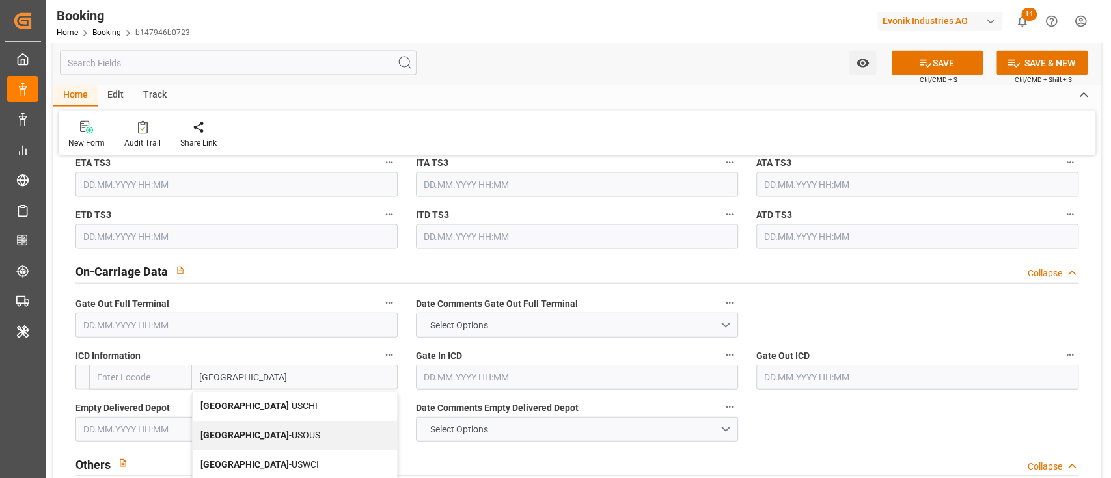
click at [241, 407] on span "Chicago - USCHI" at bounding box center [258, 406] width 117 height 10
type input "USCHI"
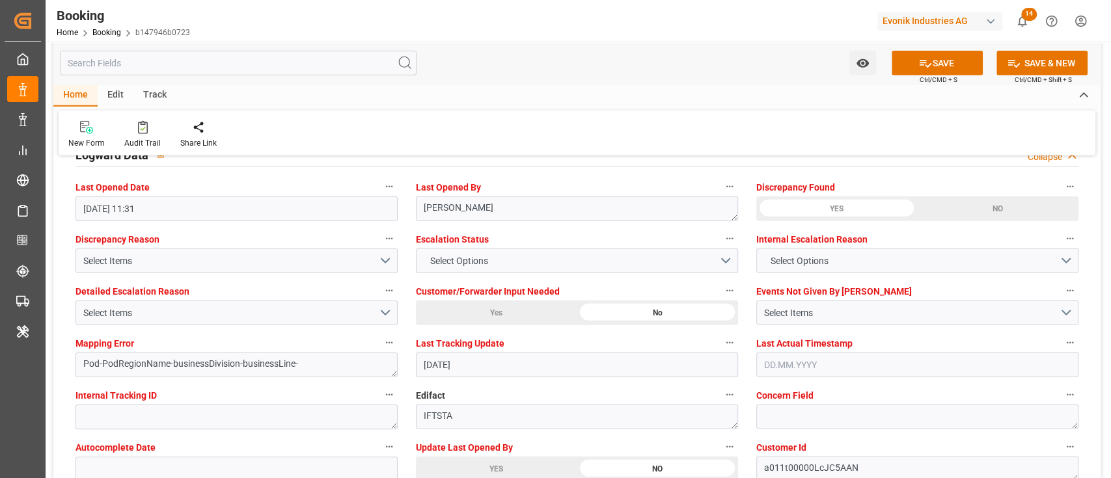
scroll to position [2429, 0]
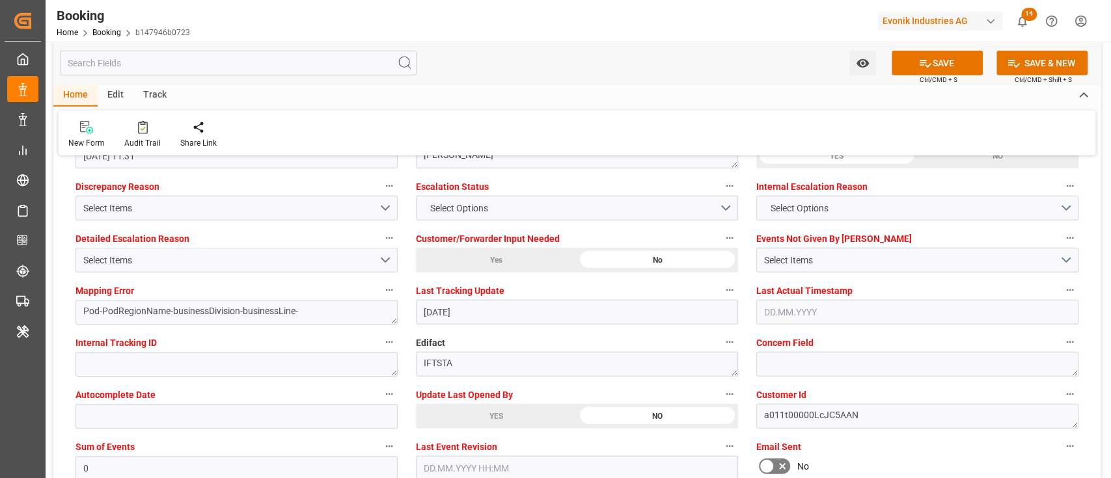
type input "[GEOGRAPHIC_DATA]"
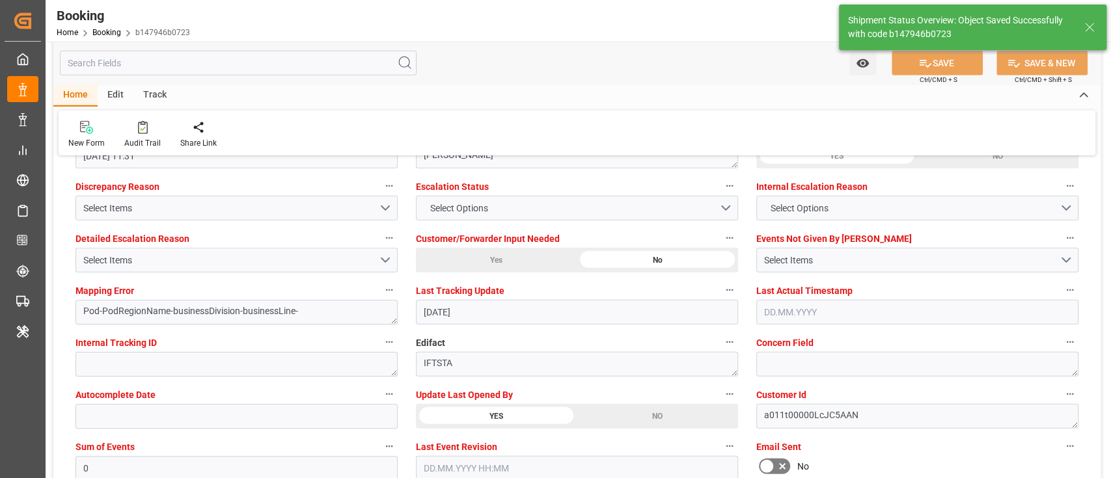
type textarea "[PERSON_NAME]"
type input "[DATE] 00:00"
type input "[DATE] 11:47"
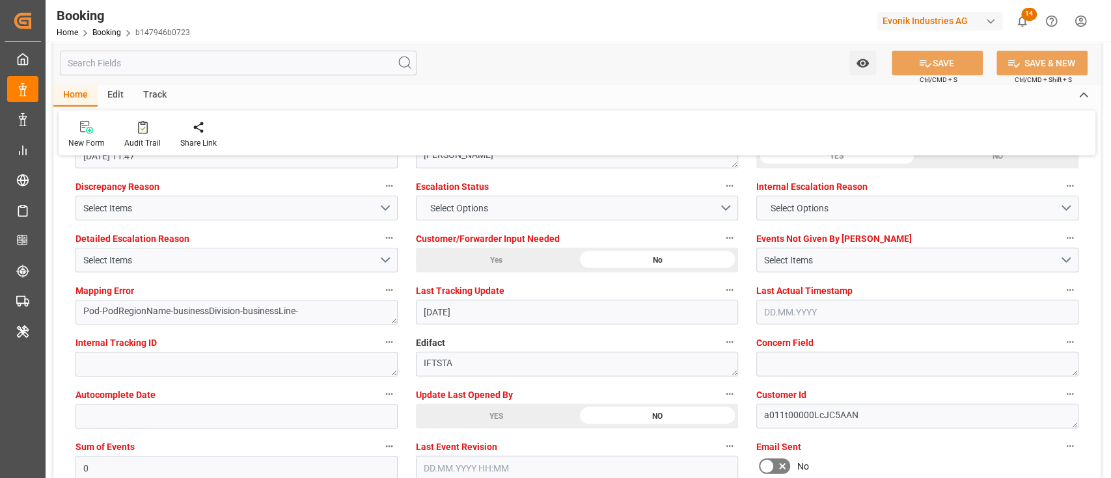
click at [110, 38] on div "Home Booking b147946b0723" at bounding box center [123, 32] width 133 height 14
click at [109, 35] on link "Booking" at bounding box center [106, 32] width 29 height 9
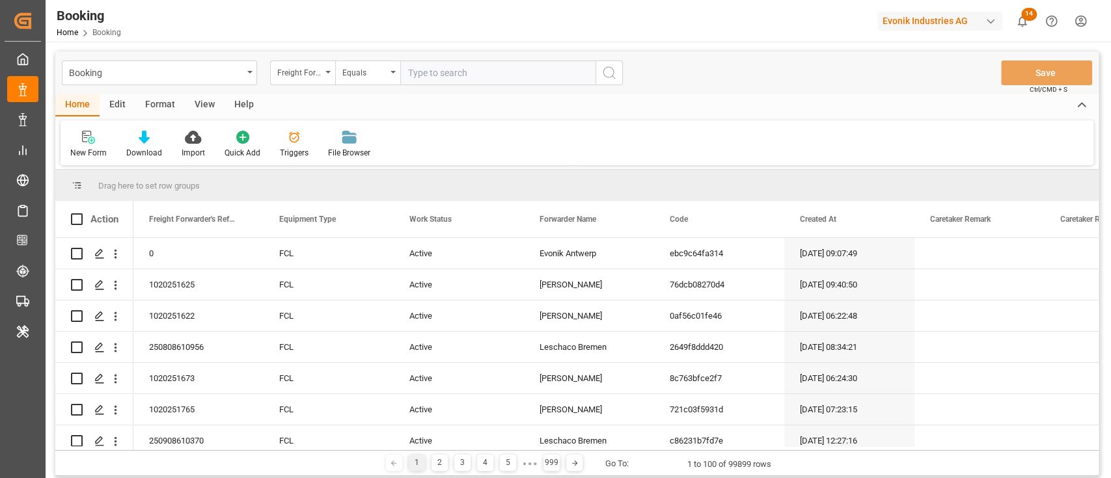
click at [162, 101] on div "Format" at bounding box center [159, 105] width 49 height 22
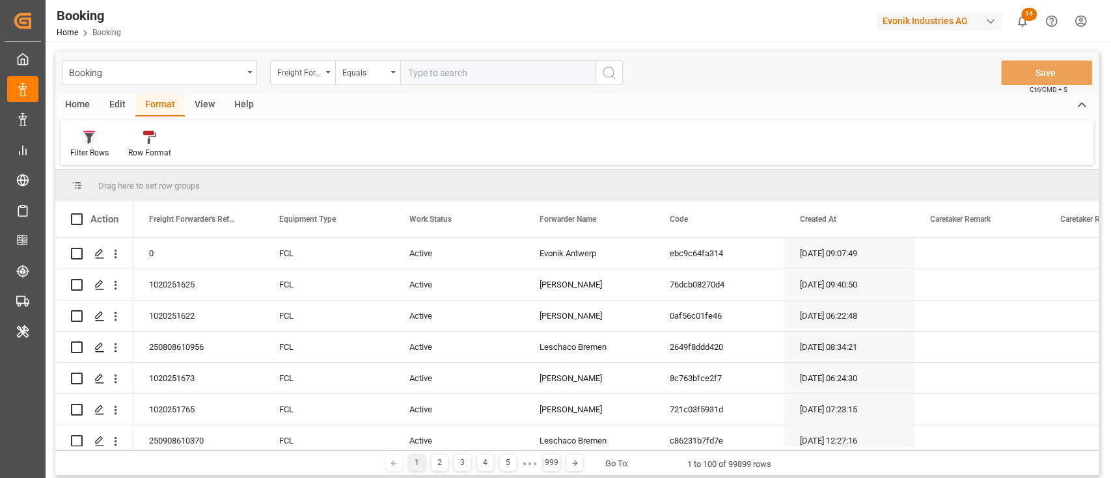
click at [99, 144] on div "Filter Rows" at bounding box center [90, 144] width 58 height 29
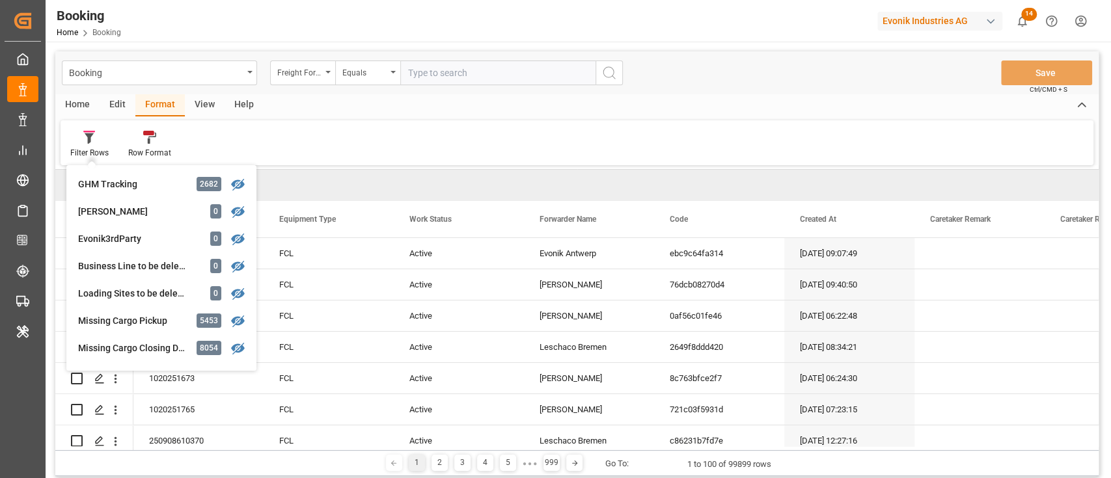
click at [315, 153] on div "Filter Rows GHM Tracking 2682 Karl gross 0 Evonik3rdParty 0 Business Line to be…" at bounding box center [577, 142] width 1032 height 45
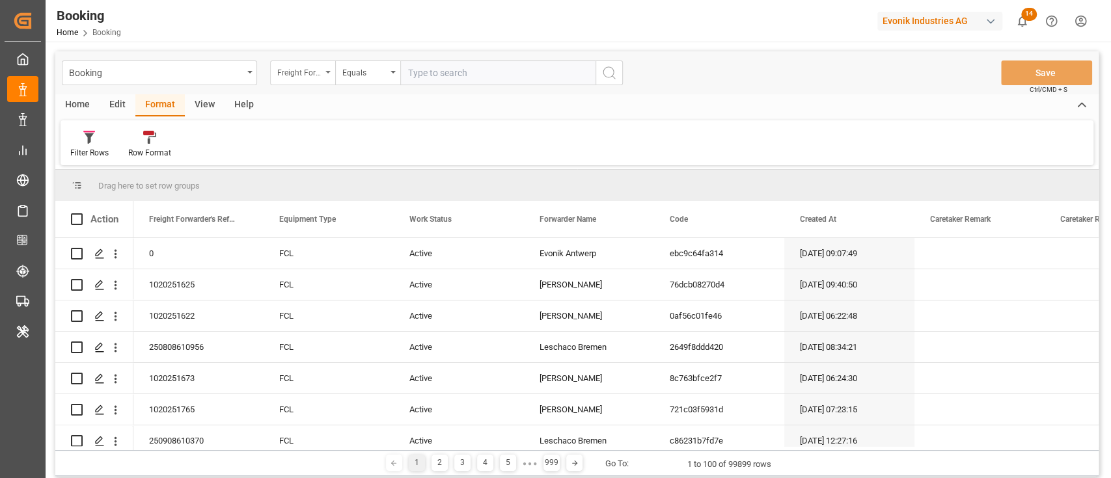
click at [319, 82] on div "Freight Forwarder's Reference No." at bounding box center [302, 73] width 65 height 25
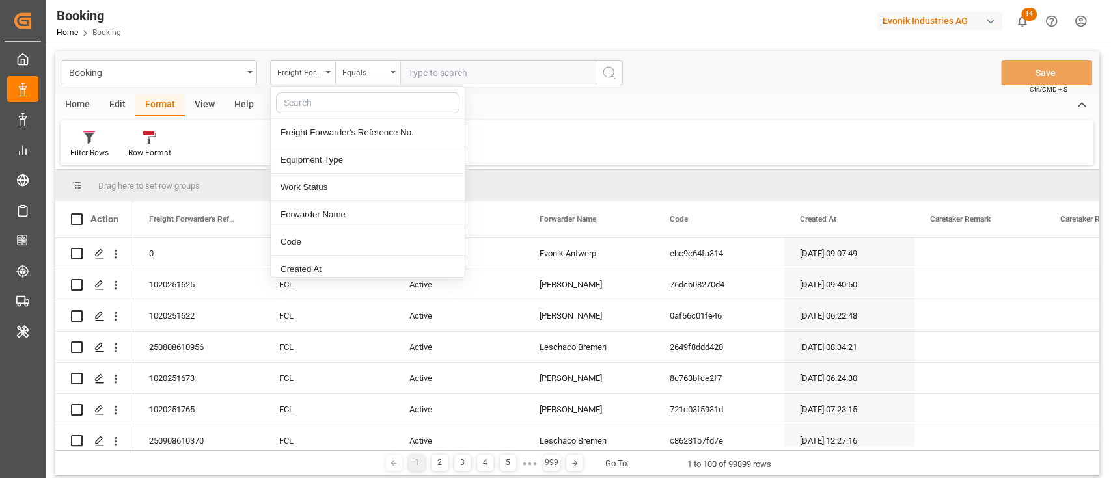
click at [306, 108] on input "text" at bounding box center [367, 102] width 183 height 21
type input "main"
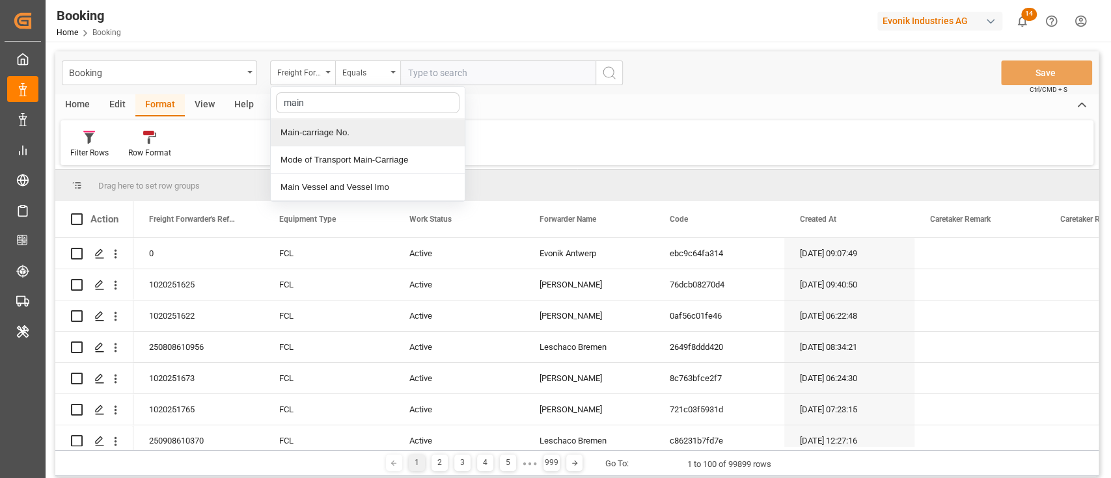
click at [336, 125] on div "Main-carriage No." at bounding box center [368, 132] width 194 height 27
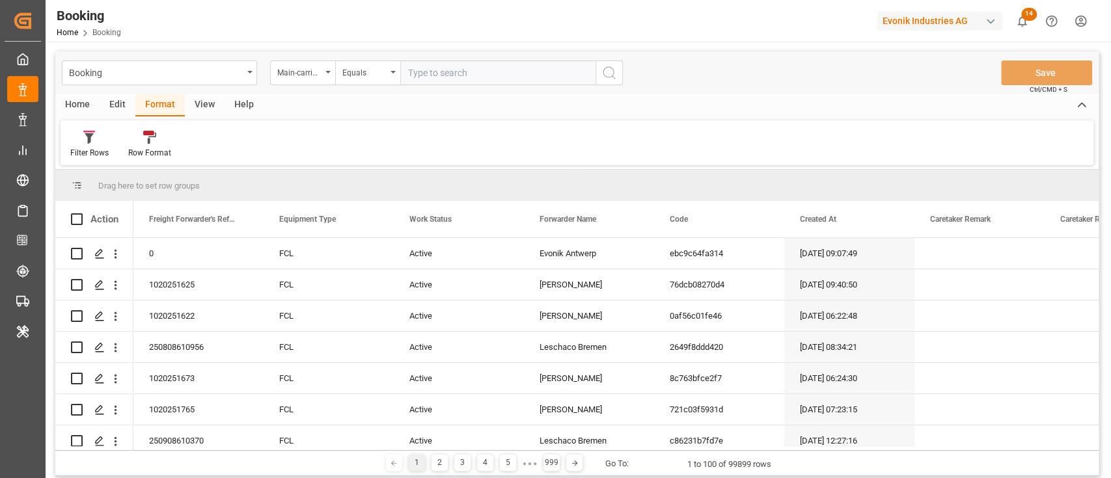
click at [465, 85] on input "text" at bounding box center [497, 73] width 195 height 25
click at [472, 75] on input "text" at bounding box center [497, 73] width 195 height 25
paste input "7001252364"
type input "7001252364"
click at [621, 67] on button "search button" at bounding box center [608, 73] width 27 height 25
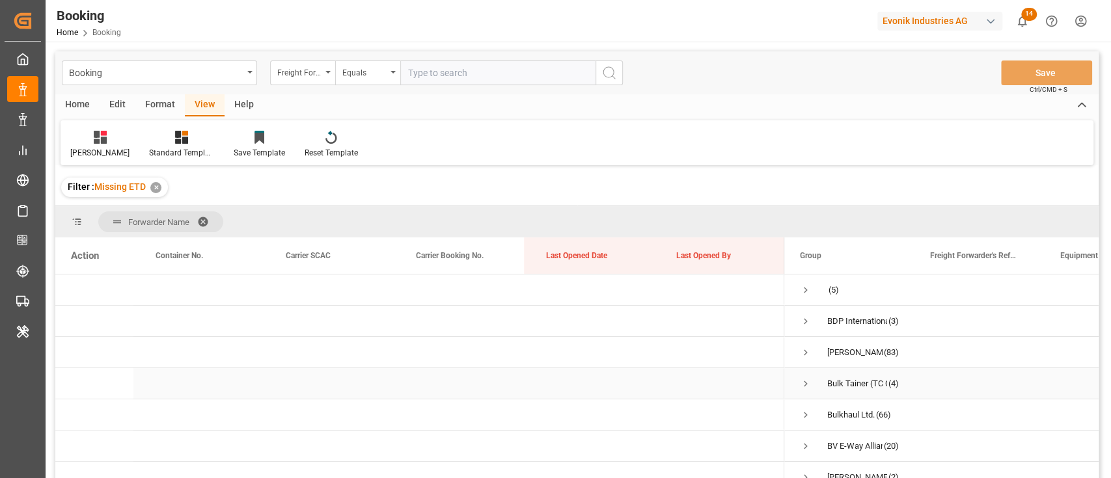
scroll to position [193, 0]
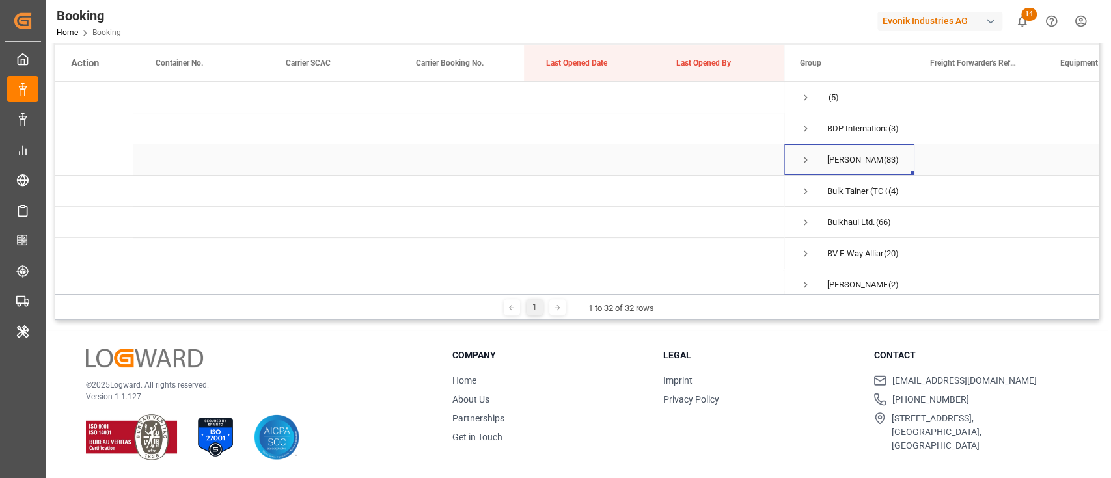
click at [798, 152] on div "[PERSON_NAME] (TC Operator) (83)" at bounding box center [849, 159] width 130 height 31
click at [802, 154] on span "Press SPACE to select this row." at bounding box center [806, 160] width 12 height 30
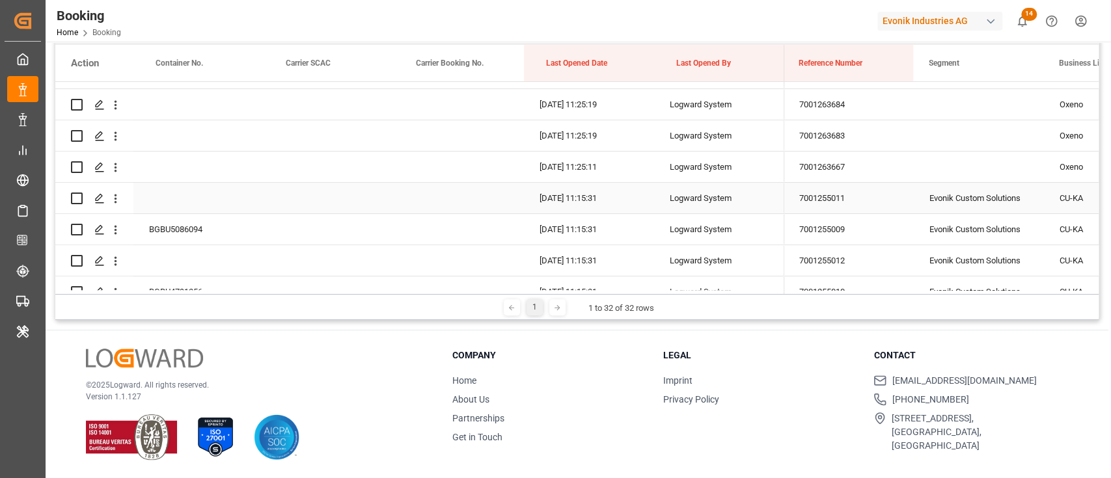
scroll to position [0, 1328]
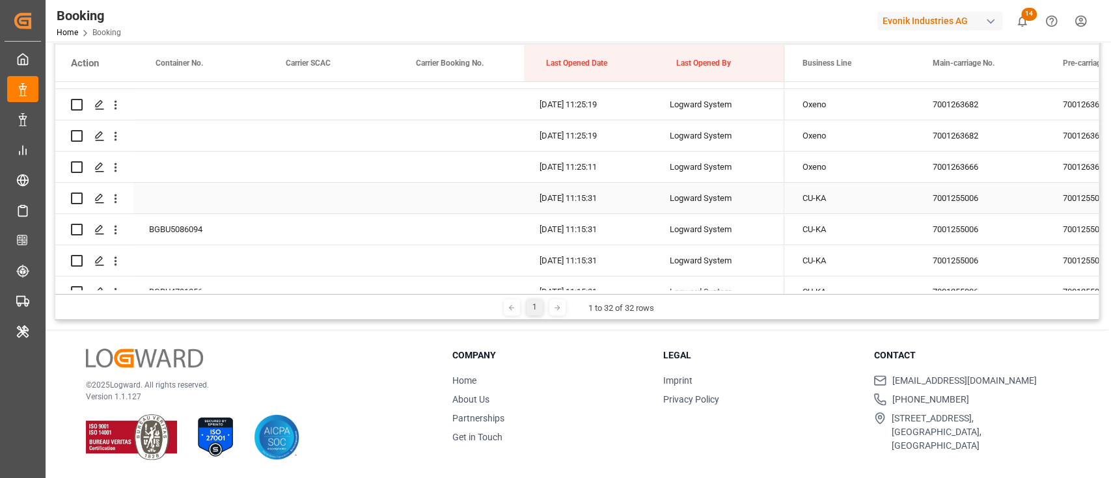
click at [969, 200] on div "7001255006" at bounding box center [982, 198] width 130 height 31
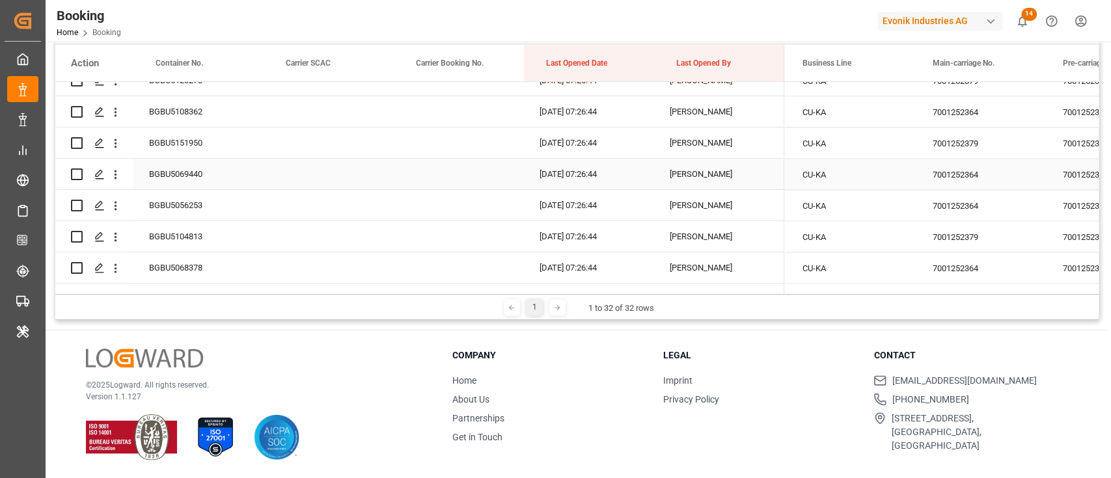
click at [937, 174] on div "7001252364" at bounding box center [982, 174] width 130 height 31
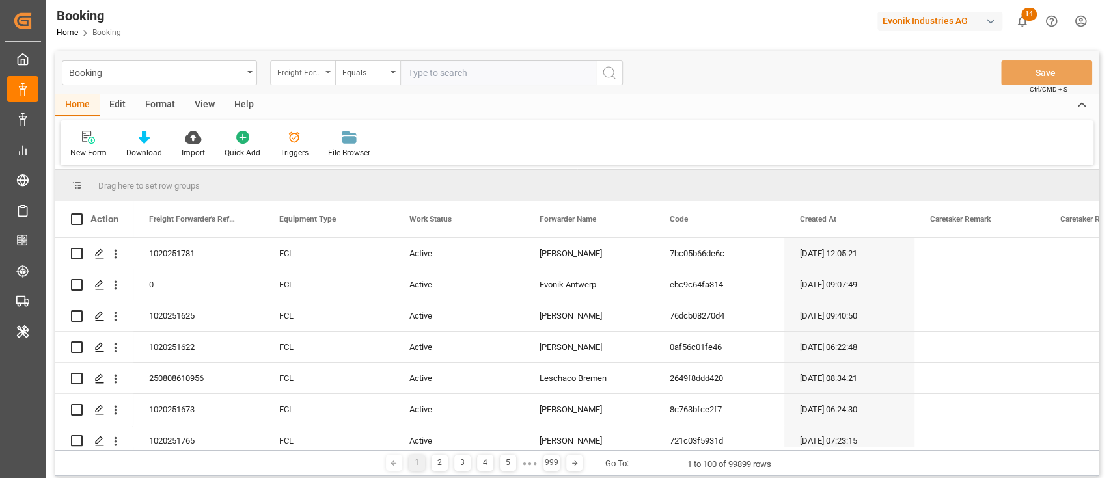
click at [291, 72] on div "Freight Forwarder's Reference No." at bounding box center [299, 71] width 44 height 15
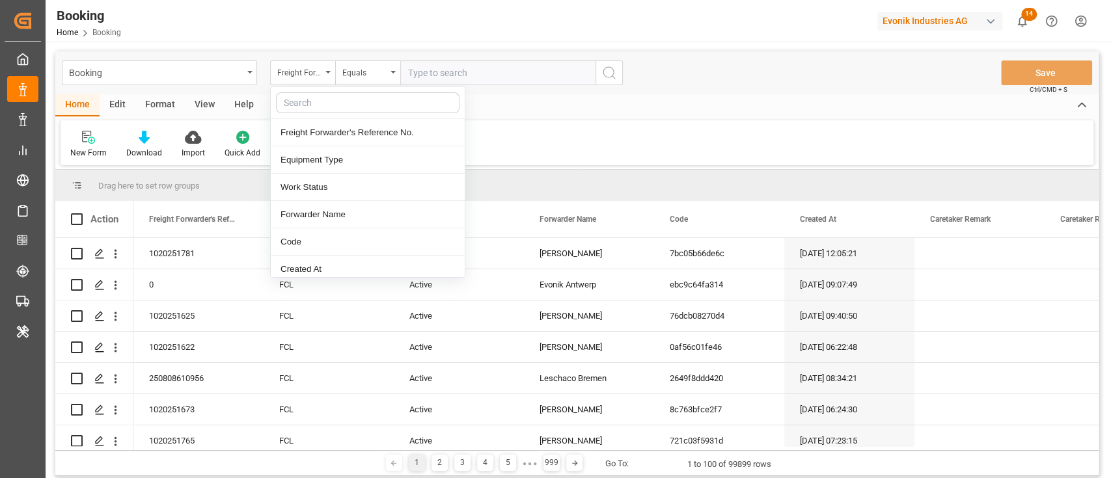
click at [296, 95] on input "text" at bounding box center [367, 102] width 183 height 21
click at [307, 96] on input "text" at bounding box center [367, 102] width 183 height 21
type input "deli"
click at [351, 119] on div "Delivery No." at bounding box center [368, 132] width 194 height 27
